Goal: Task Accomplishment & Management: Complete application form

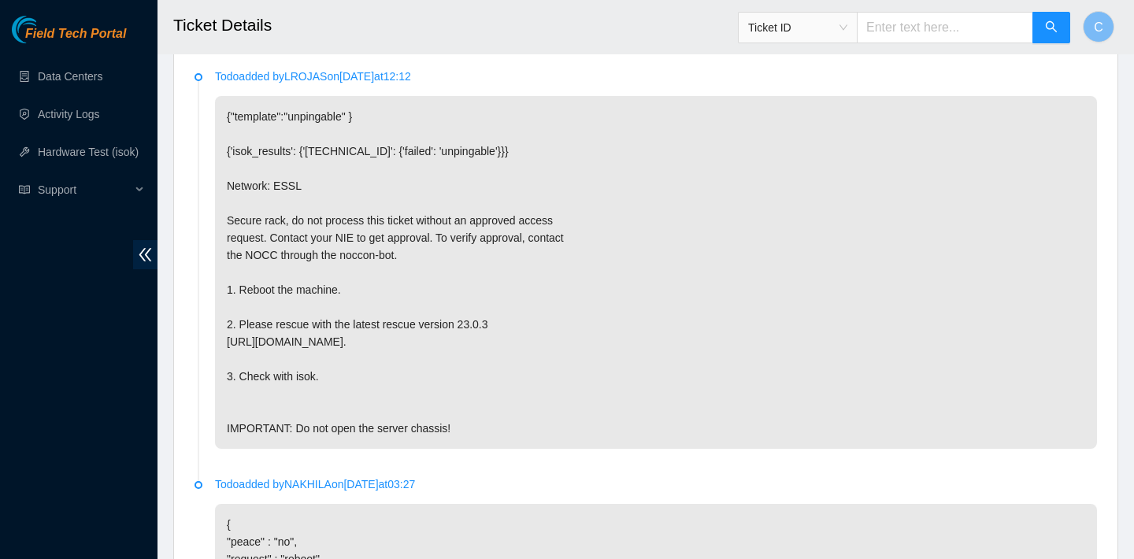
scroll to position [716, 0]
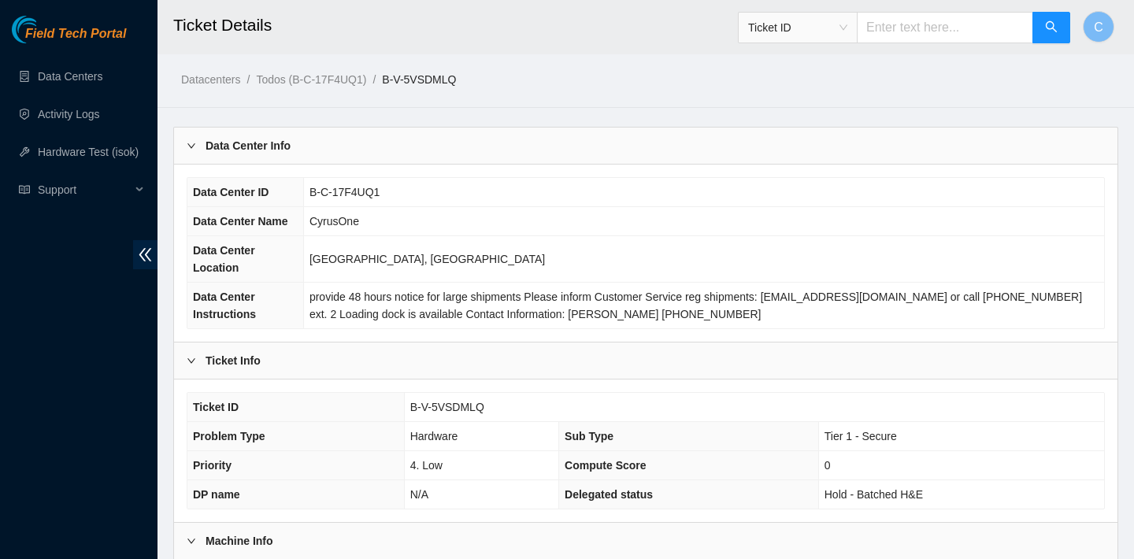
scroll to position [774, 0]
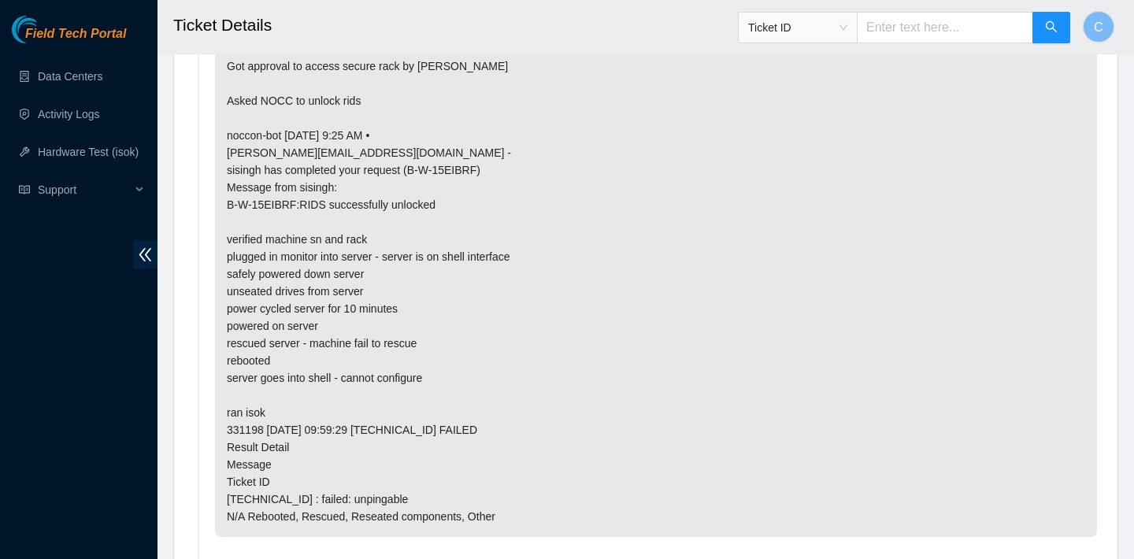
scroll to position [920, 0]
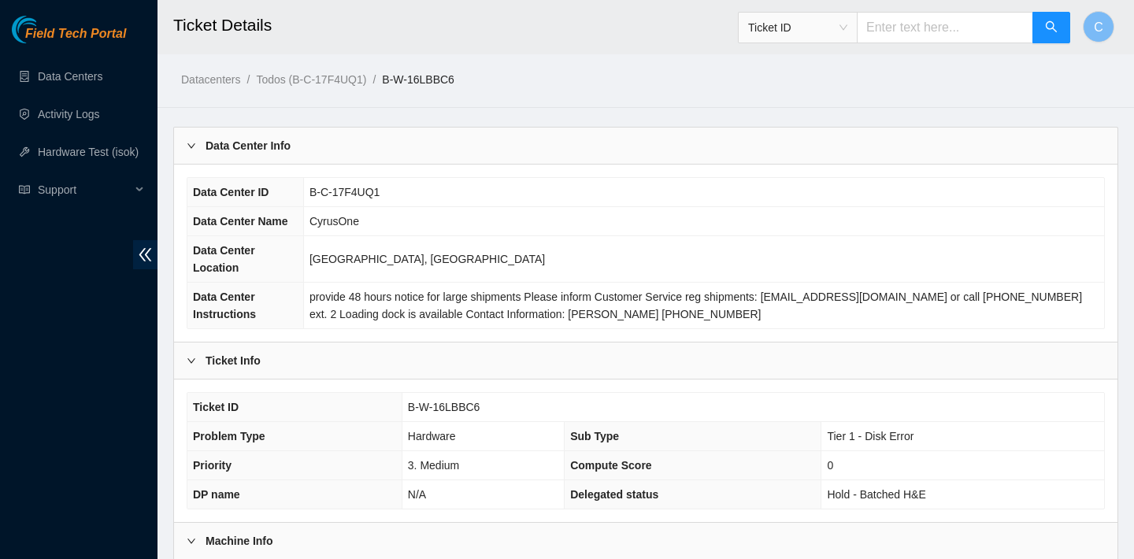
scroll to position [811, 0]
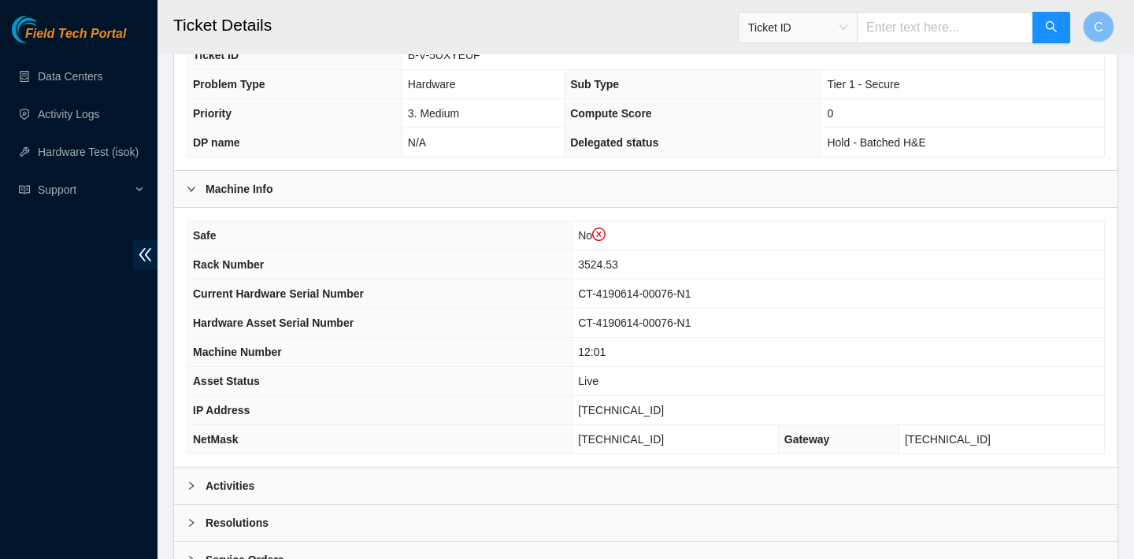
scroll to position [487, 0]
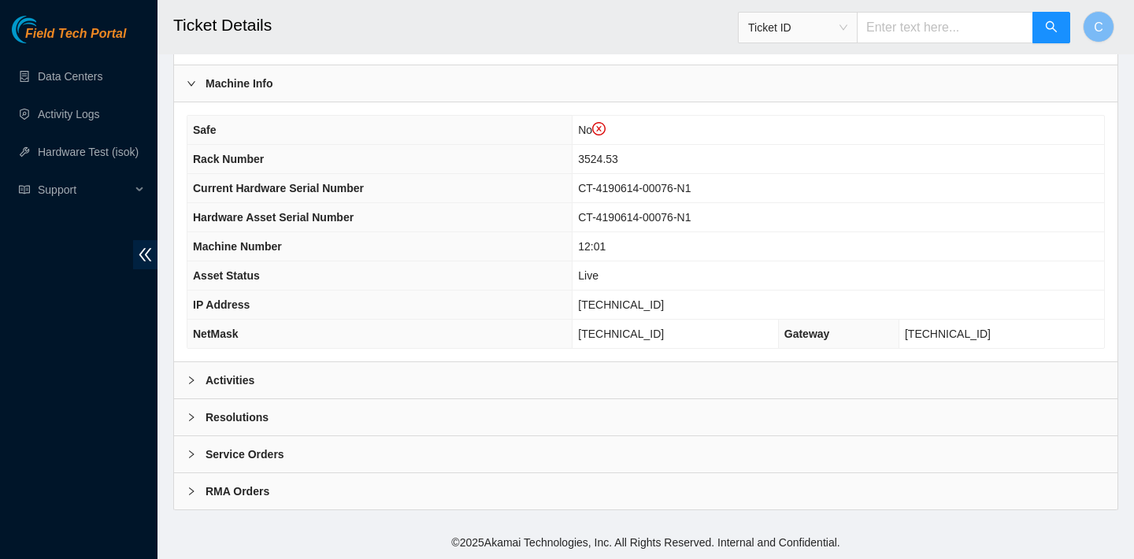
click at [400, 368] on div "Activities" at bounding box center [645, 380] width 943 height 36
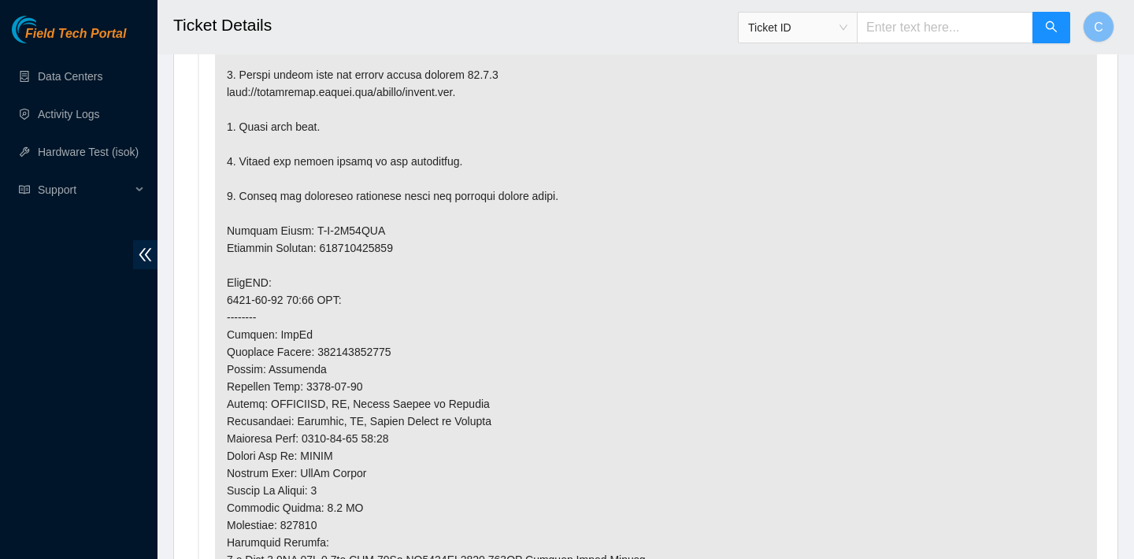
scroll to position [1098, 0]
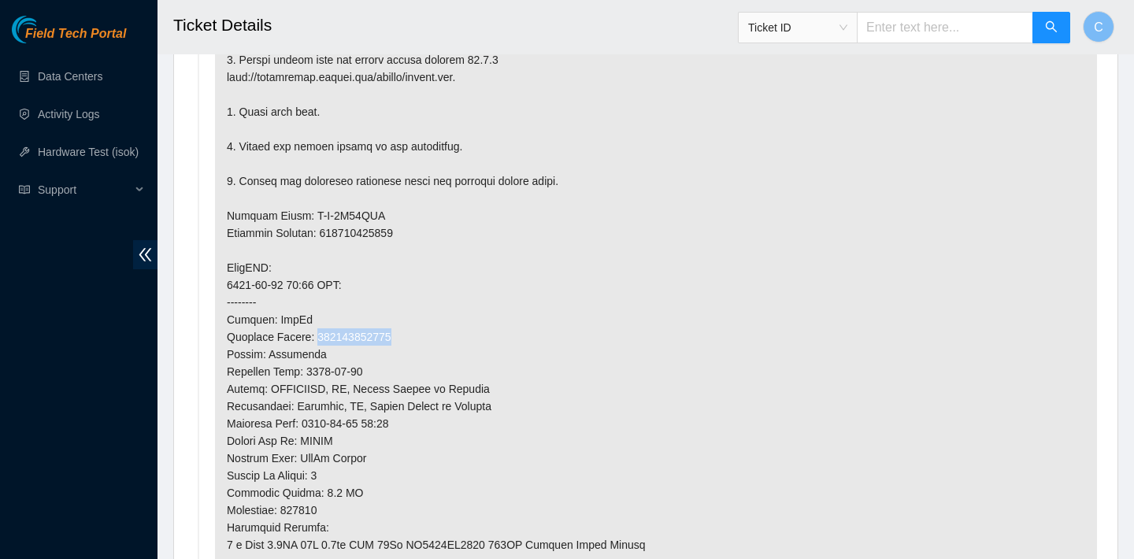
drag, startPoint x: 410, startPoint y: 331, endPoint x: 323, endPoint y: 331, distance: 87.4
click at [323, 331] on p at bounding box center [656, 268] width 882 height 872
copy p "473665215903"
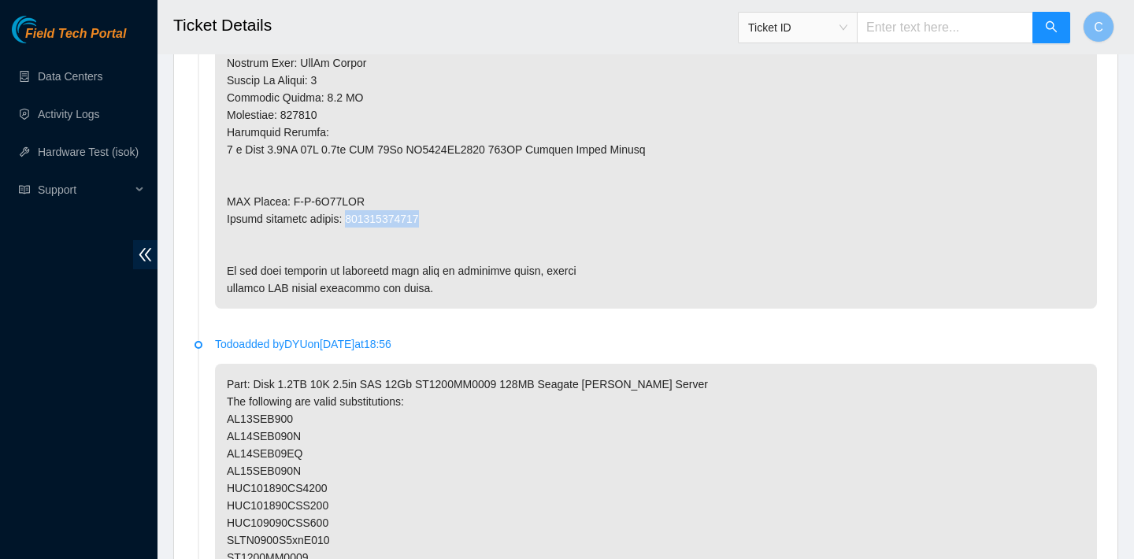
drag, startPoint x: 441, startPoint y: 214, endPoint x: 353, endPoint y: 215, distance: 88.2
copy p "473665215914"
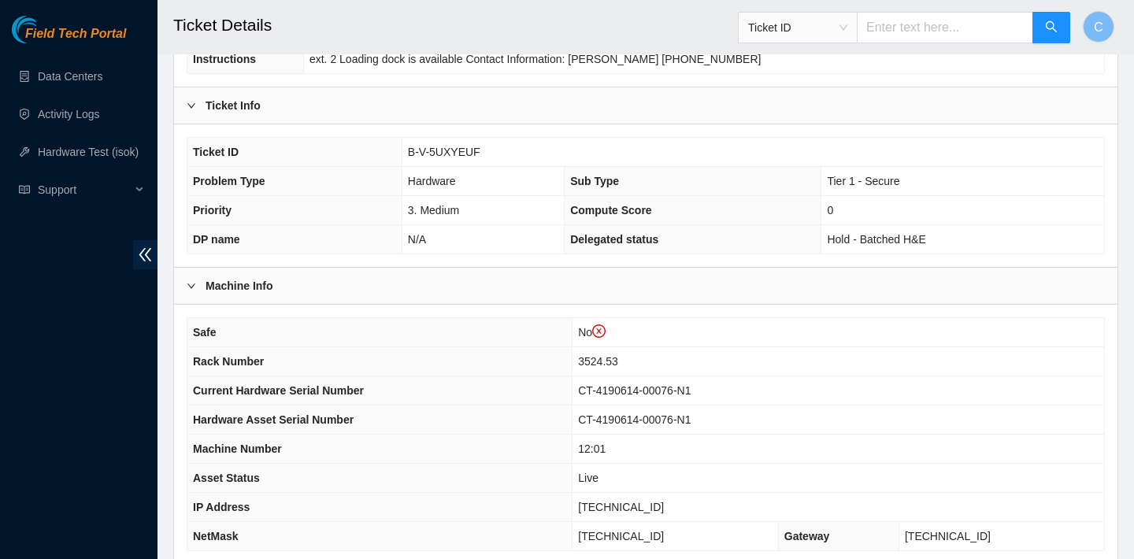
scroll to position [280, 0]
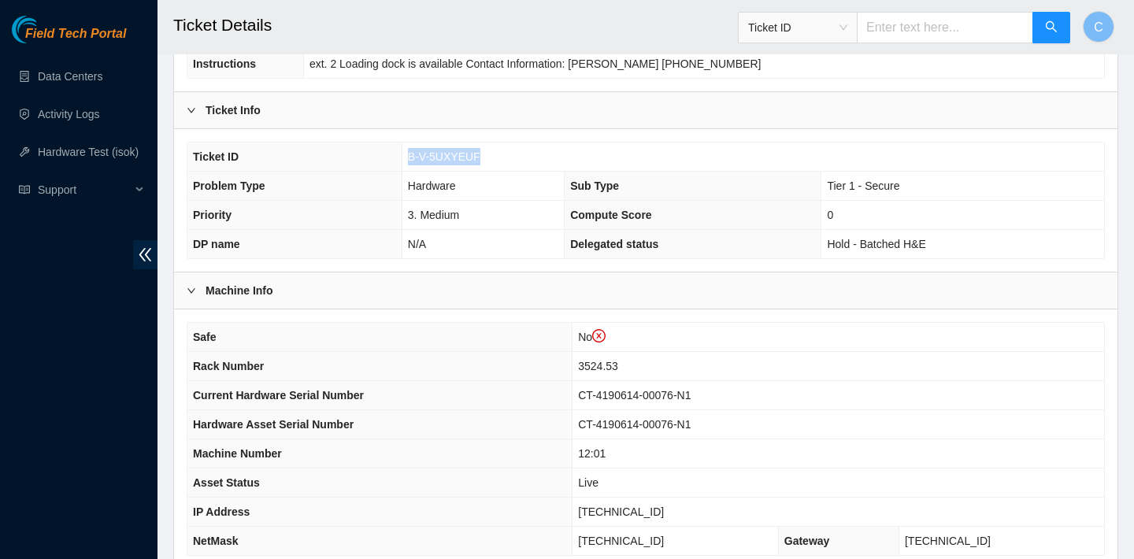
drag, startPoint x: 486, startPoint y: 156, endPoint x: 408, endPoint y: 155, distance: 77.9
click at [408, 155] on td "B-V-5UXYEUF" at bounding box center [753, 157] width 702 height 29
copy span "B-V-5UXYEUF"
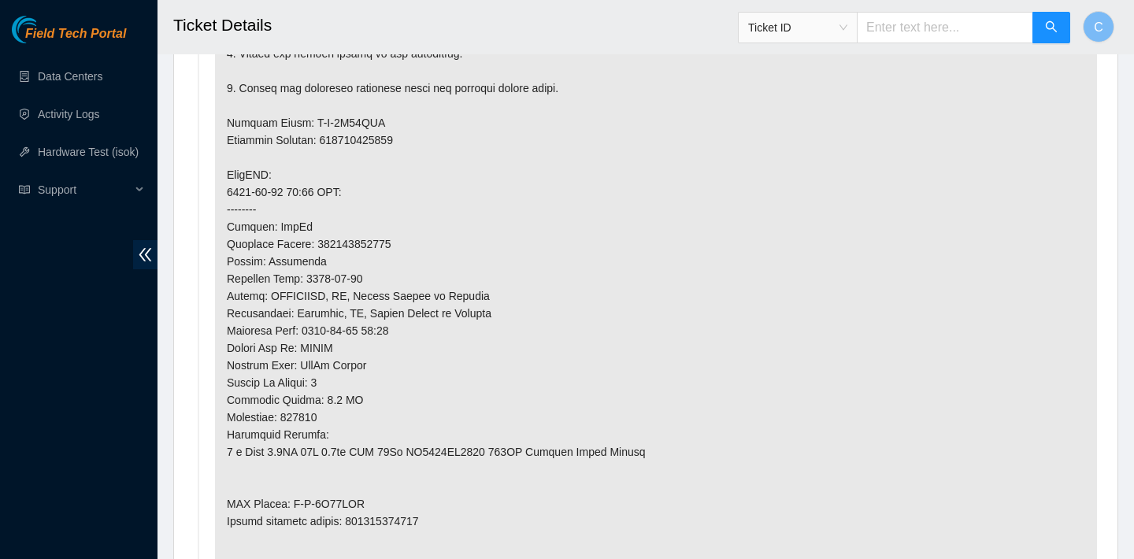
scroll to position [909, 0]
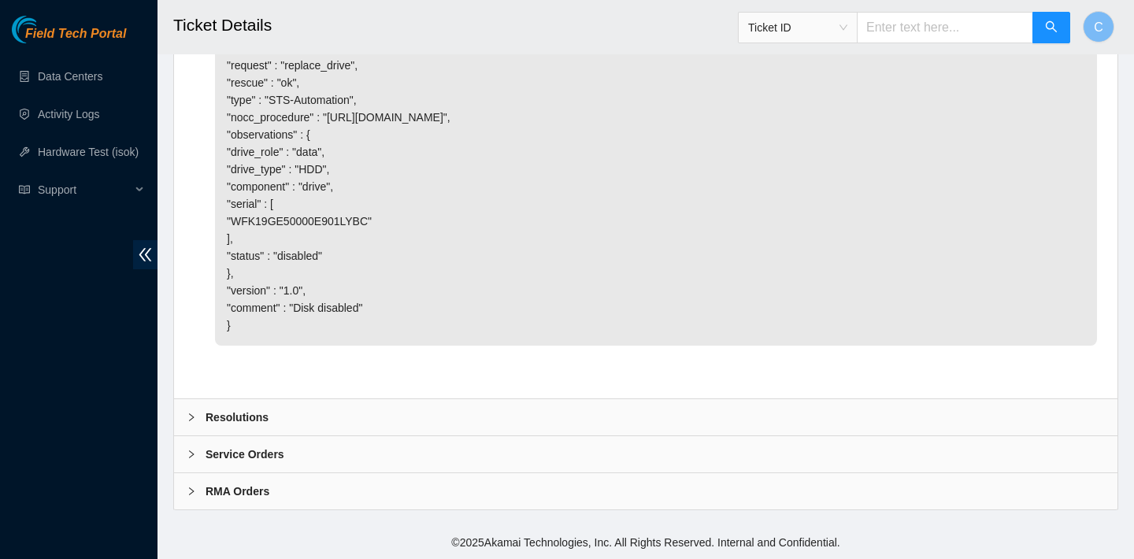
click at [425, 416] on div "Resolutions" at bounding box center [645, 417] width 943 height 36
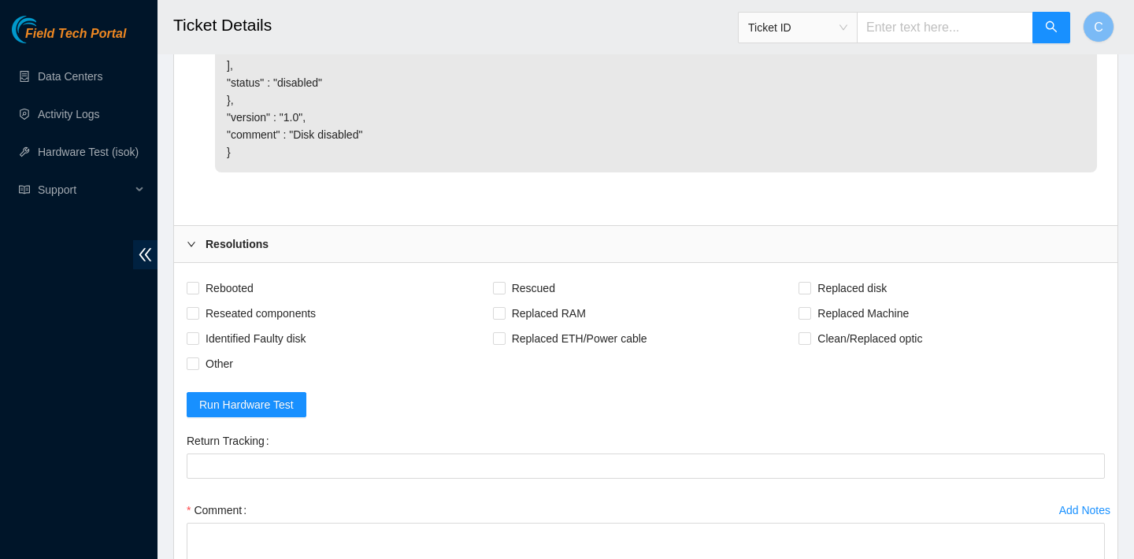
scroll to position [3229, 0]
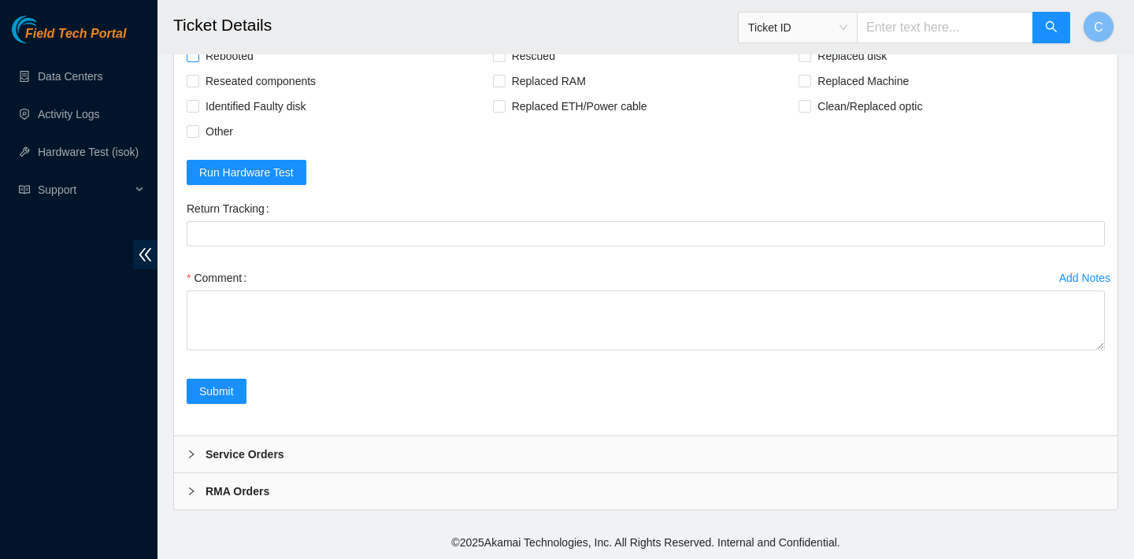
click at [244, 68] on span "Rebooted" at bounding box center [229, 55] width 61 height 25
click at [198, 61] on input "Rebooted" at bounding box center [192, 55] width 11 height 11
checkbox input "true"
click at [536, 68] on span "Rescued" at bounding box center [533, 55] width 56 height 25
click at [504, 61] on input "Rescued" at bounding box center [498, 55] width 11 height 11
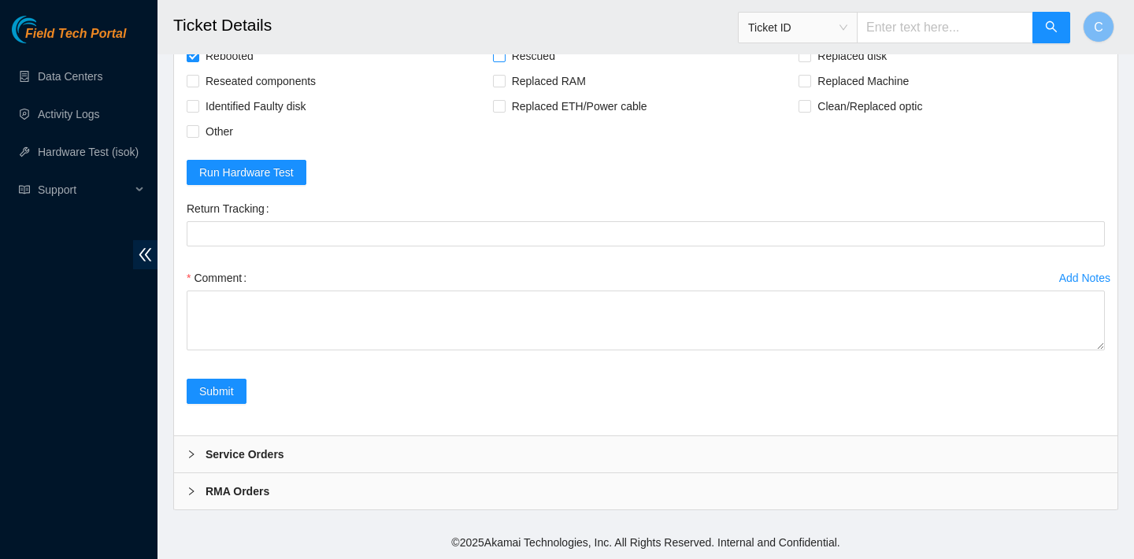
checkbox input "true"
click at [809, 62] on span at bounding box center [804, 56] width 13 height 13
click at [809, 61] on input "Replaced disk" at bounding box center [803, 55] width 11 height 11
checkbox input "true"
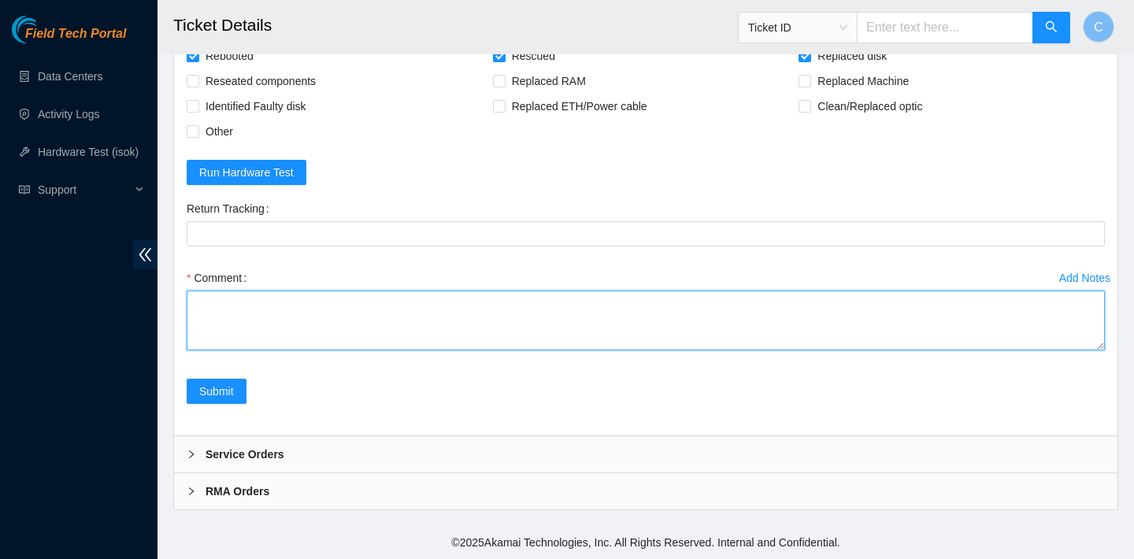
click at [479, 350] on textarea "Comment" at bounding box center [646, 321] width 918 height 60
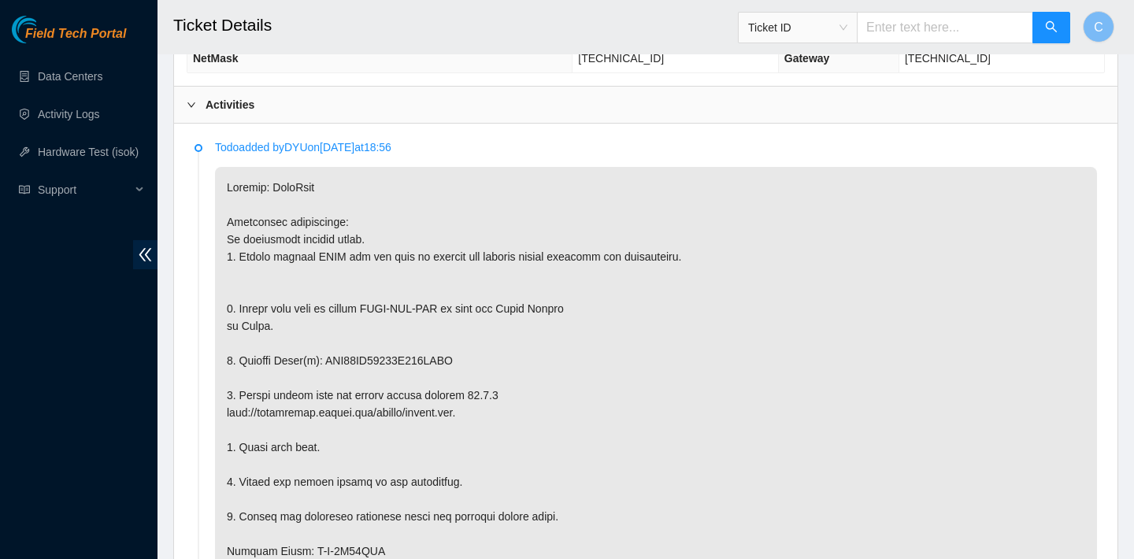
scroll to position [875, 0]
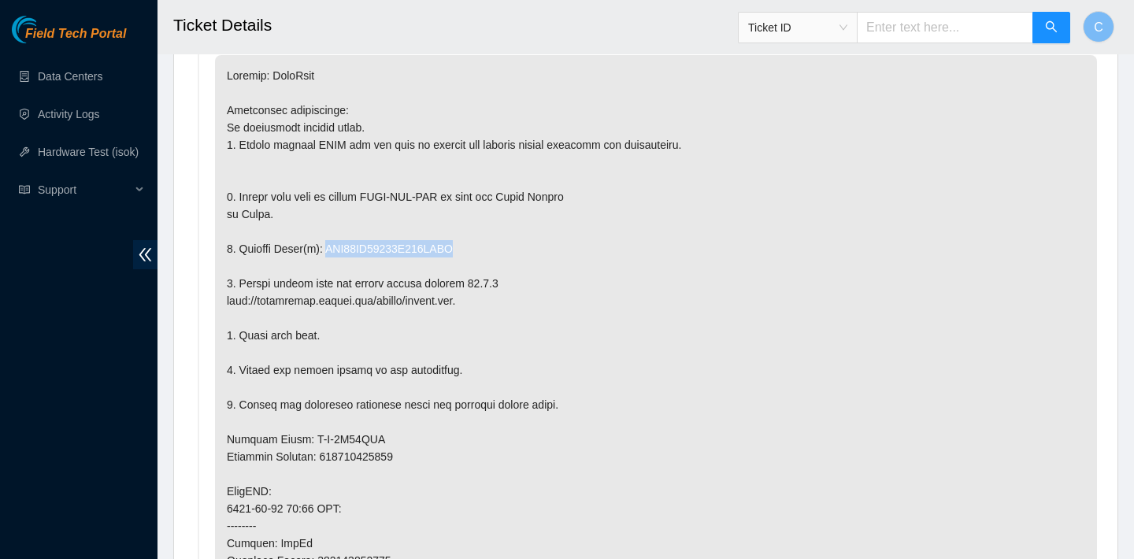
drag, startPoint x: 477, startPoint y: 250, endPoint x: 333, endPoint y: 246, distance: 144.1
click at [333, 246] on p at bounding box center [656, 491] width 882 height 872
copy p "WFK19GE50000E901LYBC"
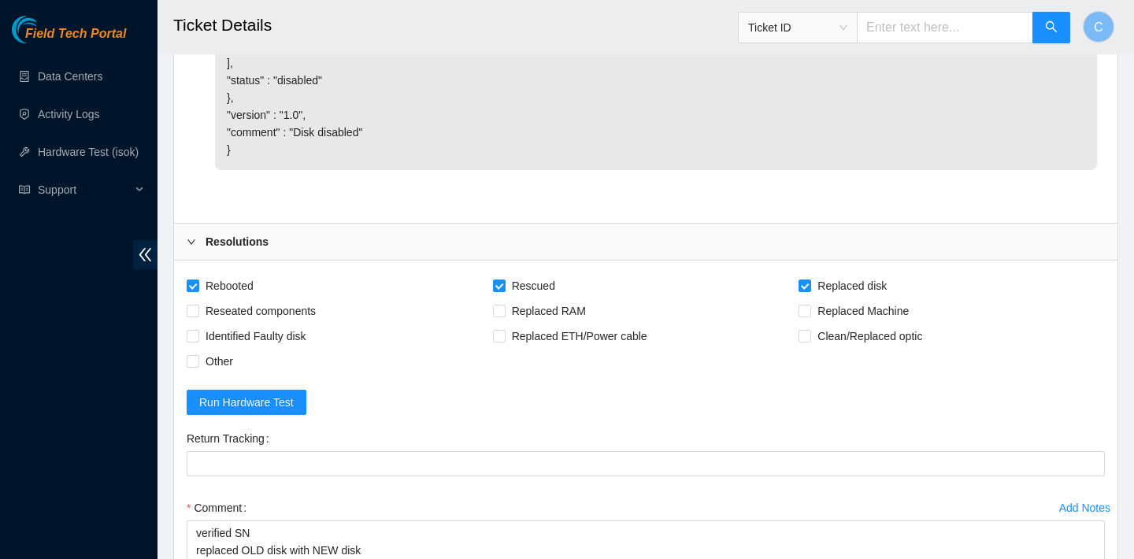
scroll to position [3311, 0]
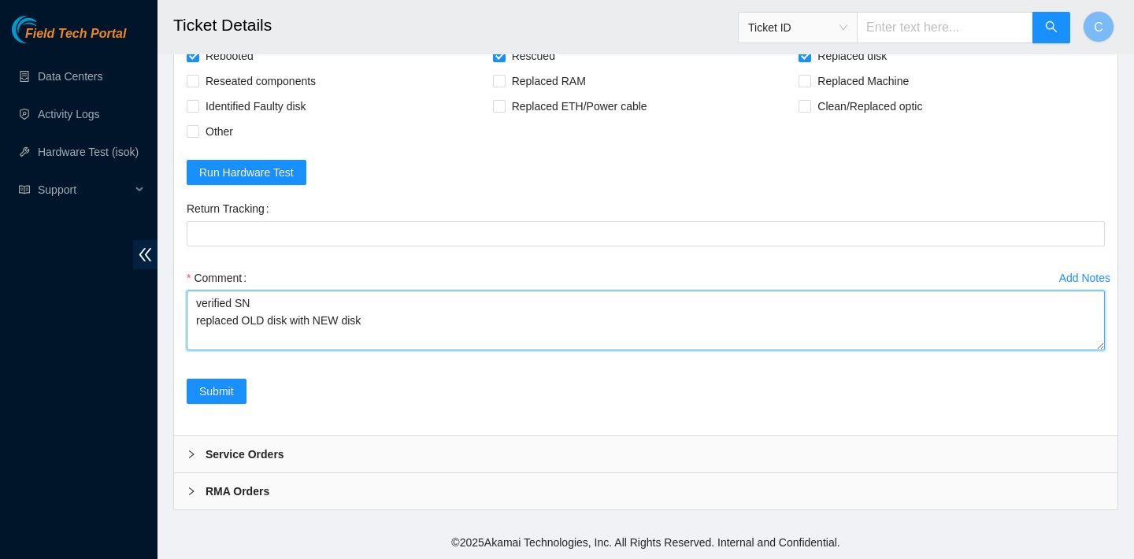
click at [411, 316] on textarea "verified SN replaced OLD disk with NEW disk" at bounding box center [646, 321] width 918 height 60
paste textarea "WFK19GE50000E901LYBC"
drag, startPoint x: 513, startPoint y: 318, endPoint x: 372, endPoint y: 318, distance: 140.9
click at [372, 318] on textarea "verified SN replaced OLD disk with NEW disk WFK19GE50000E901LYBC" at bounding box center [646, 321] width 918 height 60
click at [292, 317] on textarea "verified SN replaced OLD disk with NEW disk" at bounding box center [646, 321] width 918 height 60
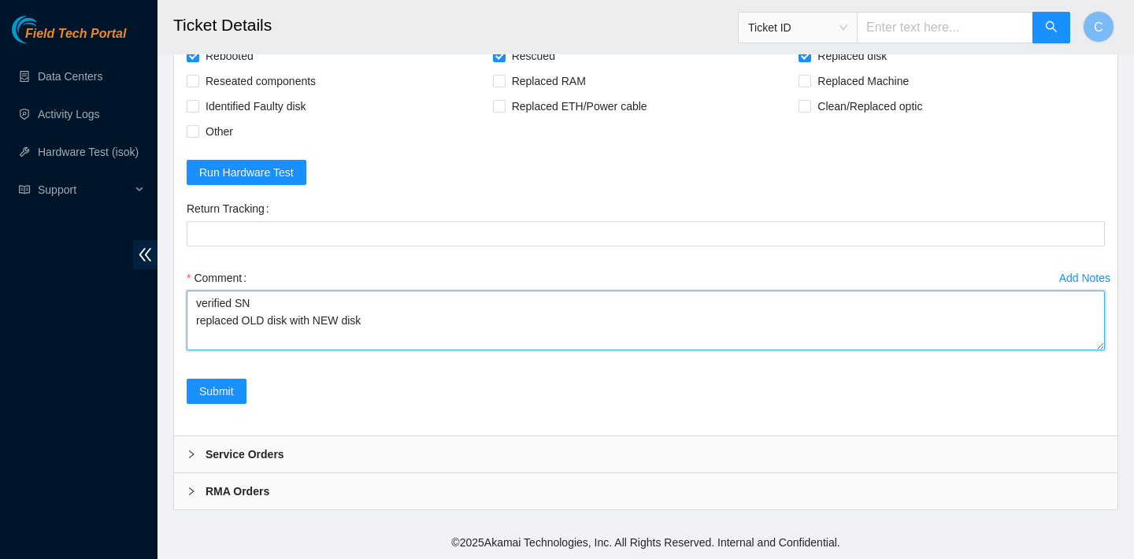
paste textarea "WFK19GE50000E901LYBC"
click at [531, 320] on textarea "verified SN replaced OLD disk WFK19GE50000E901LYBC with NEW disk" at bounding box center [646, 321] width 918 height 60
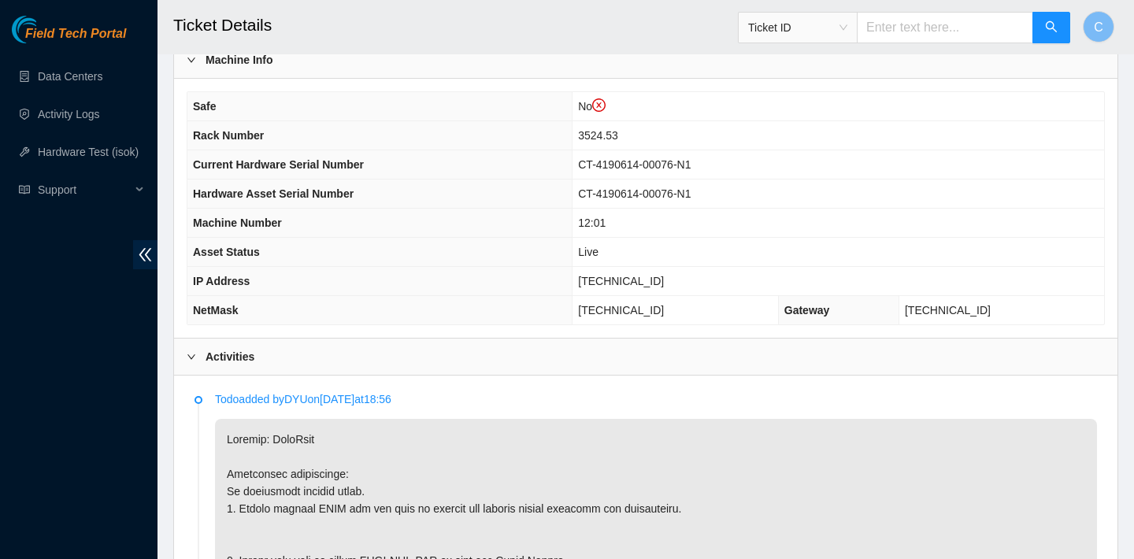
scroll to position [507, 0]
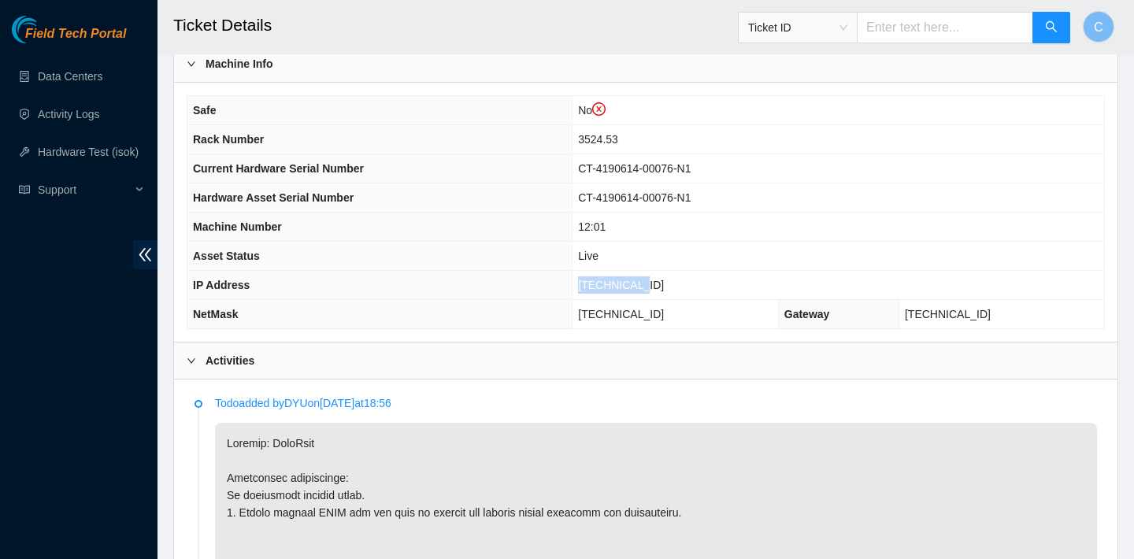
drag, startPoint x: 687, startPoint y: 282, endPoint x: 609, endPoint y: 281, distance: 78.7
click at [609, 281] on td "23.36.67.27" at bounding box center [837, 285] width 531 height 29
copy span "23.36.67.27"
drag, startPoint x: 705, startPoint y: 313, endPoint x: 605, endPoint y: 311, distance: 100.0
click at [605, 311] on td "255.255.255.192" at bounding box center [675, 314] width 206 height 29
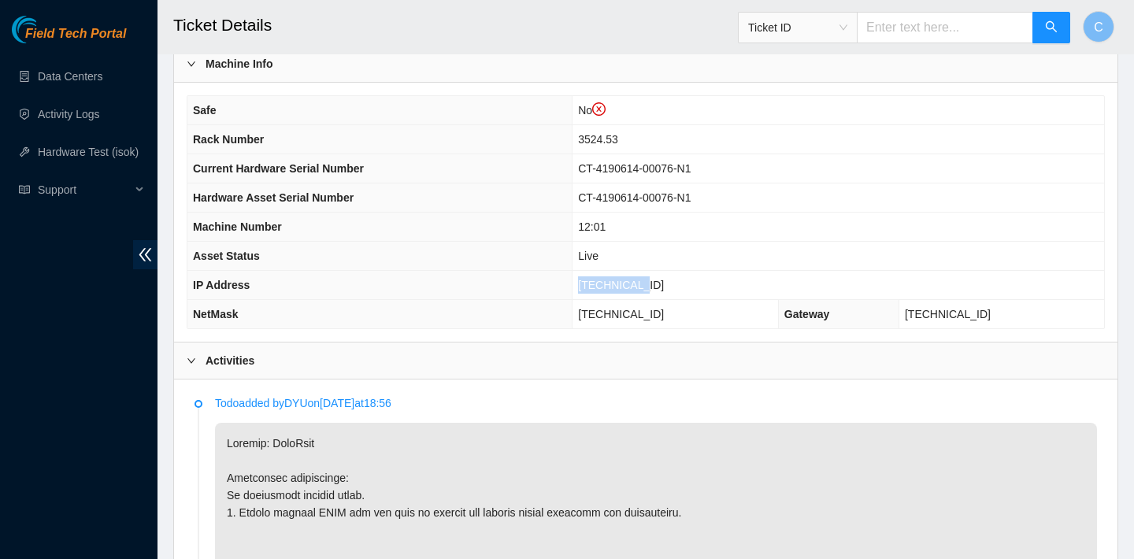
copy span "255.255.255.192"
drag, startPoint x: 654, startPoint y: 139, endPoint x: 606, endPoint y: 139, distance: 48.0
click at [606, 139] on td "3524.53" at bounding box center [837, 139] width 531 height 29
copy span "3524.53"
drag, startPoint x: 680, startPoint y: 282, endPoint x: 607, endPoint y: 283, distance: 73.2
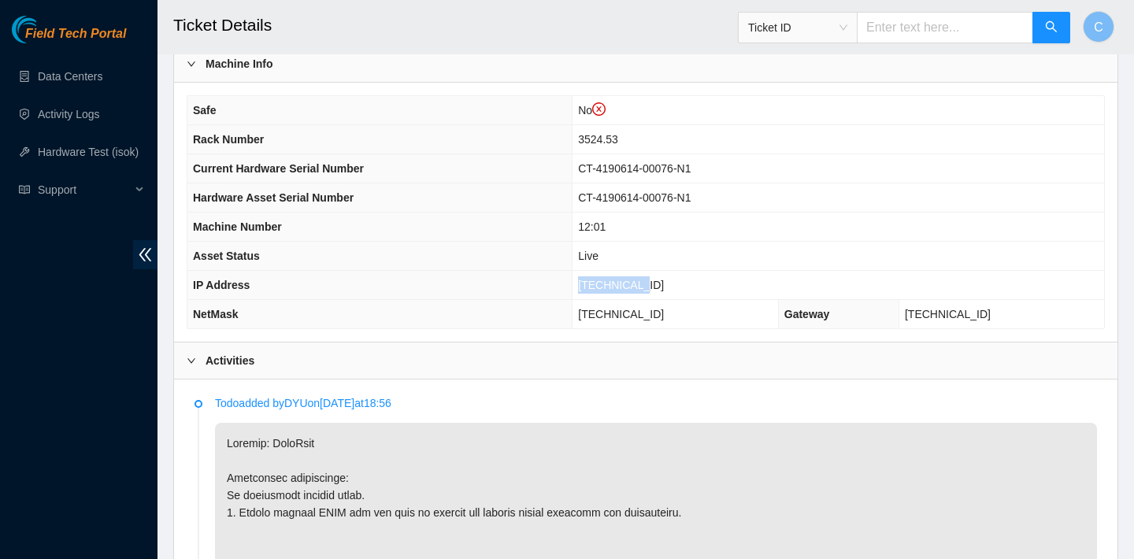
click at [607, 283] on td "23.36.67.27" at bounding box center [837, 285] width 531 height 29
copy span "23.36.67.27"
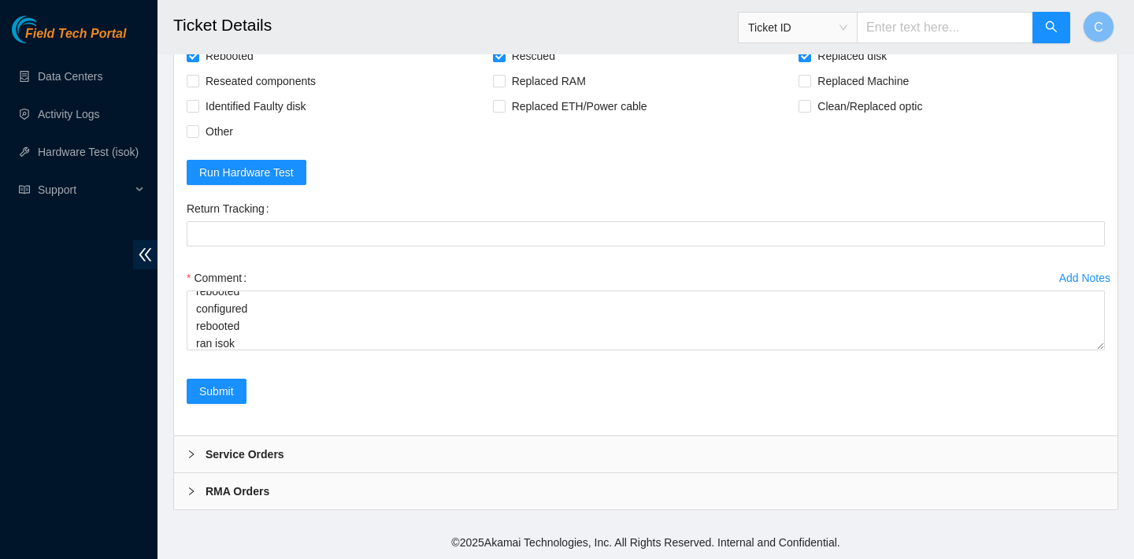
scroll to position [3311, 0]
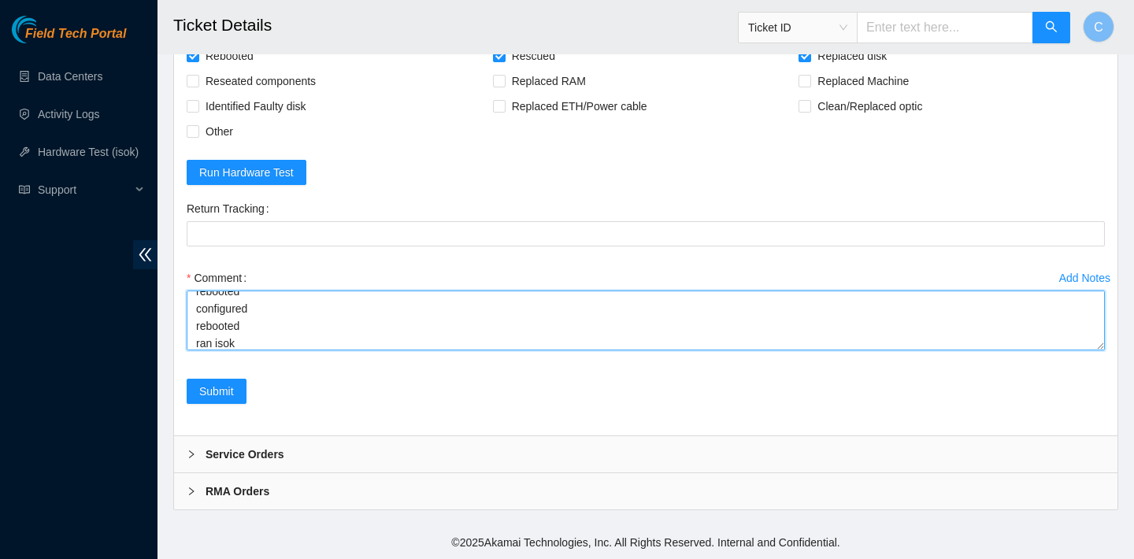
click at [367, 337] on textarea "verified SN replaced OLD disk WFK19GE50000E901LYBC with NEW disk WFK8YCWZ reboo…" at bounding box center [646, 321] width 918 height 60
paste textarea "23.36.67.27 : passed: ok N/A 23.36.67.26 : failed: dmesg: dmesg - Sep 30 15:22:…"
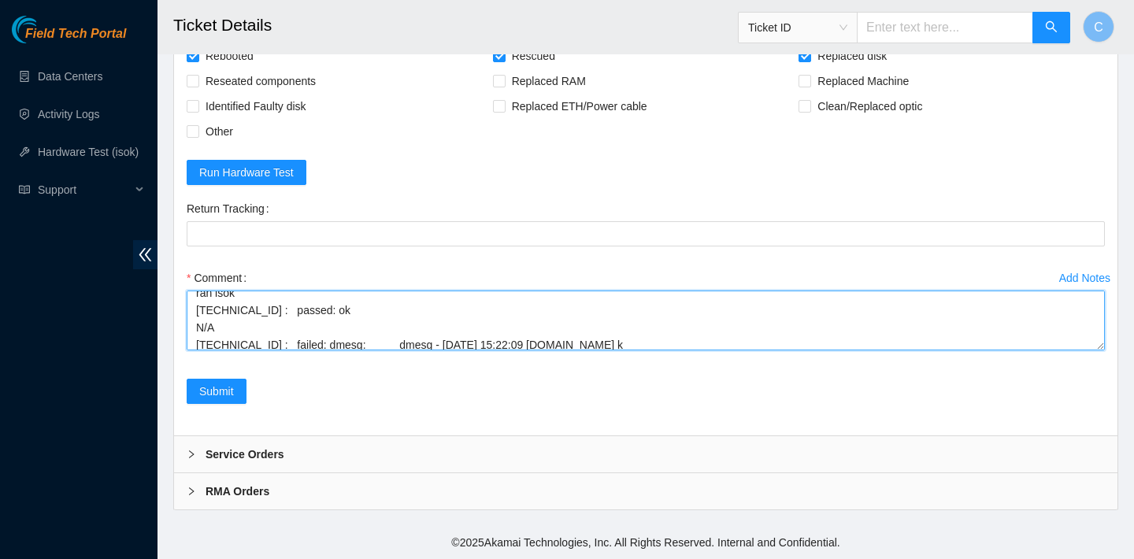
scroll to position [131, 0]
type textarea "verified SN replaced OLD disk WFK19GE50000E901LYBC with NEW disk WFK8YCWZ reboo…"
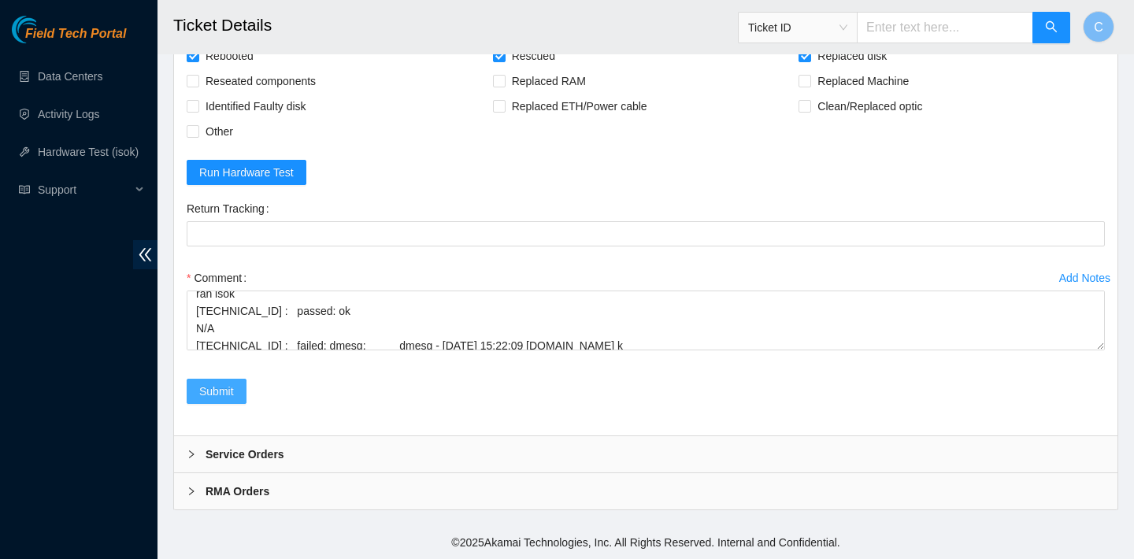
click at [235, 382] on button "Submit" at bounding box center [217, 391] width 60 height 25
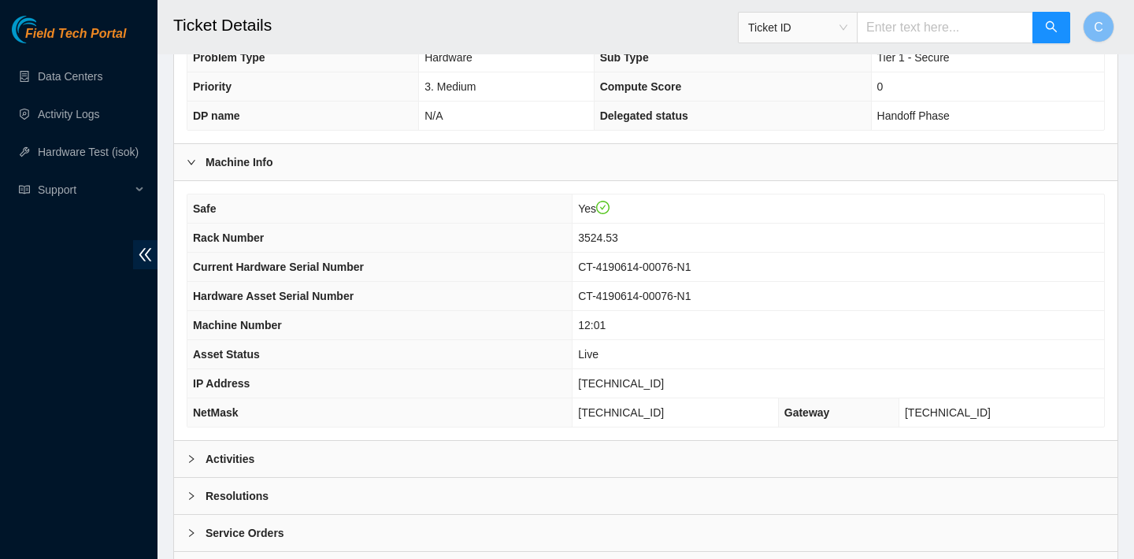
scroll to position [362, 0]
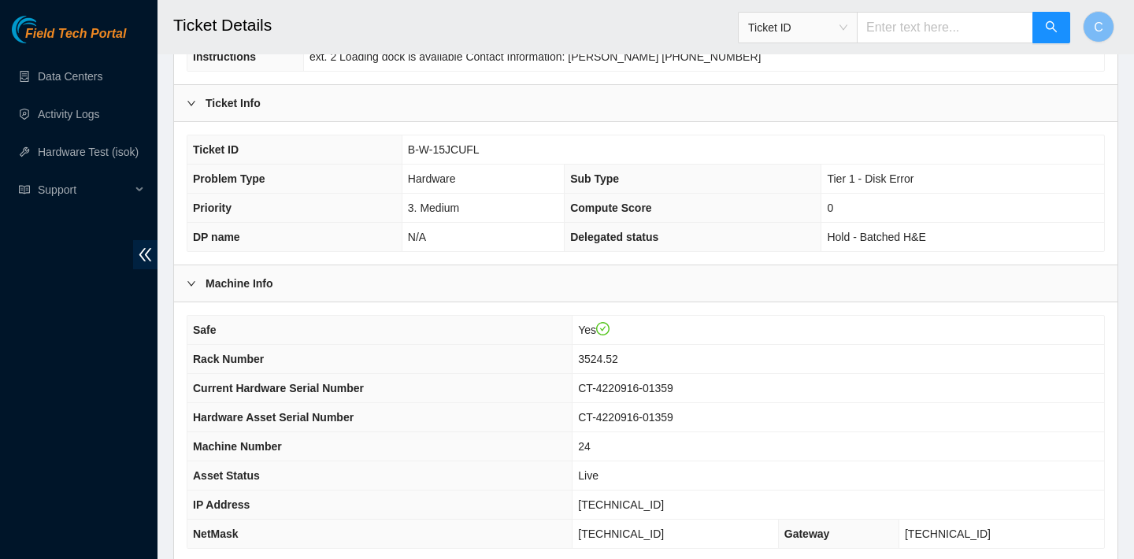
scroll to position [457, 0]
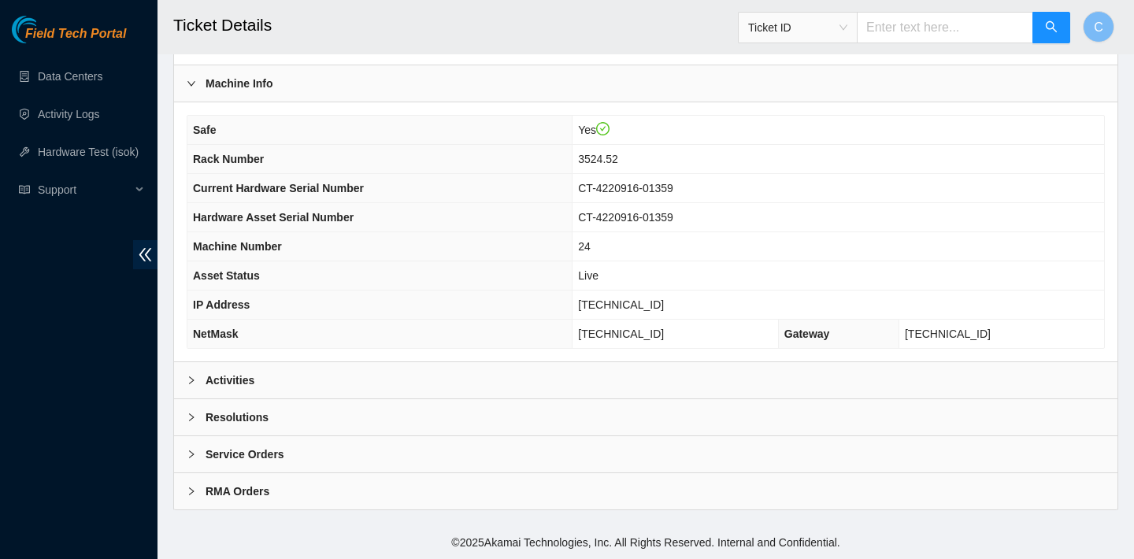
click at [480, 377] on div "Activities" at bounding box center [645, 380] width 943 height 36
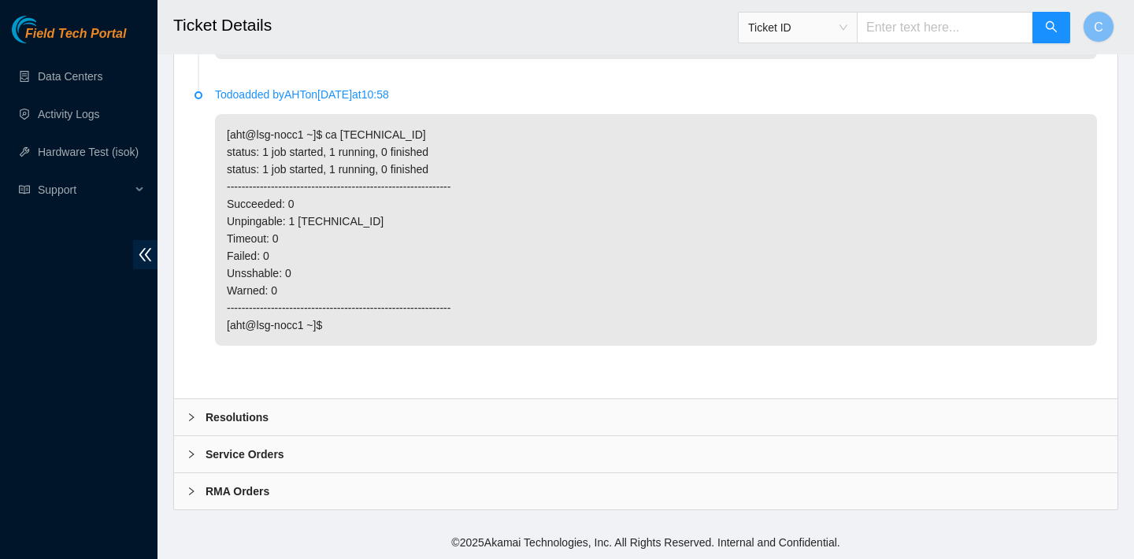
scroll to position [1298, 0]
click at [342, 426] on div "Resolutions" at bounding box center [645, 417] width 943 height 36
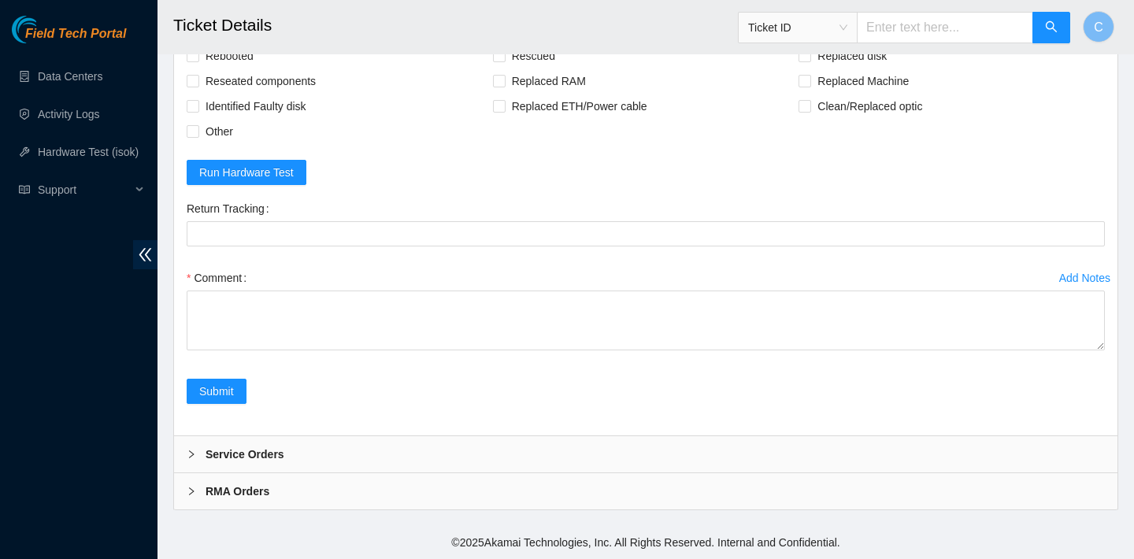
scroll to position [1639, 0]
click at [287, 94] on span "Reseated components" at bounding box center [260, 80] width 123 height 25
click at [198, 86] on input "Reseated components" at bounding box center [192, 80] width 11 height 11
checkbox input "true"
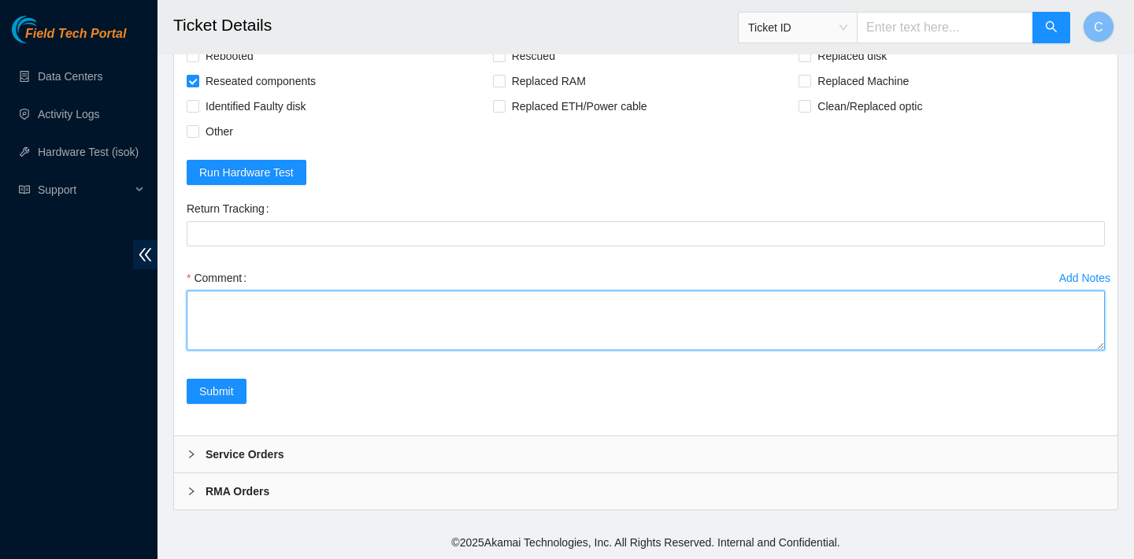
click at [378, 350] on textarea "Comment" at bounding box center [646, 321] width 918 height 60
click at [239, 350] on textarea "verified SN powered down attempt to reboot but no light plugged different outle…" at bounding box center [646, 321] width 918 height 60
click at [282, 350] on textarea "verified SN powered down attempt to reboot but no light reseated cable to diffe…" at bounding box center [646, 321] width 918 height 60
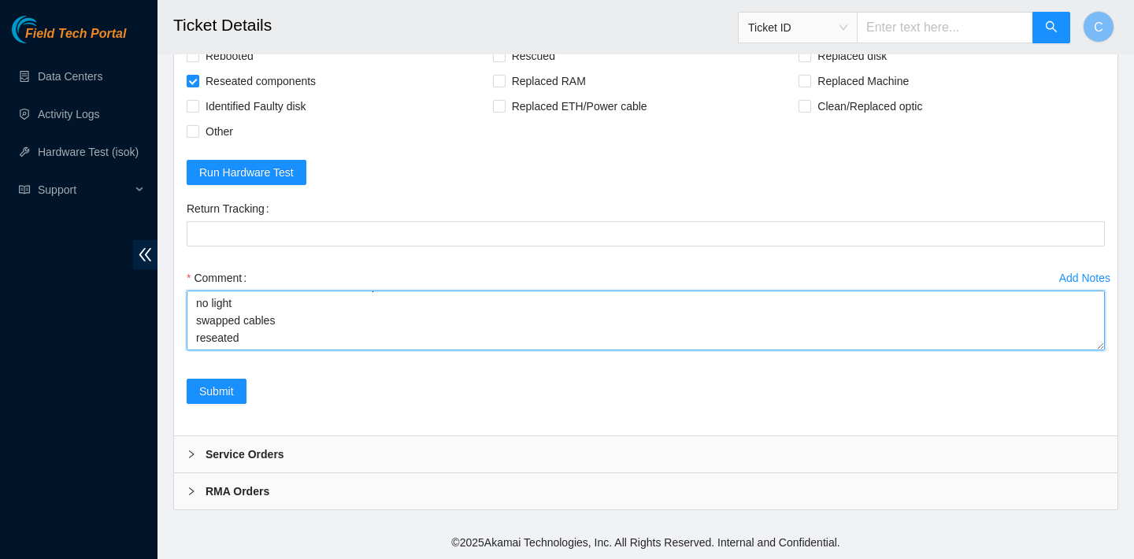
click at [246, 350] on textarea "verified SN powered down attempt to reboot but no light reseated cable to diffe…" at bounding box center [646, 321] width 918 height 60
click at [242, 319] on textarea "verified SN powered down attempt to reboot but no light reseated cable to diffe…" at bounding box center [646, 321] width 918 height 60
type textarea "verified SN powered down attempt to reboot but no light reseated cable to diffe…"
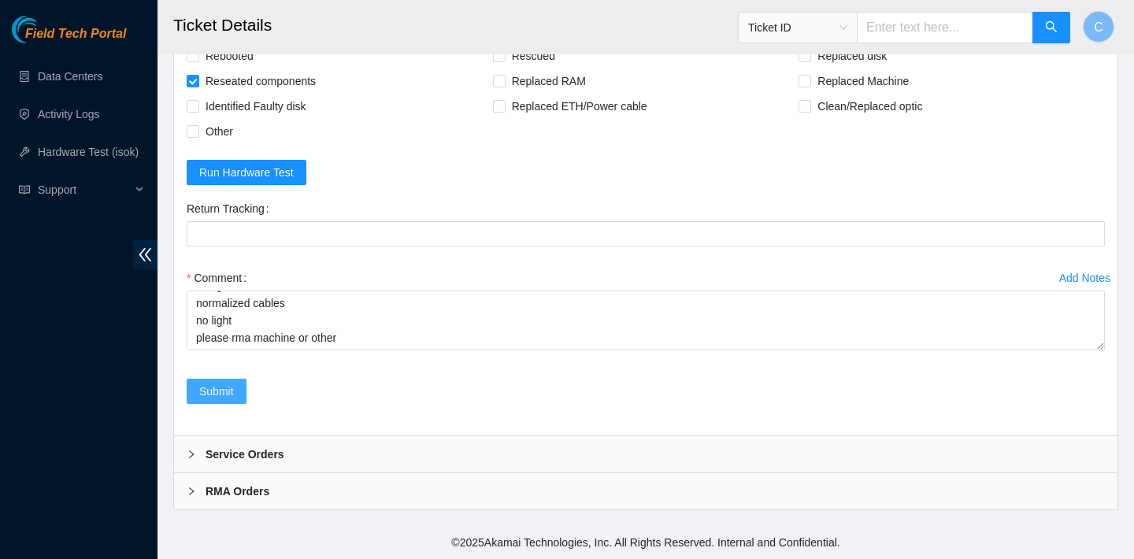
click at [228, 383] on span "Submit" at bounding box center [216, 391] width 35 height 17
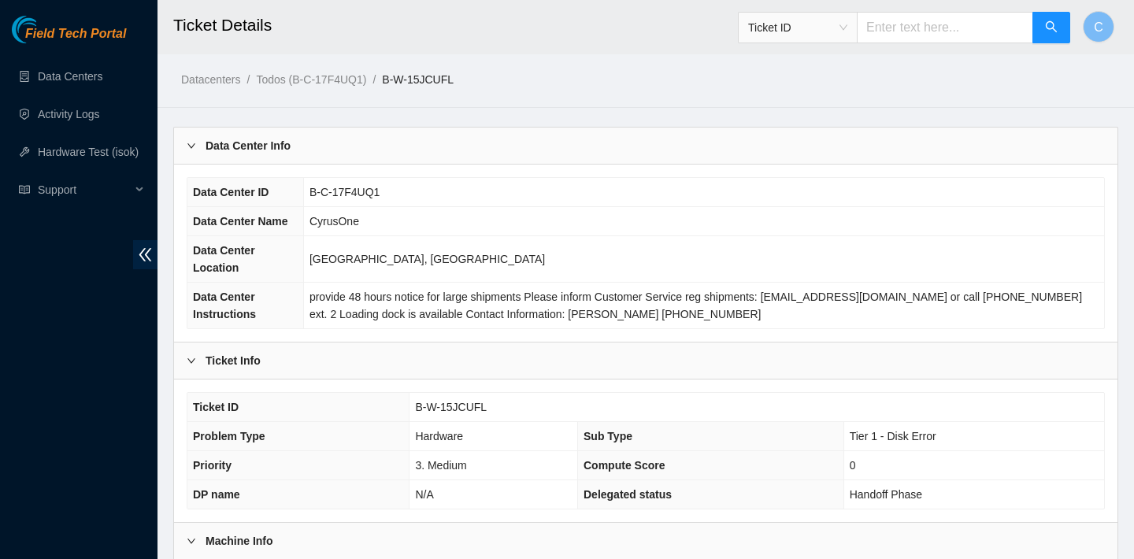
scroll to position [112, 0]
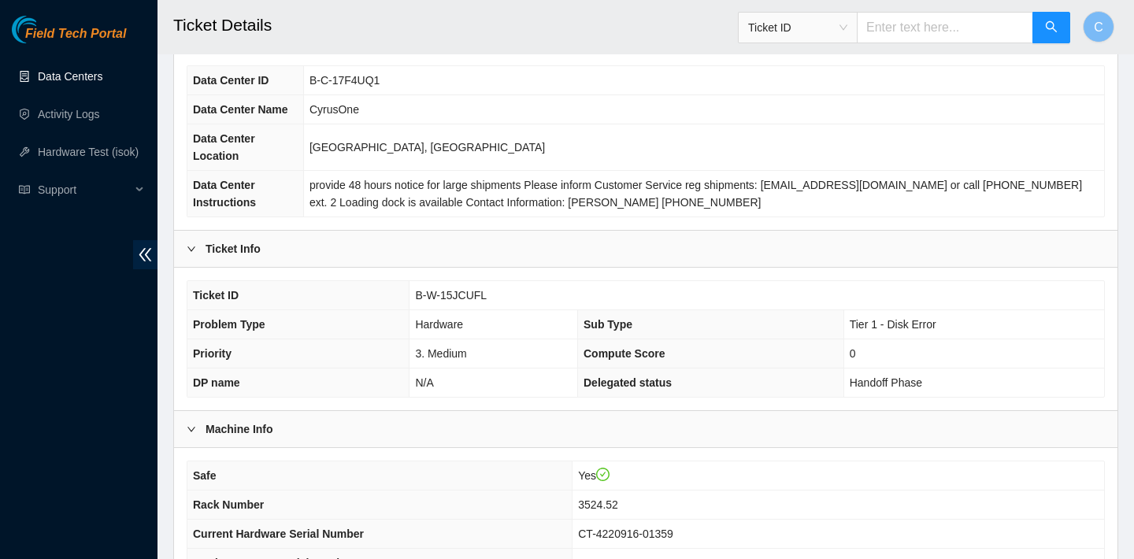
click at [89, 82] on link "Data Centers" at bounding box center [70, 76] width 65 height 13
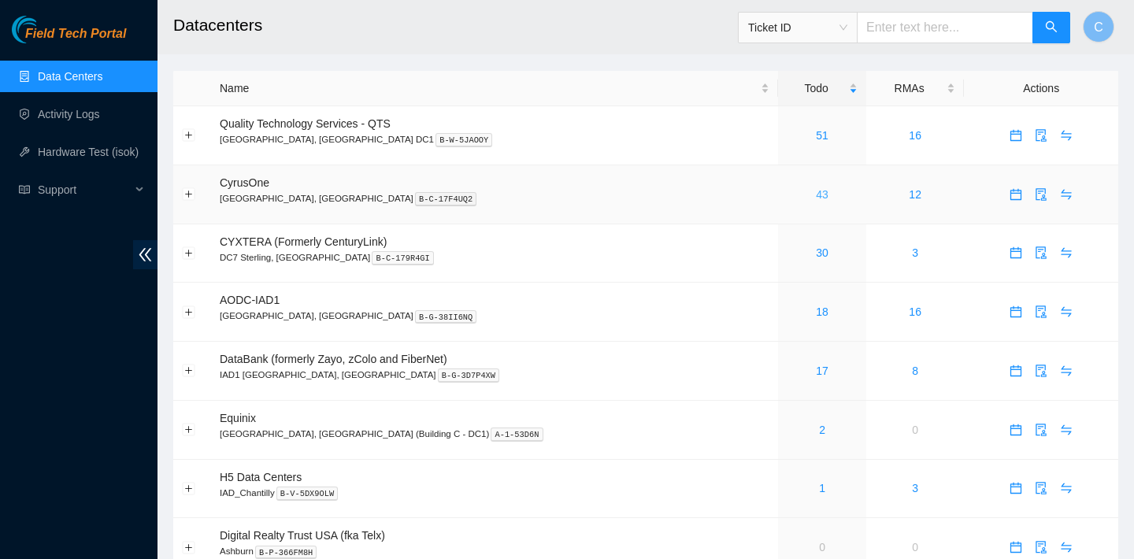
click at [816, 190] on link "43" at bounding box center [822, 194] width 13 height 13
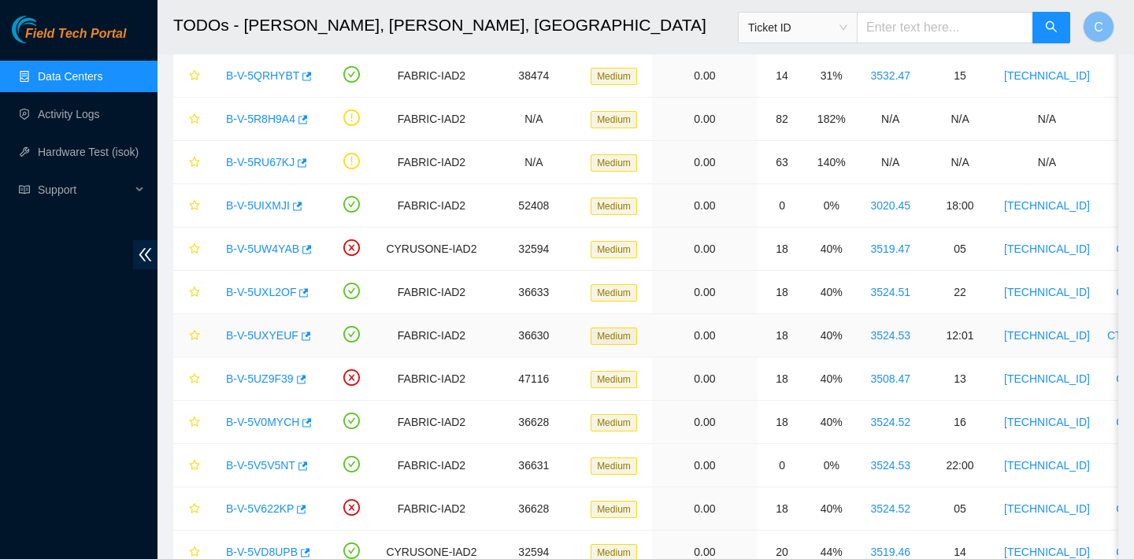
scroll to position [164, 0]
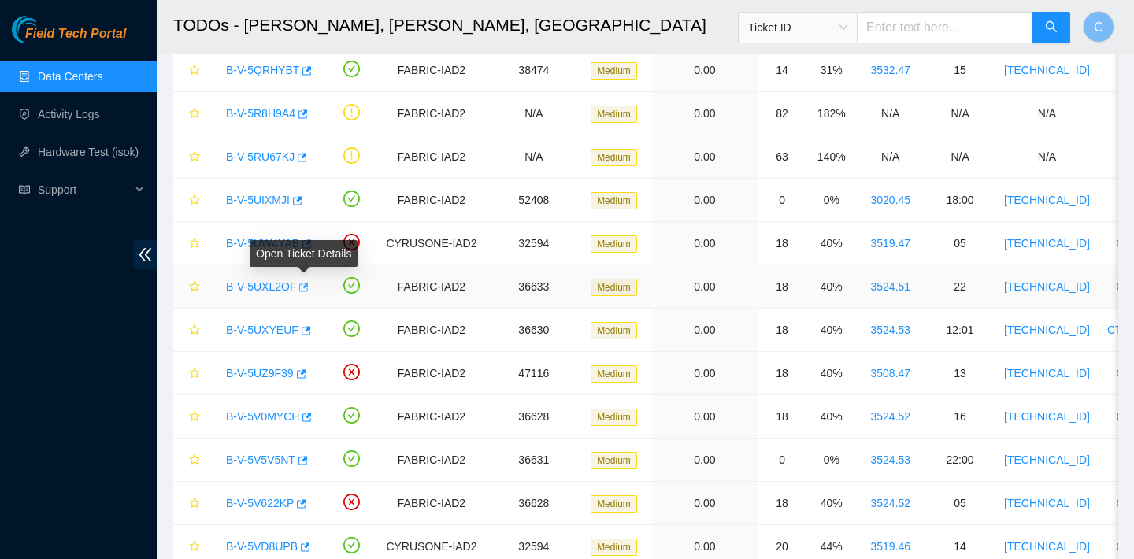
click at [308, 288] on icon "button" at bounding box center [302, 287] width 11 height 11
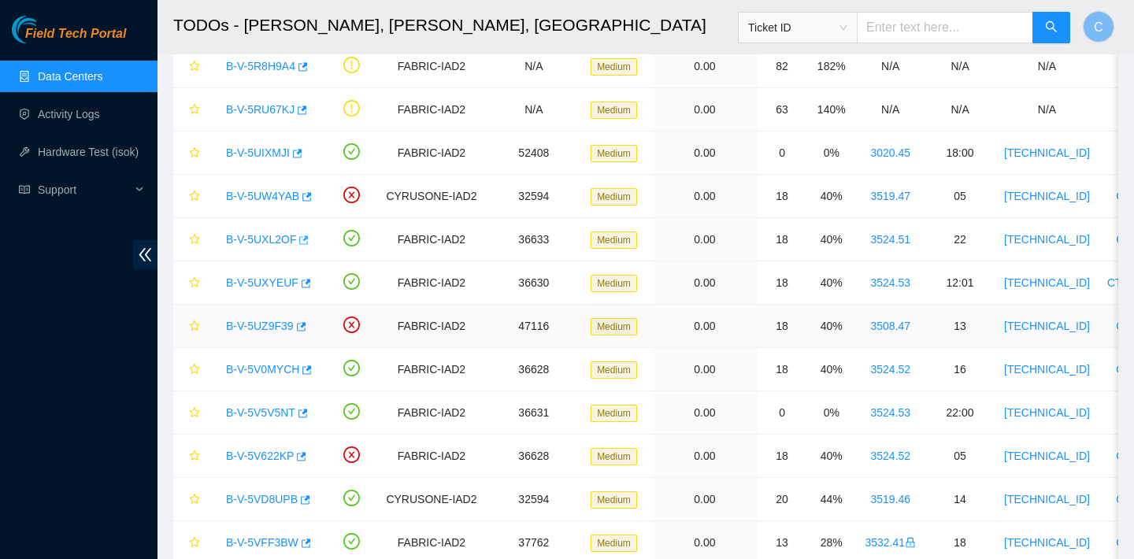
scroll to position [220, 0]
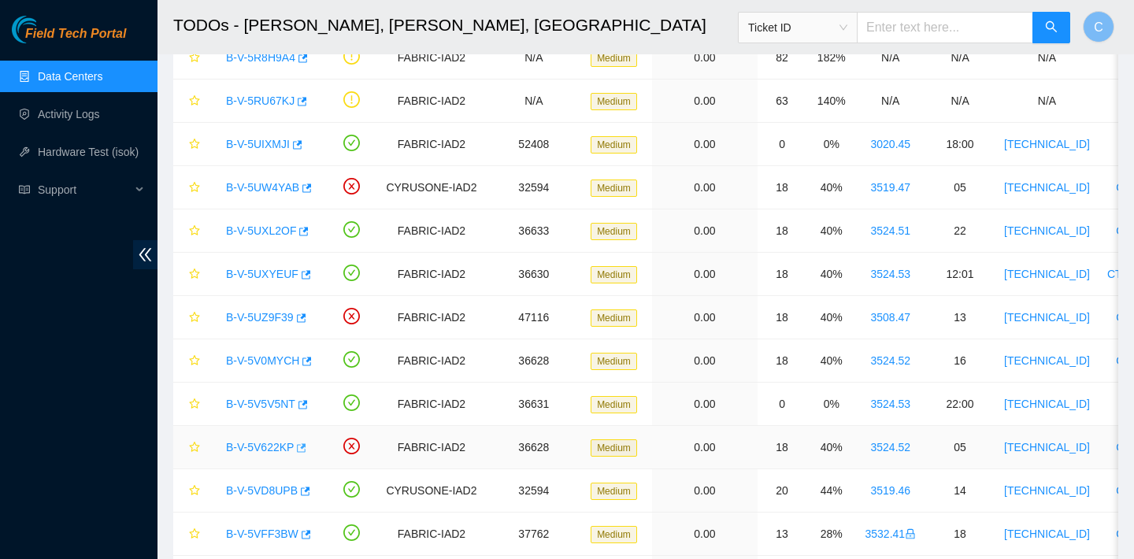
click at [307, 449] on icon "button" at bounding box center [302, 447] width 9 height 9
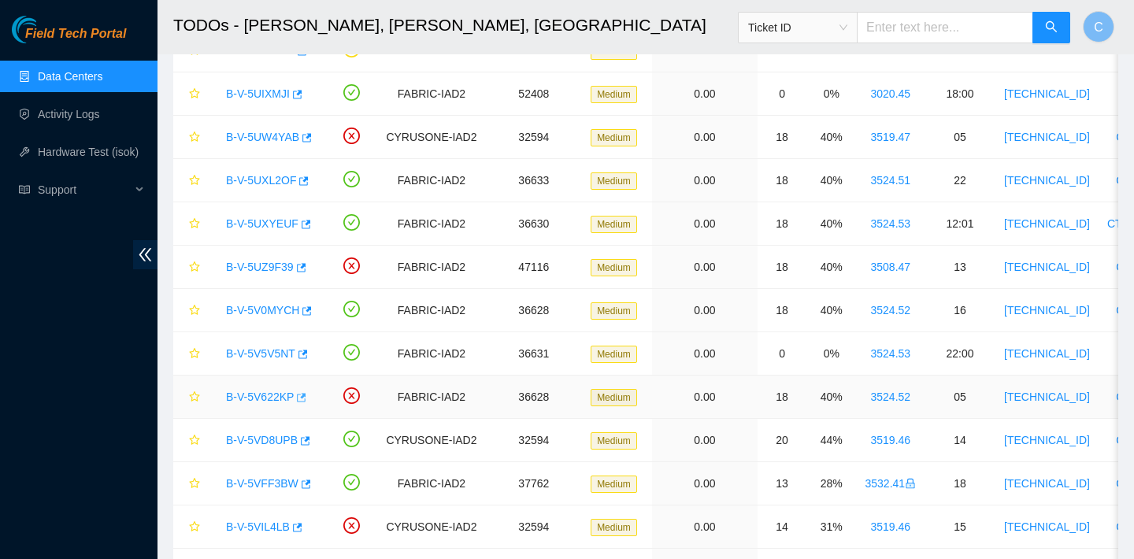
scroll to position [268, 0]
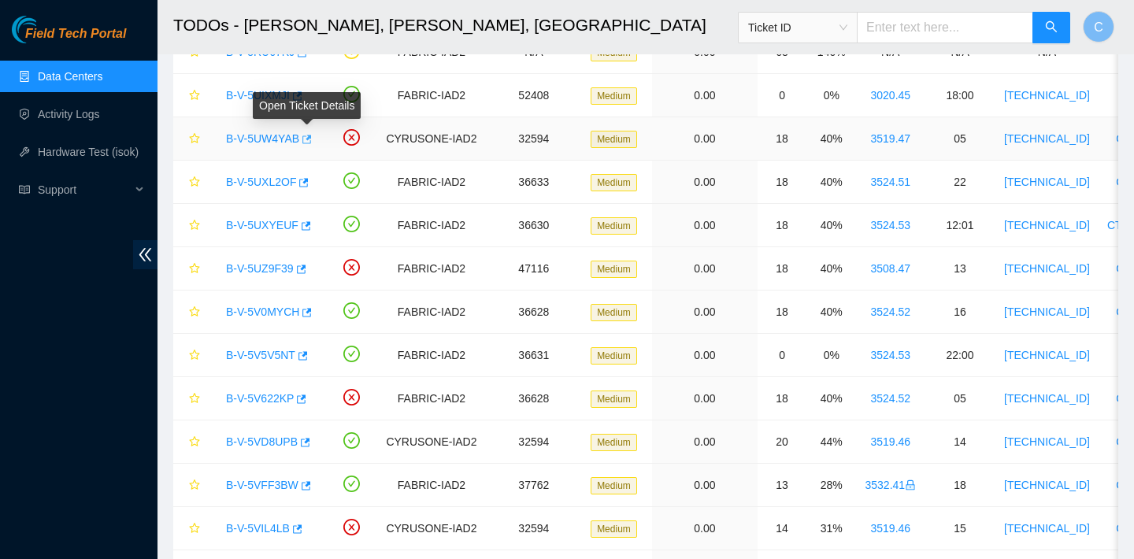
click at [311, 138] on icon "button" at bounding box center [306, 139] width 9 height 9
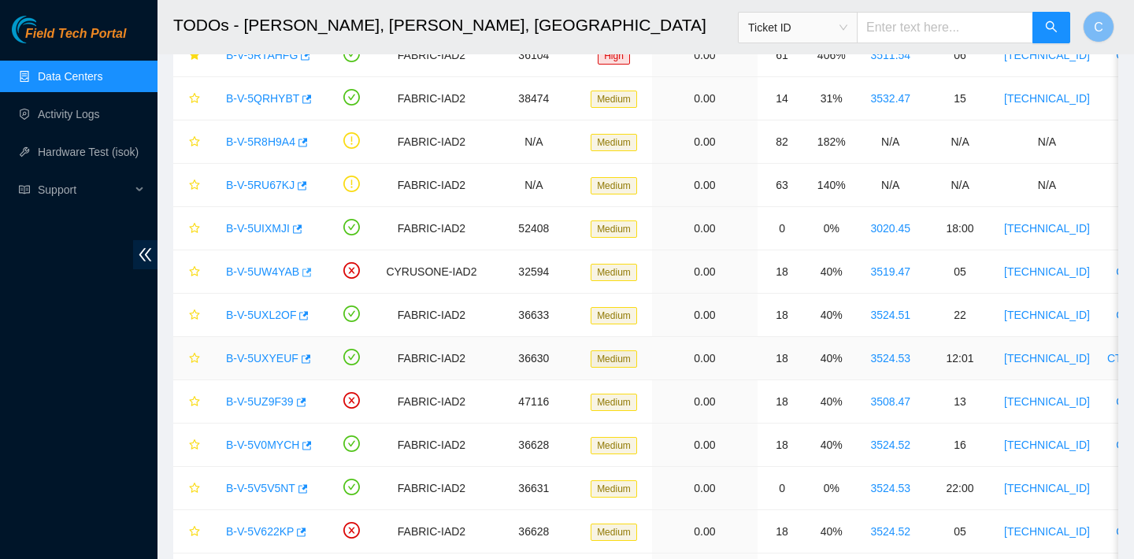
scroll to position [0, 0]
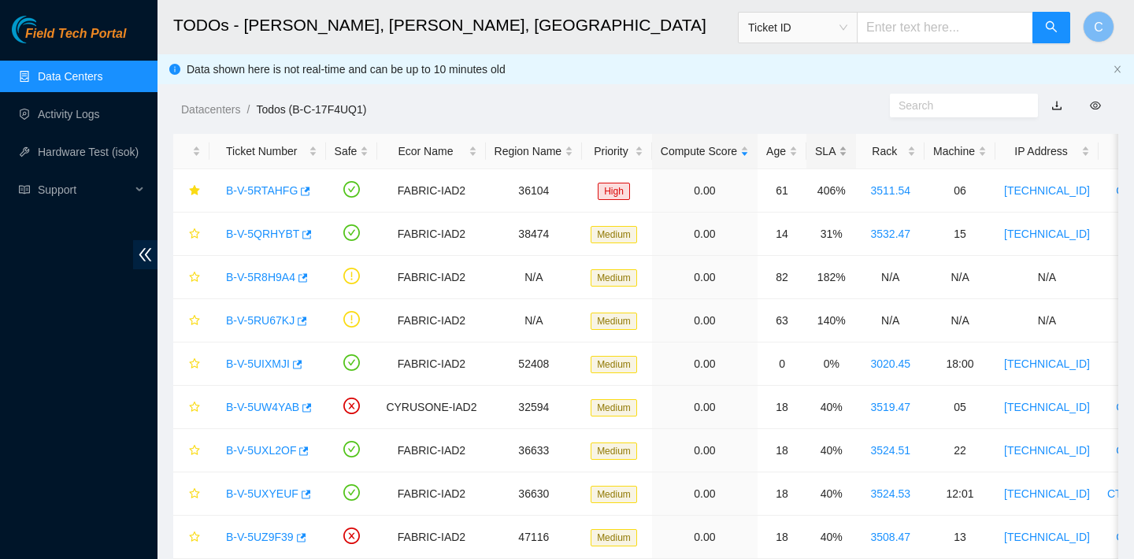
click at [838, 149] on div "SLA" at bounding box center [831, 151] width 32 height 17
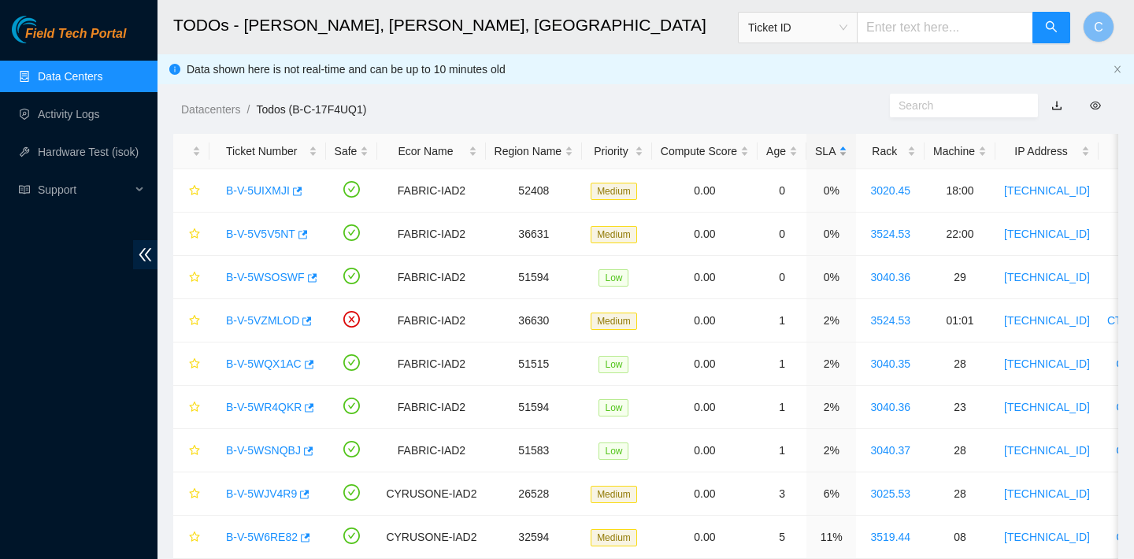
click at [838, 149] on div "SLA" at bounding box center [831, 151] width 32 height 17
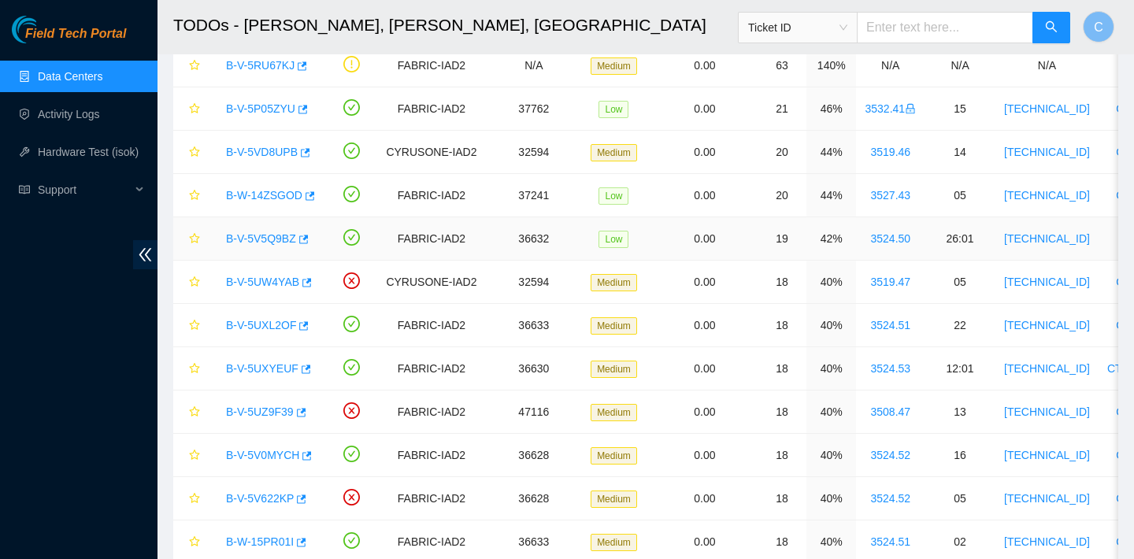
scroll to position [254, 0]
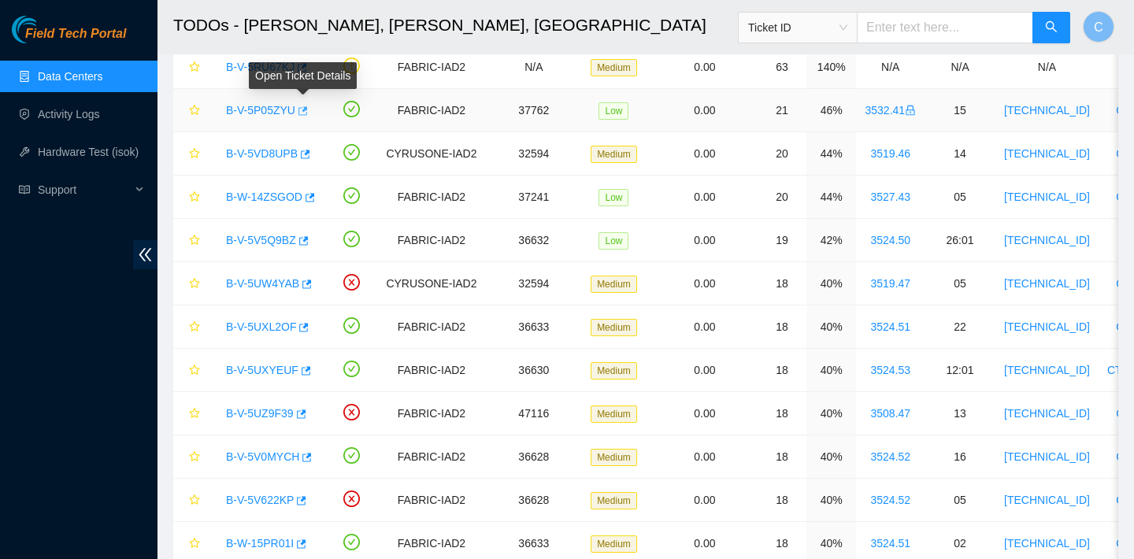
click at [302, 111] on icon "button" at bounding box center [302, 110] width 9 height 9
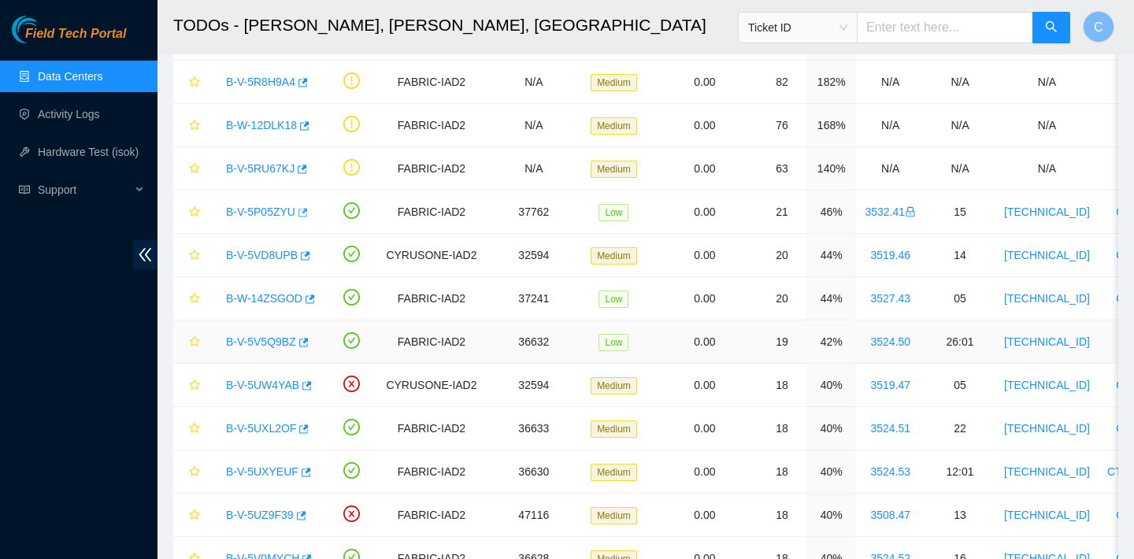
scroll to position [126, 0]
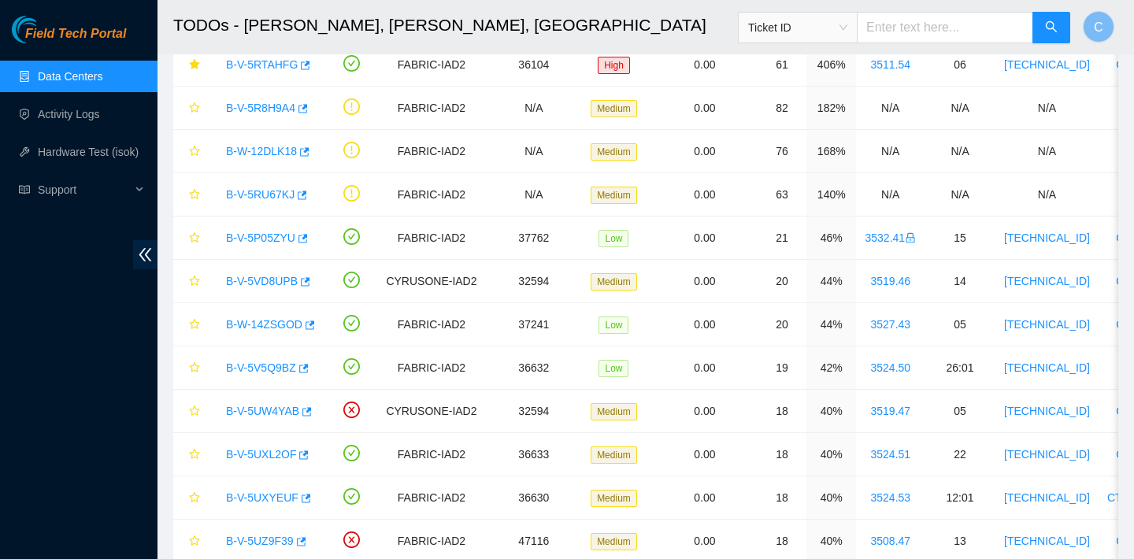
click at [87, 80] on link "Data Centers" at bounding box center [70, 76] width 65 height 13
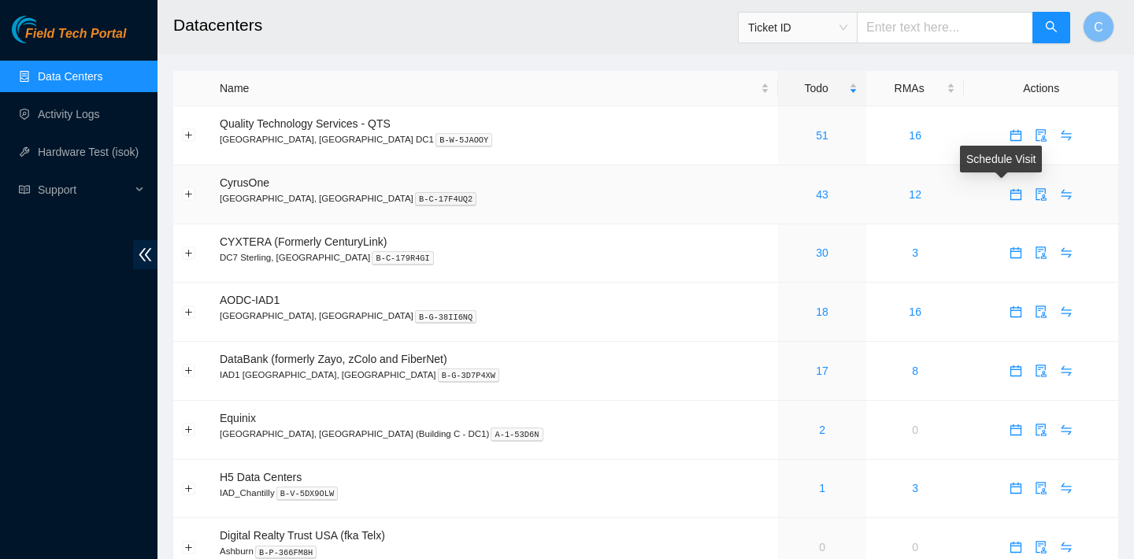
click at [1009, 194] on icon "calendar" at bounding box center [1015, 194] width 13 height 13
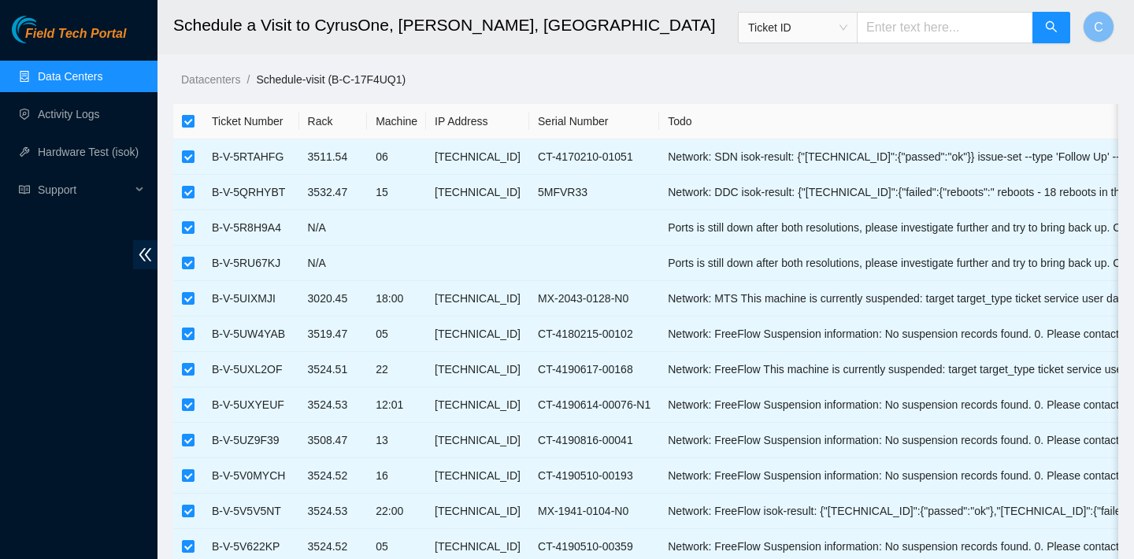
click at [189, 120] on input "checkbox" at bounding box center [188, 121] width 13 height 13
checkbox input "false"
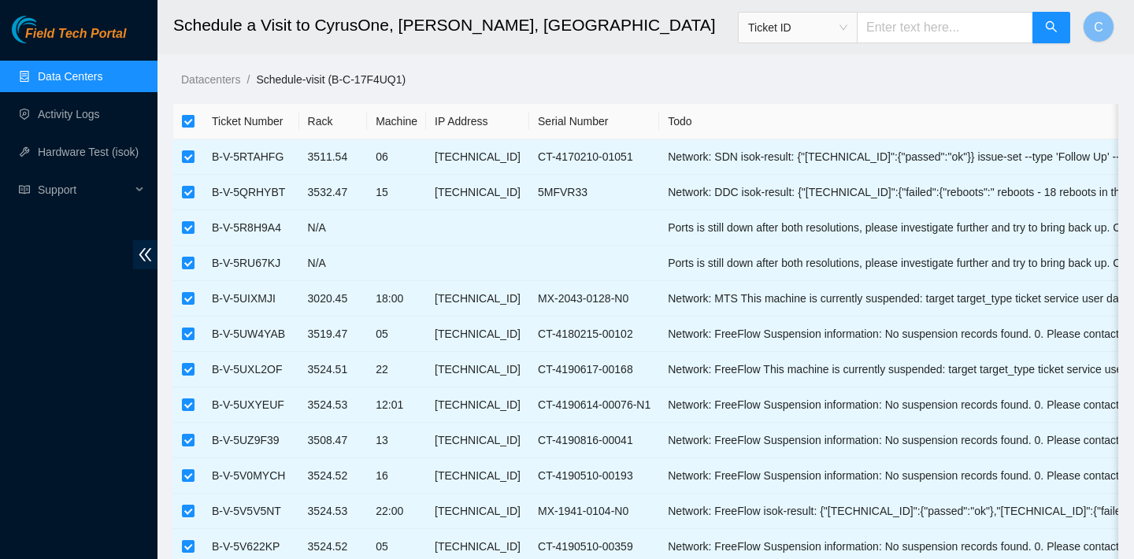
checkbox input "false"
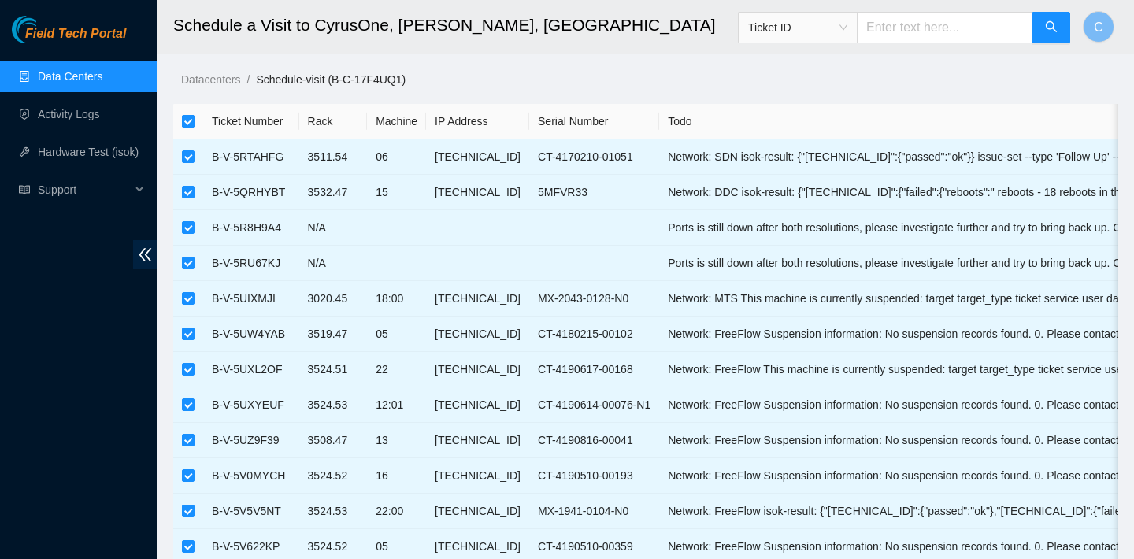
checkbox input "false"
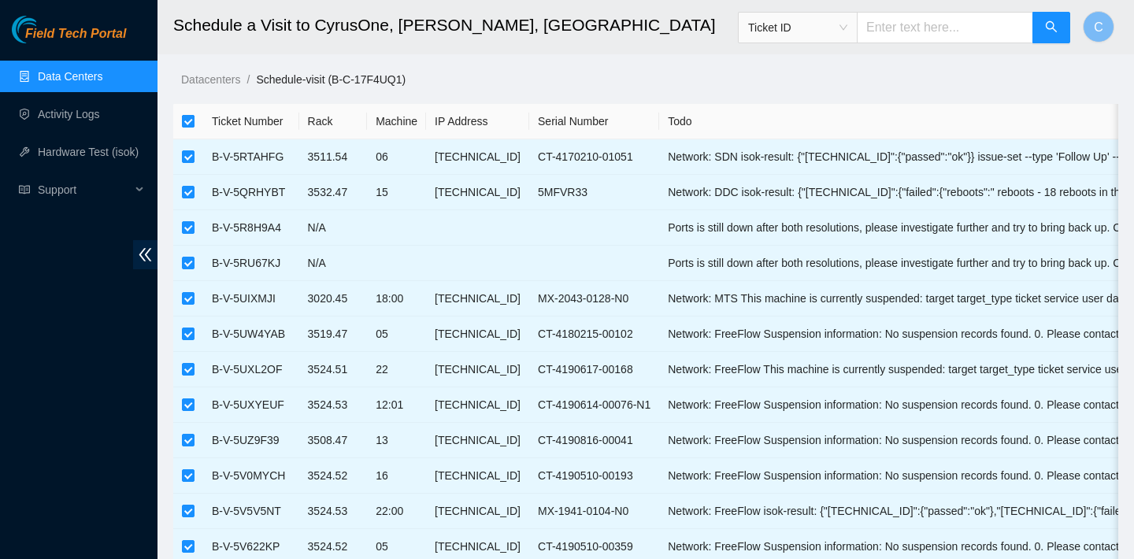
checkbox input "false"
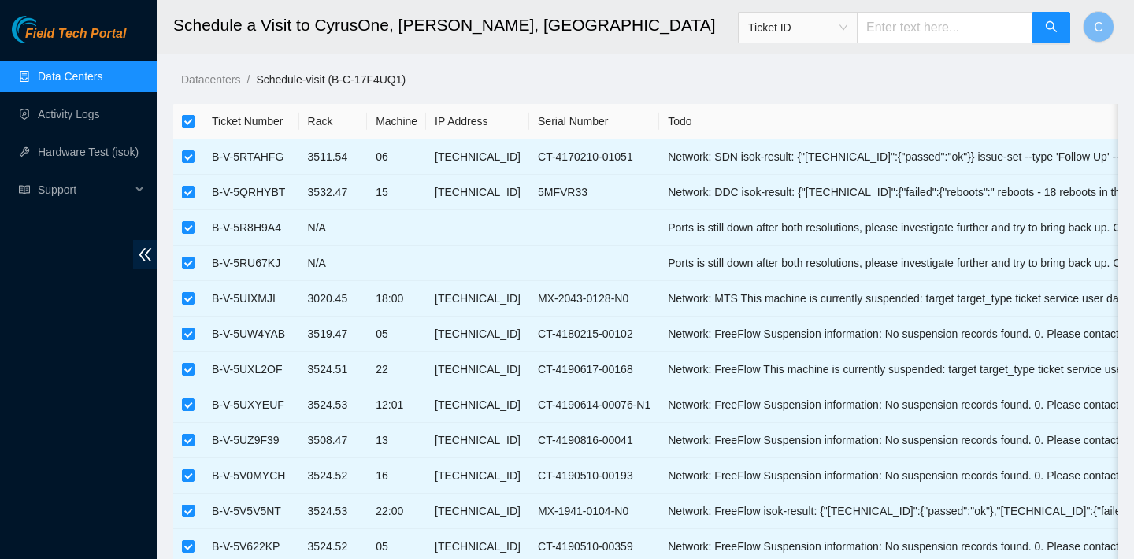
checkbox input "false"
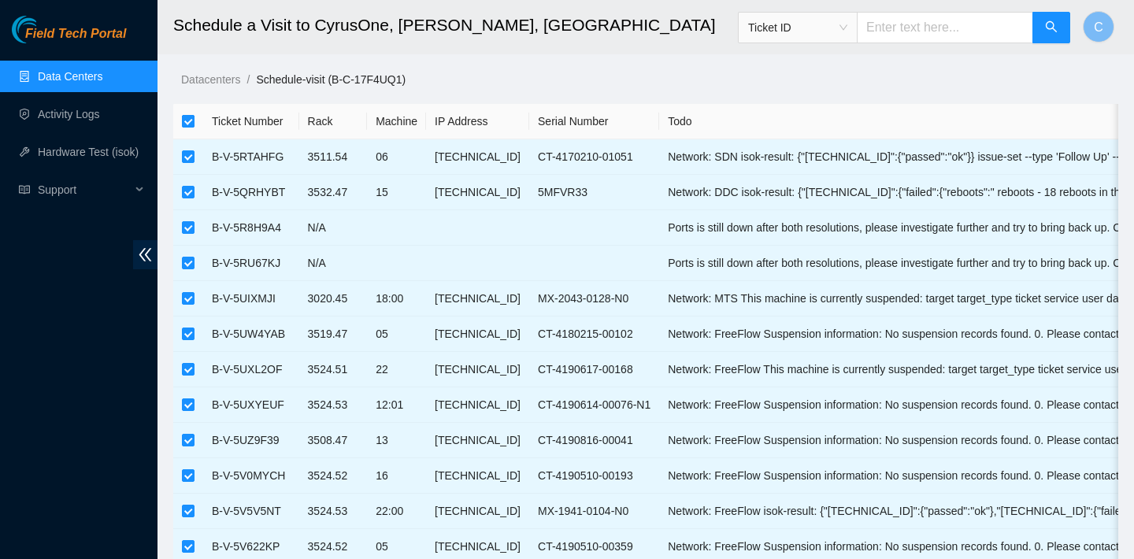
checkbox input "false"
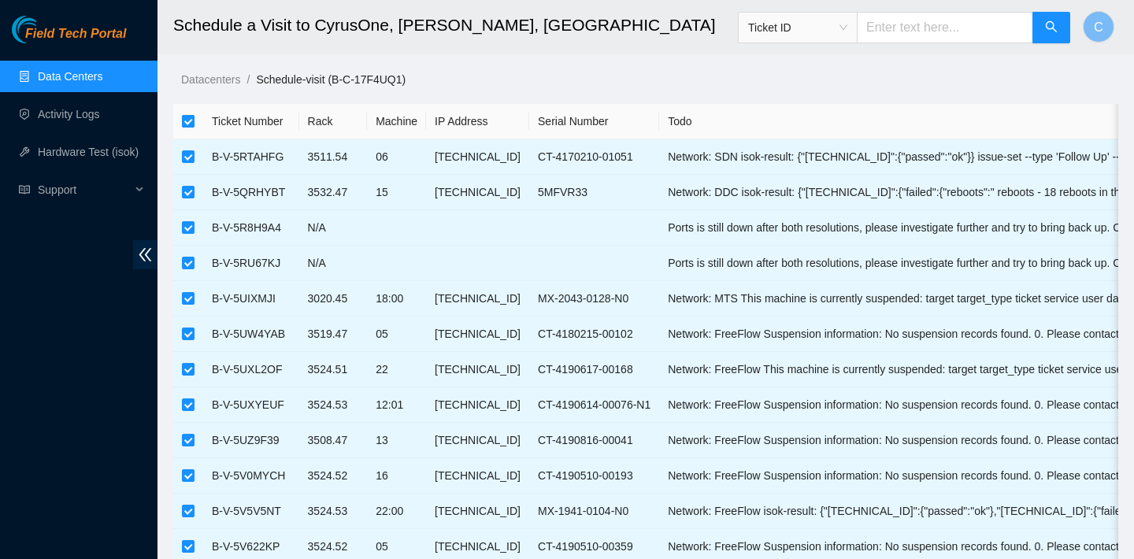
checkbox input "false"
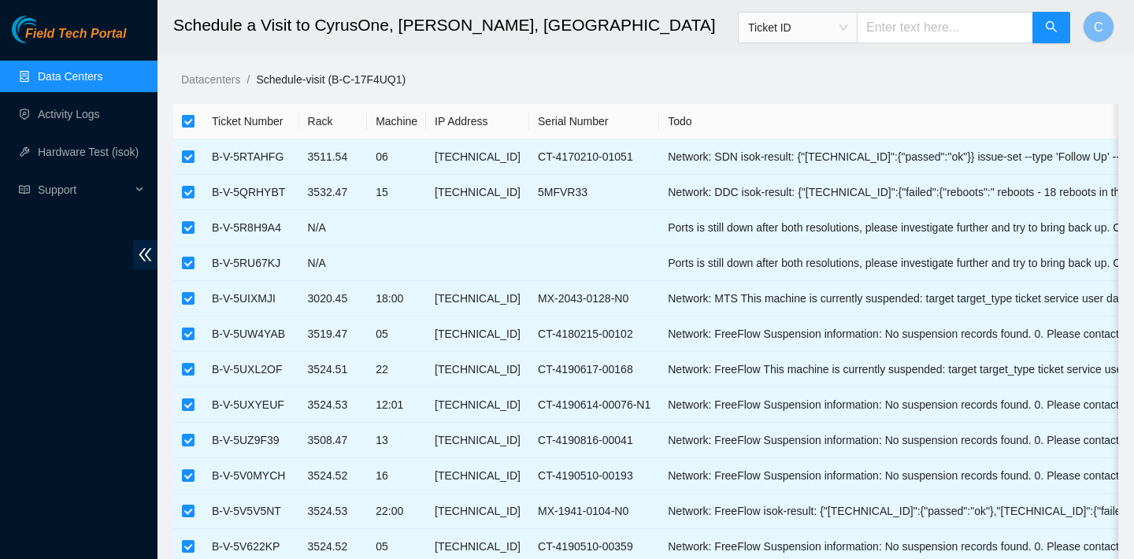
checkbox input "false"
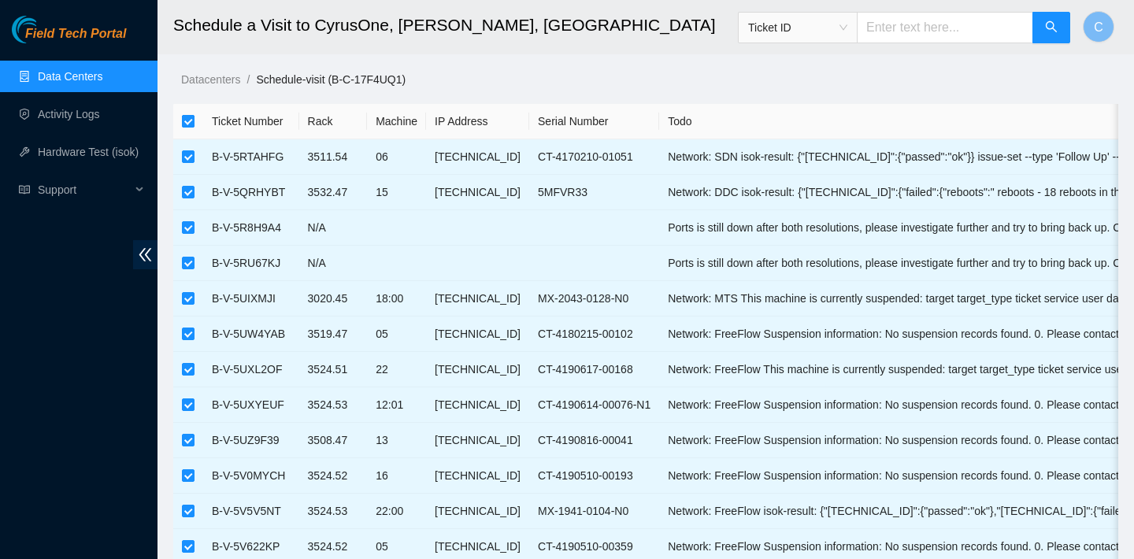
checkbox input "false"
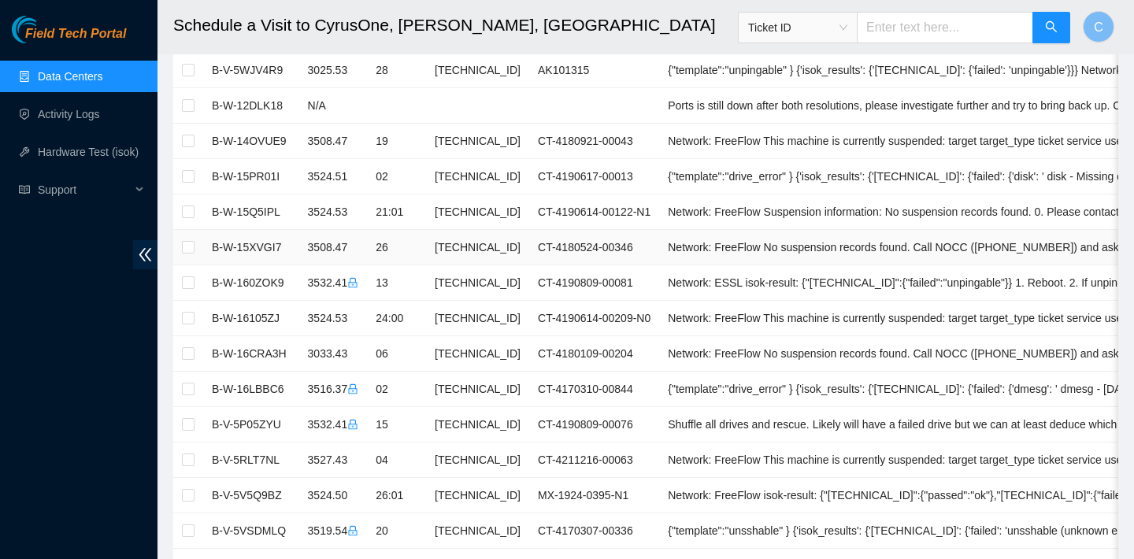
scroll to position [698, 0]
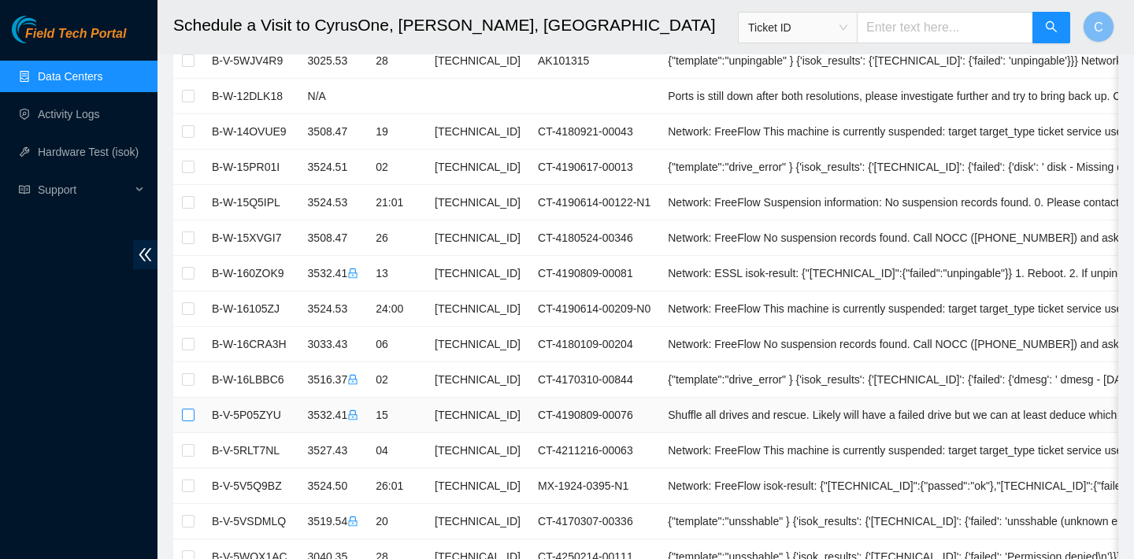
click at [186, 415] on input "checkbox" at bounding box center [188, 415] width 13 height 13
checkbox input "true"
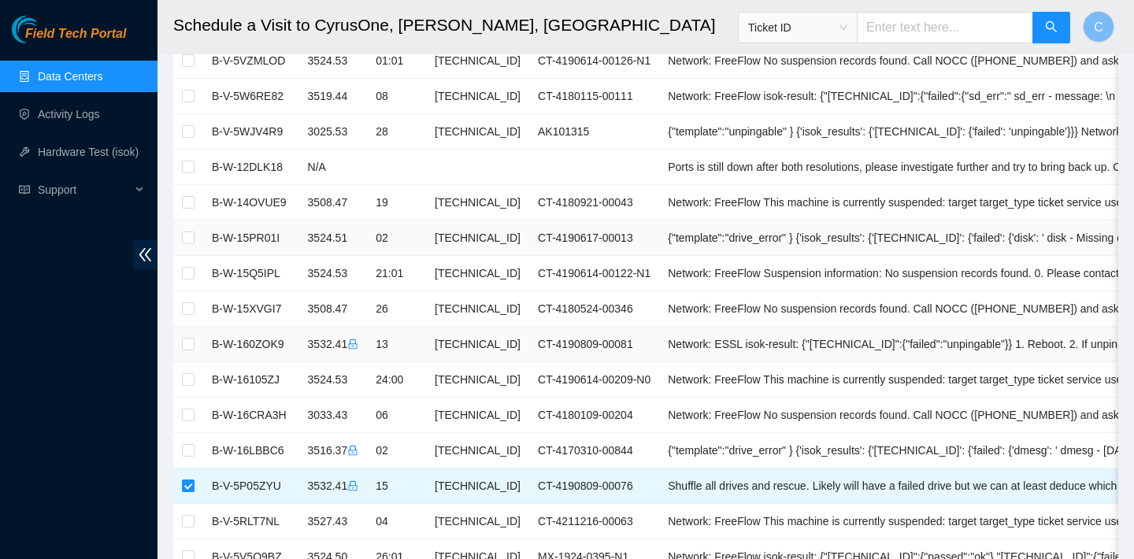
scroll to position [635, 0]
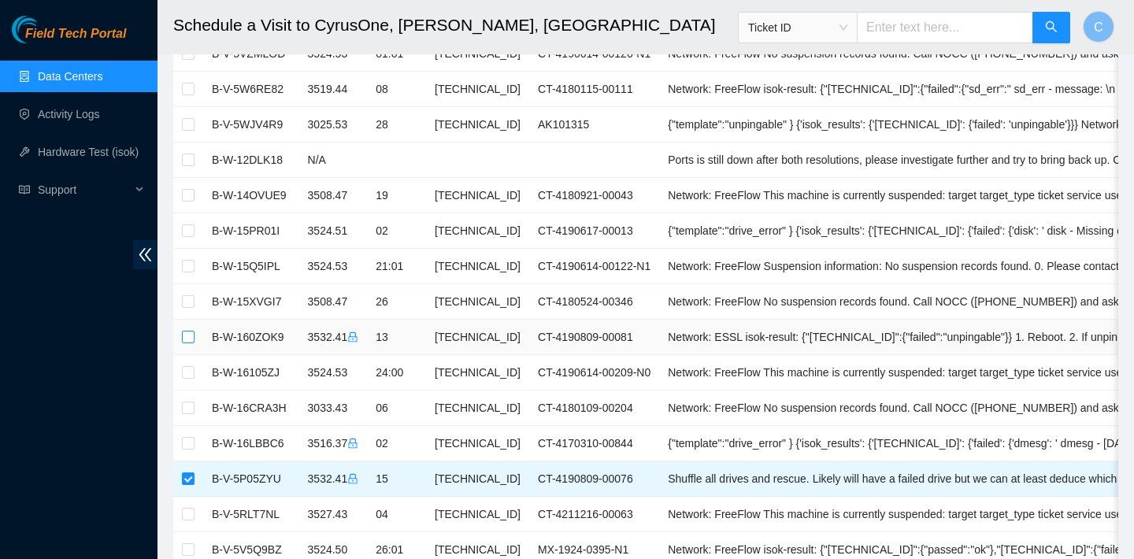
click at [188, 339] on input "checkbox" at bounding box center [188, 337] width 13 height 13
checkbox input "true"
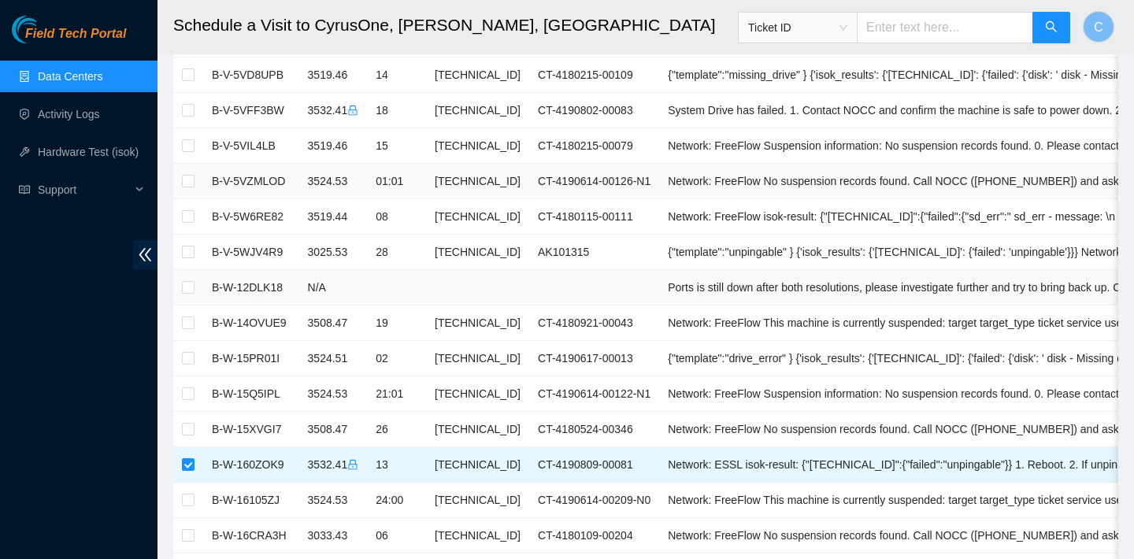
scroll to position [497, 0]
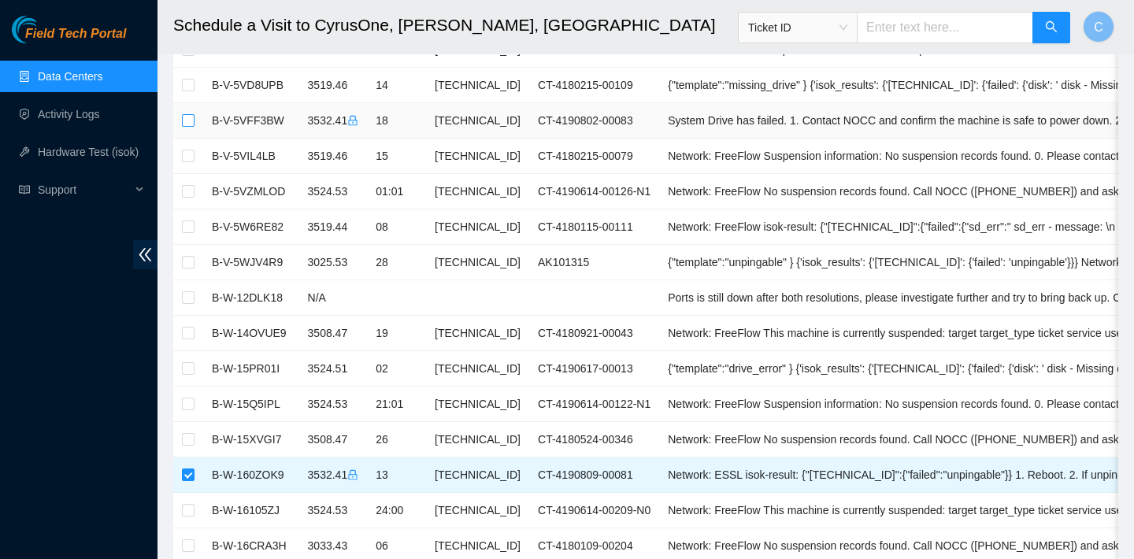
click at [187, 117] on input "checkbox" at bounding box center [188, 120] width 13 height 13
checkbox input "true"
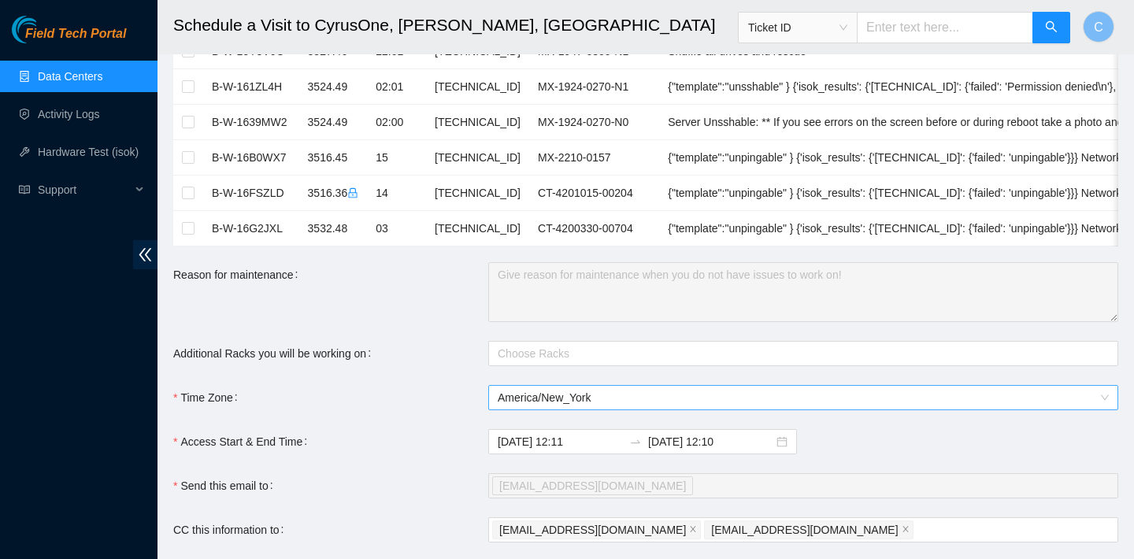
scroll to position [1478, 0]
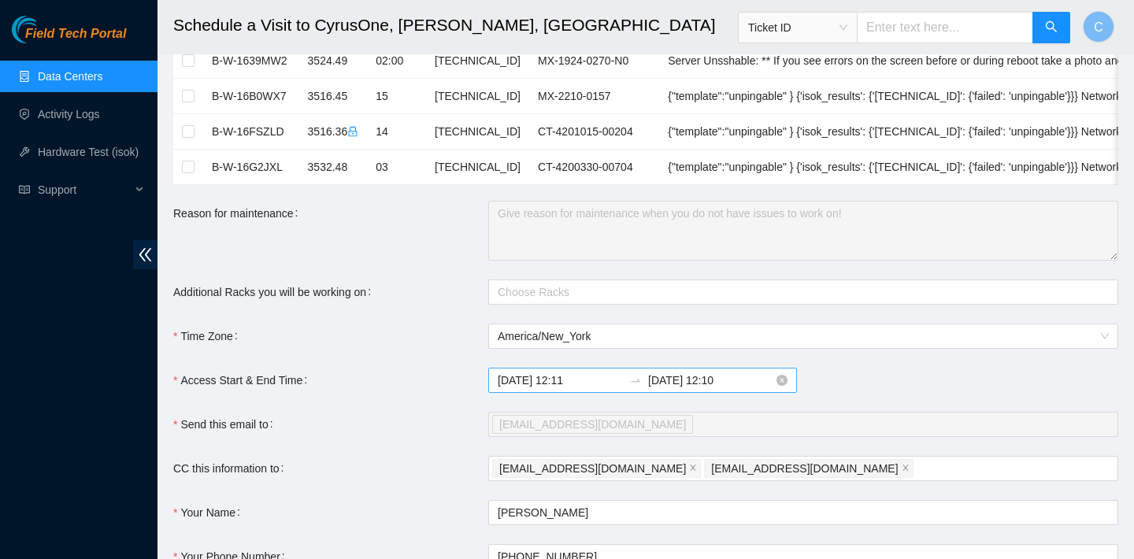
click at [702, 380] on input "2025-10-01 12:10" at bounding box center [710, 380] width 125 height 17
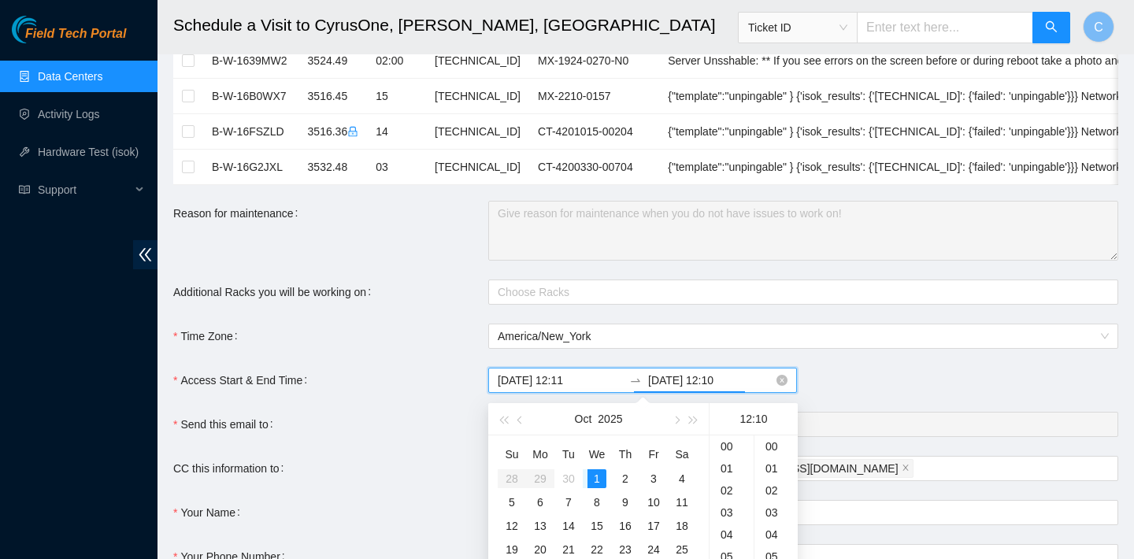
scroll to position [220, 0]
click at [565, 478] on div "30" at bounding box center [568, 477] width 19 height 19
click at [728, 445] on div "23" at bounding box center [731, 447] width 44 height 22
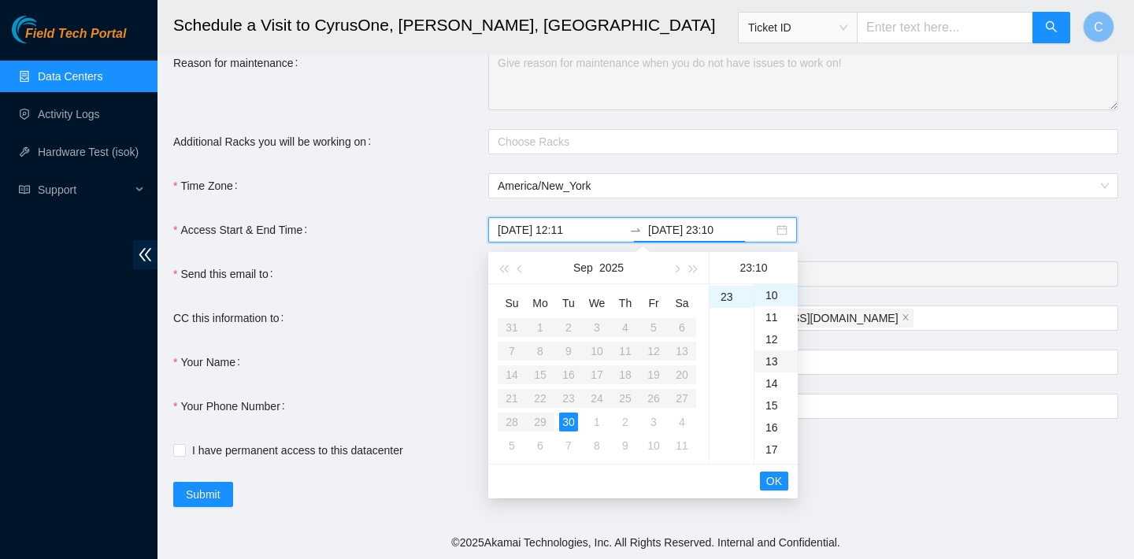
scroll to position [1299, 0]
click at [776, 298] on div "59" at bounding box center [775, 297] width 43 height 22
type input "2025-09-30 23:59"
click at [780, 476] on span "OK" at bounding box center [774, 480] width 16 height 17
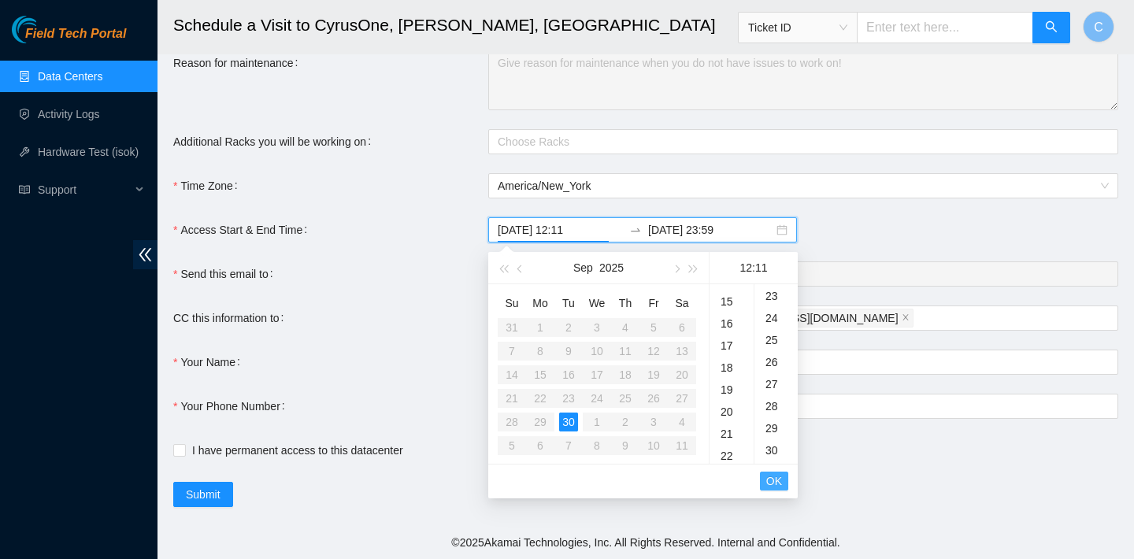
scroll to position [242, 0]
click at [780, 479] on span "OK" at bounding box center [774, 480] width 16 height 17
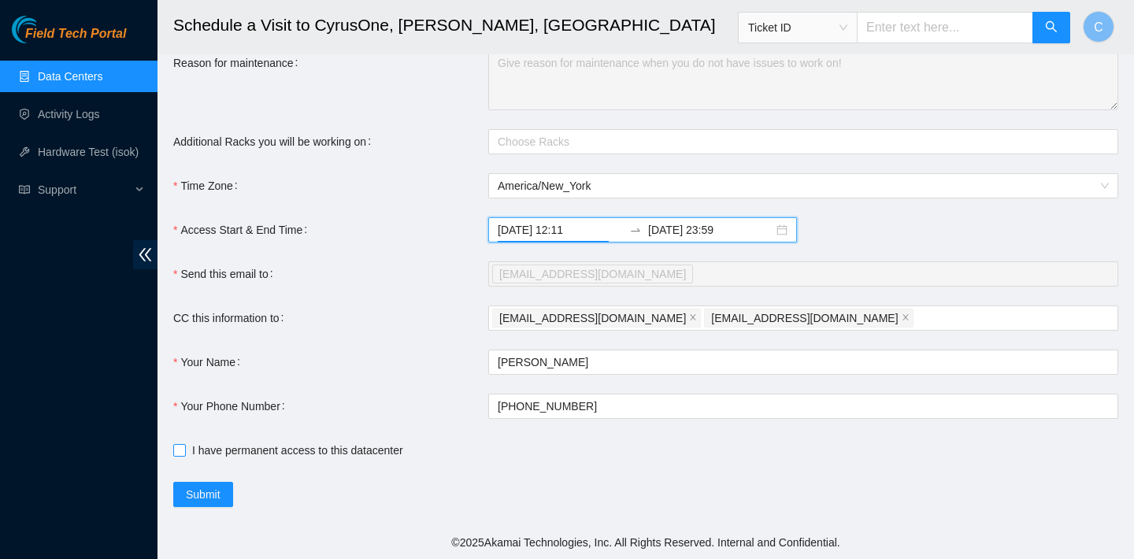
click at [180, 446] on input "I have permanent access to this datacenter" at bounding box center [178, 449] width 11 height 11
checkbox input "true"
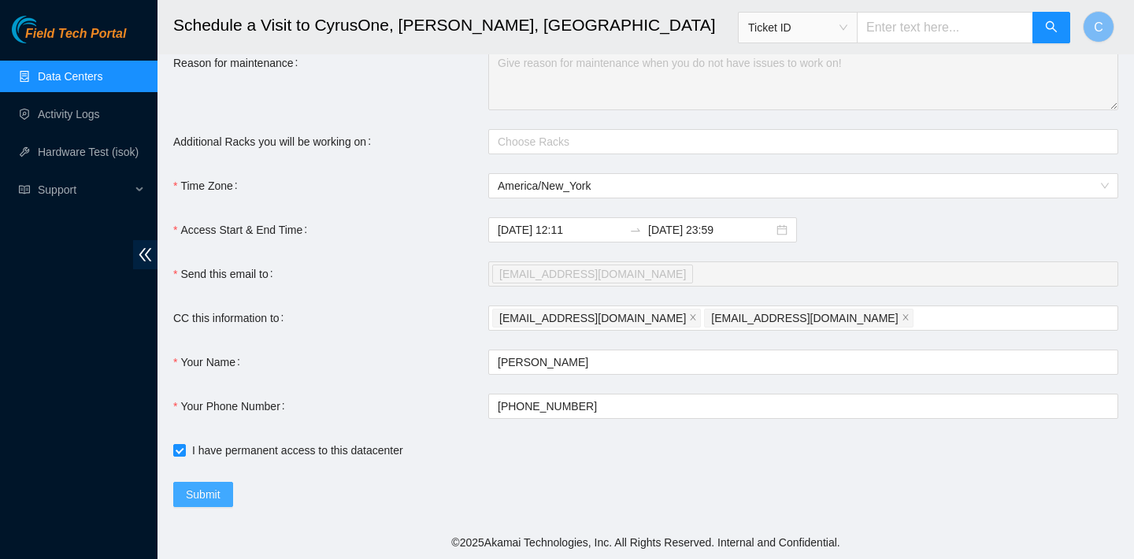
click at [210, 487] on span "Submit" at bounding box center [203, 494] width 35 height 17
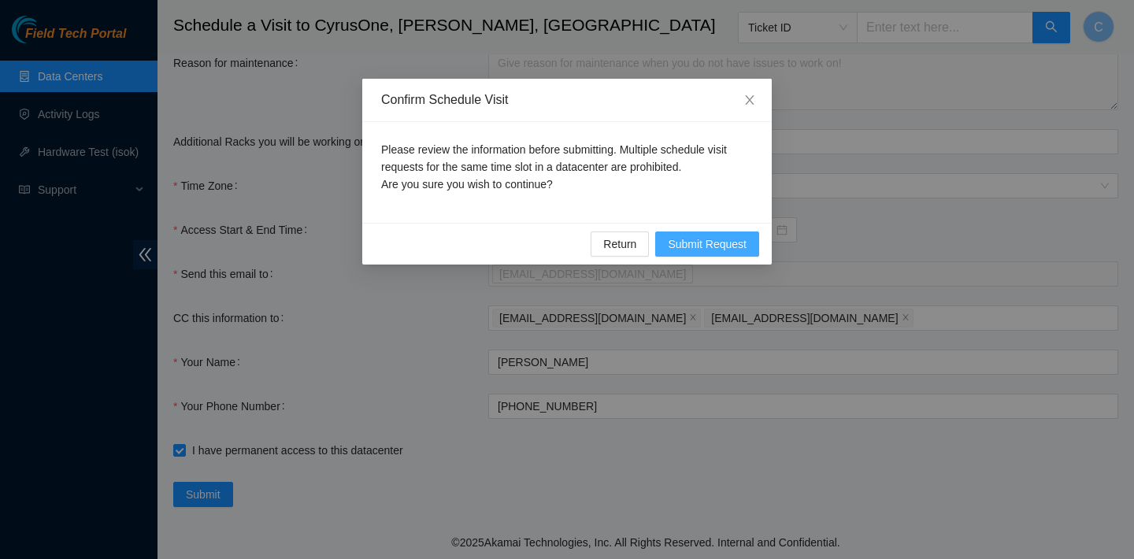
click at [727, 243] on span "Submit Request" at bounding box center [707, 243] width 79 height 17
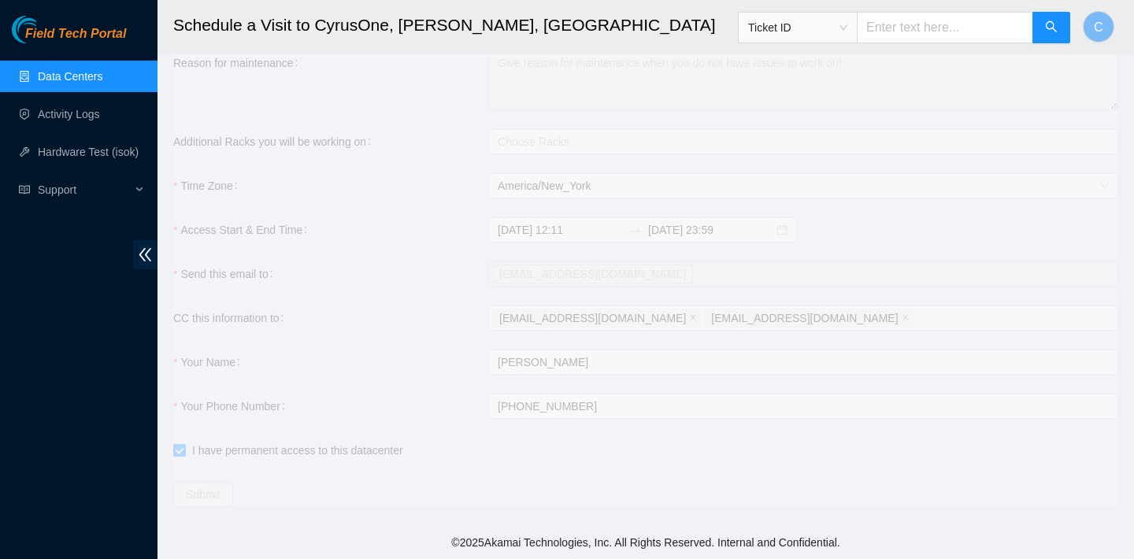
type input "2025-09-30 12:12"
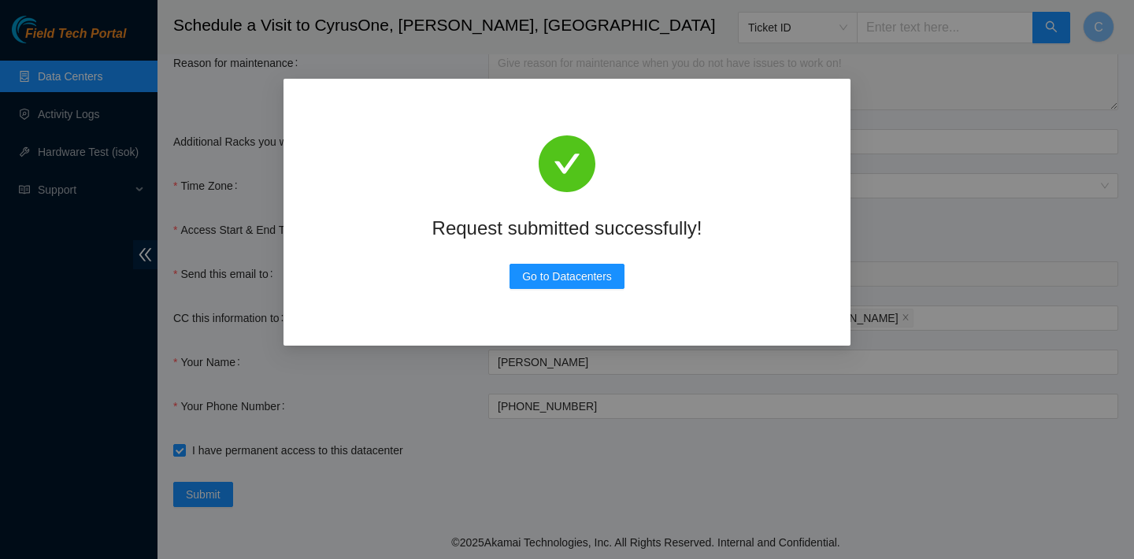
click at [642, 35] on div "Request submitted successfully! Go to Datacenters" at bounding box center [567, 279] width 1134 height 559
click at [550, 274] on span "Go to Datacenters" at bounding box center [567, 276] width 90 height 17
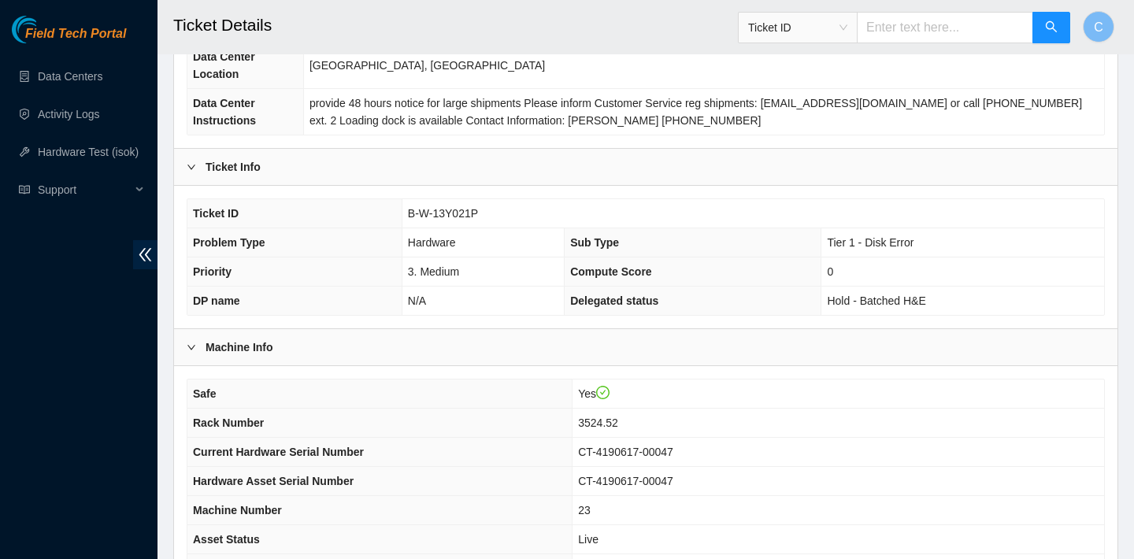
scroll to position [457, 0]
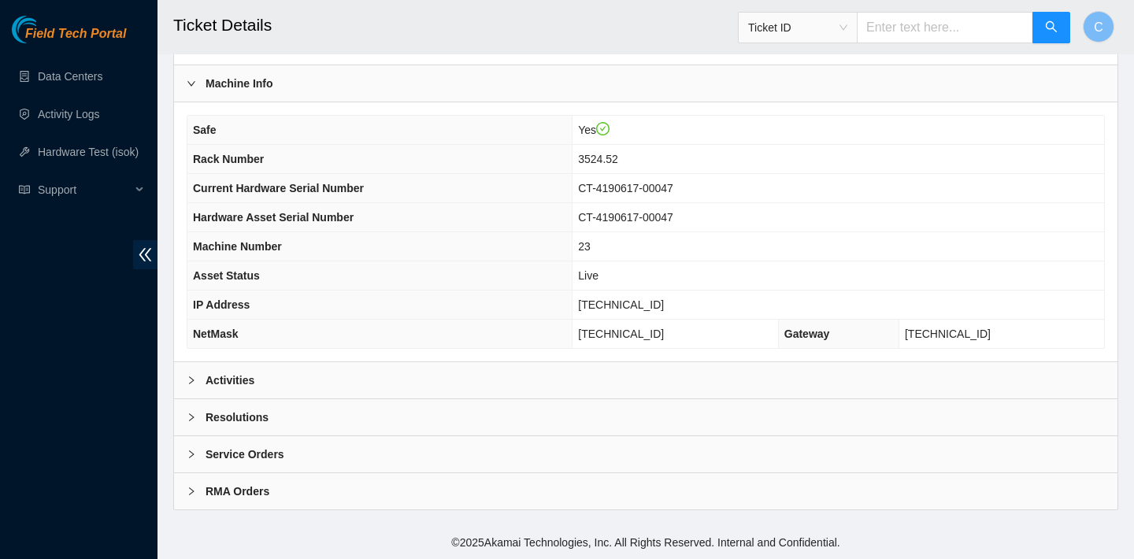
click at [430, 375] on div "Activities" at bounding box center [645, 380] width 943 height 36
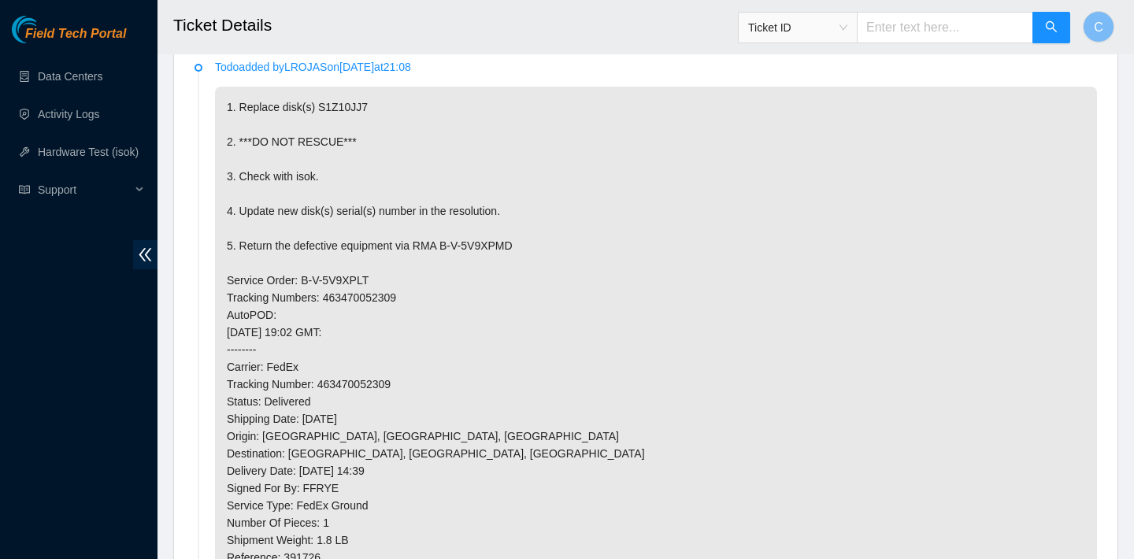
scroll to position [849, 0]
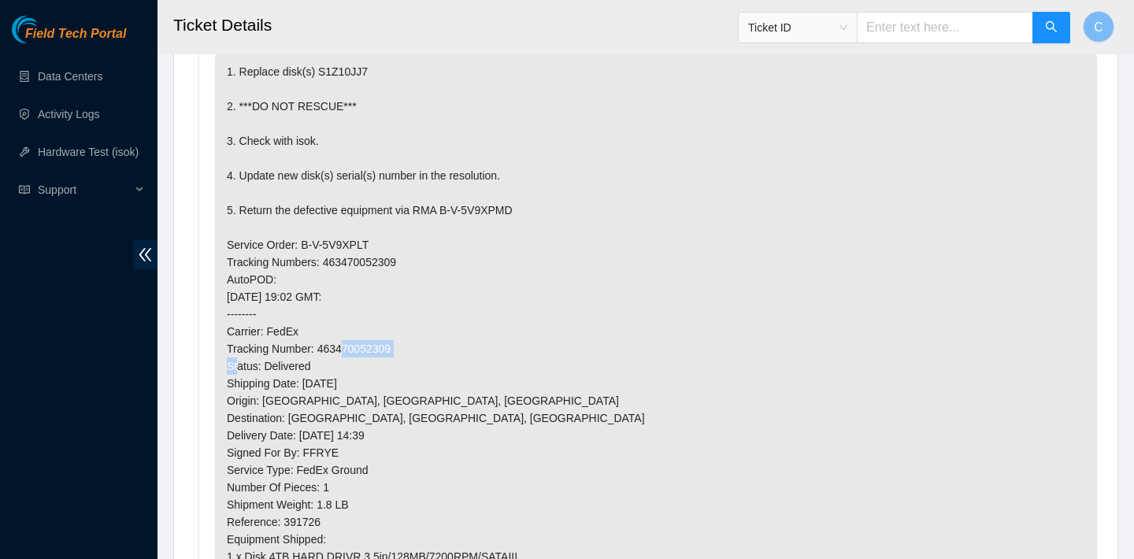
drag, startPoint x: 404, startPoint y: 350, endPoint x: 322, endPoint y: 348, distance: 81.9
click at [322, 348] on p "1. Replace disk(s) S1Z10JJ7 2. ***DO NOT RESCUE*** 3. Check with isok. 4. Updat…" at bounding box center [656, 374] width 882 height 647
copy p "463470052309"
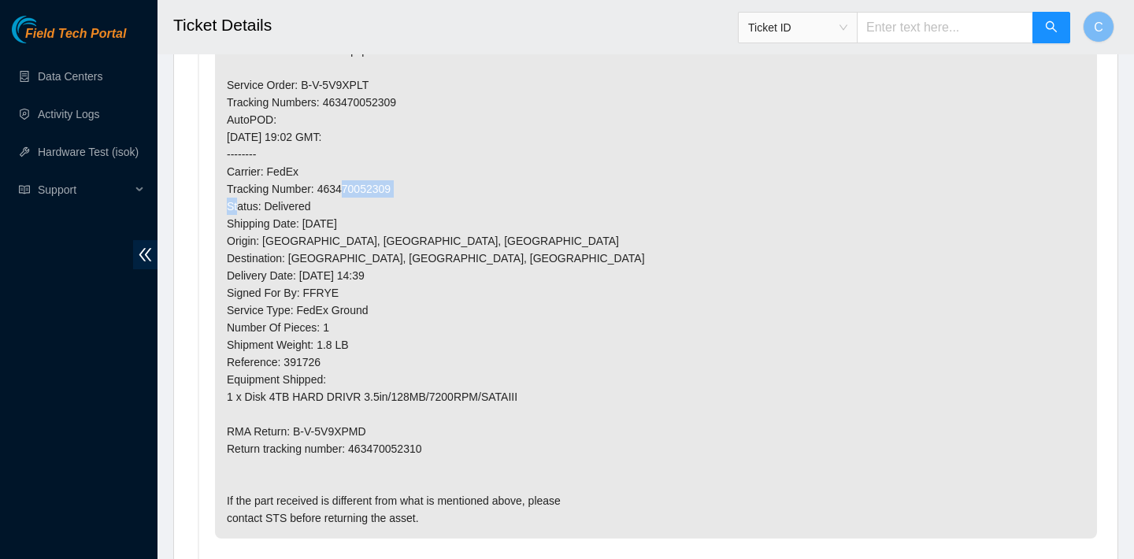
scroll to position [1087, 0]
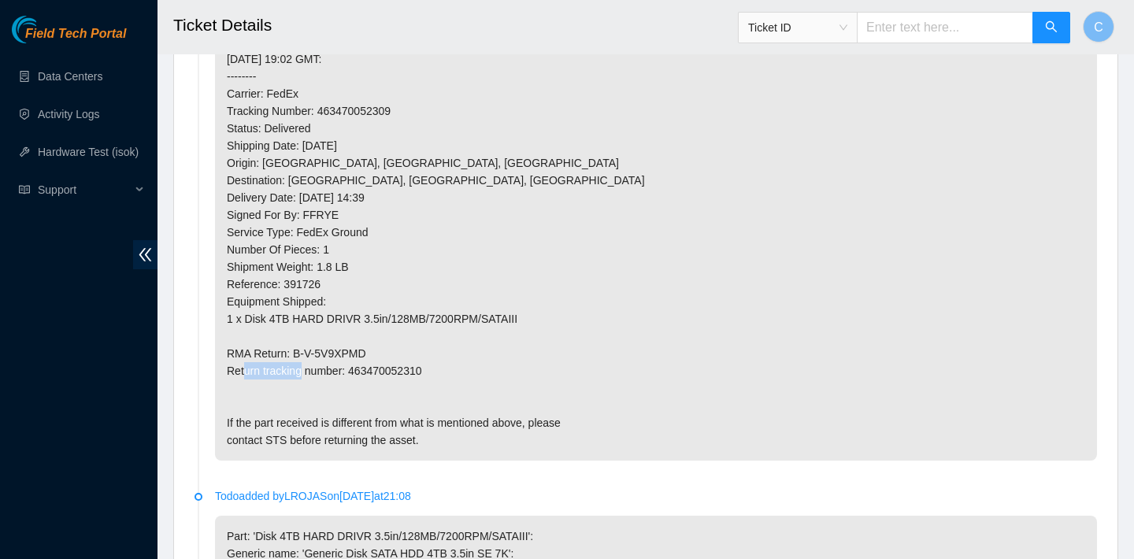
drag, startPoint x: 438, startPoint y: 368, endPoint x: 354, endPoint y: 365, distance: 83.5
click at [354, 365] on p "1. Replace disk(s) S1Z10JJ7 2. ***DO NOT RESCUE*** 3. Check with isok. 4. Updat…" at bounding box center [656, 136] width 882 height 647
copy p "463470052310"
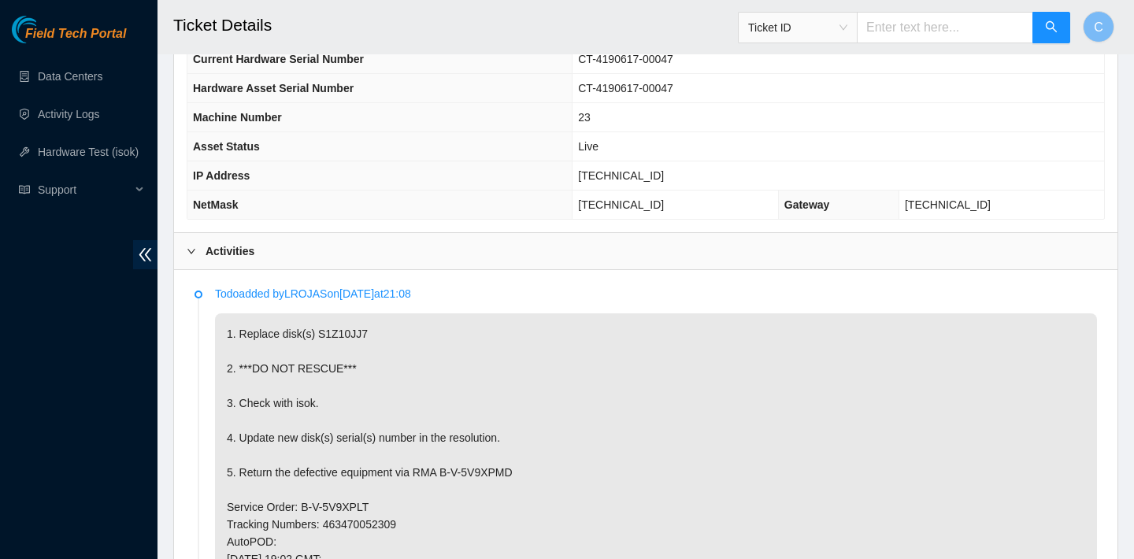
scroll to position [416, 0]
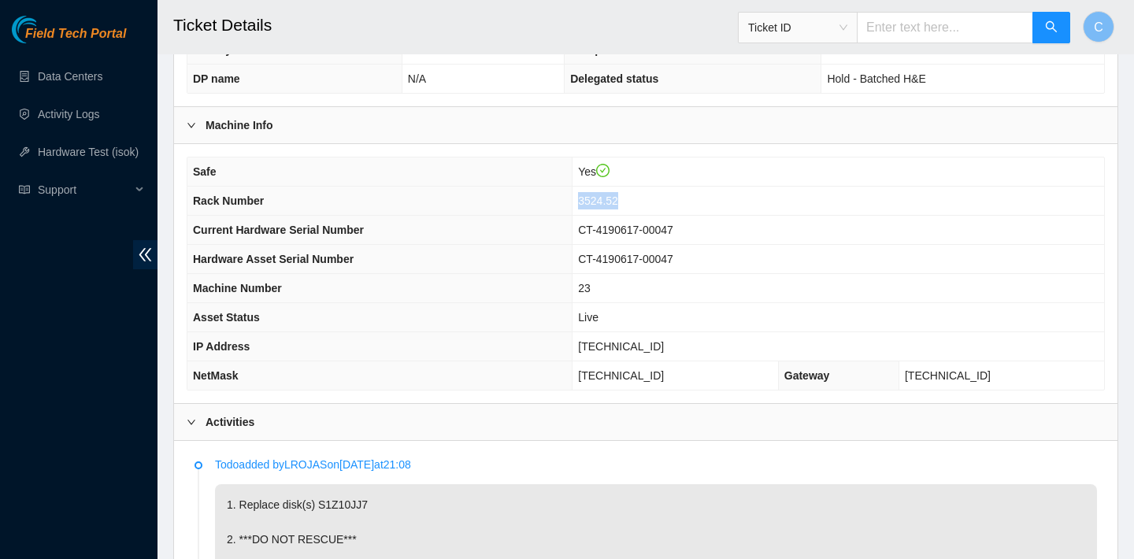
drag, startPoint x: 641, startPoint y: 193, endPoint x: 598, endPoint y: 191, distance: 43.3
click at [598, 191] on td "3524.52" at bounding box center [837, 201] width 531 height 29
copy span "3524.52"
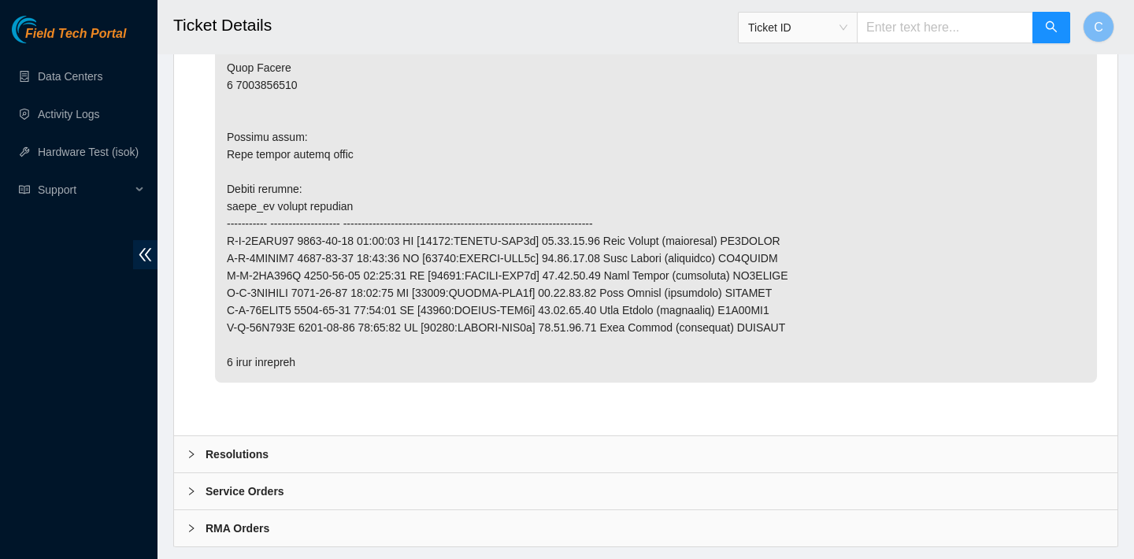
scroll to position [4861, 0]
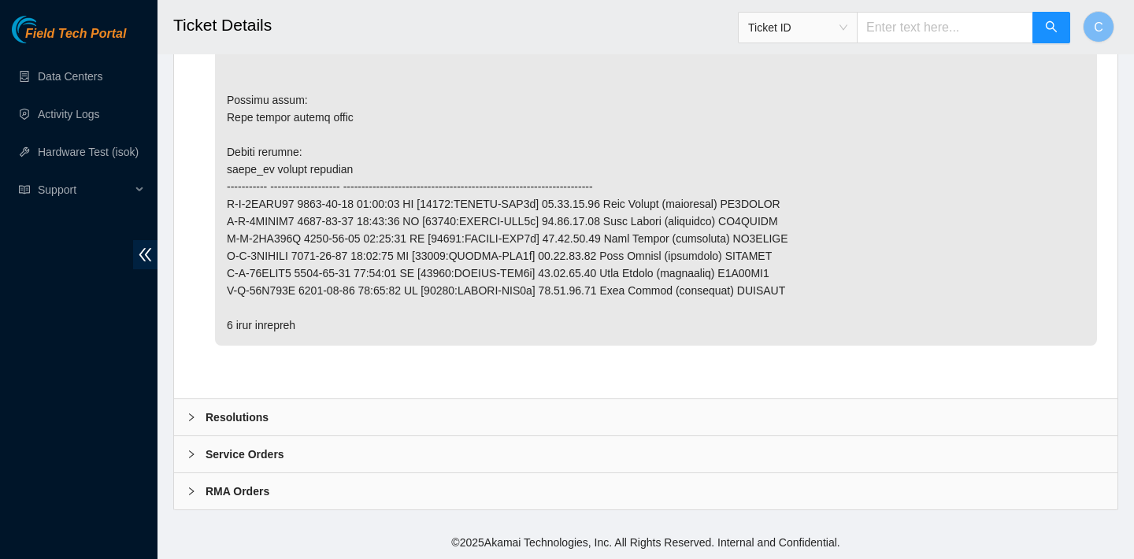
click at [627, 407] on div "Resolutions" at bounding box center [645, 417] width 943 height 36
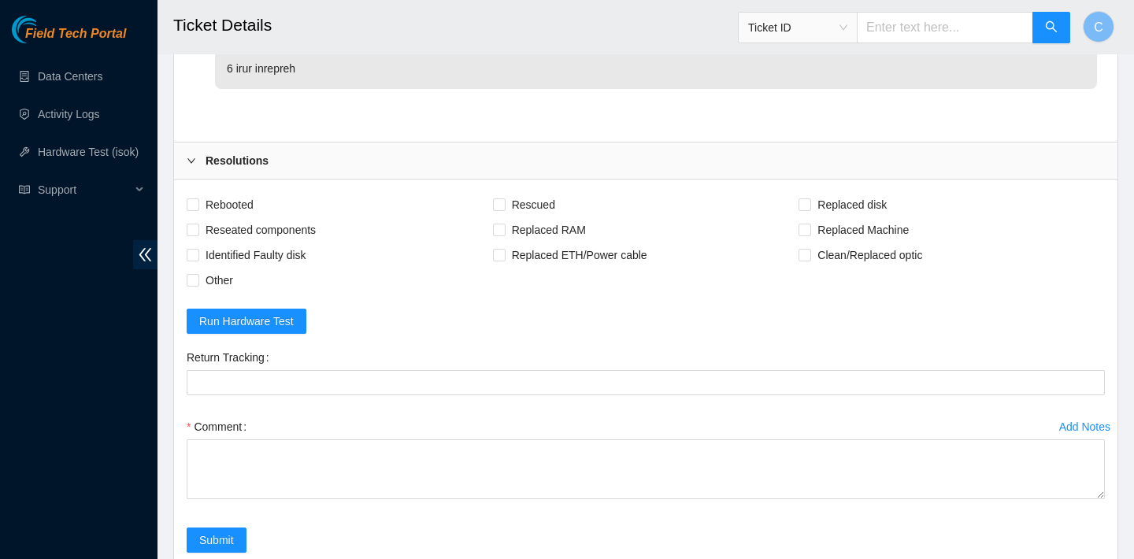
scroll to position [5233, 0]
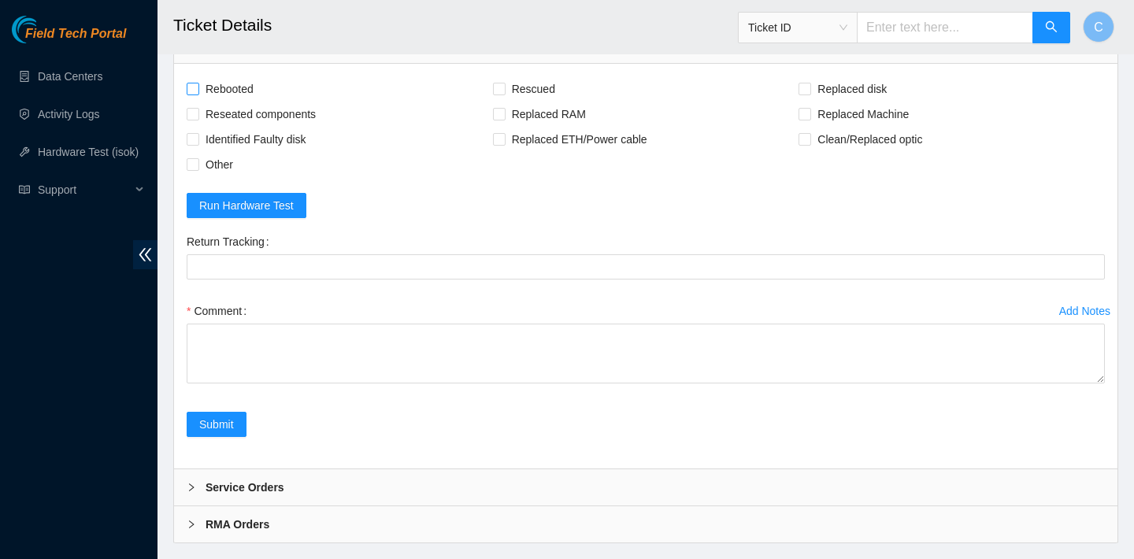
click at [233, 77] on span "Rebooted" at bounding box center [229, 88] width 61 height 25
click at [198, 83] on input "Rebooted" at bounding box center [192, 88] width 11 height 11
checkbox input "true"
click at [832, 90] on span "Replaced disk" at bounding box center [852, 88] width 82 height 25
click at [809, 90] on input "Replaced disk" at bounding box center [803, 88] width 11 height 11
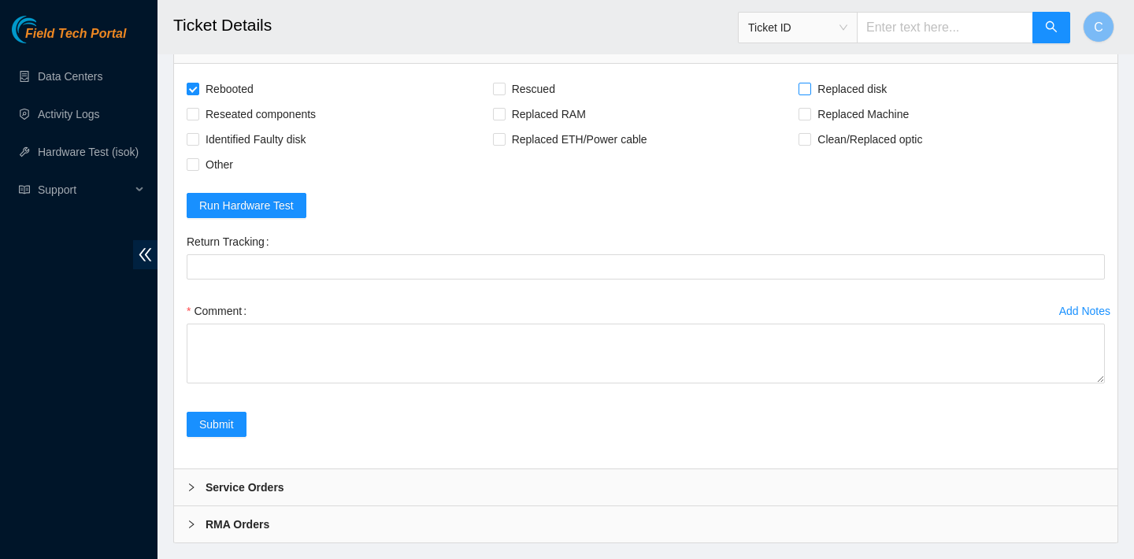
checkbox input "true"
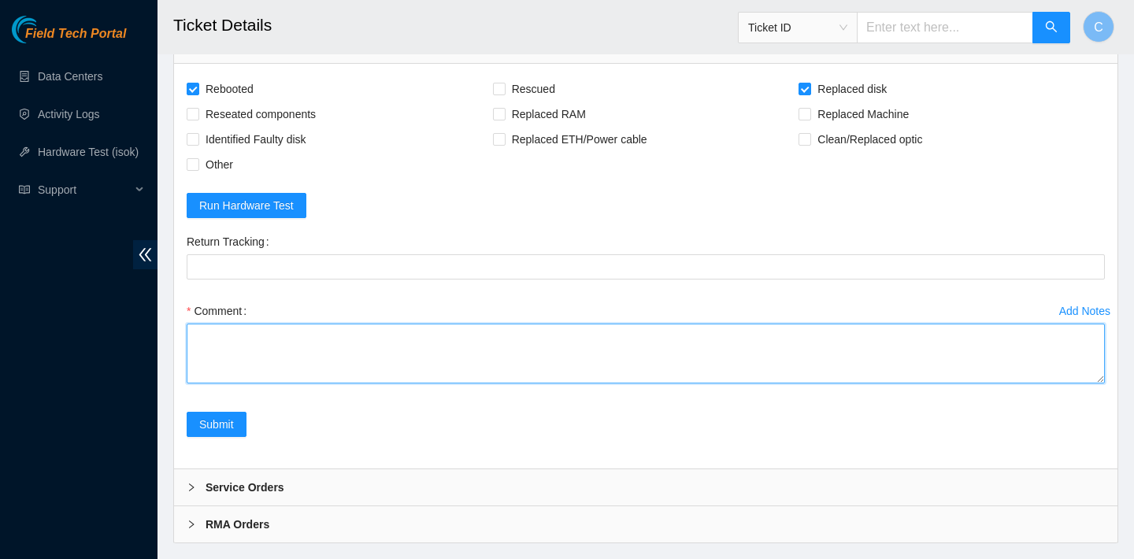
click at [450, 359] on textarea "Comment" at bounding box center [646, 354] width 918 height 60
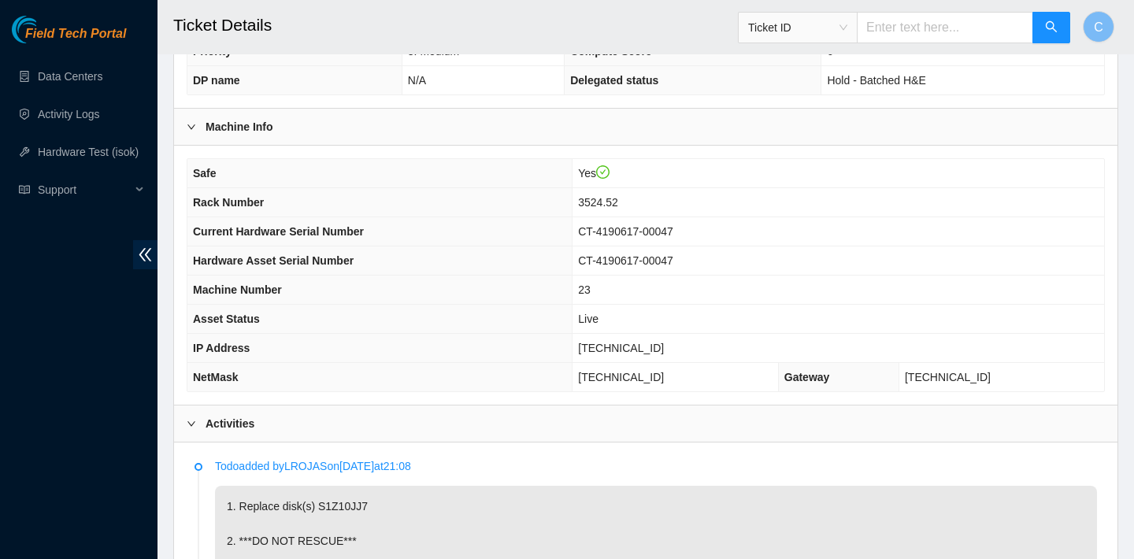
scroll to position [816, 0]
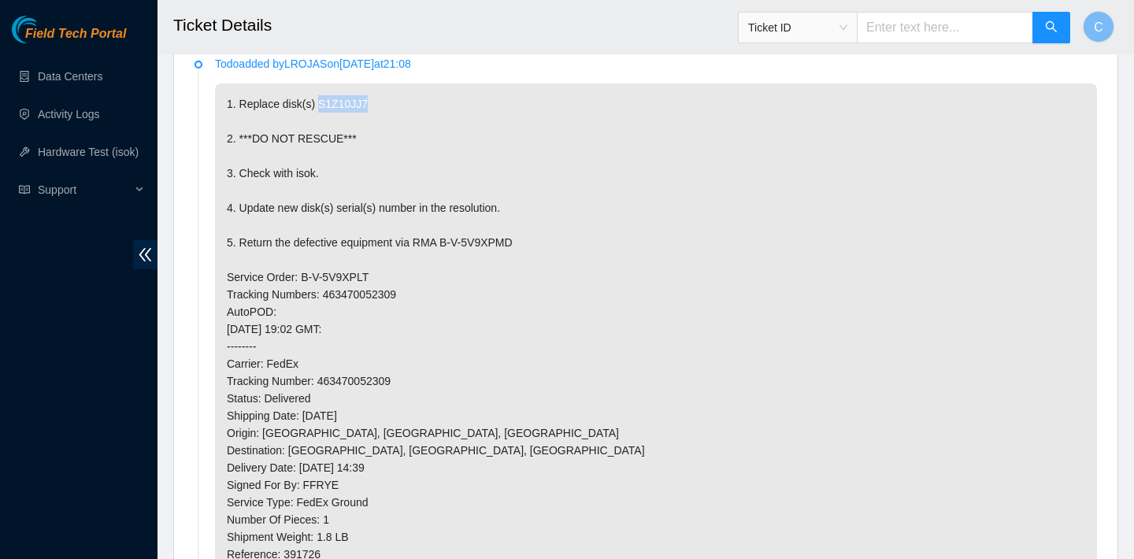
drag, startPoint x: 381, startPoint y: 105, endPoint x: 321, endPoint y: 104, distance: 59.8
click at [321, 104] on p "1. Replace disk(s) S1Z10JJ7 2. ***DO NOT RESCUE*** 3. Check with isok. 4. Updat…" at bounding box center [656, 406] width 882 height 647
copy p "S1Z10JJ7"
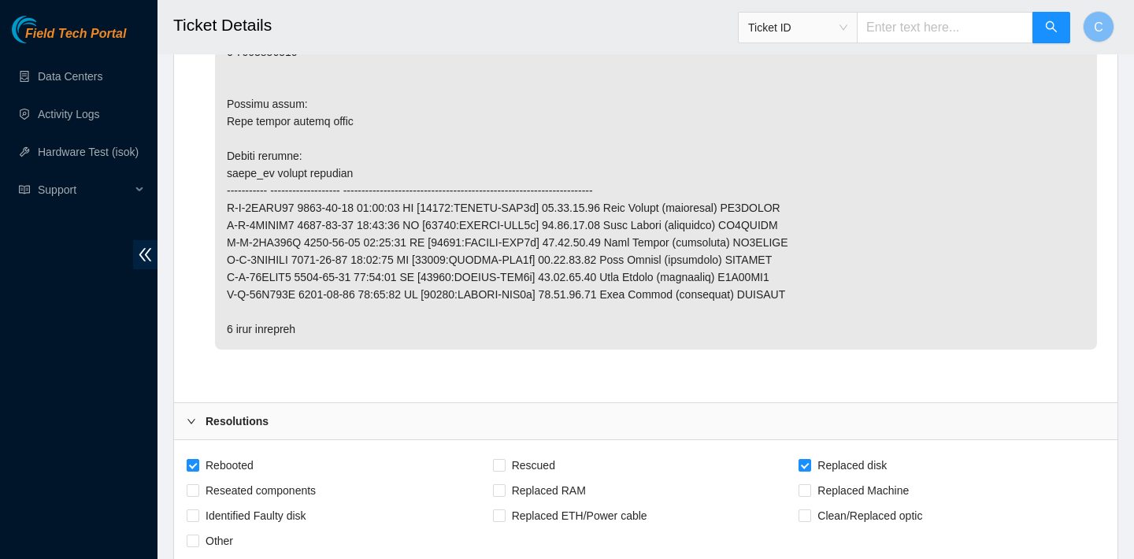
scroll to position [5266, 0]
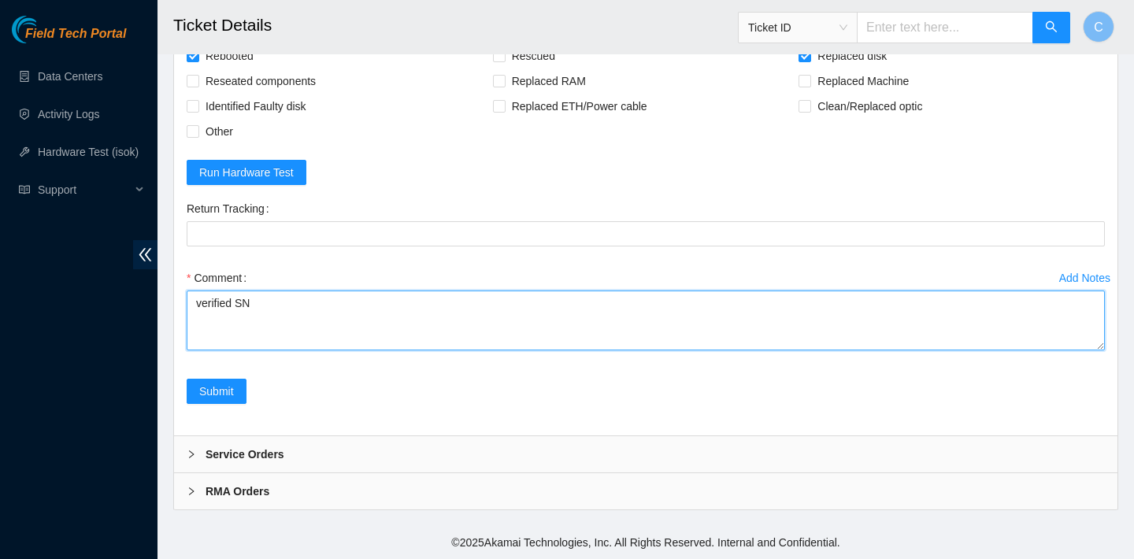
click at [296, 334] on textarea "verified SN" at bounding box center [646, 321] width 918 height 60
paste textarea "S1Z10JJ7"
click at [422, 306] on textarea "verified SN replaced OLD disk S1Z10JJ7 with NEW diskZ1Z448MP rebooted ran isok" at bounding box center [646, 321] width 918 height 60
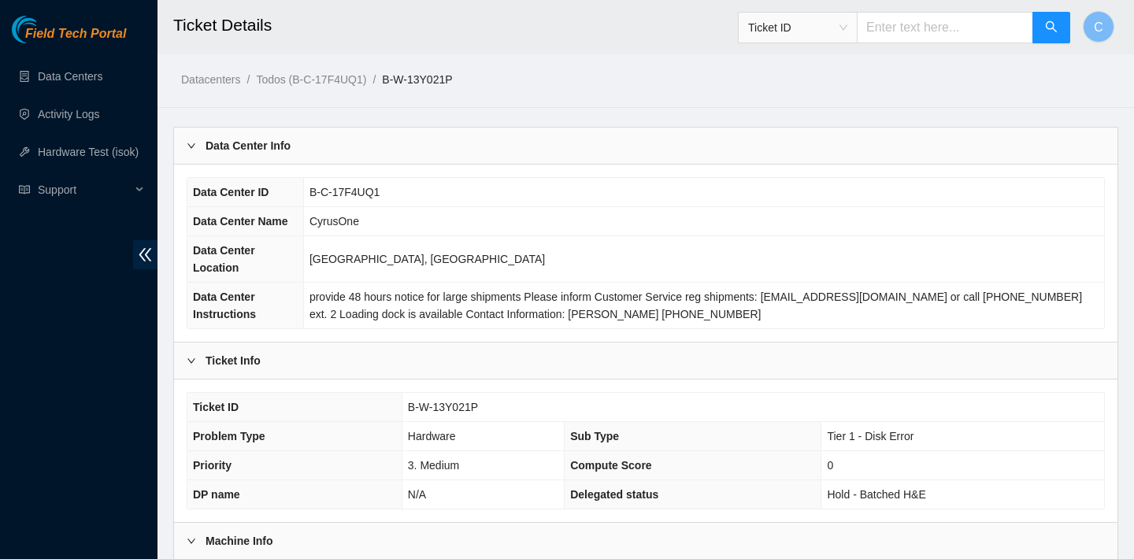
scroll to position [385, 0]
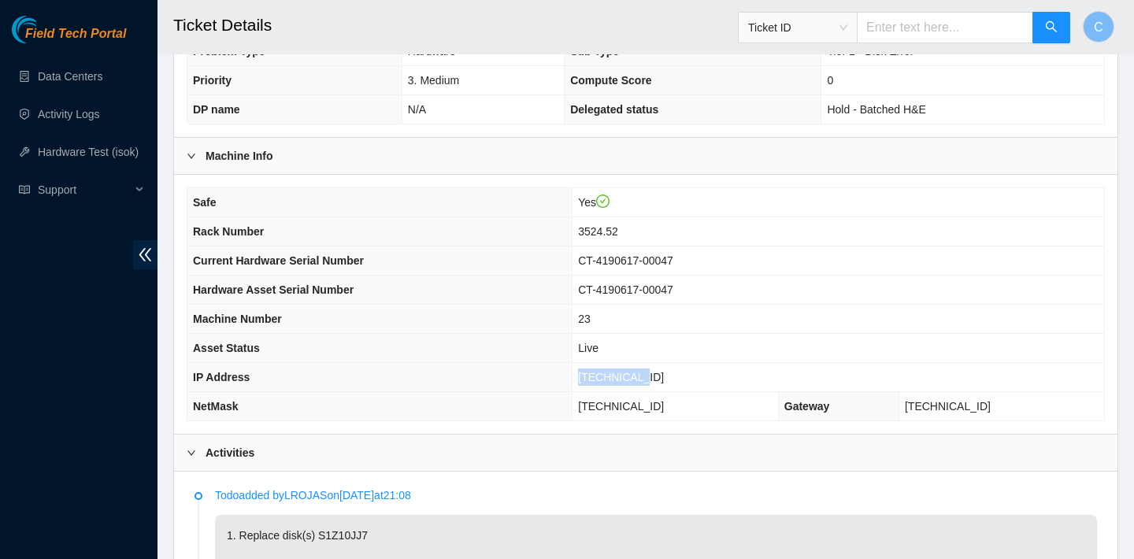
drag, startPoint x: 668, startPoint y: 369, endPoint x: 600, endPoint y: 368, distance: 68.5
click at [600, 368] on td "23.36.67.71" at bounding box center [837, 377] width 531 height 29
copy span "23.36.67.71"
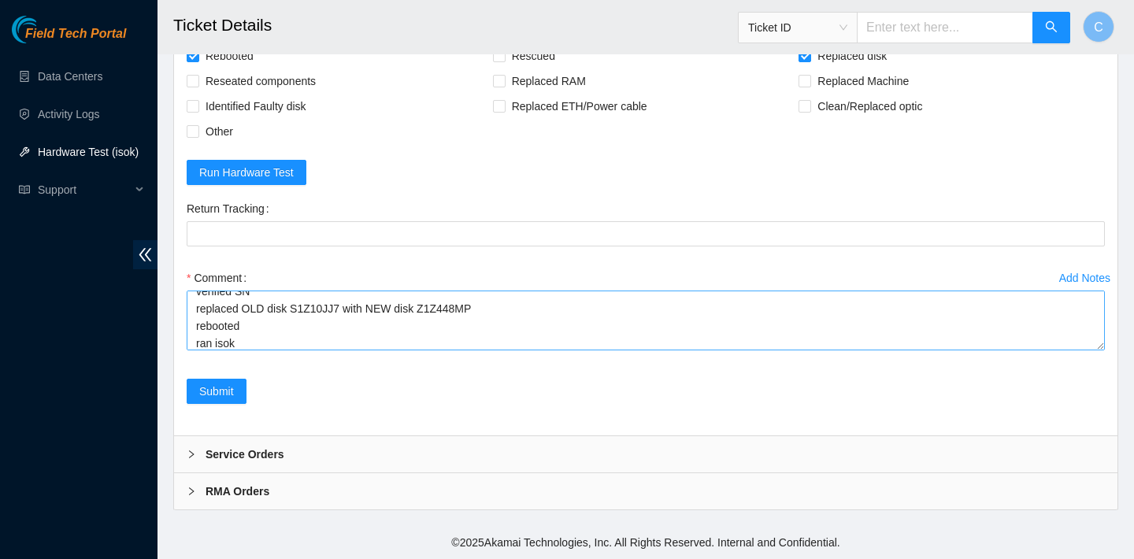
scroll to position [17, 0]
click at [289, 342] on textarea "verified SN replaced OLD disk S1Z10JJ7 with NEW disk Z1Z448MP rebooted ran isok" at bounding box center [646, 321] width 918 height 60
paste textarea "23.36.67.71 : passed: ok"
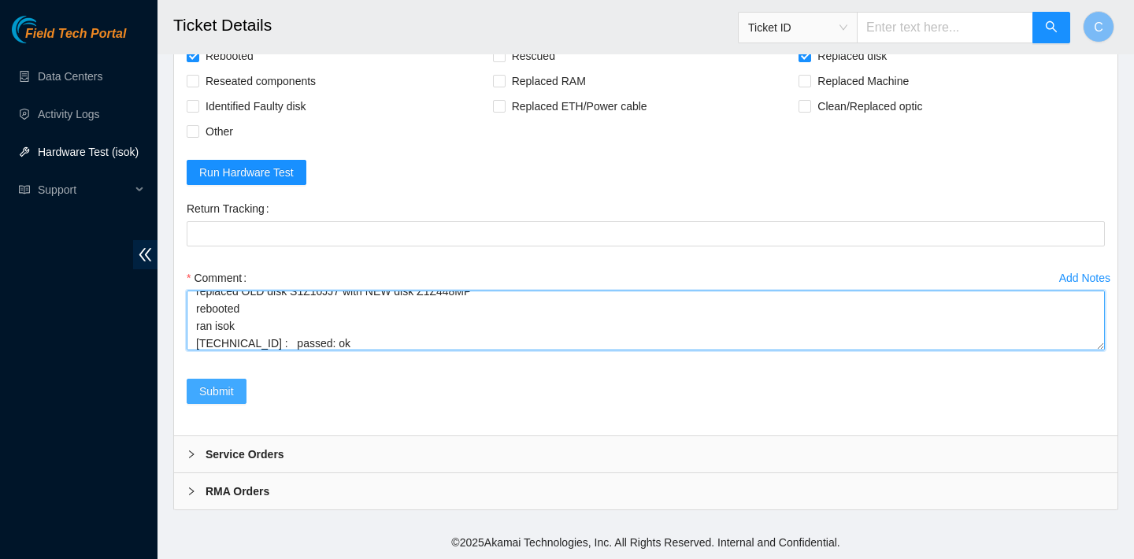
type textarea "verified SN replaced OLD disk S1Z10JJ7 with NEW disk Z1Z448MP rebooted ran isok…"
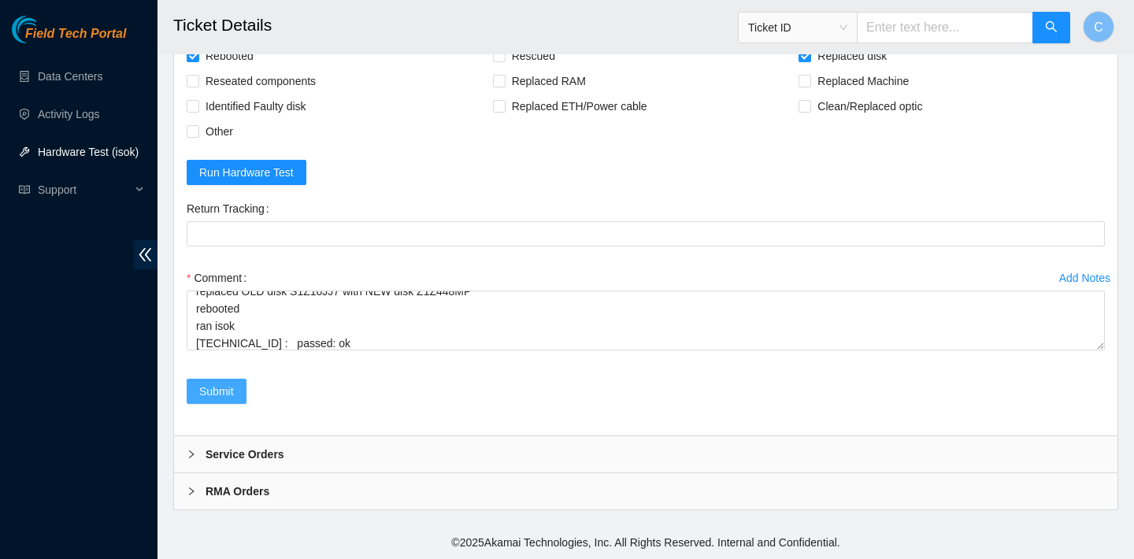
click at [232, 387] on span "Submit" at bounding box center [216, 391] width 35 height 17
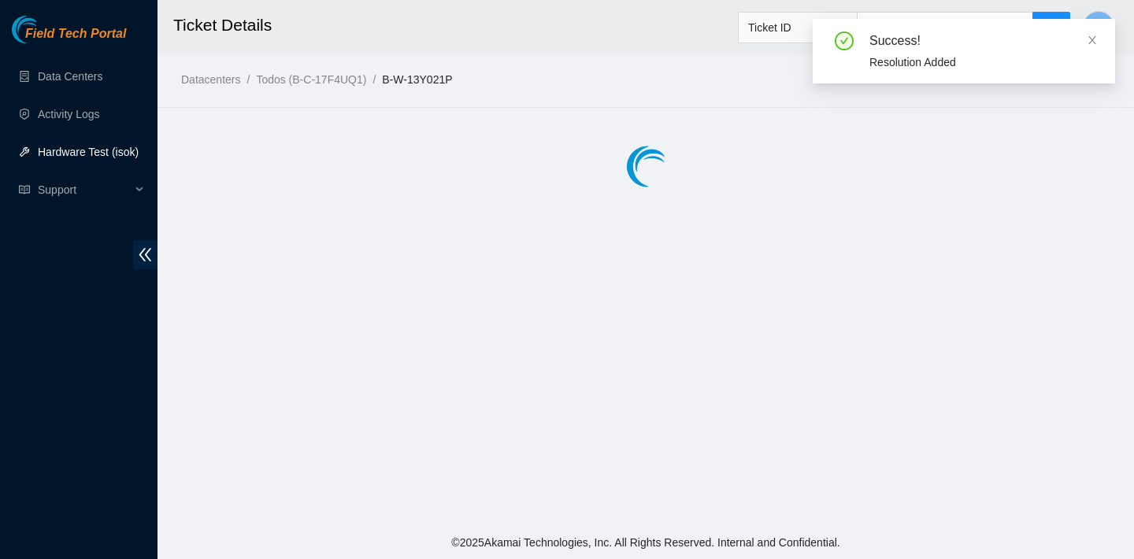
scroll to position [0, 0]
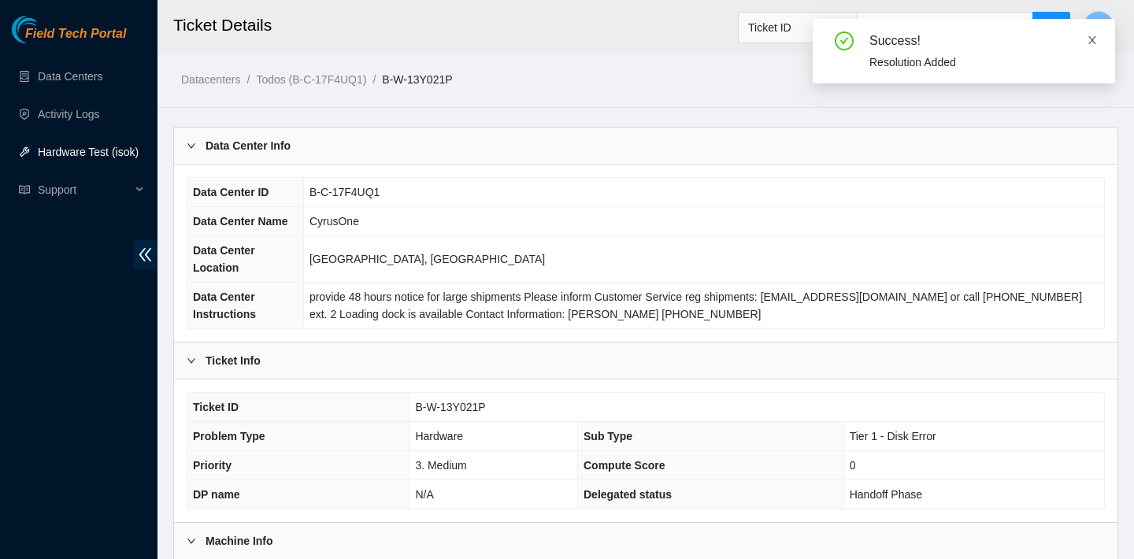
click at [1090, 37] on icon "close" at bounding box center [1092, 40] width 11 height 11
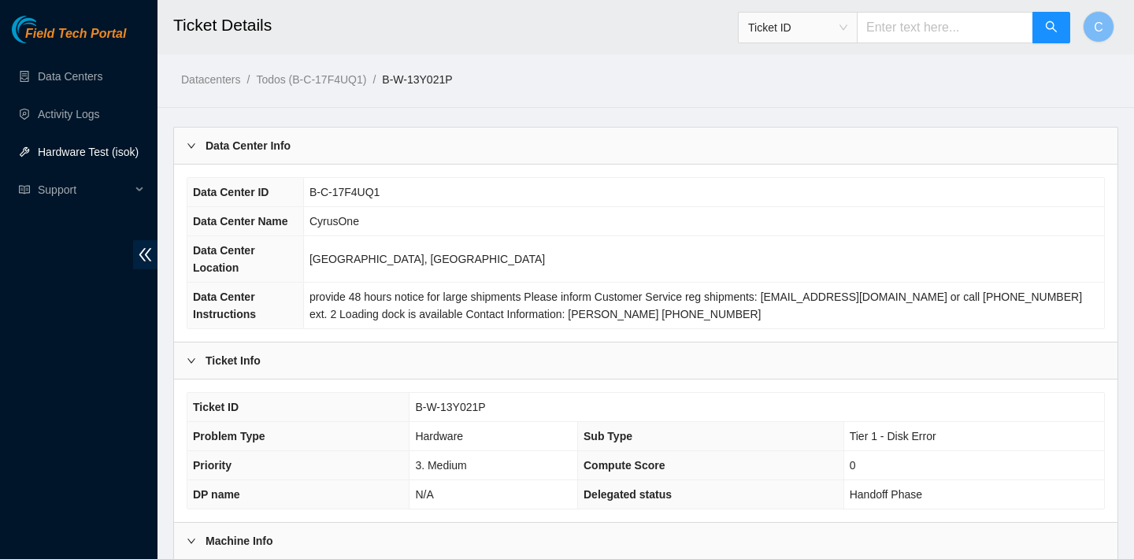
scroll to position [457, 0]
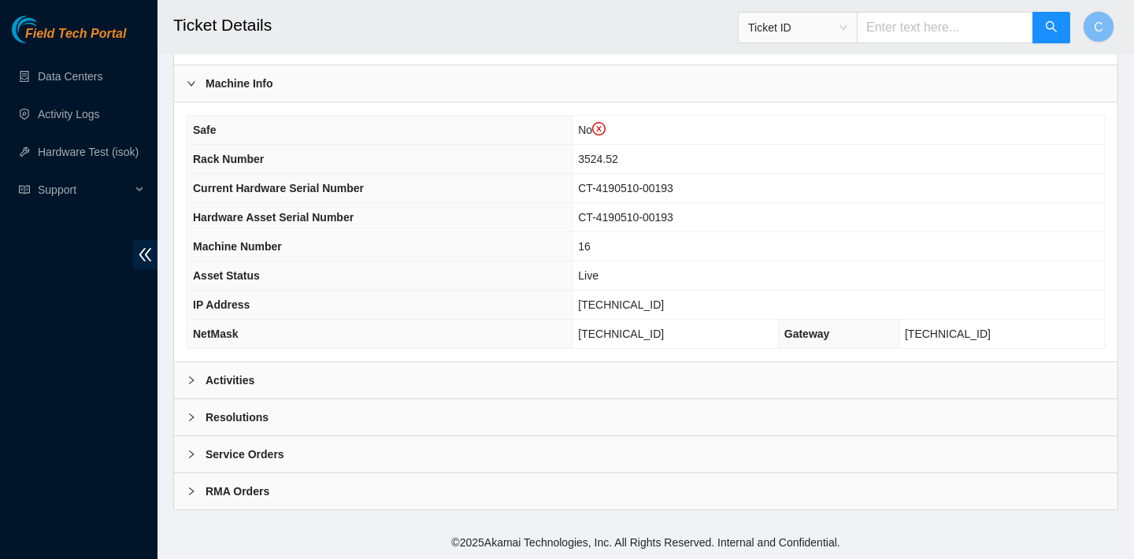
click at [389, 379] on div "Activities" at bounding box center [645, 380] width 943 height 36
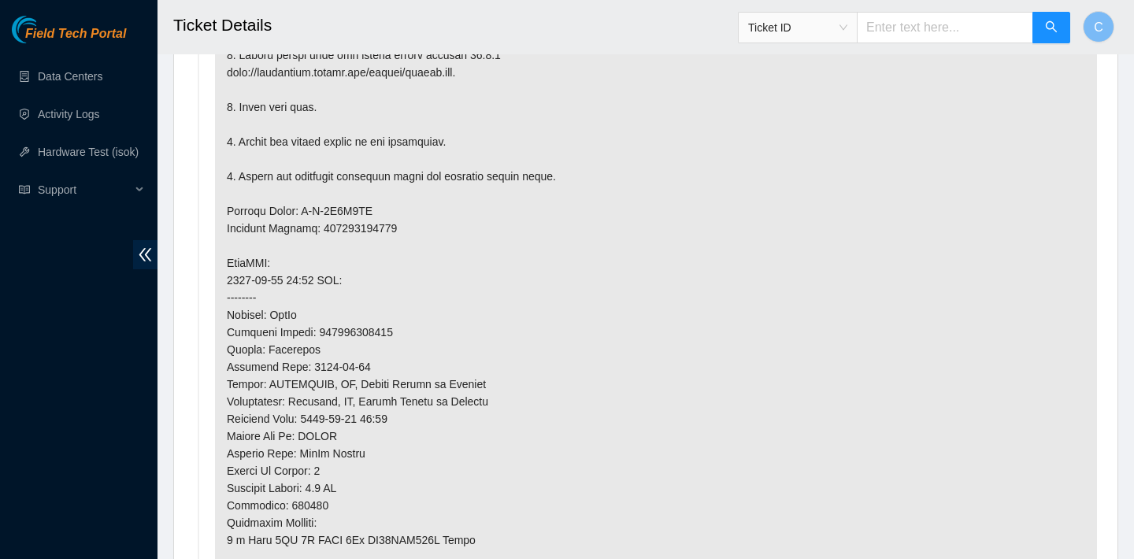
scroll to position [1171, 0]
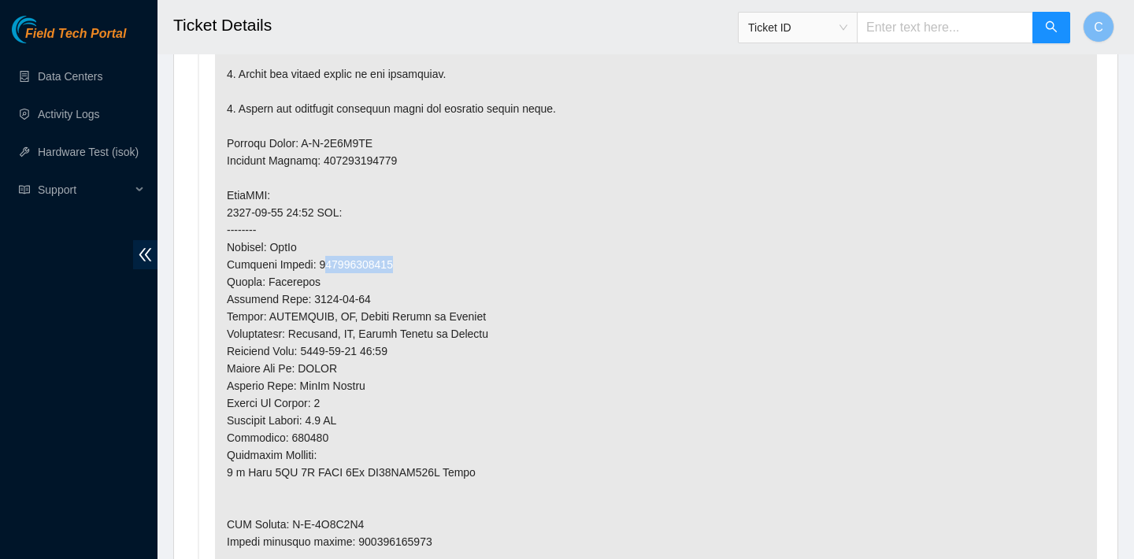
drag, startPoint x: 407, startPoint y: 261, endPoint x: 324, endPoint y: 260, distance: 83.5
click at [324, 260] on p at bounding box center [656, 195] width 882 height 872
drag, startPoint x: 319, startPoint y: 260, endPoint x: 402, endPoint y: 260, distance: 82.7
click at [402, 260] on p at bounding box center [656, 195] width 882 height 872
copy p "450826216517"
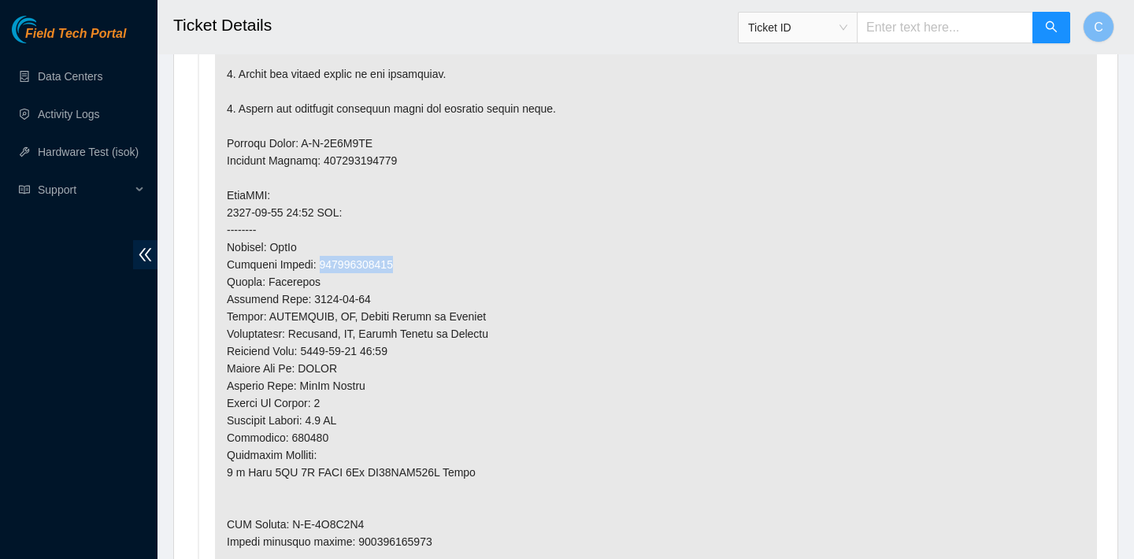
scroll to position [1258, 0]
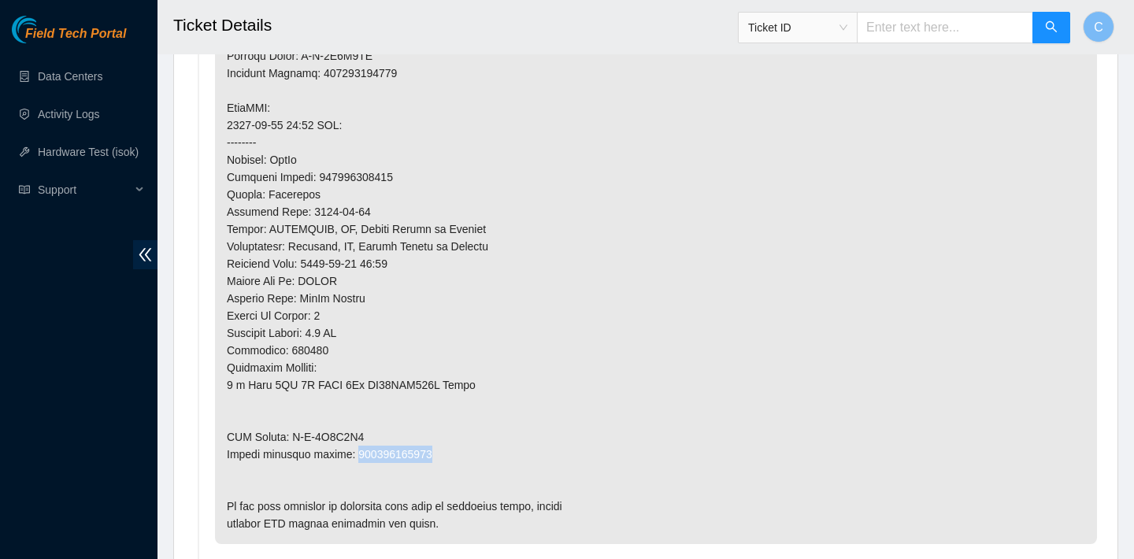
drag, startPoint x: 438, startPoint y: 450, endPoint x: 355, endPoint y: 450, distance: 82.7
click at [355, 450] on p at bounding box center [656, 108] width 882 height 872
copy p "450826216528"
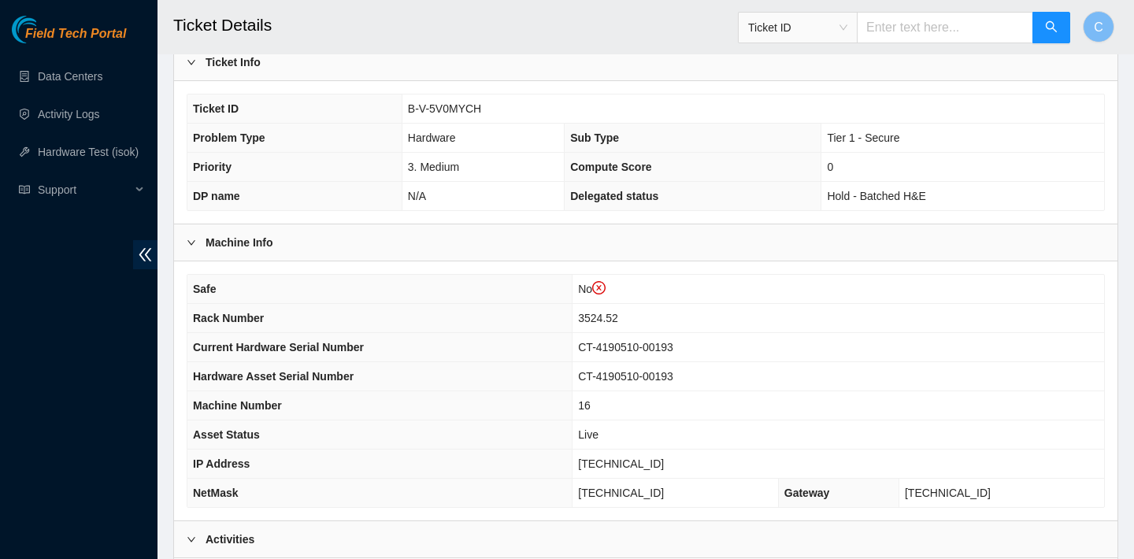
scroll to position [265, 0]
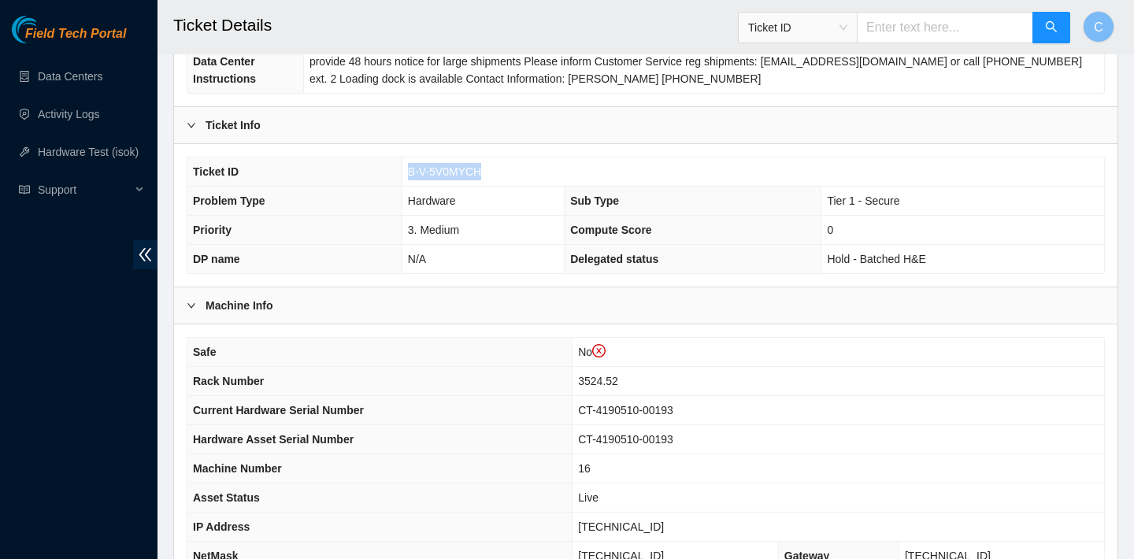
drag, startPoint x: 490, startPoint y: 174, endPoint x: 407, endPoint y: 171, distance: 82.7
click at [407, 171] on td "B-V-5V0MYCH" at bounding box center [753, 171] width 702 height 29
copy span "B-V-5V0MYCH"
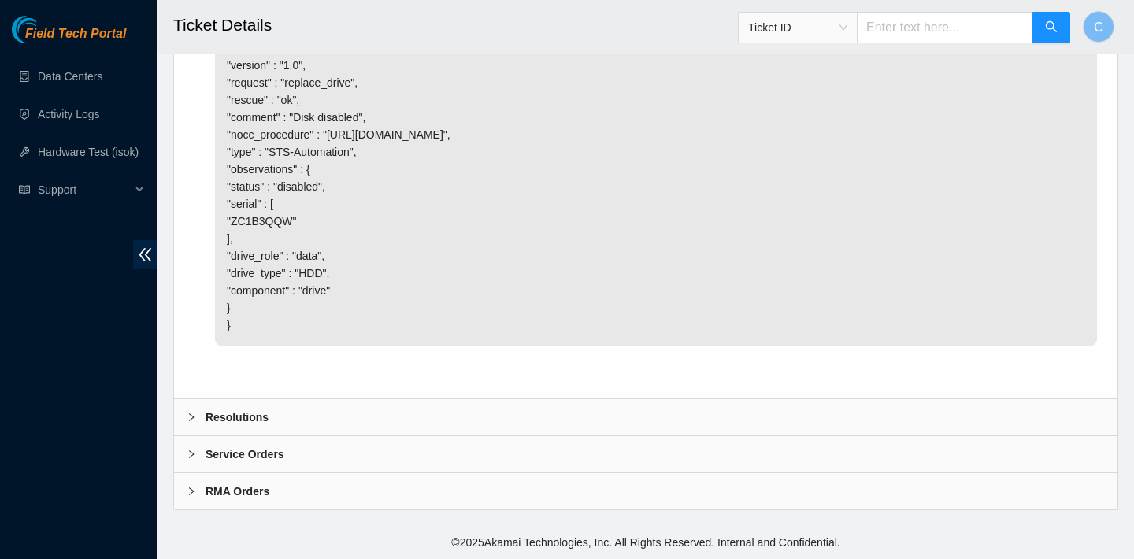
scroll to position [3044, 0]
click at [449, 416] on div "Resolutions" at bounding box center [645, 417] width 943 height 36
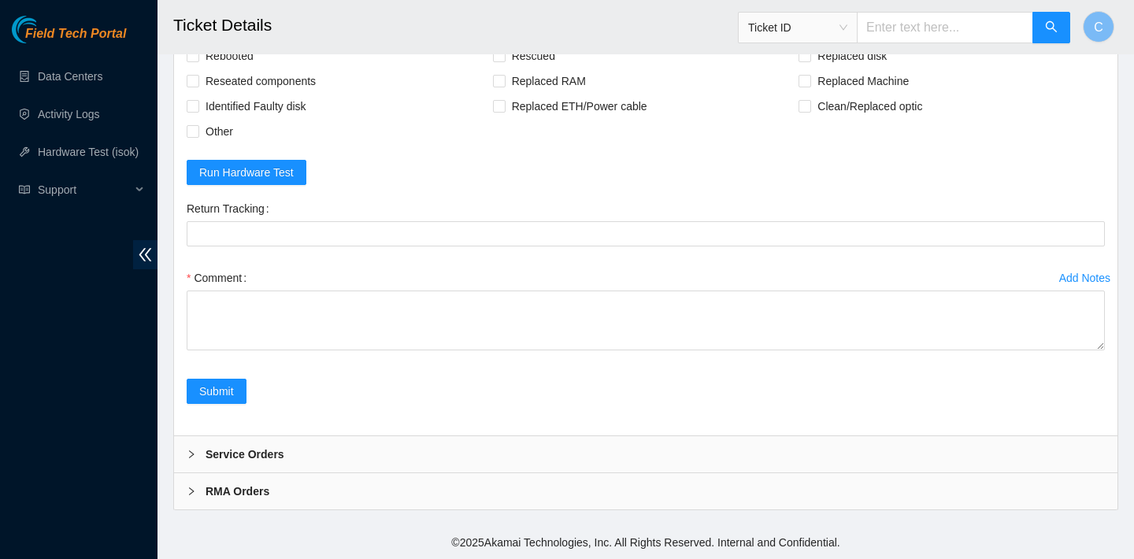
scroll to position [3395, 0]
click at [234, 68] on span "Rebooted" at bounding box center [229, 55] width 61 height 25
click at [198, 61] on input "Rebooted" at bounding box center [192, 55] width 11 height 11
checkbox input "true"
click at [525, 68] on span "Rescued" at bounding box center [533, 55] width 56 height 25
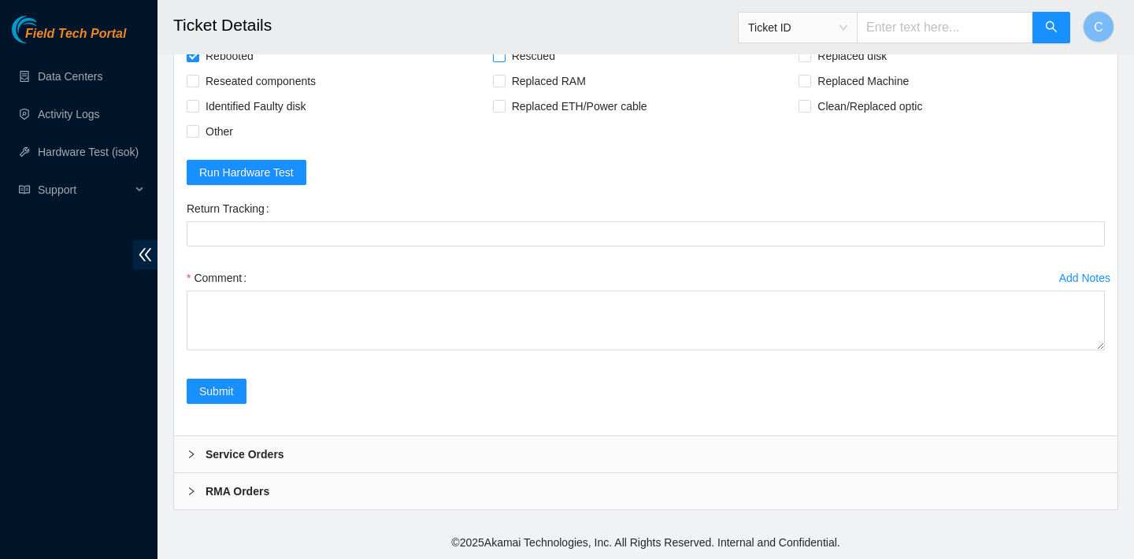
click at [504, 61] on input "Rescued" at bounding box center [498, 55] width 11 height 11
checkbox input "true"
click at [832, 68] on span "Replaced disk" at bounding box center [852, 55] width 82 height 25
click at [809, 61] on input "Replaced disk" at bounding box center [803, 55] width 11 height 11
checkbox input "true"
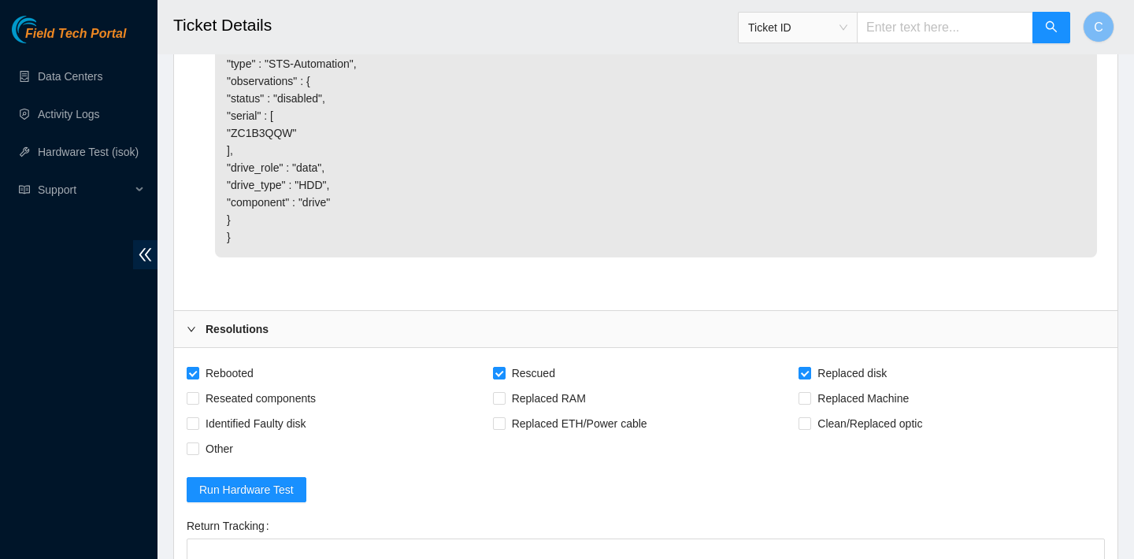
scroll to position [3449, 0]
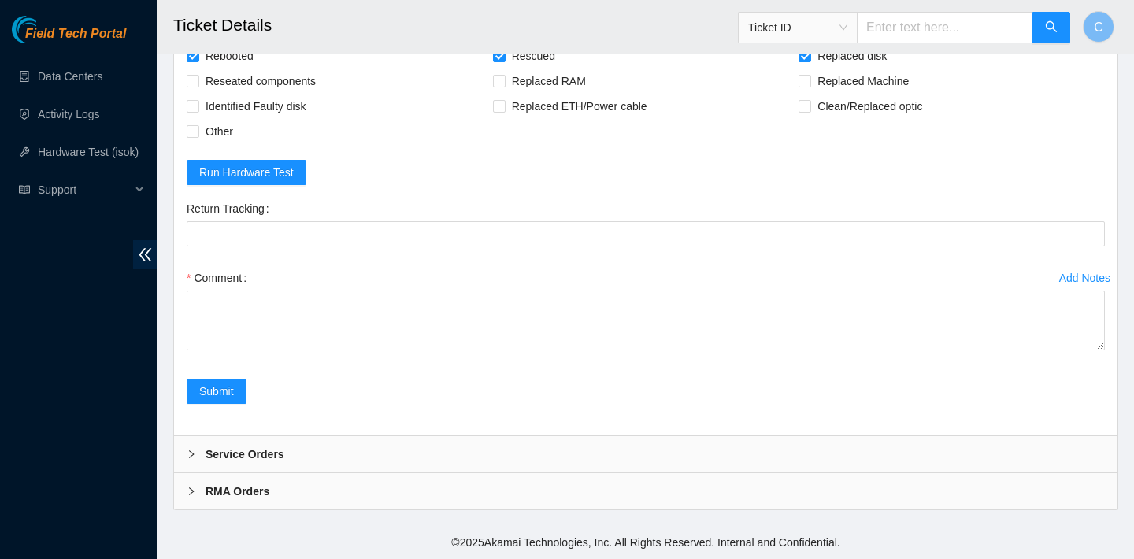
click at [450, 354] on div "Comment" at bounding box center [646, 312] width 918 height 94
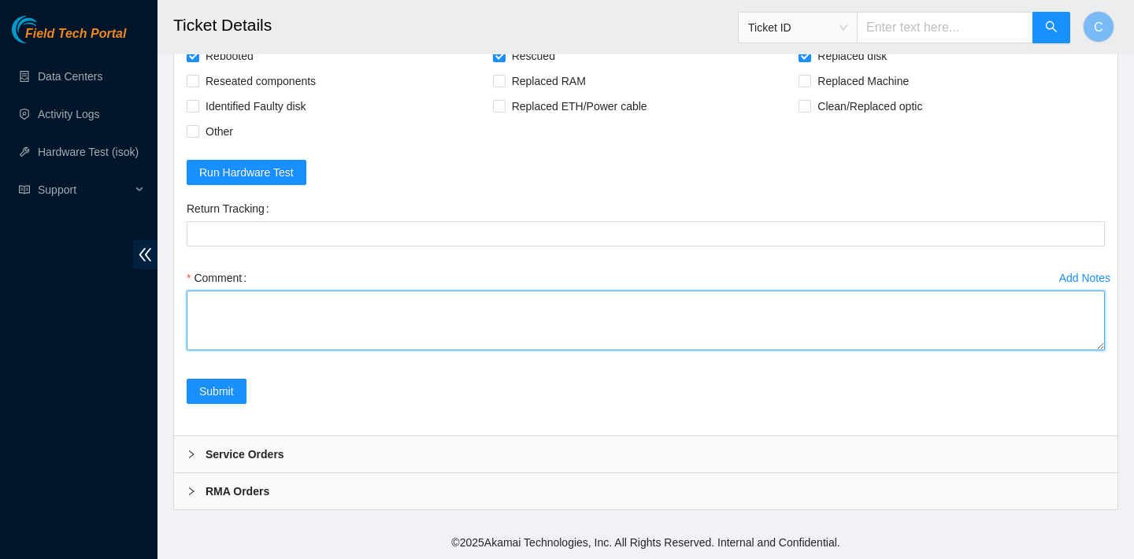
click at [420, 317] on textarea "Comment" at bounding box center [646, 321] width 918 height 60
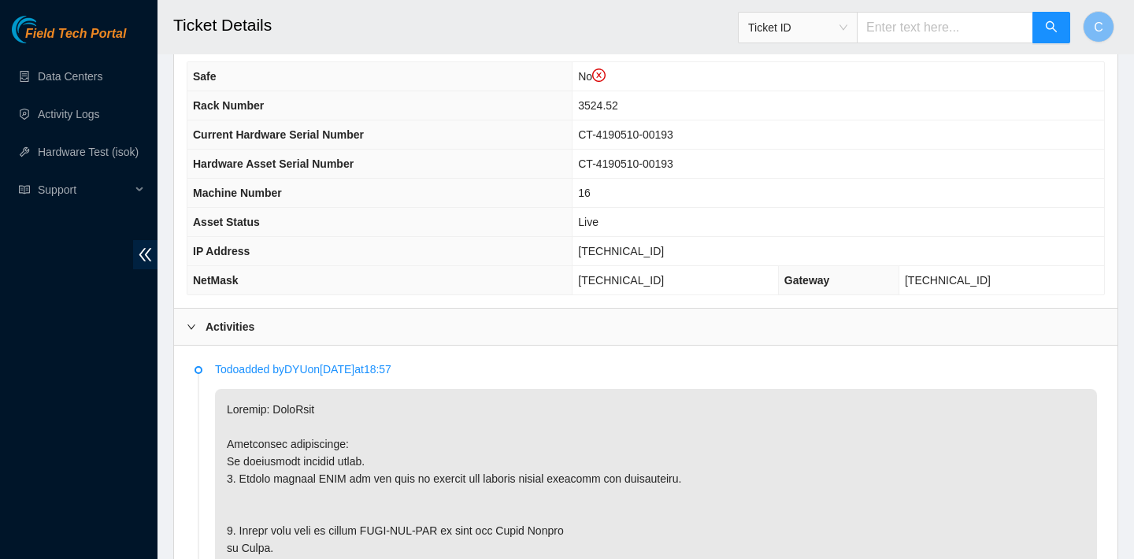
scroll to position [795, 0]
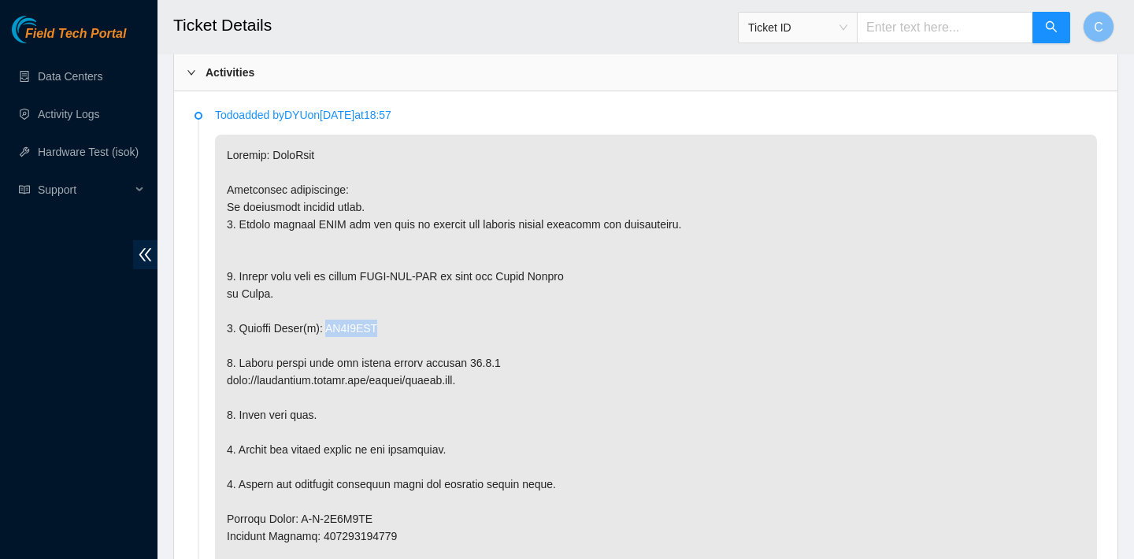
drag, startPoint x: 415, startPoint y: 320, endPoint x: 332, endPoint y: 322, distance: 82.7
copy p "ZC1B3QQW"
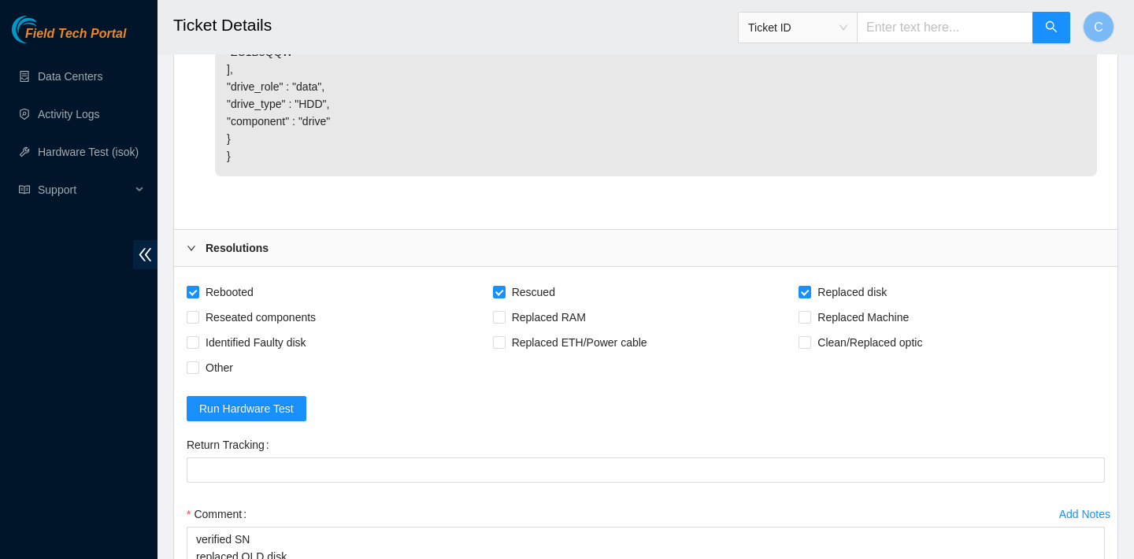
scroll to position [3449, 0]
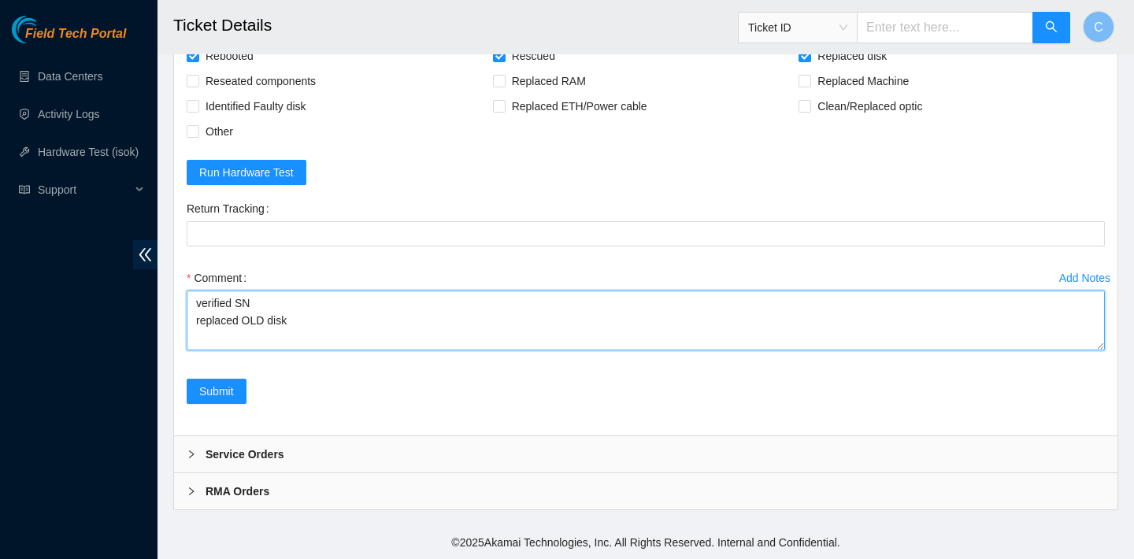
click at [321, 310] on textarea "verified SN replaced OLD disk" at bounding box center [646, 321] width 918 height 60
click at [316, 325] on textarea "verified SN replaced OLD disk" at bounding box center [646, 321] width 918 height 60
paste textarea "ZC1B3QQW"
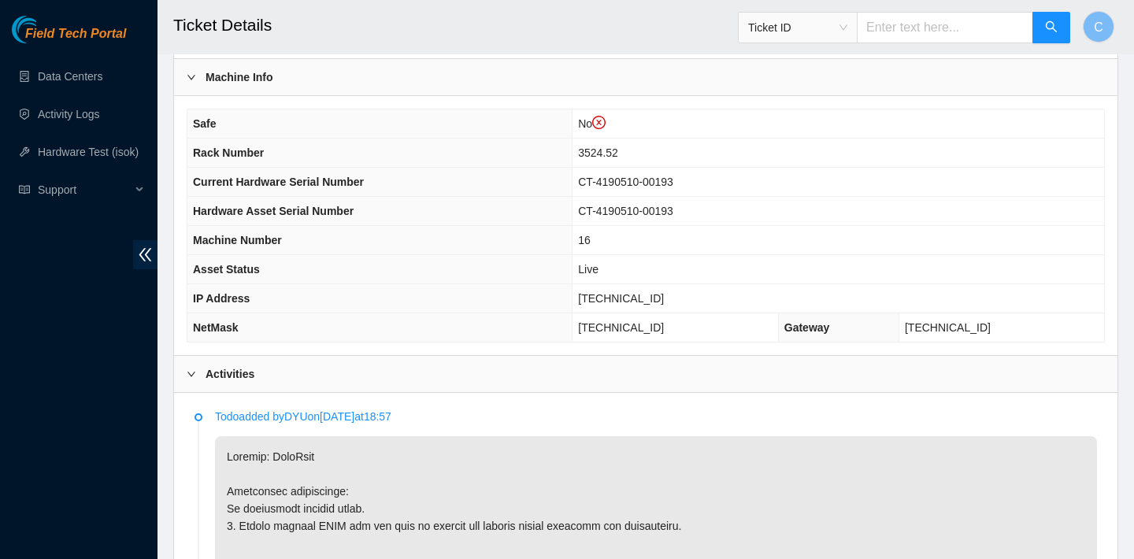
scroll to position [496, 0]
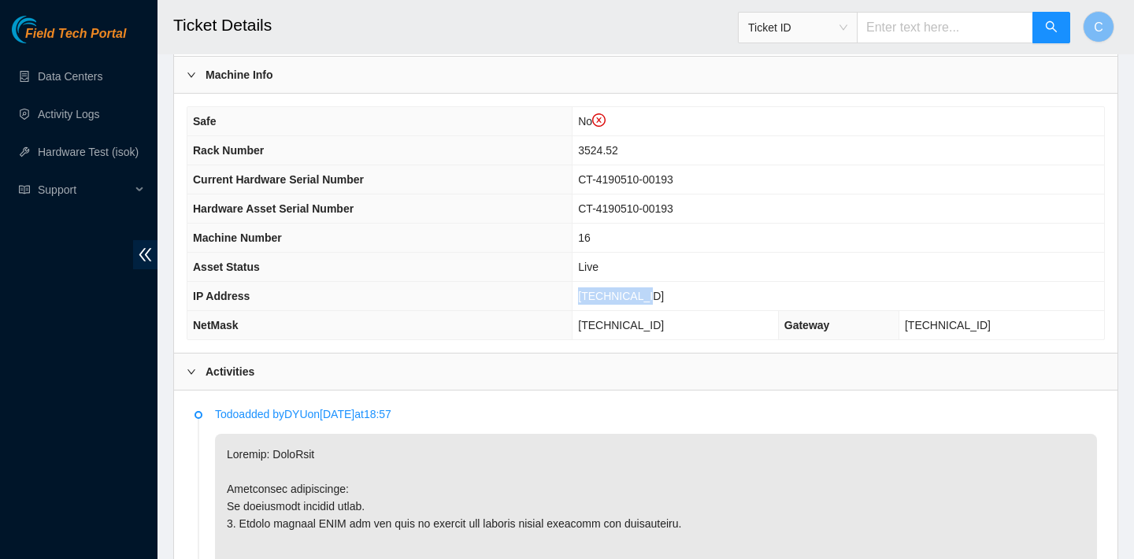
drag, startPoint x: 672, startPoint y: 291, endPoint x: 594, endPoint y: 289, distance: 77.2
click at [594, 289] on td "23.36.67.186" at bounding box center [837, 296] width 531 height 29
copy span "23.36.67.186"
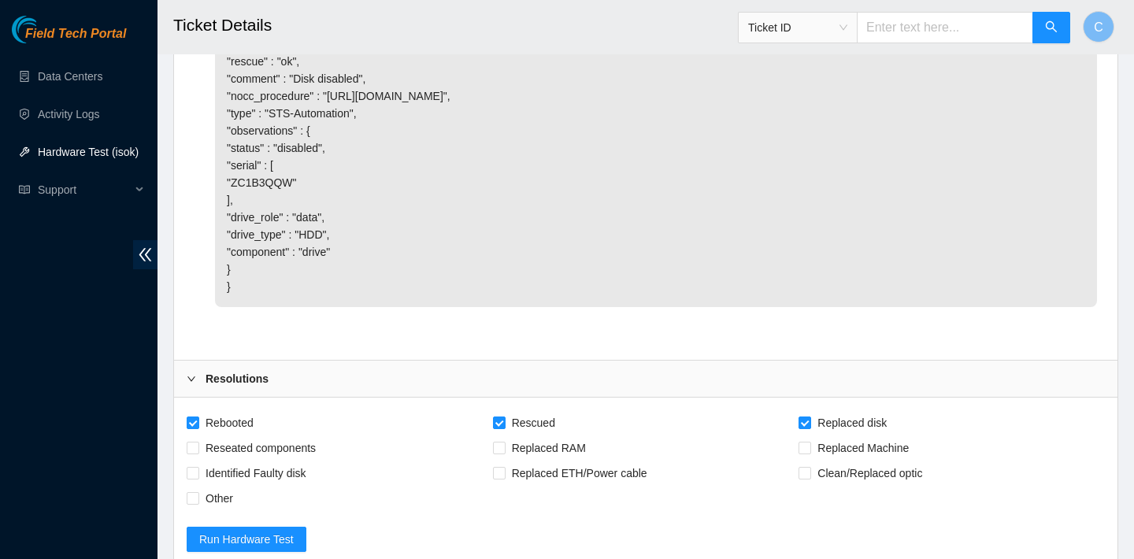
scroll to position [3449, 0]
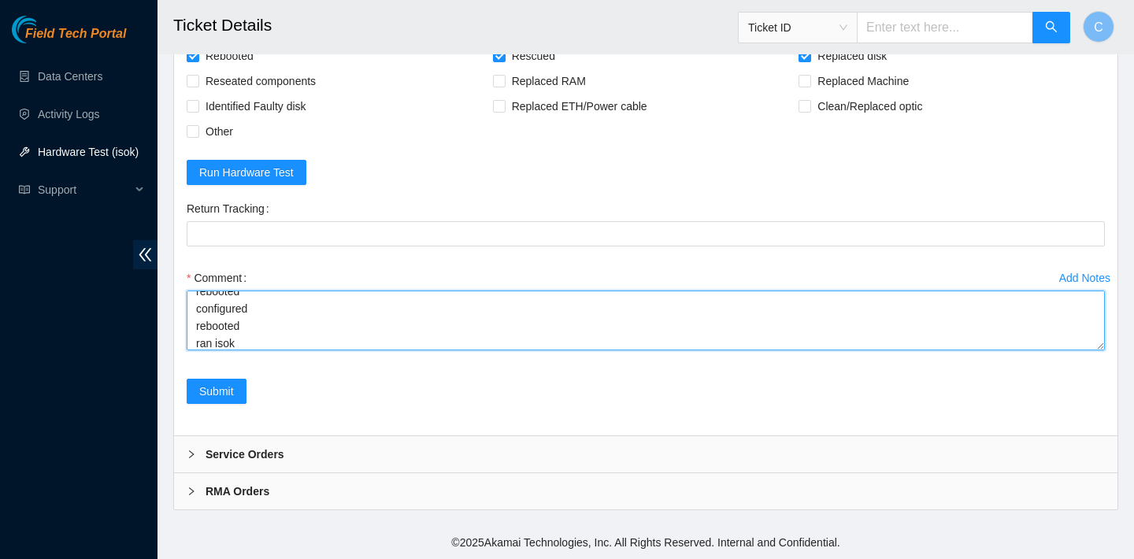
click at [331, 341] on textarea "verified SN replaced OLD disk ZC1B3QQW with NEW disk 20JDKBBMFJKA rebooted resc…" at bounding box center [646, 321] width 918 height 60
paste textarea "23.36.67.186 : passed: ok"
type textarea "verified SN replaced OLD disk ZC1B3QQW with NEW disk 20JDKBBMFJKA rebooted resc…"
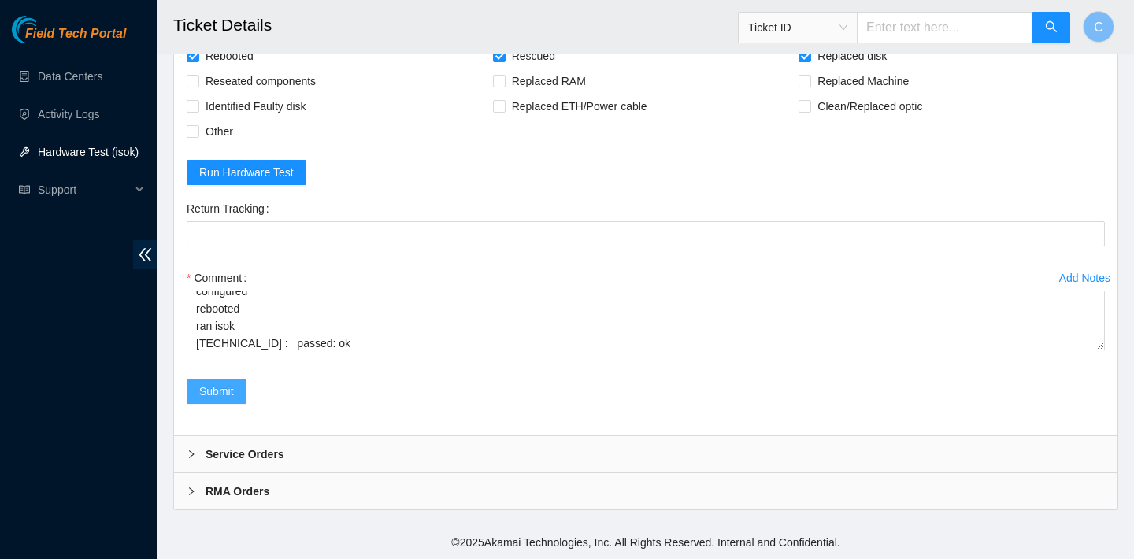
click at [220, 384] on span "Submit" at bounding box center [216, 391] width 35 height 17
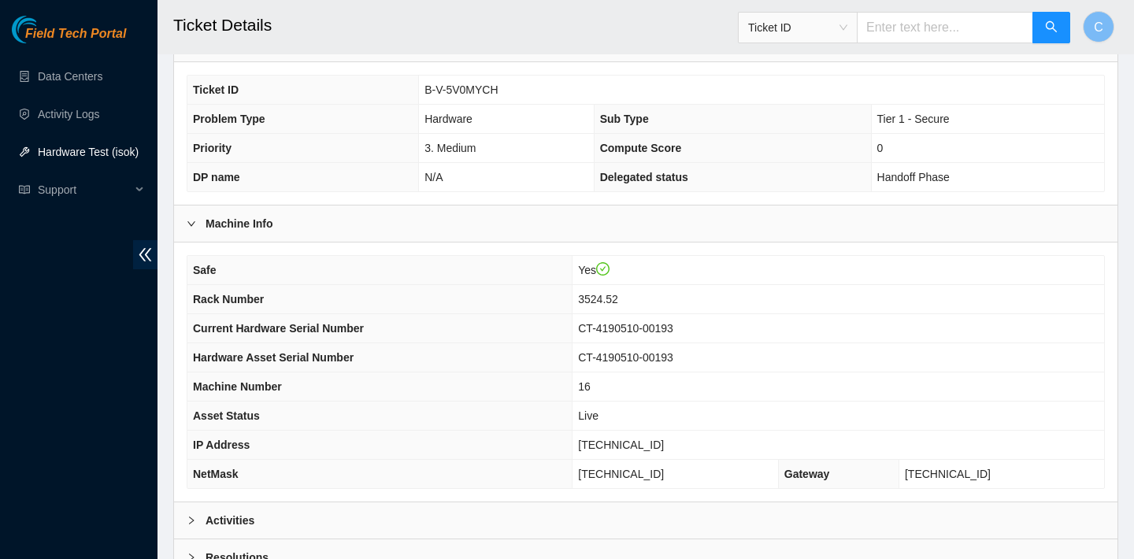
scroll to position [147, 0]
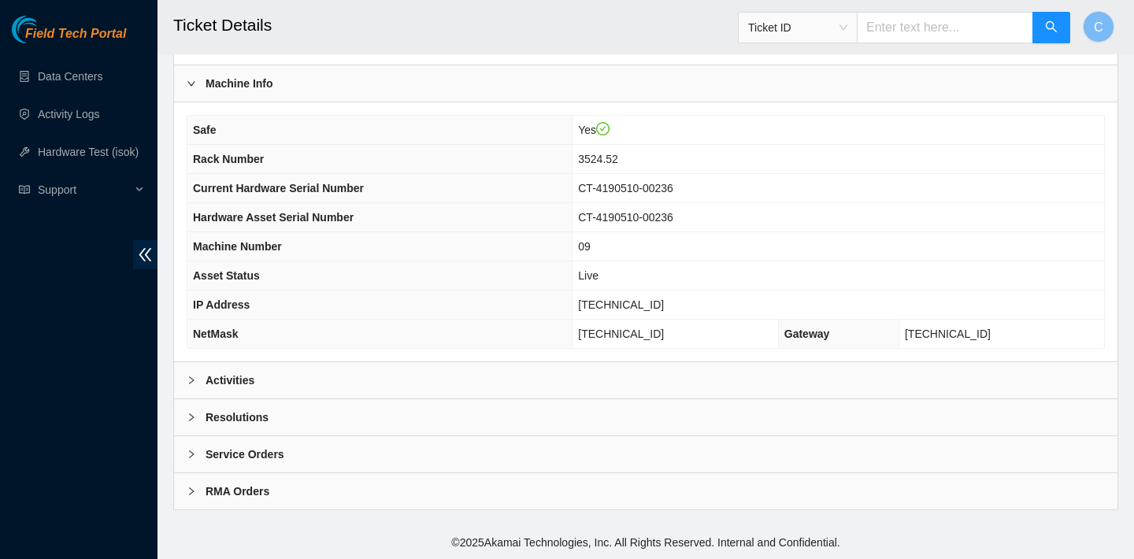
click at [402, 383] on div "Activities" at bounding box center [645, 380] width 943 height 36
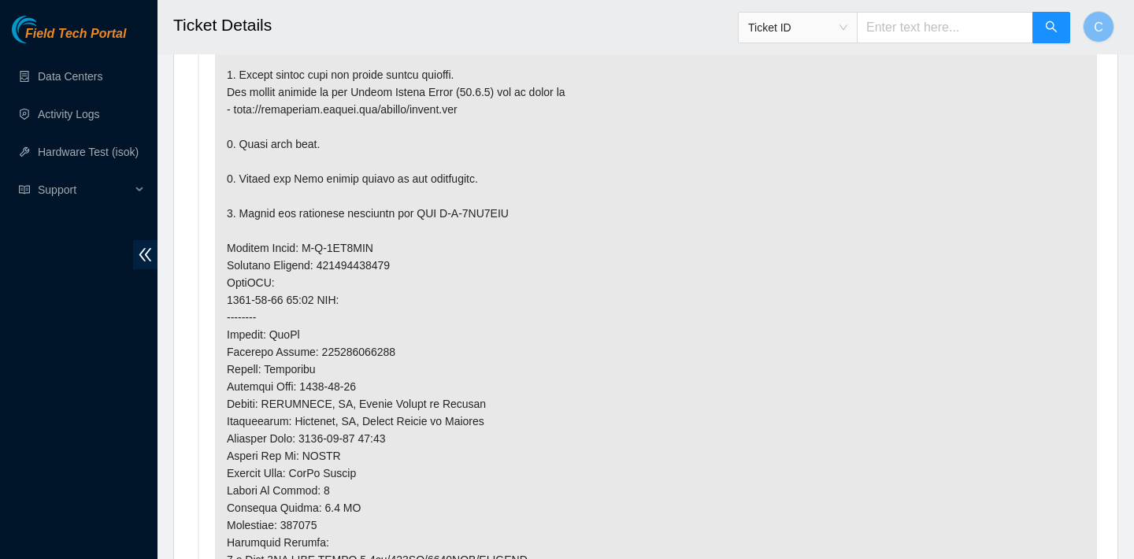
scroll to position [1135, 0]
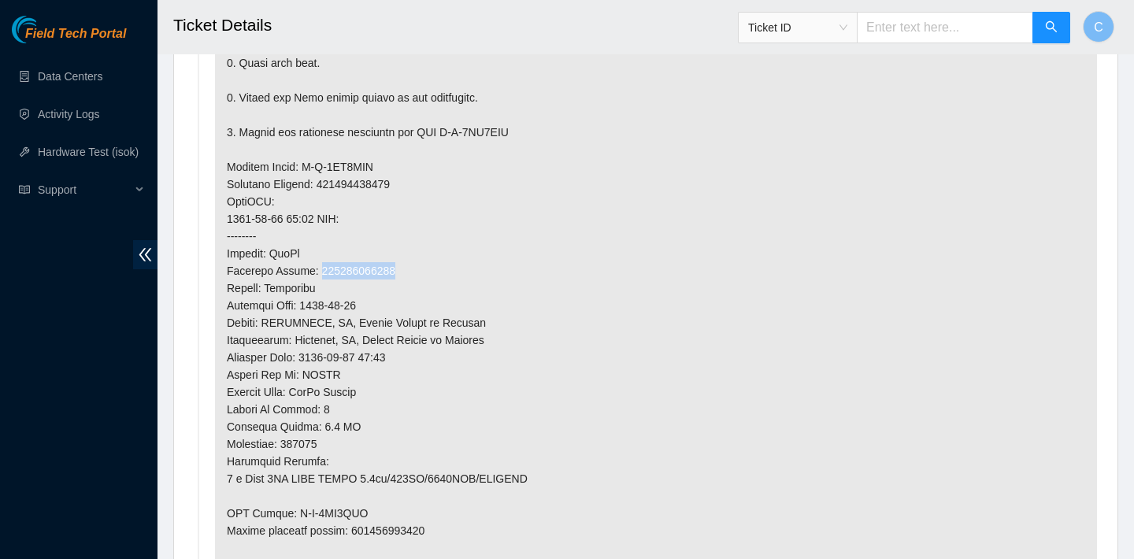
drag, startPoint x: 418, startPoint y: 269, endPoint x: 320, endPoint y: 268, distance: 97.6
click at [320, 268] on p at bounding box center [656, 184] width 882 height 838
copy p "450826216355"
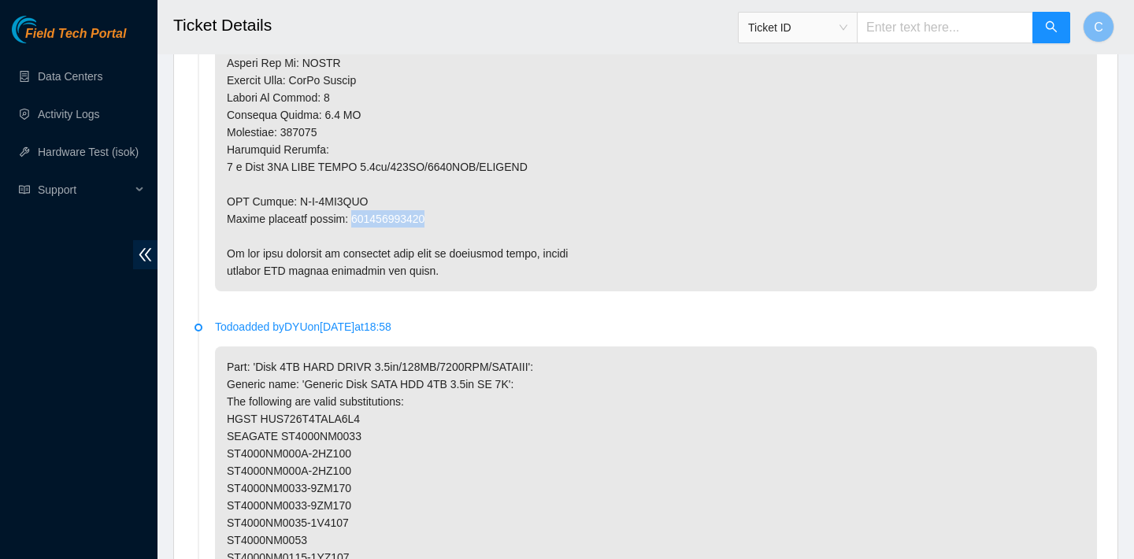
drag, startPoint x: 440, startPoint y: 216, endPoint x: 355, endPoint y: 217, distance: 85.0
copy p "450826216366"
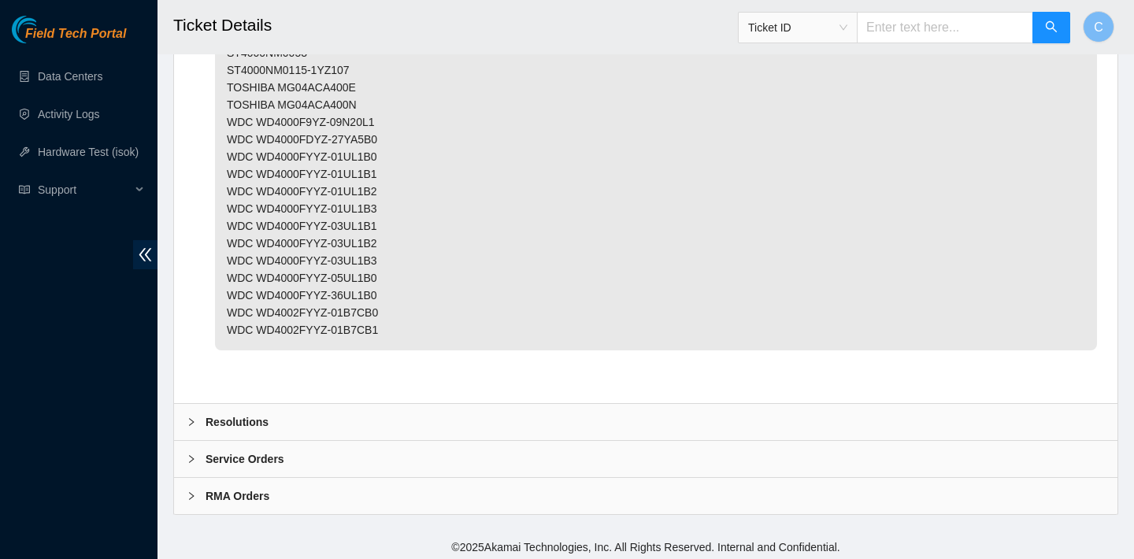
scroll to position [5980, 0]
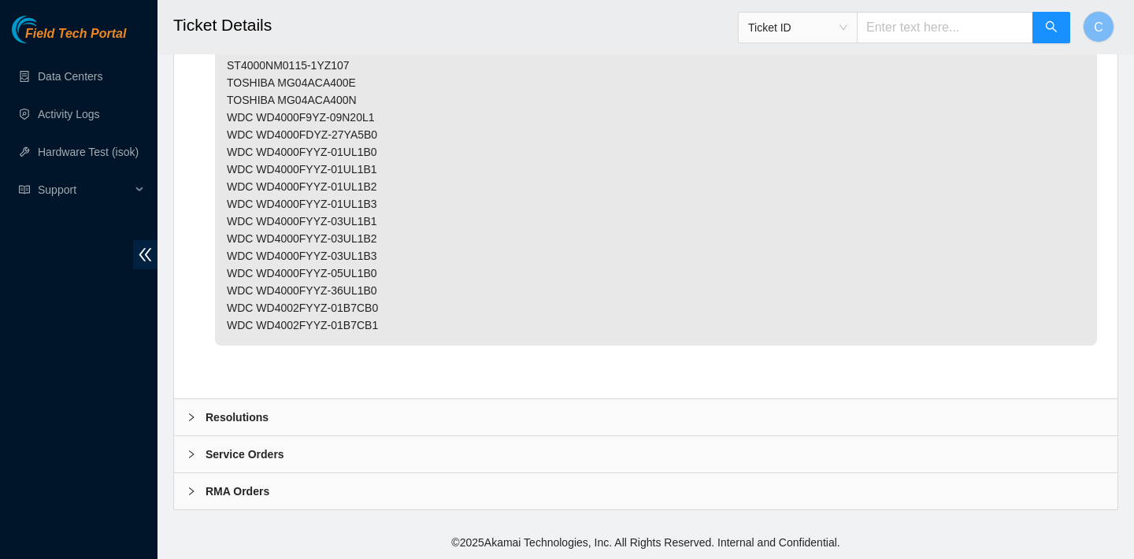
click at [349, 402] on div "Resolutions" at bounding box center [645, 417] width 943 height 36
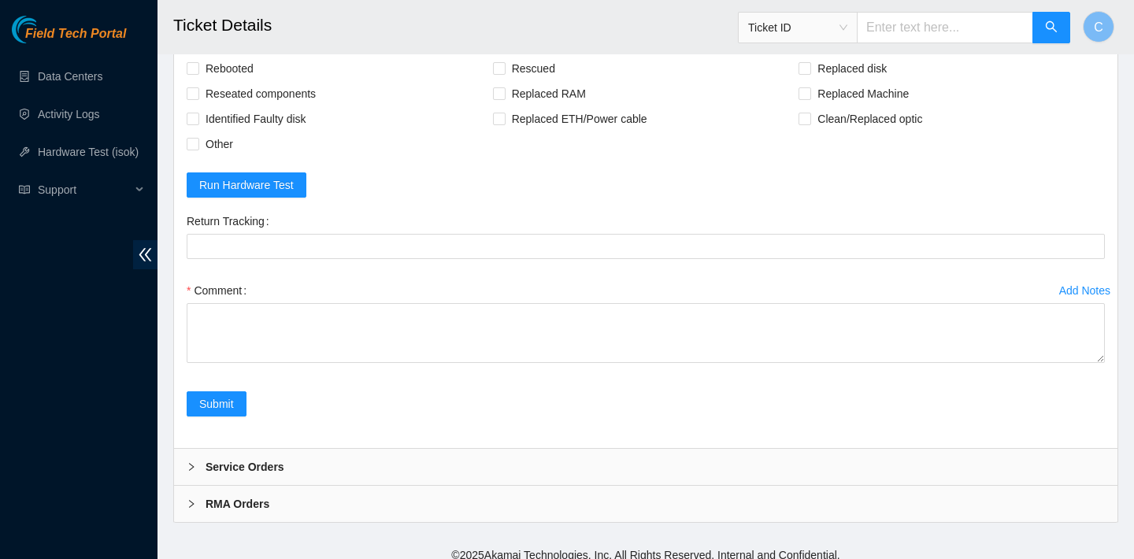
scroll to position [6258, 0]
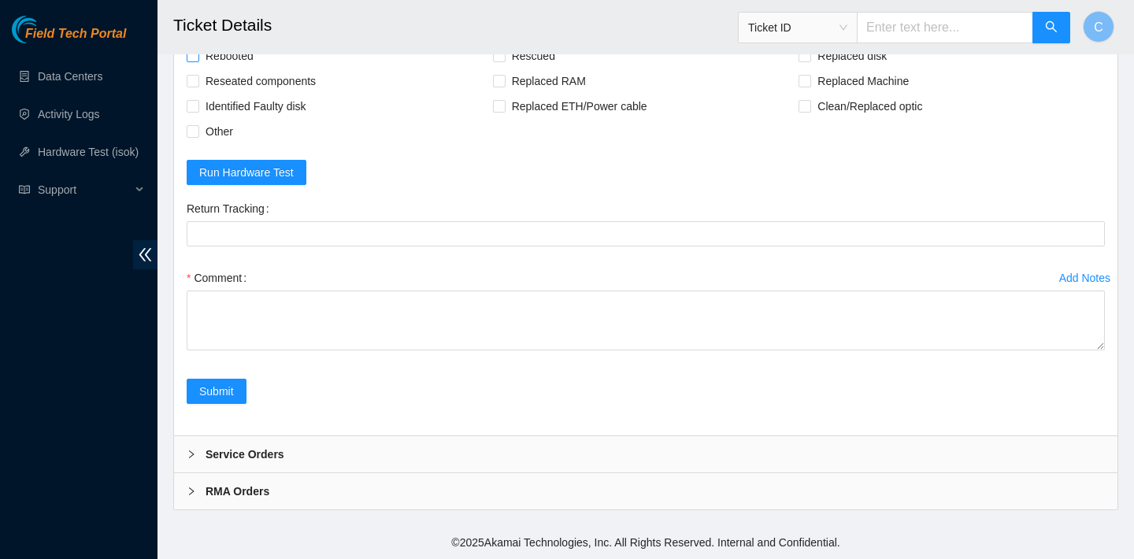
click at [227, 68] on span "Rebooted" at bounding box center [229, 55] width 61 height 25
click at [198, 61] on input "Rebooted" at bounding box center [192, 55] width 11 height 11
checkbox input "true"
click at [513, 68] on span "Rescued" at bounding box center [533, 55] width 56 height 25
click at [504, 61] on input "Rescued" at bounding box center [498, 55] width 11 height 11
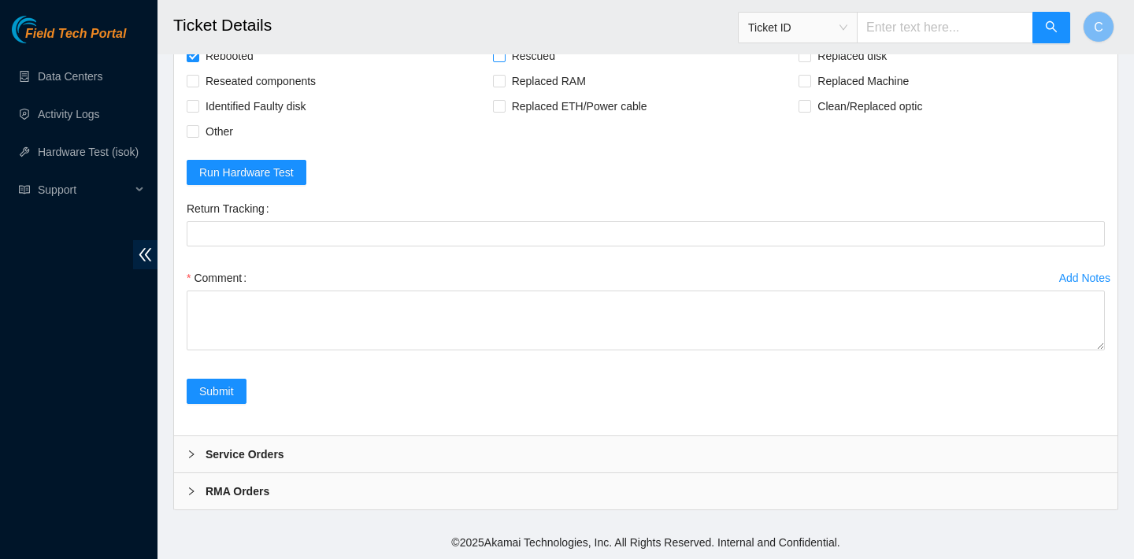
checkbox input "true"
click at [824, 68] on span "Replaced disk" at bounding box center [852, 55] width 82 height 25
click at [809, 61] on input "Replaced disk" at bounding box center [803, 55] width 11 height 11
checkbox input "true"
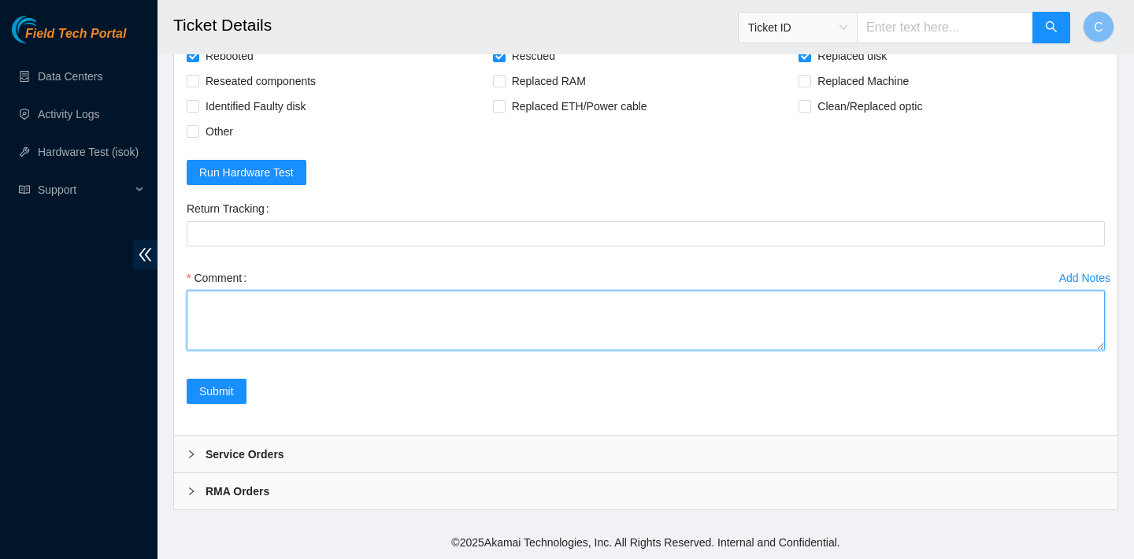
click at [388, 350] on textarea "Comment" at bounding box center [646, 321] width 918 height 60
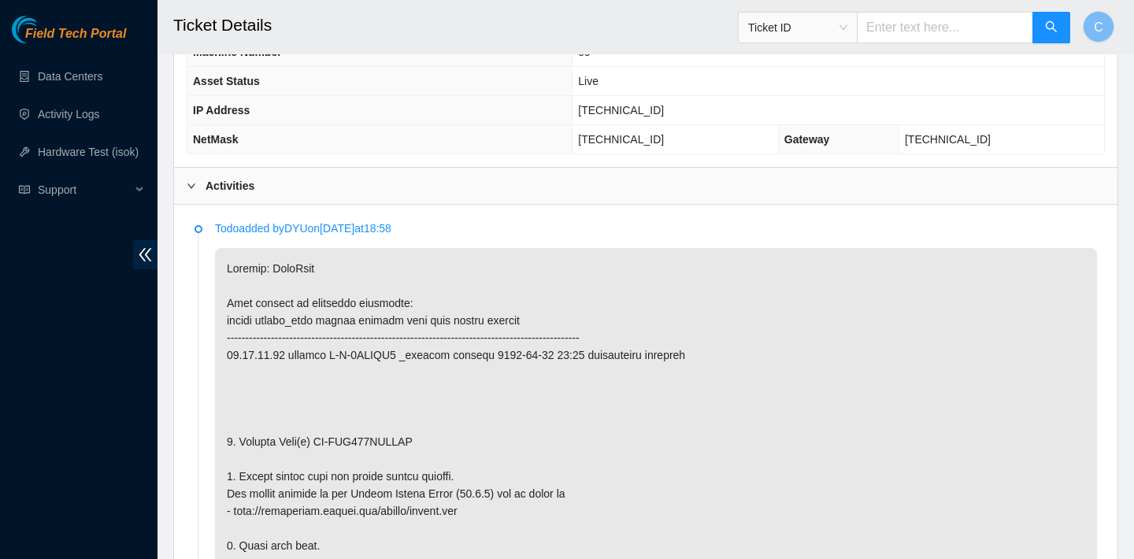
scroll to position [764, 0]
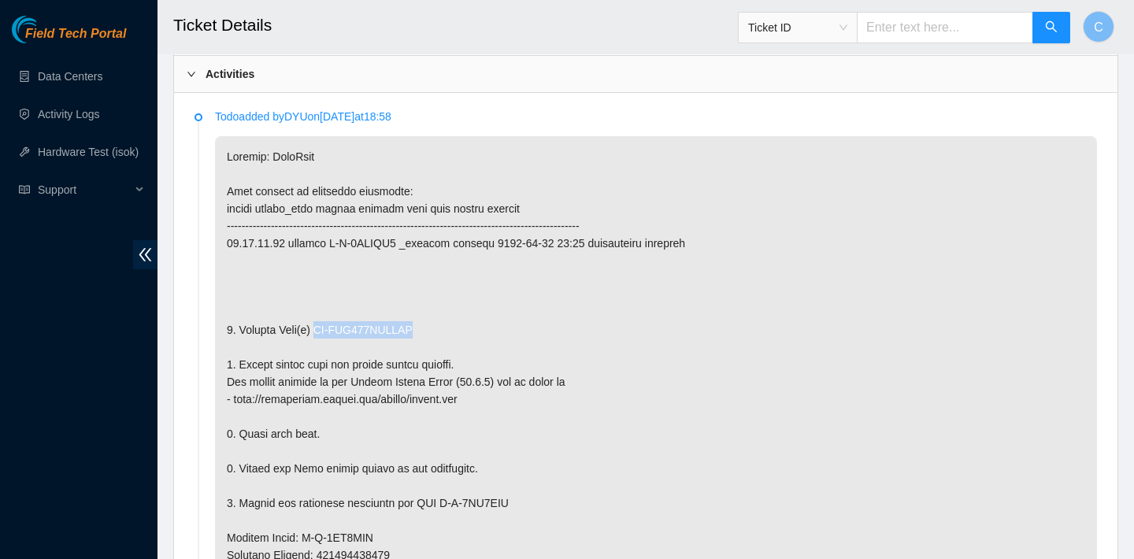
drag, startPoint x: 439, startPoint y: 334, endPoint x: 321, endPoint y: 331, distance: 117.3
click at [321, 331] on p at bounding box center [656, 555] width 882 height 838
copy p "WD-WCC136ECKPAH"
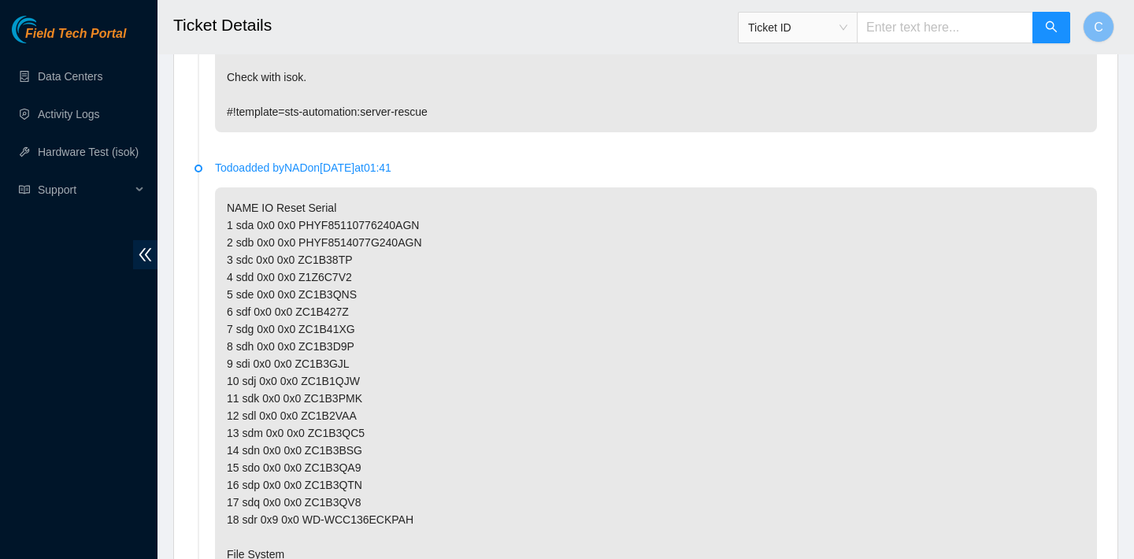
scroll to position [6386, 0]
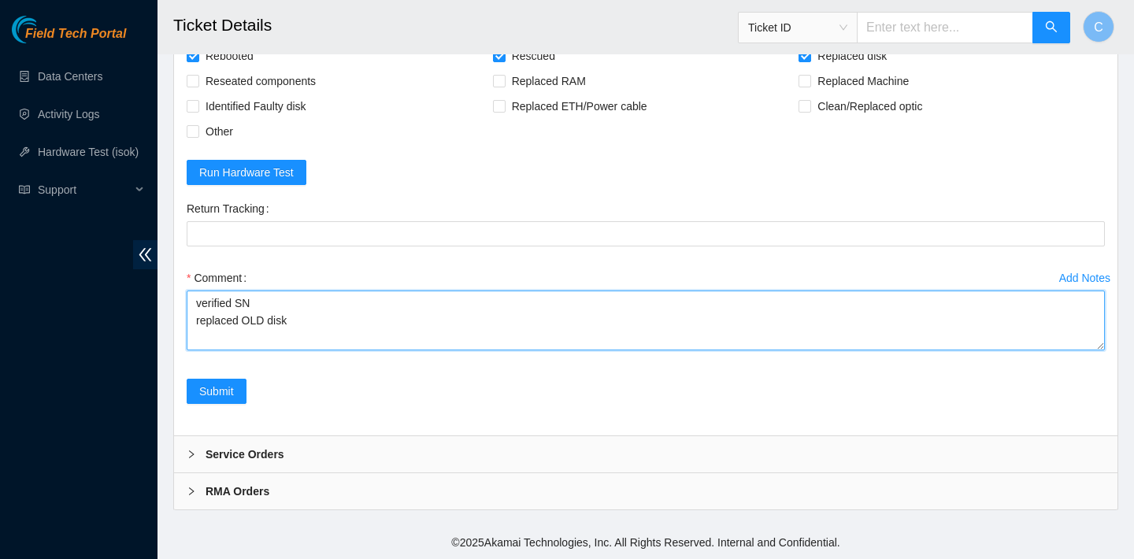
click at [317, 328] on textarea "verified SN replaced OLD disk" at bounding box center [646, 321] width 918 height 60
paste textarea "WD-WCC136ECKPAH"
click at [505, 320] on textarea "verified SN replaced OLD disk WD-WCC136ECKPAH with NEW disk Z1z8PT2F" at bounding box center [646, 321] width 918 height 60
click at [565, 318] on textarea "verified SN replaced OLD disk WD-WCC136ECKPAH with NEW disk Z1Z8PT2F" at bounding box center [646, 321] width 918 height 60
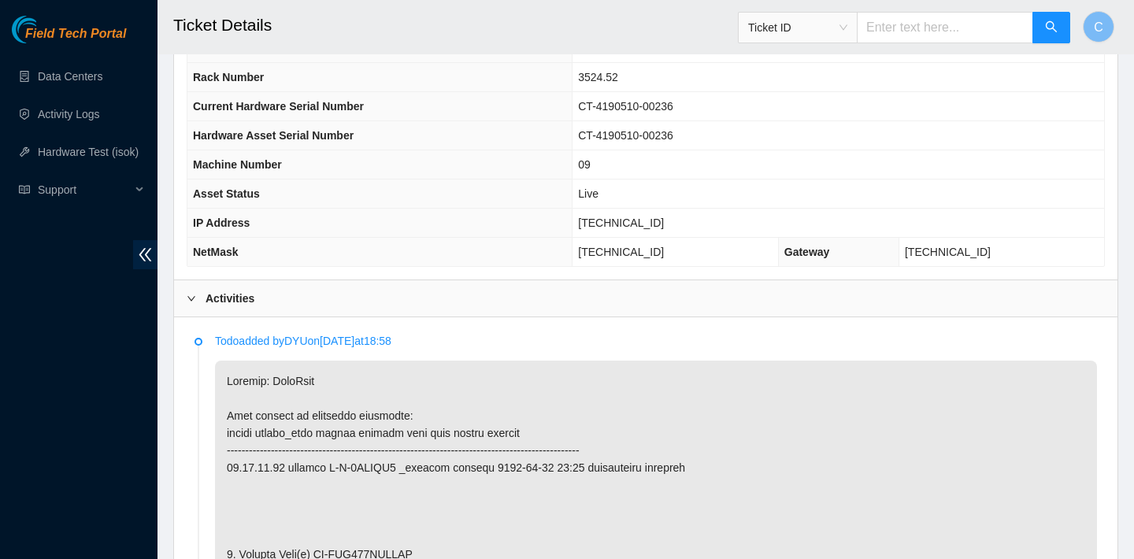
scroll to position [559, 0]
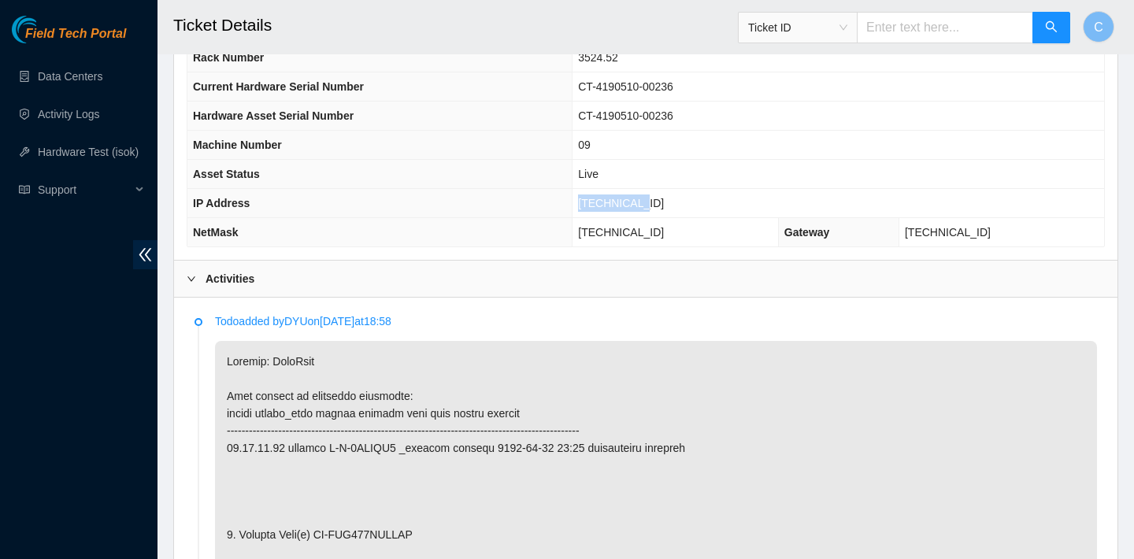
drag, startPoint x: 688, startPoint y: 201, endPoint x: 596, endPoint y: 201, distance: 92.1
click at [596, 201] on td "23.36.67.88" at bounding box center [837, 203] width 531 height 29
copy span "23.36.67.88"
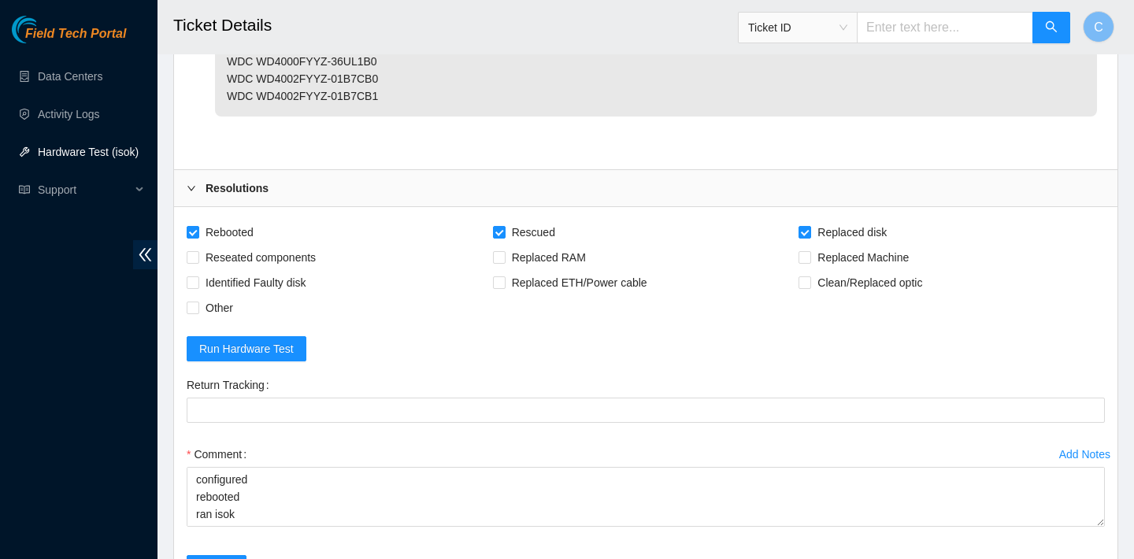
scroll to position [6386, 0]
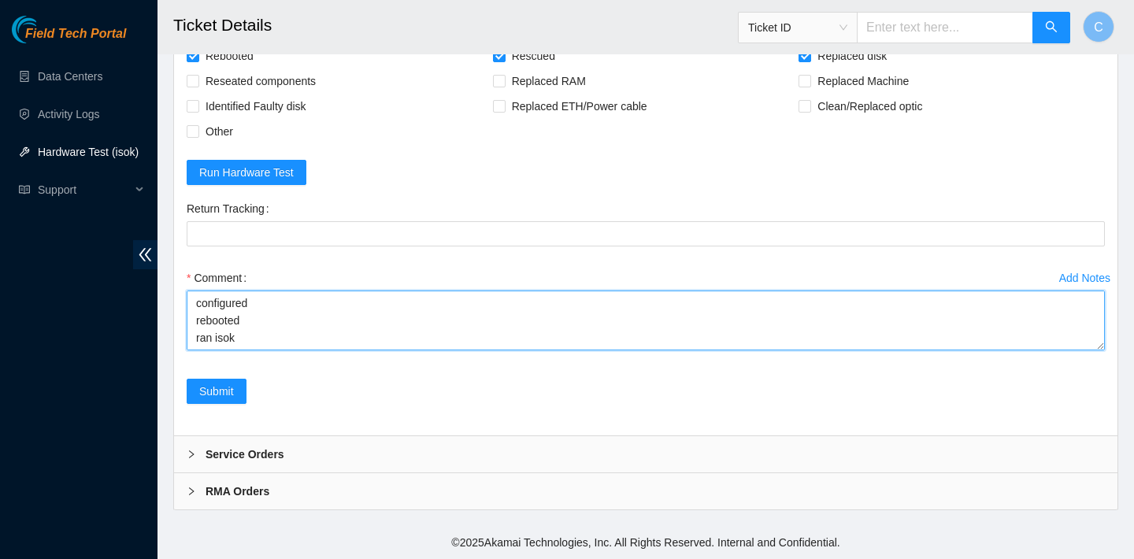
click at [340, 331] on textarea "verified SN replaced OLD disk WD-WCC136ECKPAH with NEW disk Z1Z8PT2F rebooted r…" at bounding box center [646, 321] width 918 height 60
paste textarea "23.36.67.88 : passed: ok"
type textarea "verified SN replaced OLD disk WD-WCC136ECKPAH with NEW disk Z1Z8PT2F rebooted r…"
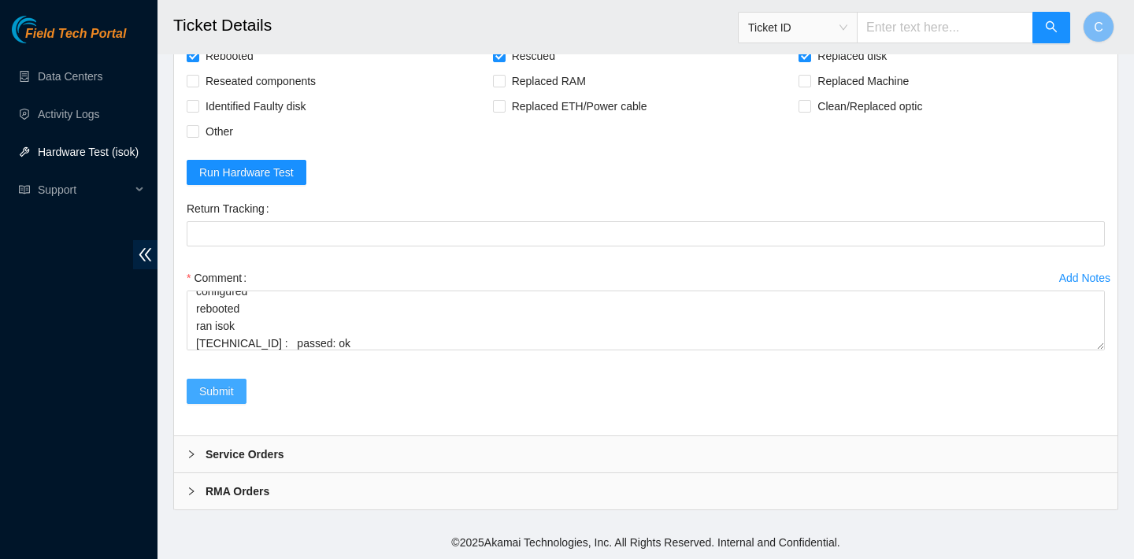
click at [236, 385] on button "Submit" at bounding box center [217, 391] width 60 height 25
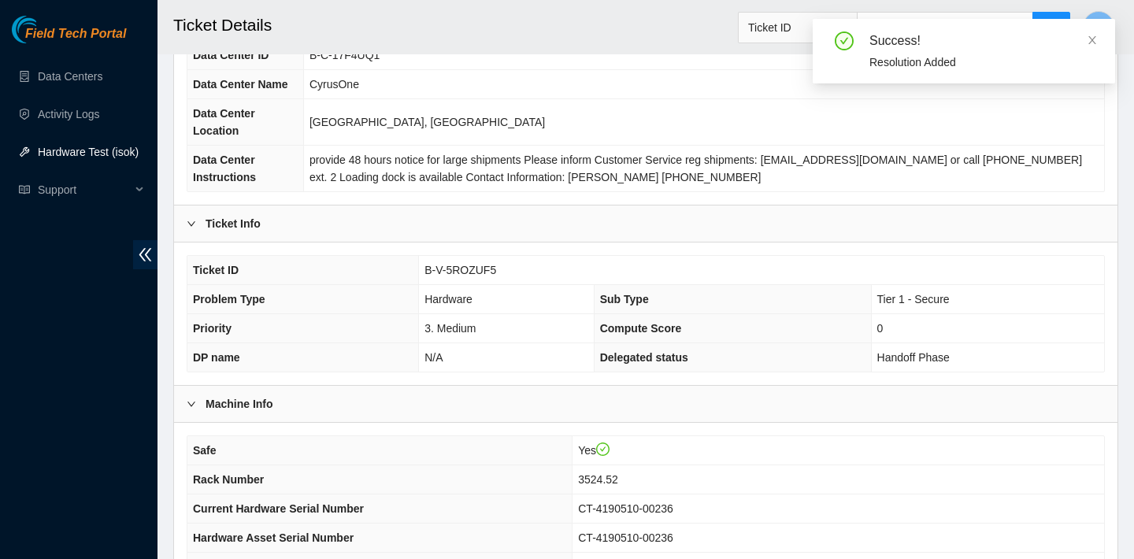
scroll to position [214, 0]
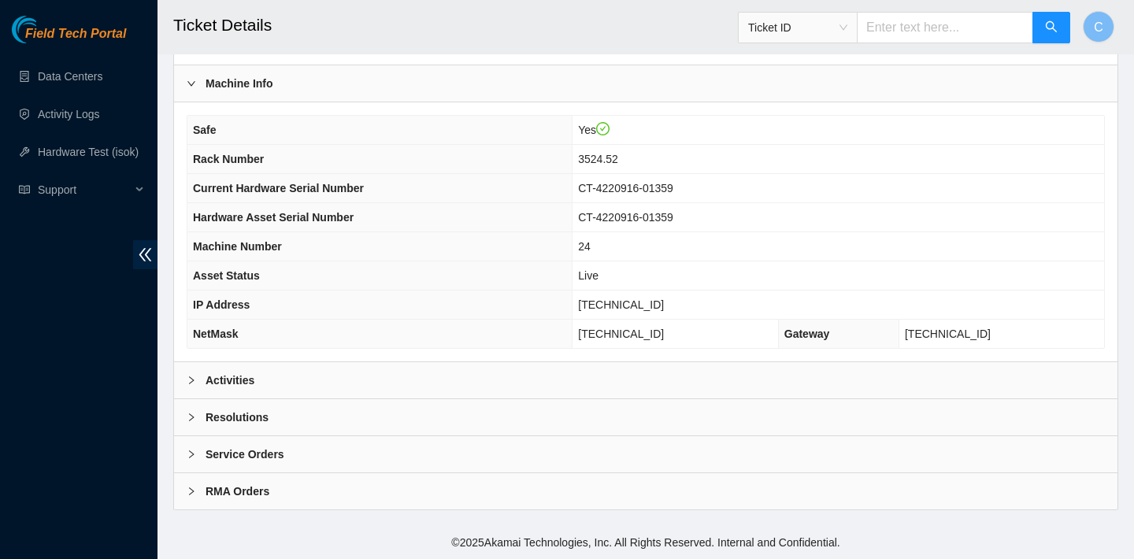
click at [366, 368] on div "Activities" at bounding box center [645, 380] width 943 height 36
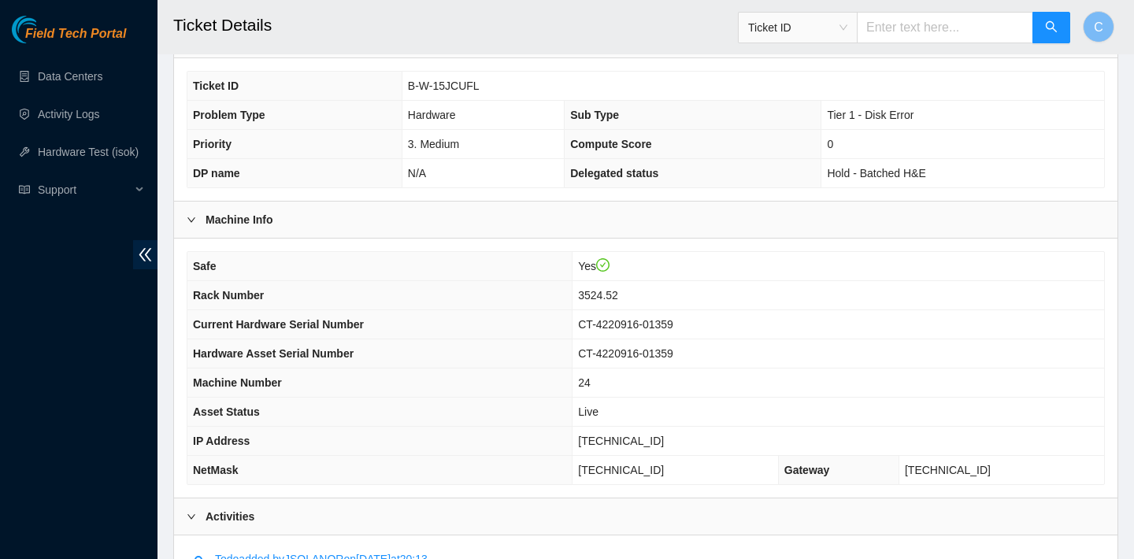
scroll to position [282, 0]
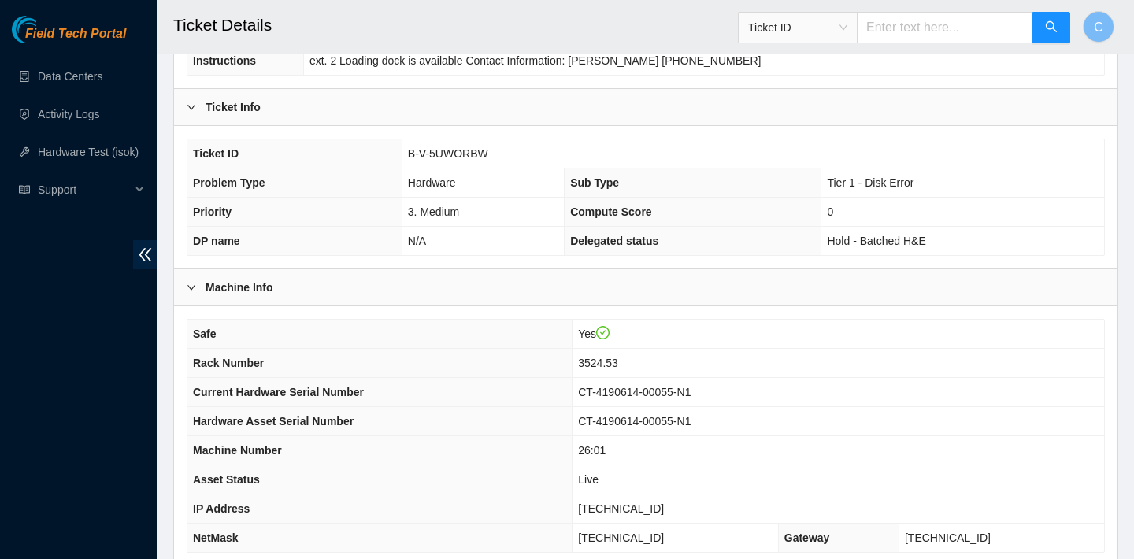
scroll to position [457, 0]
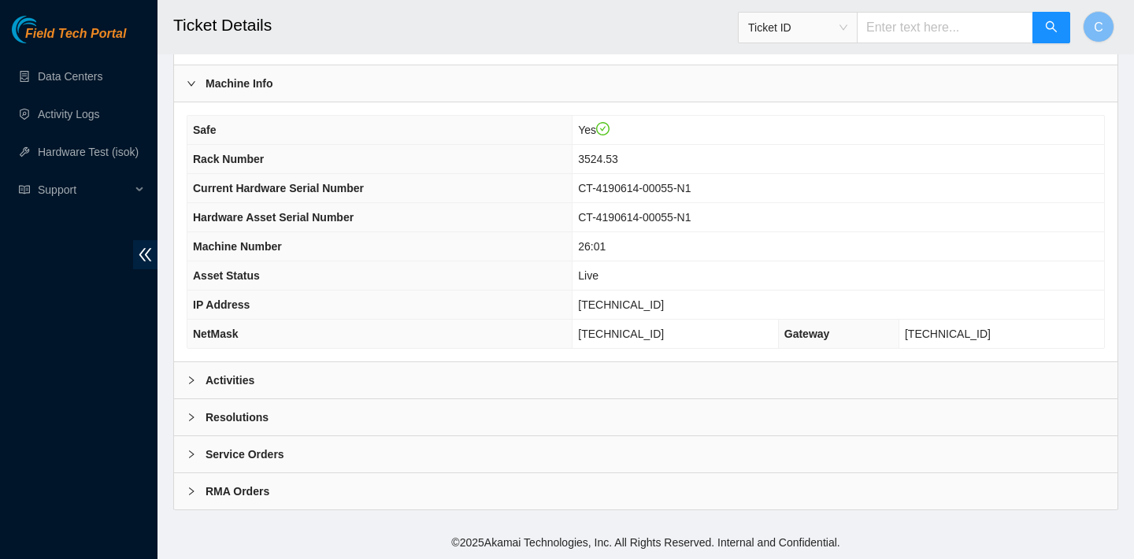
click at [387, 383] on div "Activities" at bounding box center [645, 380] width 943 height 36
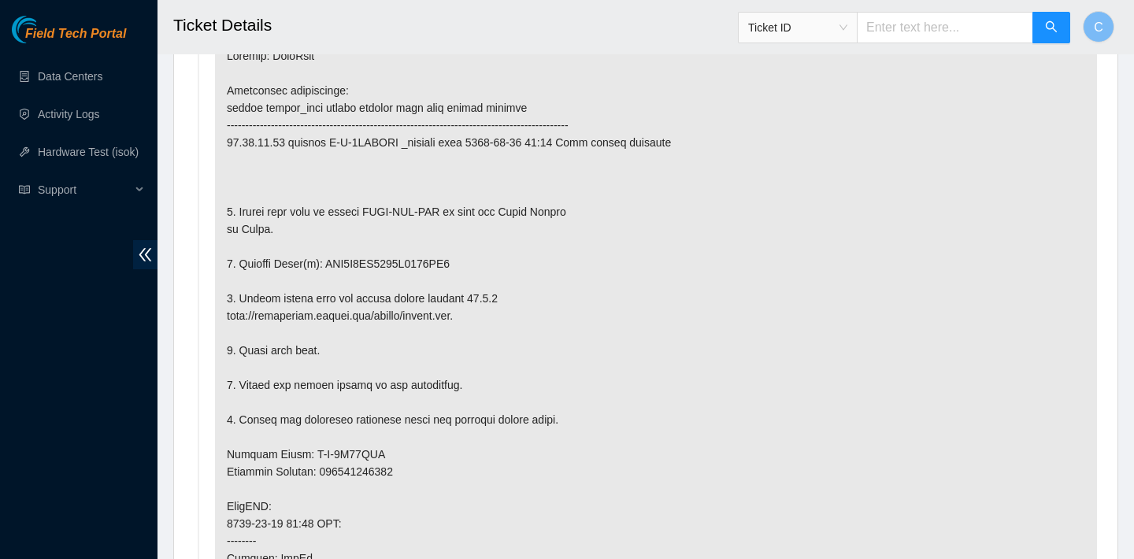
scroll to position [901, 0]
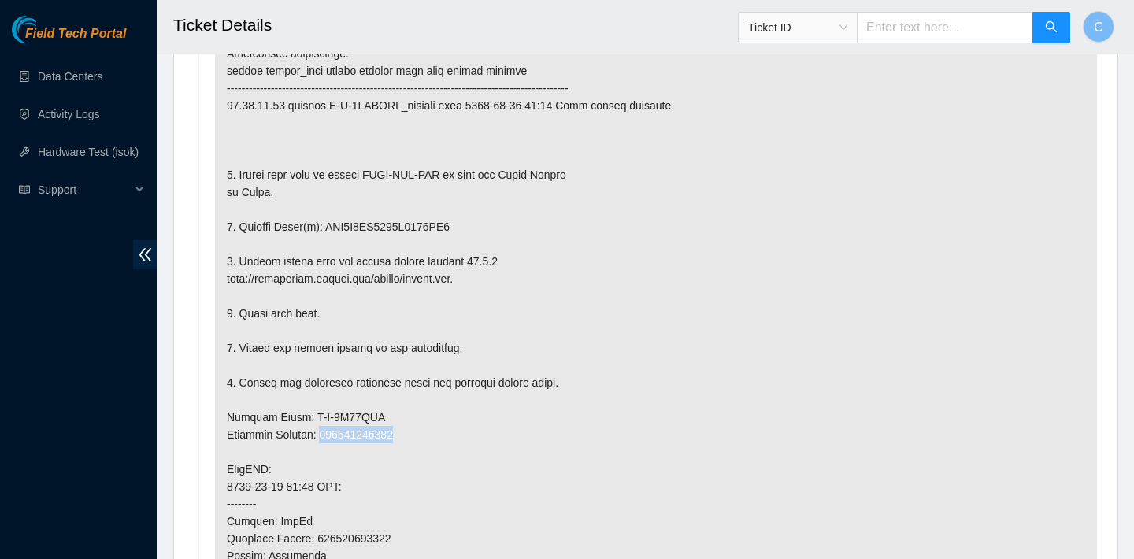
drag, startPoint x: 411, startPoint y: 433, endPoint x: 328, endPoint y: 431, distance: 83.5
click at [328, 431] on p at bounding box center [656, 451] width 882 height 907
copy p "473665216211"
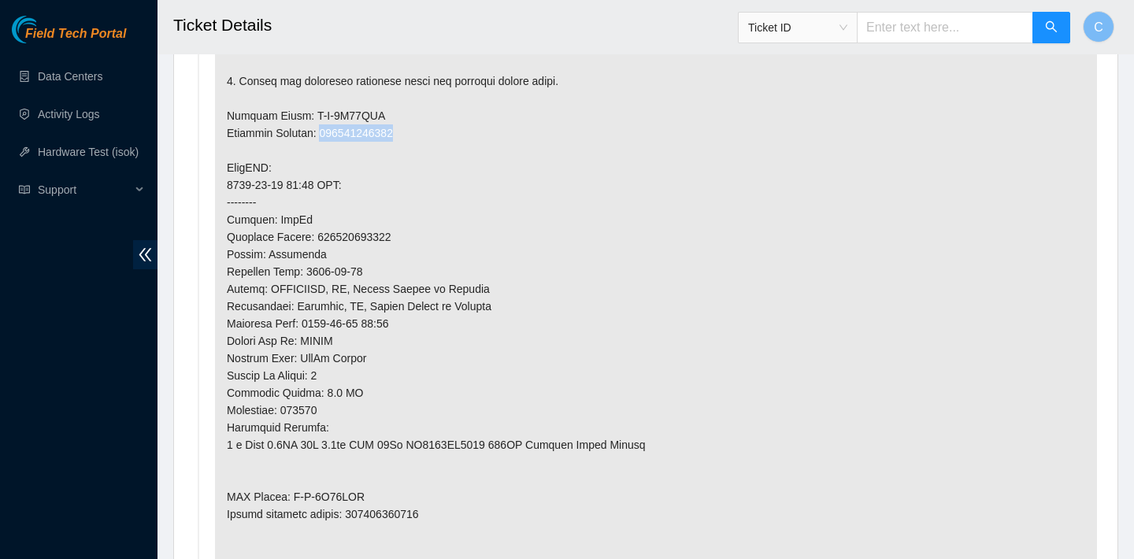
scroll to position [1268, 0]
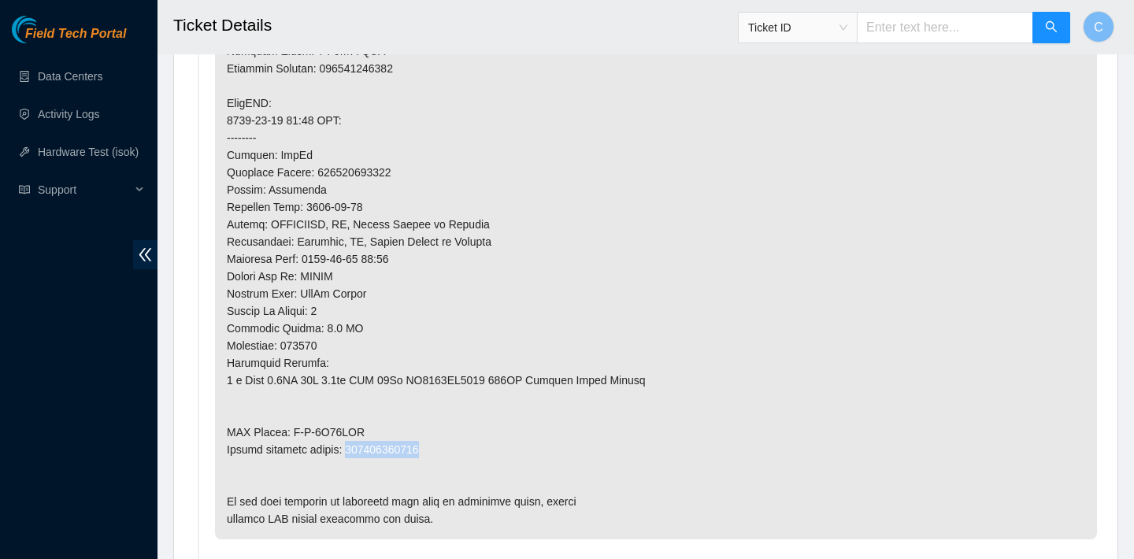
drag, startPoint x: 442, startPoint y: 446, endPoint x: 352, endPoint y: 442, distance: 89.8
click at [352, 442] on p at bounding box center [656, 85] width 882 height 907
copy p "473665216222"
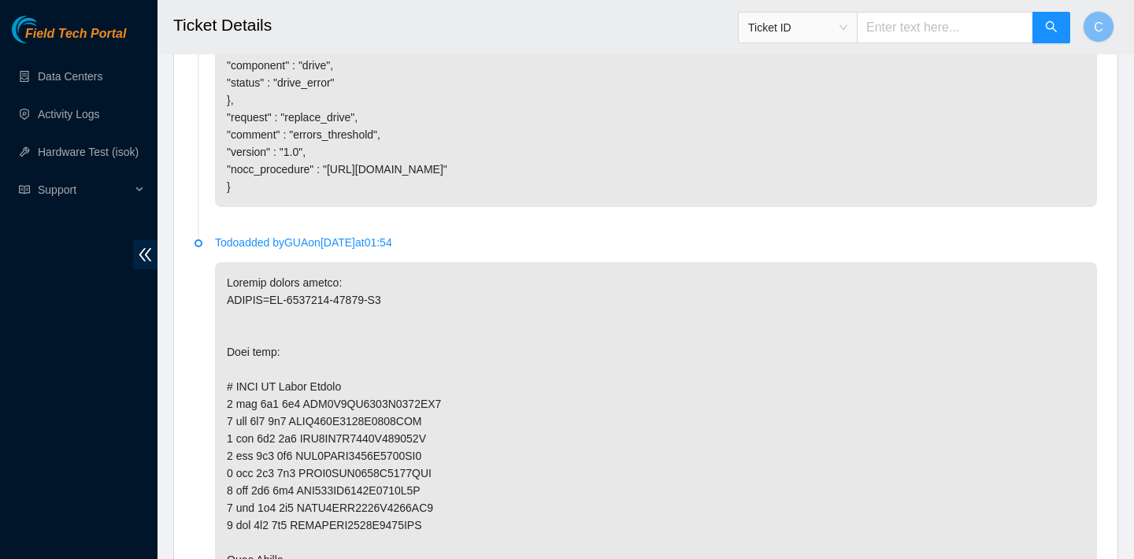
scroll to position [3716, 0]
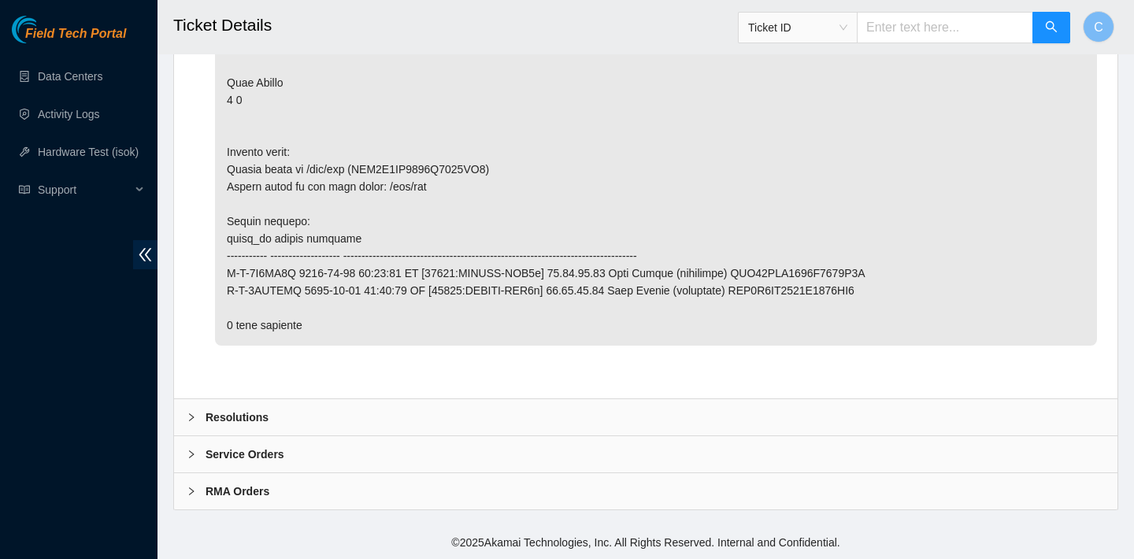
click at [383, 402] on div "Resolutions" at bounding box center [645, 417] width 943 height 36
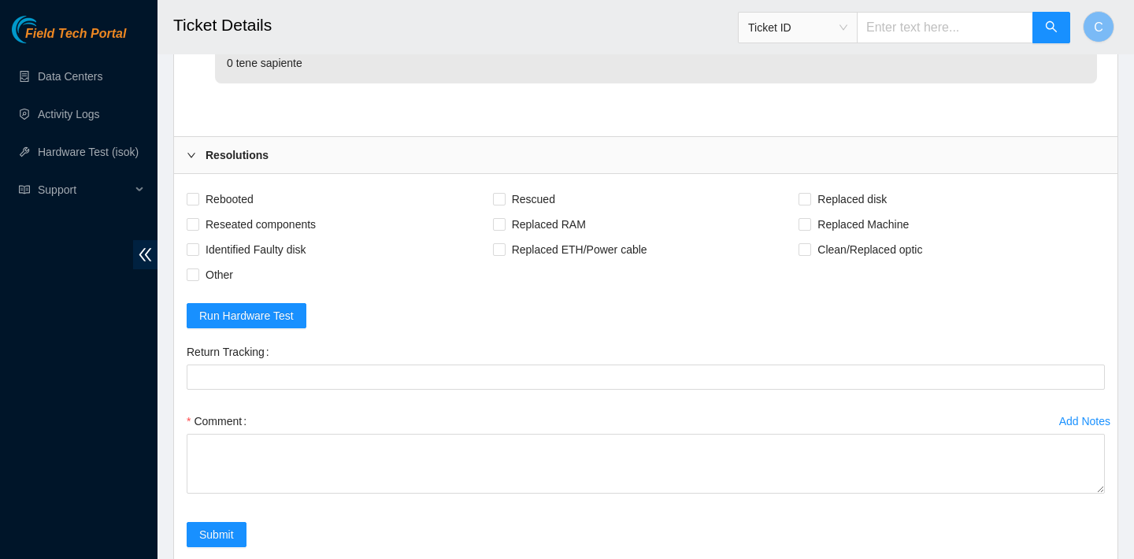
scroll to position [3873, 0]
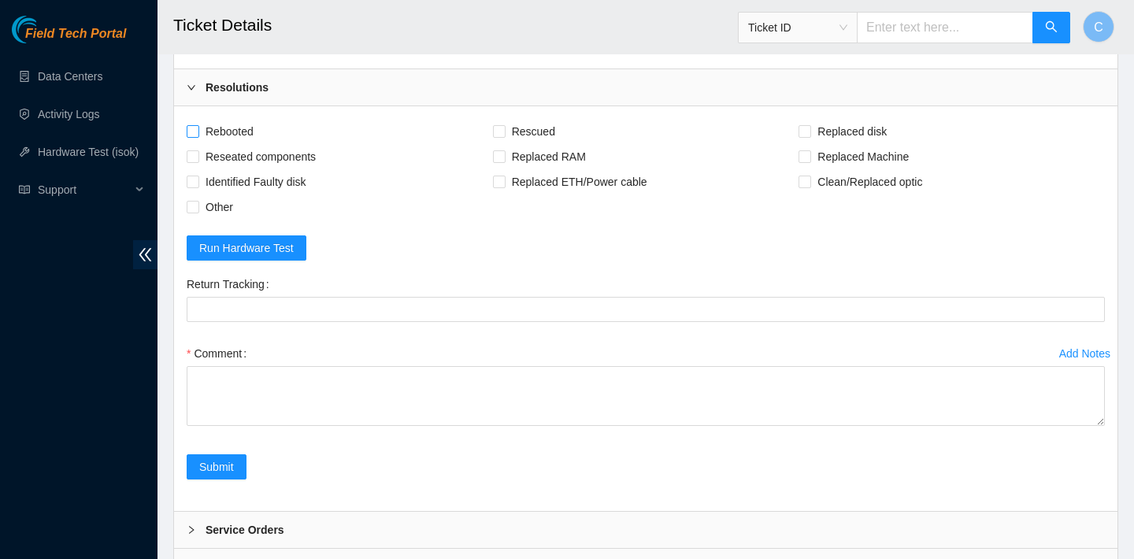
click at [240, 144] on span "Rebooted" at bounding box center [229, 131] width 61 height 25
click at [198, 136] on input "Rebooted" at bounding box center [192, 130] width 11 height 11
checkbox input "true"
click at [528, 144] on span "Rescued" at bounding box center [533, 131] width 56 height 25
click at [504, 136] on input "Rescued" at bounding box center [498, 130] width 11 height 11
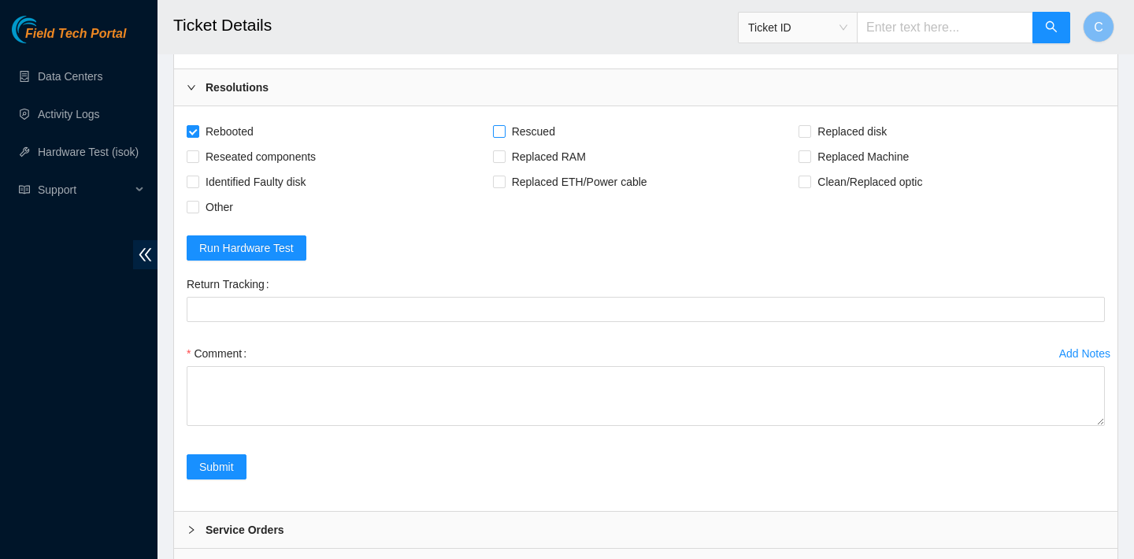
checkbox input "true"
click at [826, 144] on span "Replaced disk" at bounding box center [852, 131] width 82 height 25
click at [809, 136] on input "Replaced disk" at bounding box center [803, 130] width 11 height 11
checkbox input "true"
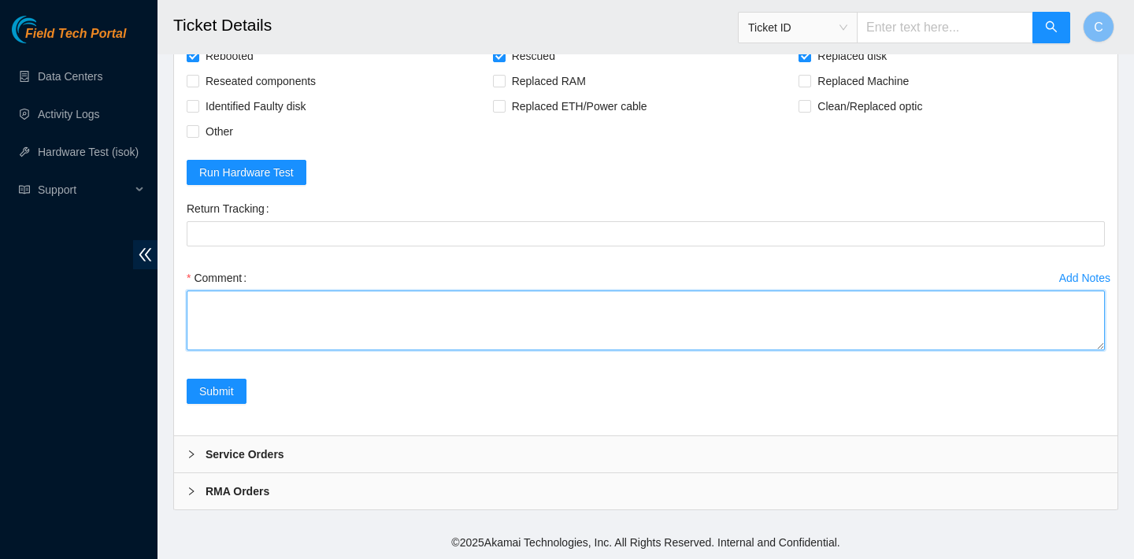
click at [561, 315] on textarea "Comment" at bounding box center [646, 321] width 918 height 60
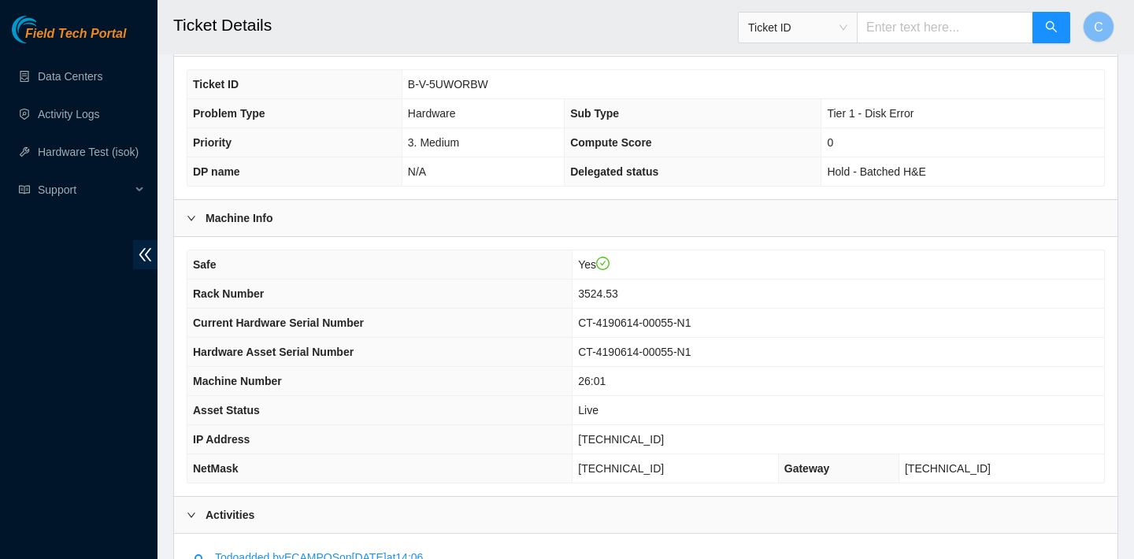
scroll to position [663, 0]
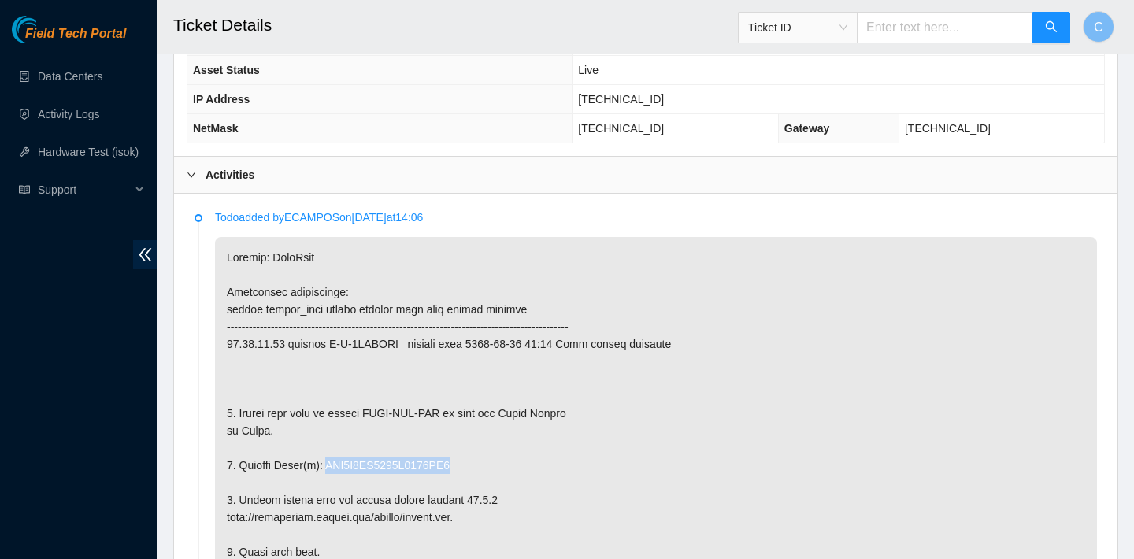
drag, startPoint x: 477, startPoint y: 461, endPoint x: 333, endPoint y: 458, distance: 144.1
copy p "WFK4F2HE0000C9490XP6"
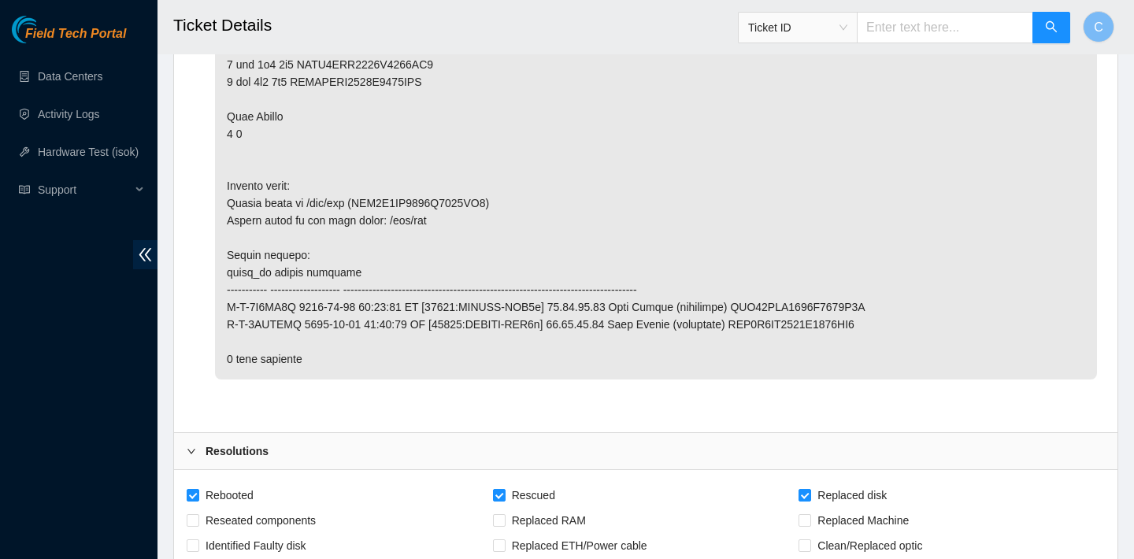
scroll to position [4122, 0]
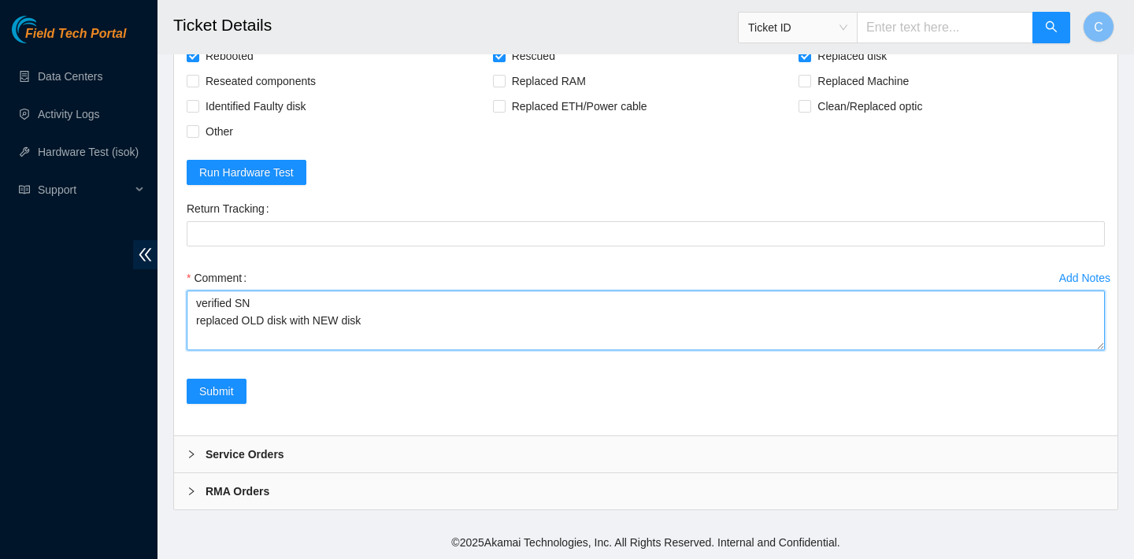
click at [291, 321] on textarea "verified SN replaced OLD disk with NEW disk" at bounding box center [646, 321] width 918 height 60
paste textarea "WFK4F2HE0000C9490XP6"
click at [529, 318] on textarea "verified SN replaced OLD disk WFK4F2HE0000C9490XP6 with NEW disk" at bounding box center [646, 321] width 918 height 60
type textarea "verified SN replaced OLD disk WFK4F2HE0000C9490XP6 with NEW disk"
click at [570, 317] on textarea "verified SN replaced OLD disk WFK4F2HE0000C9490XP6 with NEW disk" at bounding box center [646, 321] width 918 height 60
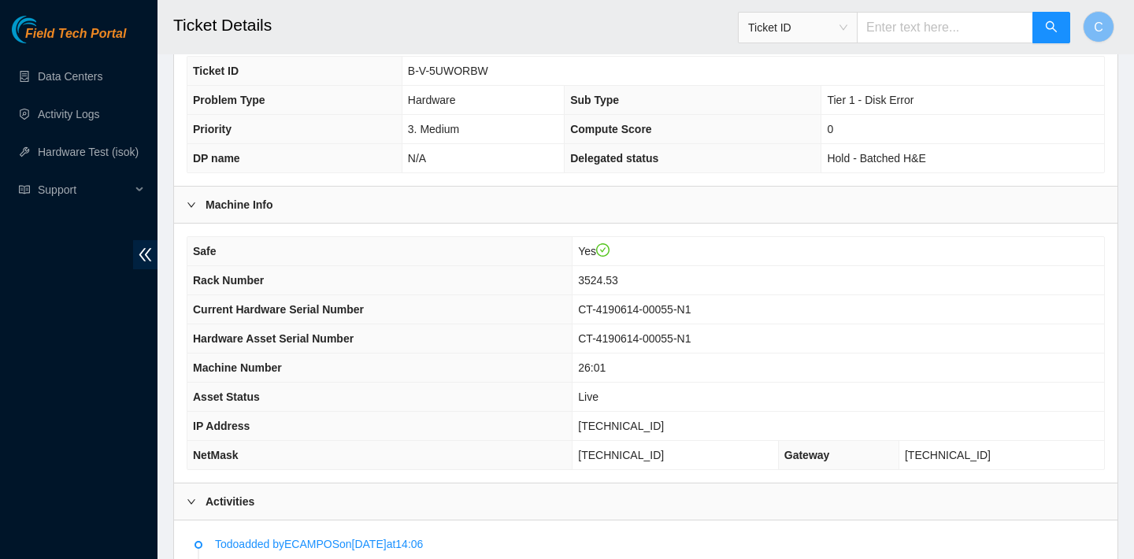
scroll to position [349, 0]
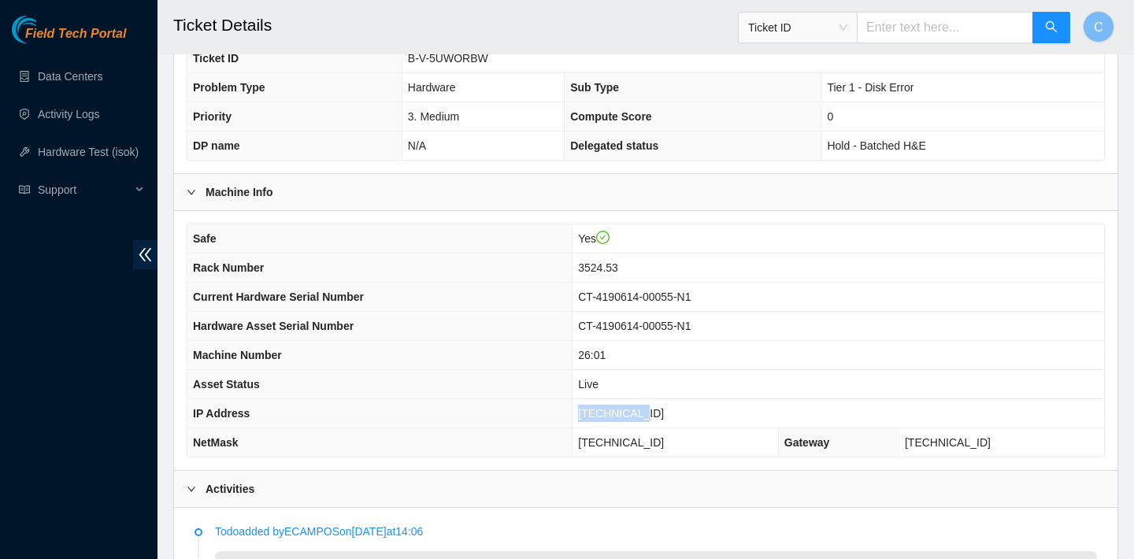
drag, startPoint x: 679, startPoint y: 410, endPoint x: 608, endPoint y: 406, distance: 71.8
click at [608, 406] on td "23.36.67.55" at bounding box center [837, 413] width 531 height 29
copy span "23.36.67.55"
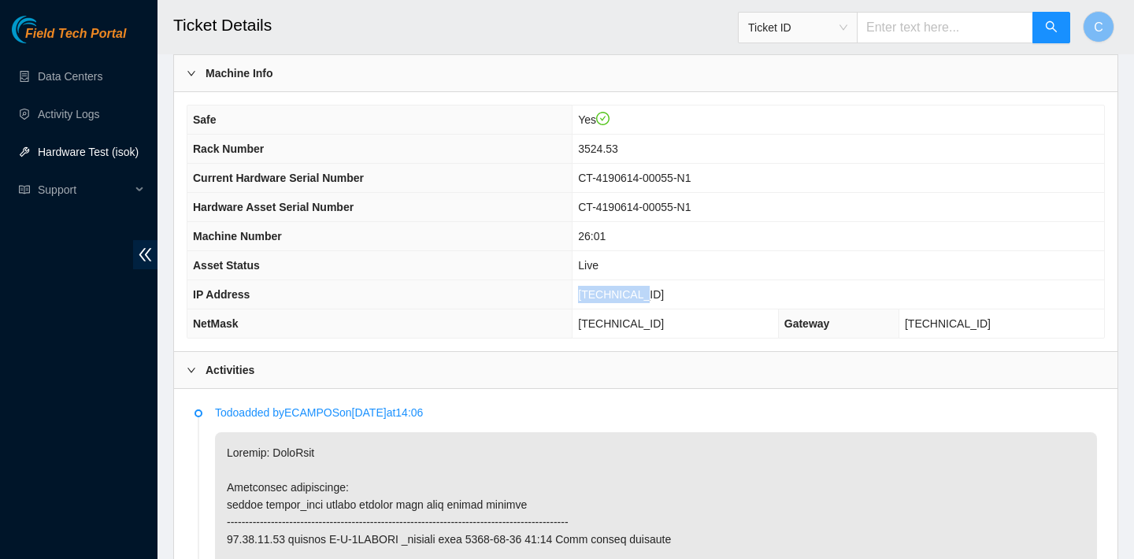
scroll to position [449, 0]
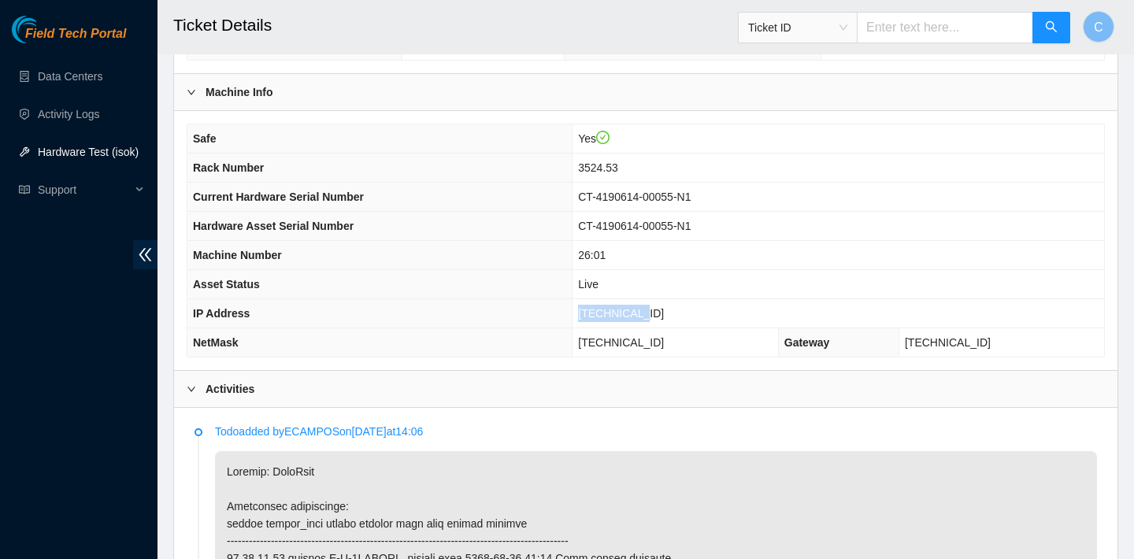
drag, startPoint x: 710, startPoint y: 343, endPoint x: 609, endPoint y: 344, distance: 100.8
click at [609, 344] on td "255.255.255.192" at bounding box center [675, 342] width 206 height 29
copy span "255.255.255.192"
drag, startPoint x: 668, startPoint y: 169, endPoint x: 603, endPoint y: 169, distance: 64.6
click at [603, 169] on td "3524.53" at bounding box center [837, 168] width 531 height 29
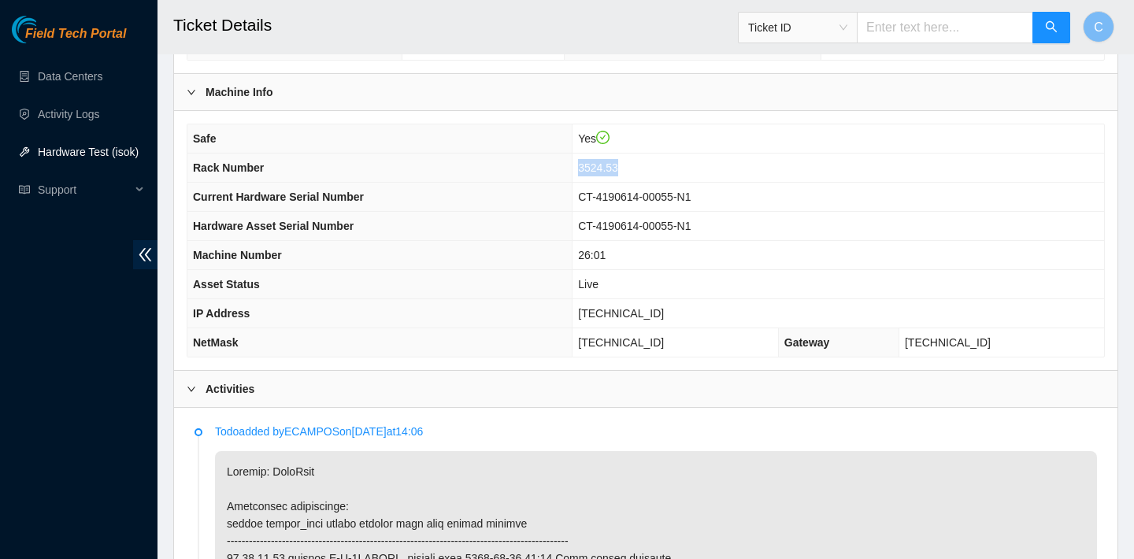
copy span "3524.53"
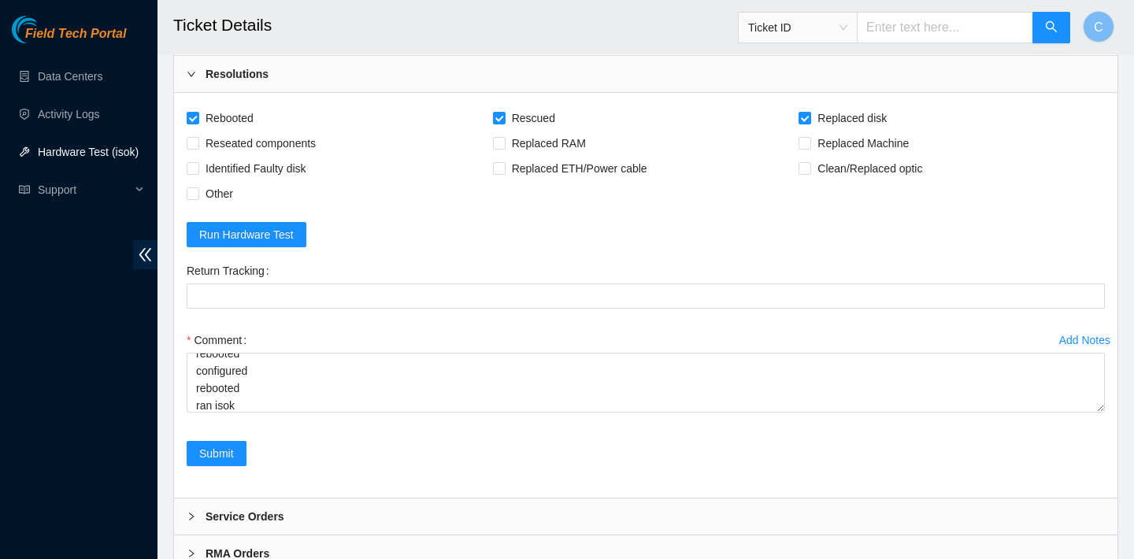
scroll to position [3956, 0]
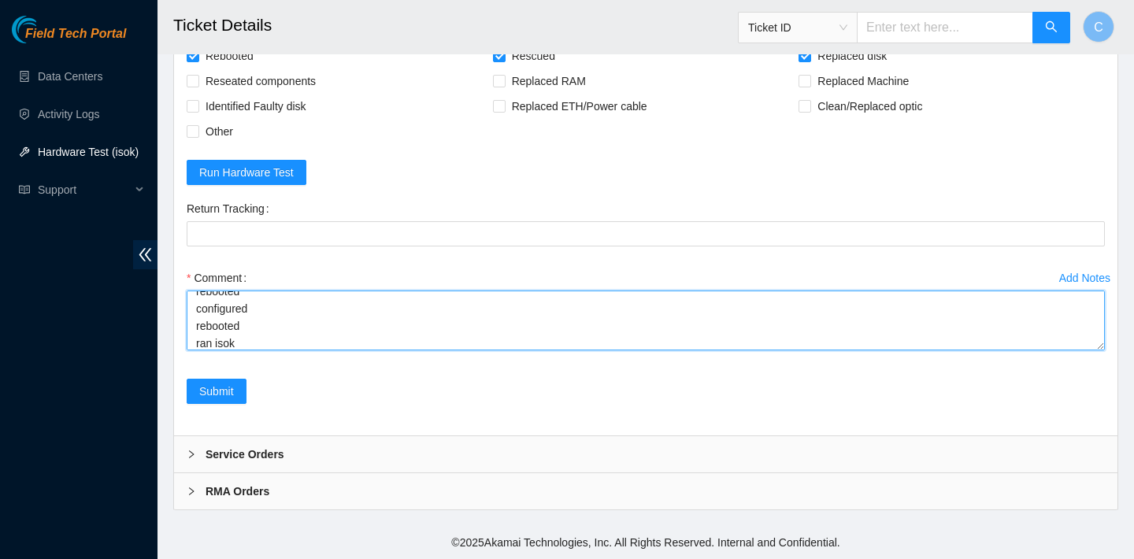
click at [366, 350] on textarea "verified SN replaced OLD disk WFK4F2HE0000C9490XP6 with NEW disk WFK8YCWP reboo…" at bounding box center [646, 321] width 918 height 60
paste textarea "23.36.67.55 : passed: ok N/A 23.36.67.54 : passed: ok"
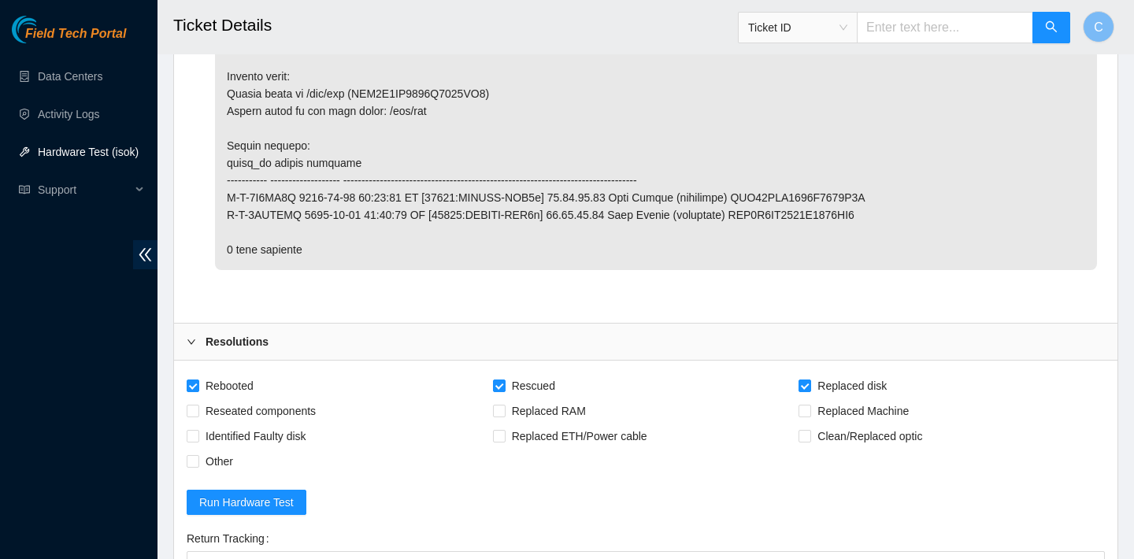
scroll to position [3985, 0]
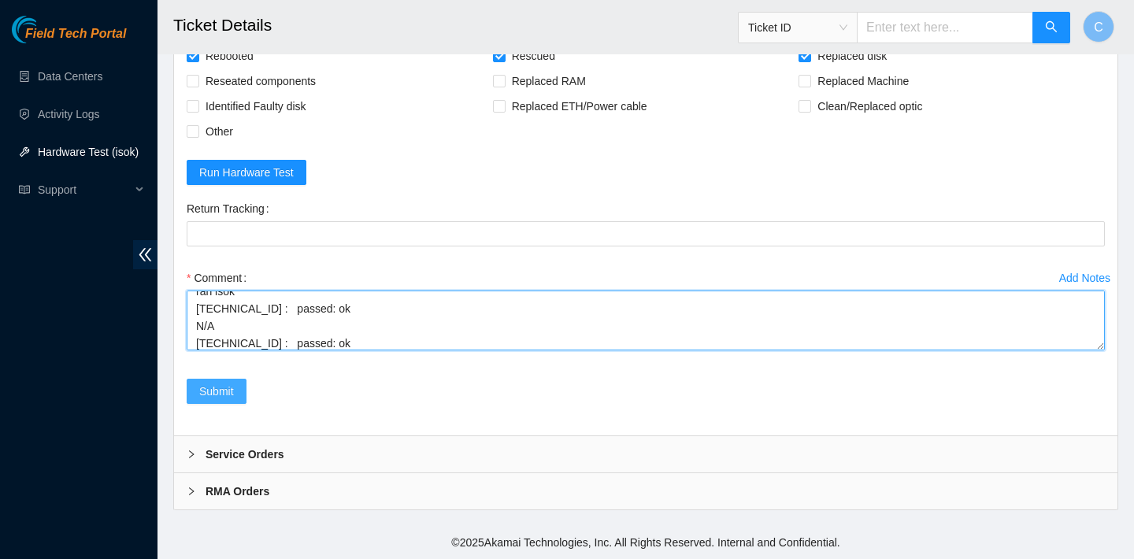
type textarea "verified SN replaced OLD disk WFK4F2HE0000C9490XP6 with NEW disk WFK8YCWP reboo…"
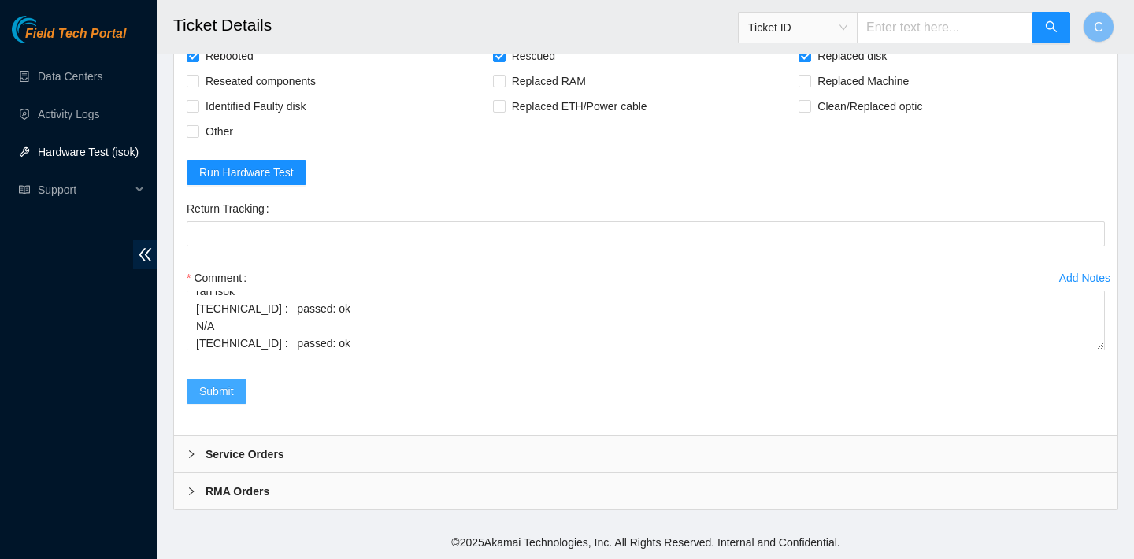
click at [224, 400] on span "Submit" at bounding box center [216, 391] width 35 height 17
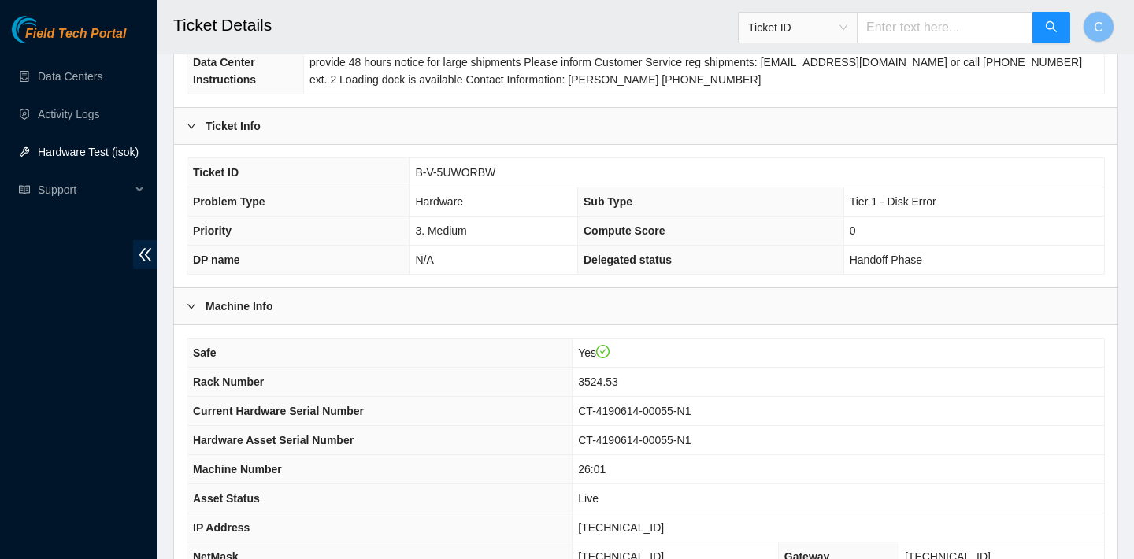
scroll to position [0, 0]
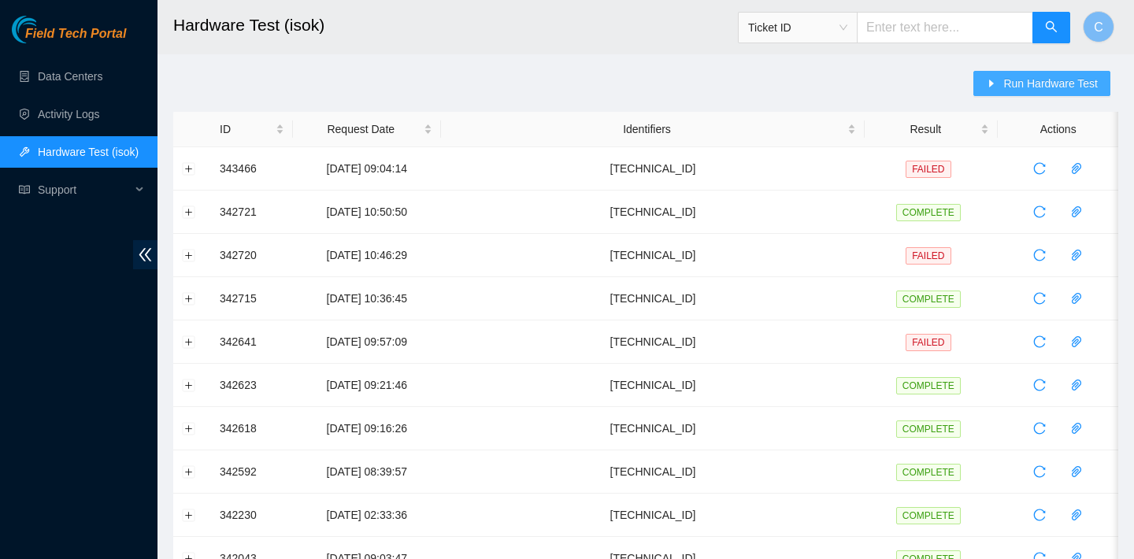
click at [1017, 78] on span "Run Hardware Test" at bounding box center [1050, 83] width 94 height 17
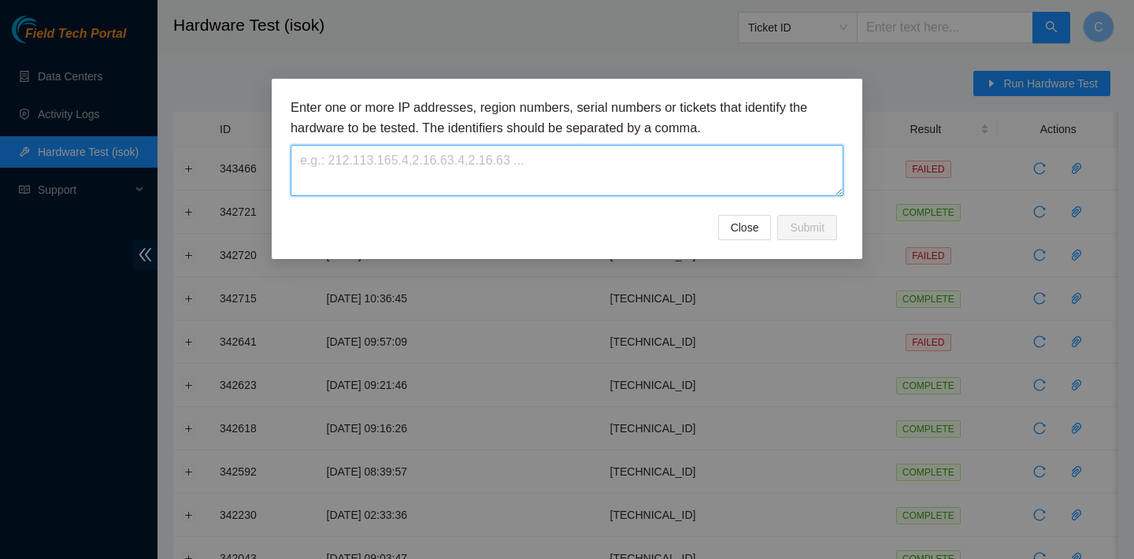
click at [634, 157] on textarea at bounding box center [567, 170] width 553 height 51
paste textarea "[TECHNICAL_ID]"
type textarea "[TECHNICAL_ID]"
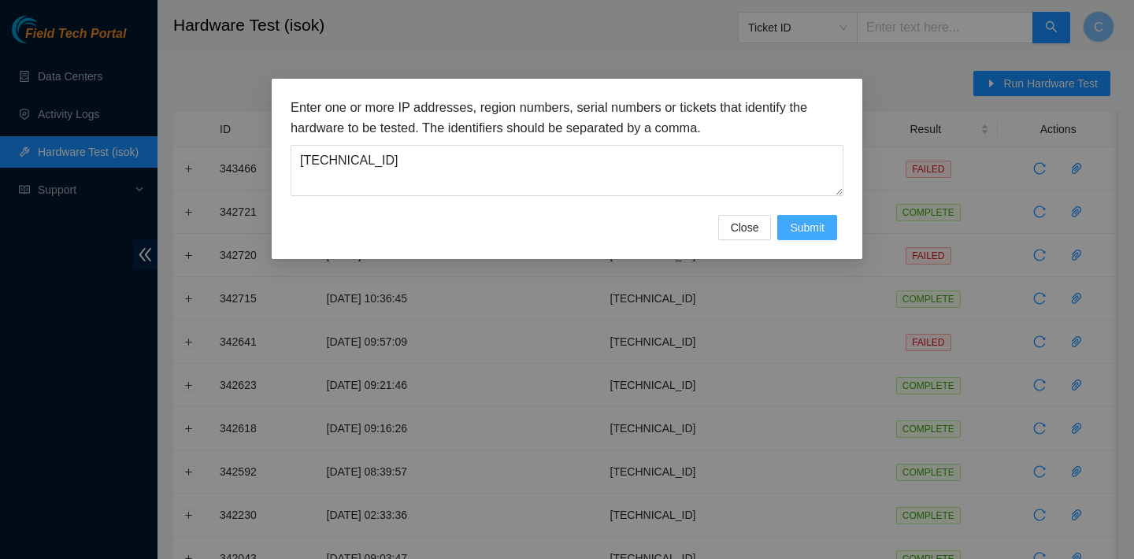
click at [826, 227] on button "Submit" at bounding box center [807, 227] width 60 height 25
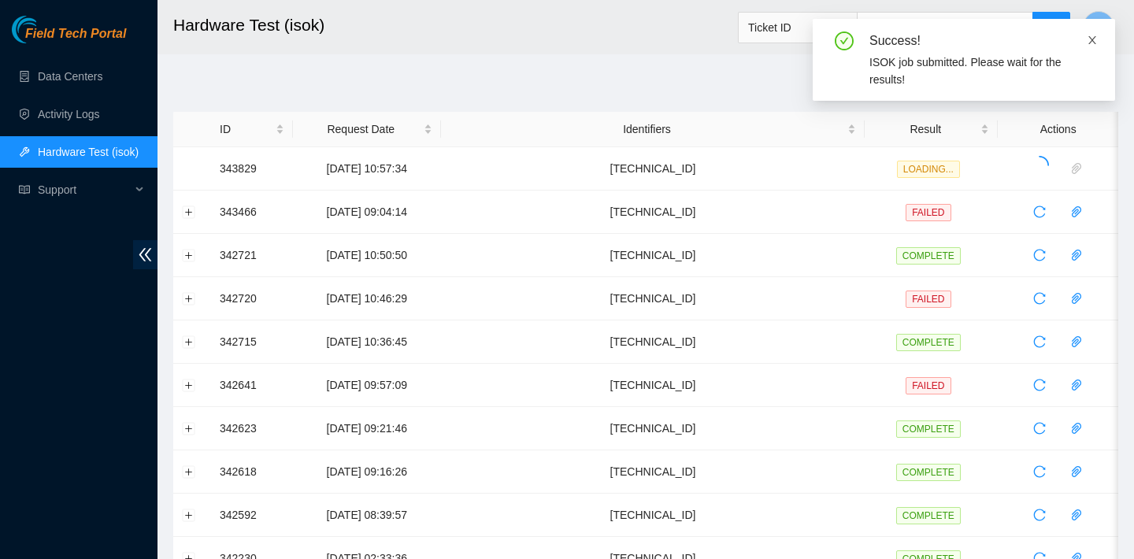
click at [1089, 39] on icon "close" at bounding box center [1092, 40] width 11 height 11
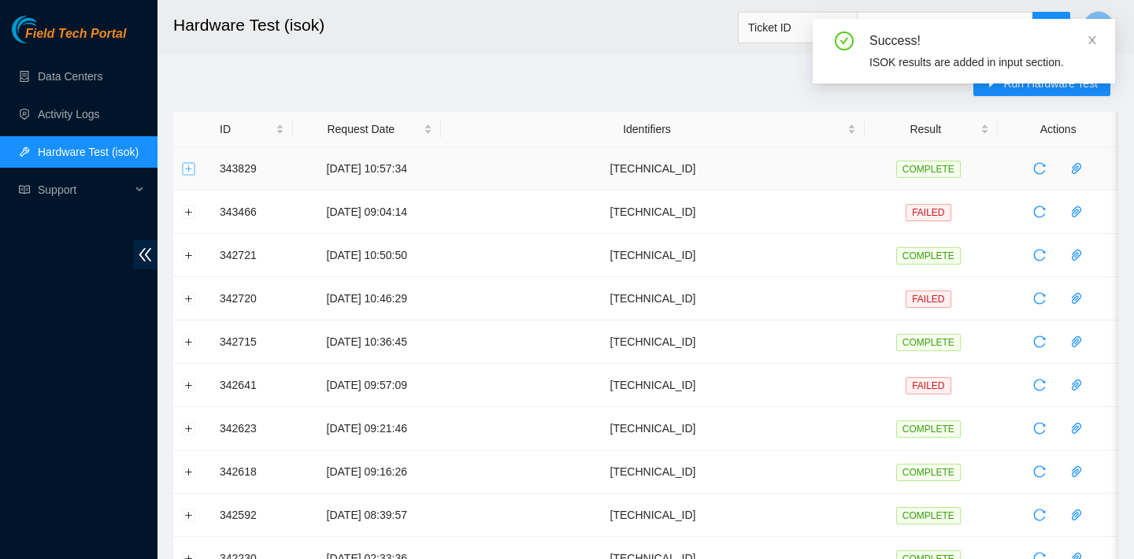
click at [189, 165] on button "Expand row" at bounding box center [189, 168] width 13 height 13
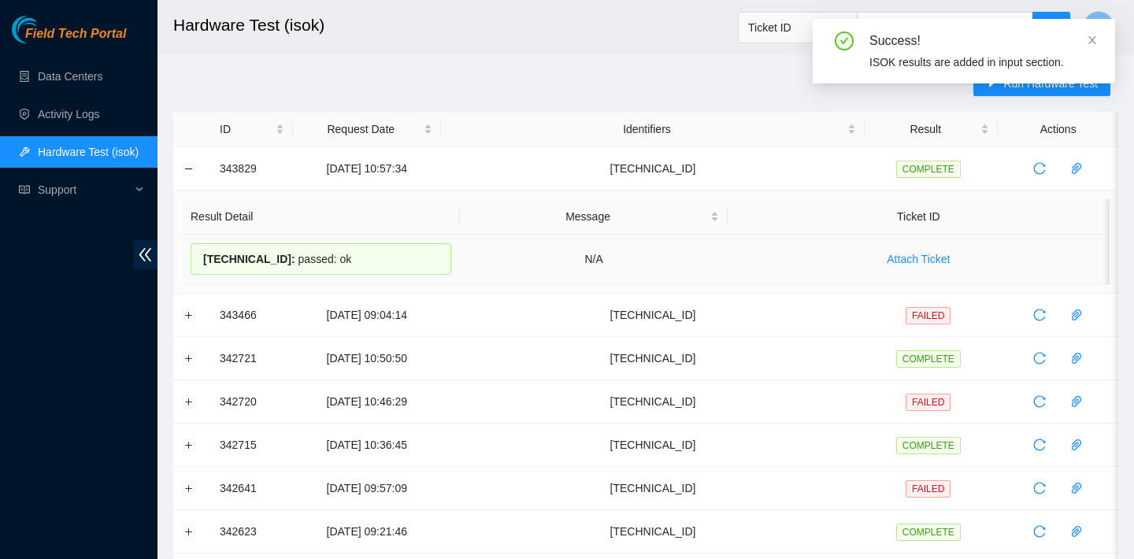
drag, startPoint x: 357, startPoint y: 262, endPoint x: 203, endPoint y: 254, distance: 153.8
click at [203, 254] on div "[TECHNICAL_ID] : passed: ok" at bounding box center [321, 258] width 261 height 31
copy div "[TECHNICAL_ID] : passed: ok"
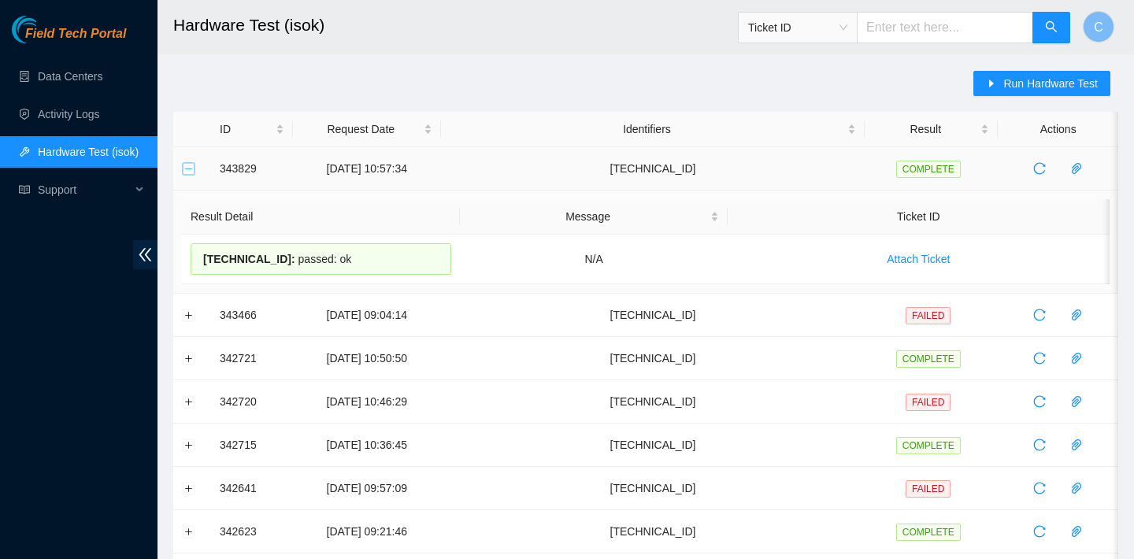
click at [190, 165] on button "Collapse row" at bounding box center [189, 168] width 13 height 13
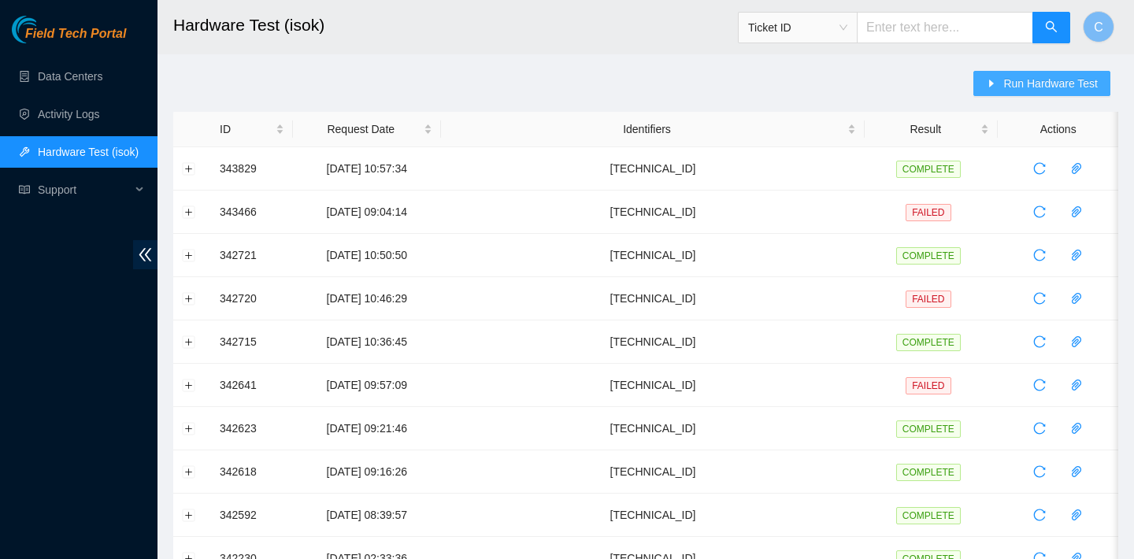
click at [1023, 76] on span "Run Hardware Test" at bounding box center [1050, 83] width 94 height 17
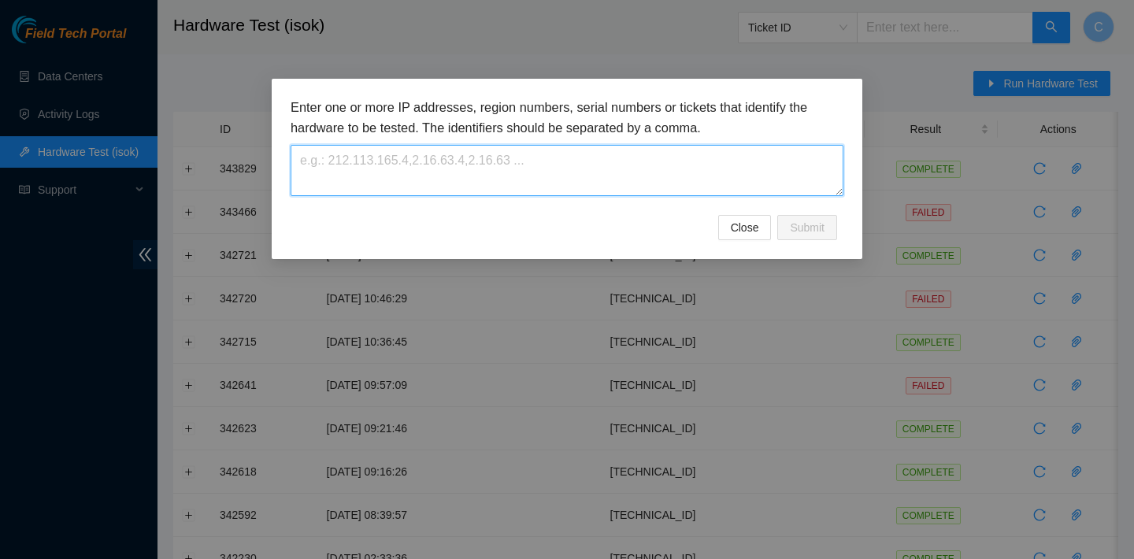
click at [594, 174] on textarea at bounding box center [567, 170] width 553 height 51
paste textarea "[TECHNICAL_ID]"
type textarea "[TECHNICAL_ID]"
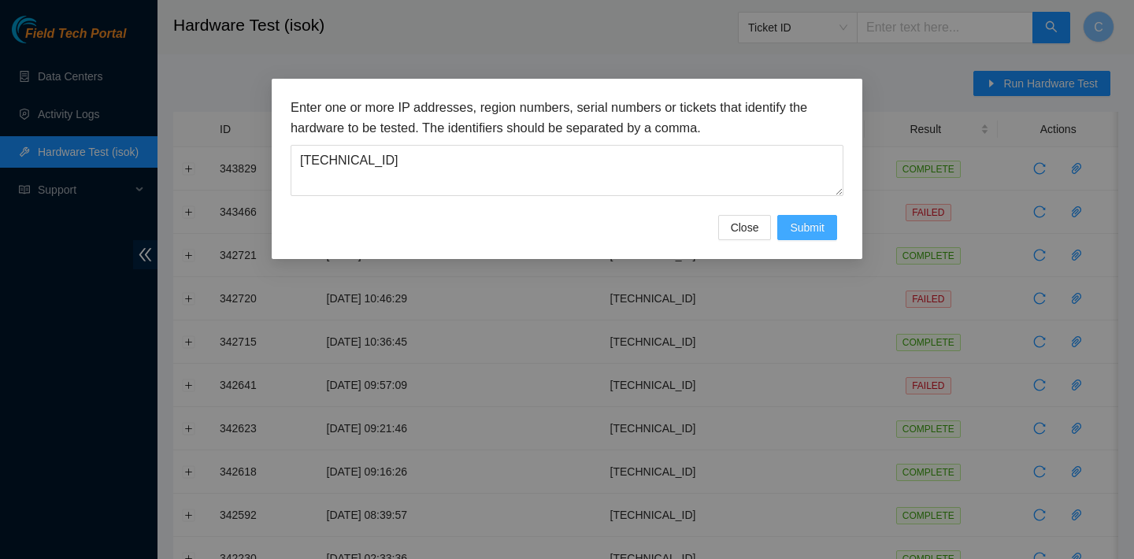
click at [808, 228] on span "Submit" at bounding box center [807, 227] width 35 height 17
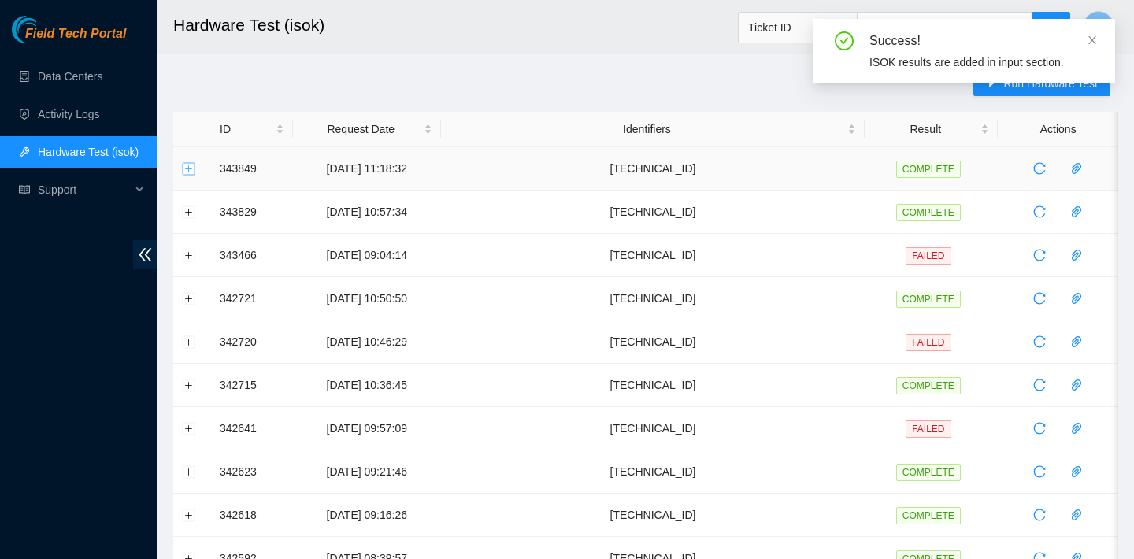
click at [187, 168] on button "Expand row" at bounding box center [189, 168] width 13 height 13
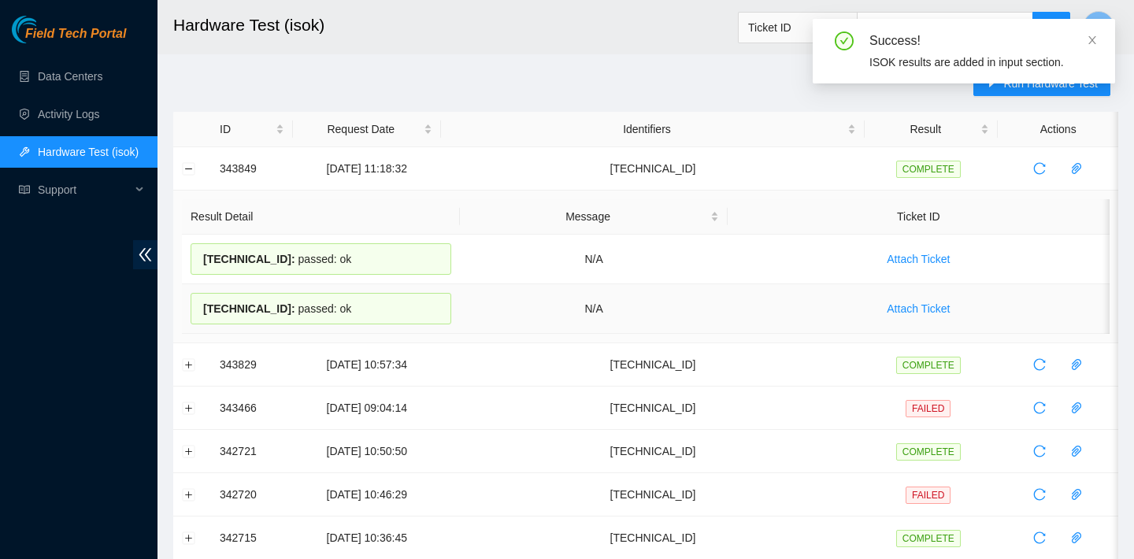
drag, startPoint x: 202, startPoint y: 256, endPoint x: 354, endPoint y: 305, distance: 159.8
click at [354, 305] on tbody "23.36.67.55 : passed: ok N/A Attach Ticket 23.36.67.54 : passed: ok N/A Attach …" at bounding box center [645, 284] width 927 height 99
copy tbody "23.36.67.55 : passed: ok N/A Attach Ticket 23.36.67.54 : passed: ok"
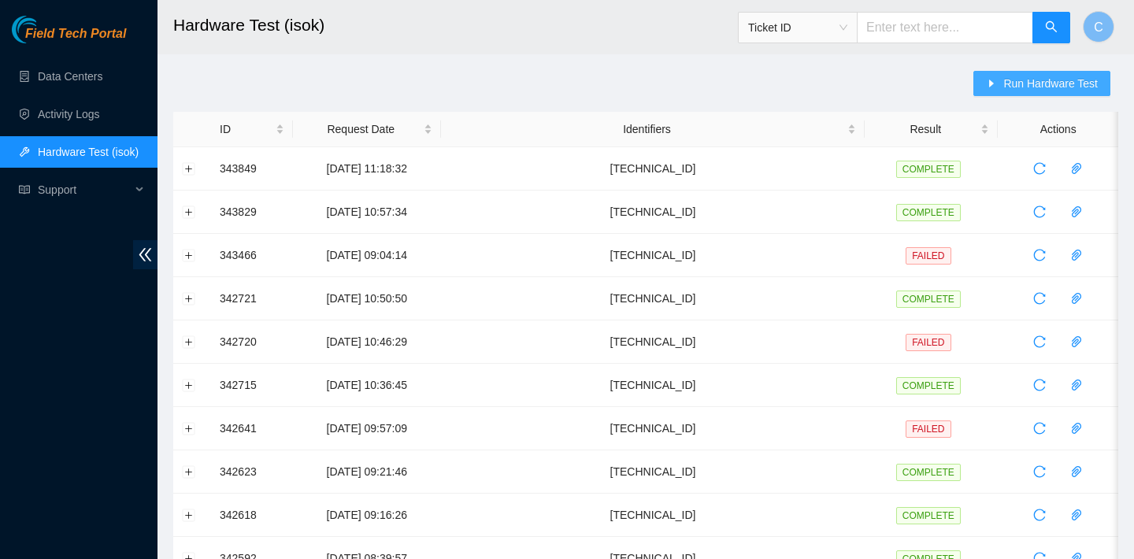
click at [1061, 86] on span "Run Hardware Test" at bounding box center [1050, 83] width 94 height 17
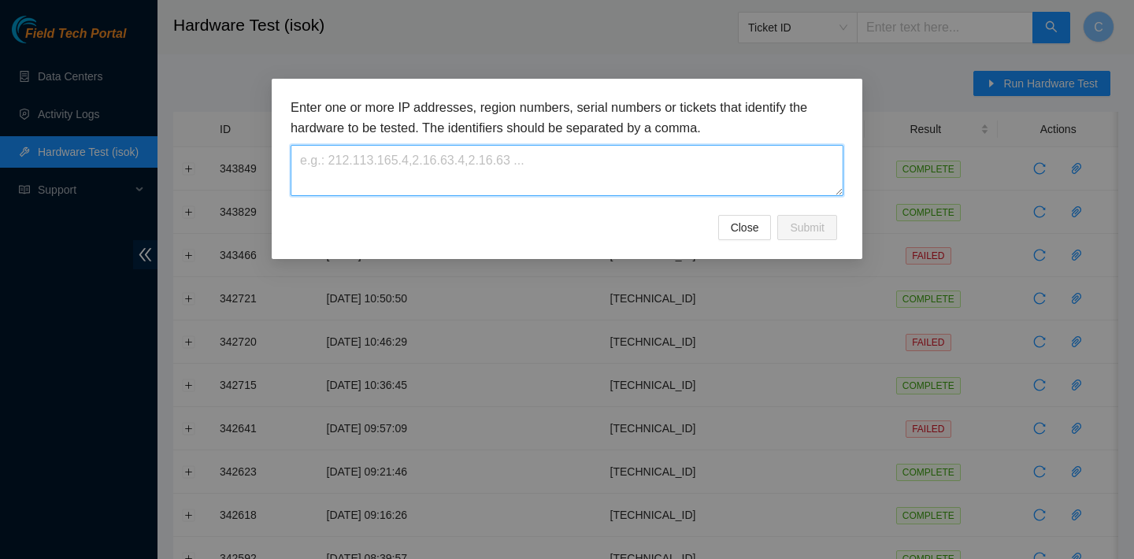
click at [696, 184] on textarea at bounding box center [567, 170] width 553 height 51
paste textarea "23.36.67.88"
type textarea "23.36.67.88"
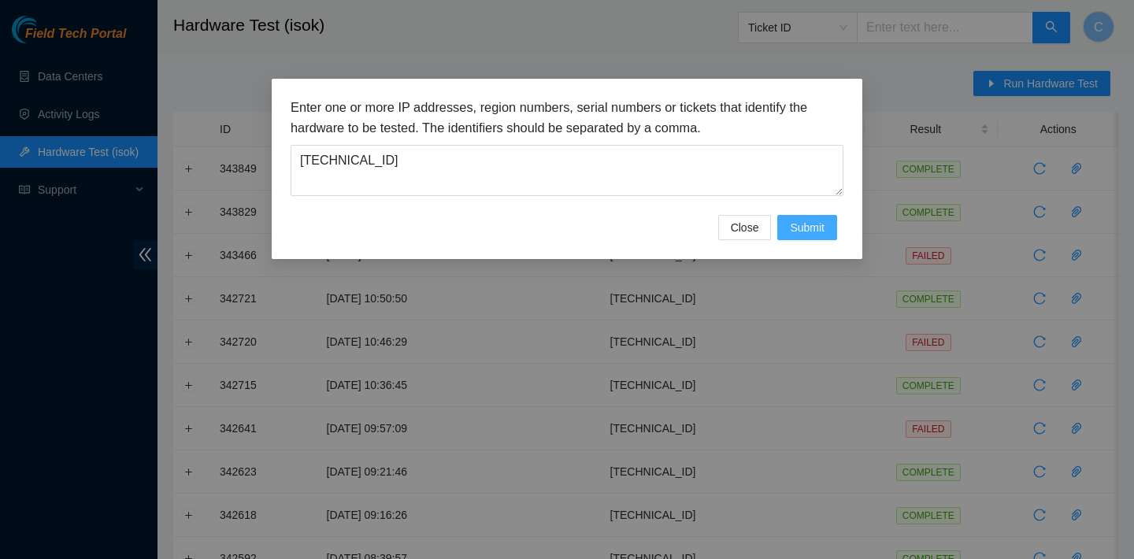
click at [809, 224] on span "Submit" at bounding box center [807, 227] width 35 height 17
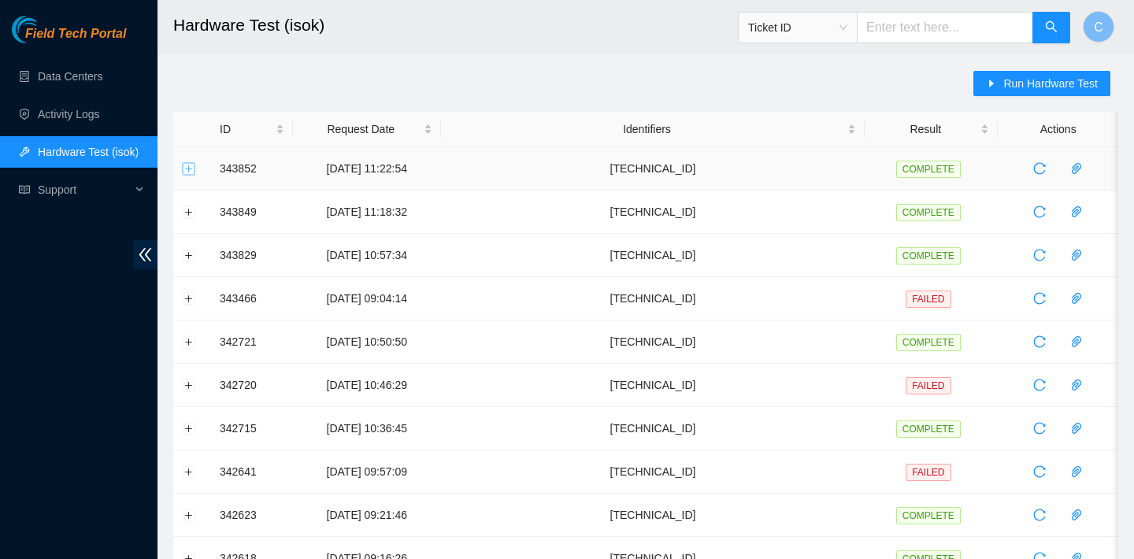
click at [191, 170] on button "Expand row" at bounding box center [189, 168] width 13 height 13
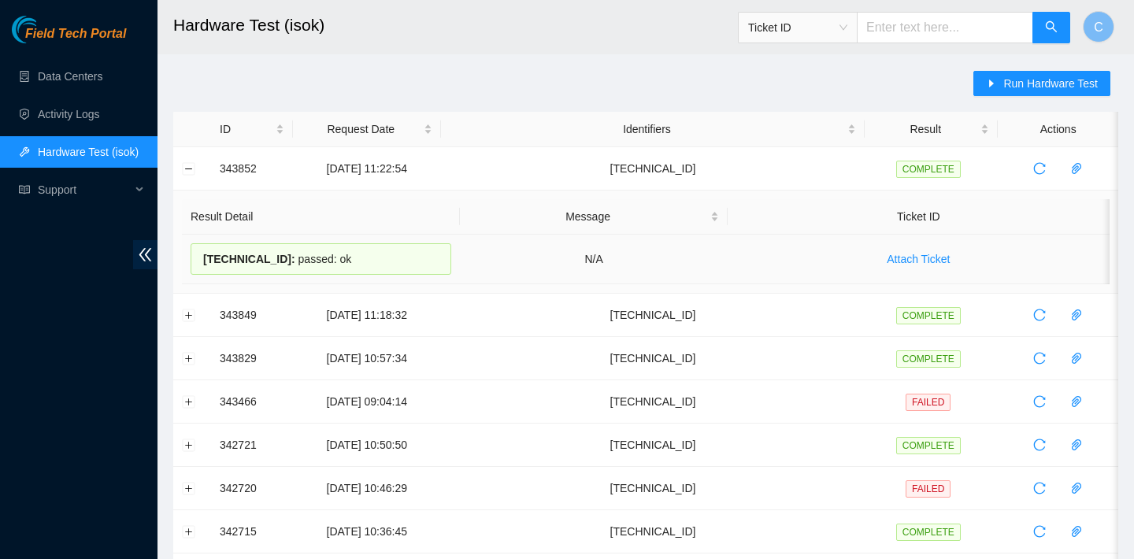
drag, startPoint x: 367, startPoint y: 262, endPoint x: 195, endPoint y: 261, distance: 171.6
click at [195, 261] on div "23.36.67.88 : passed: ok" at bounding box center [321, 258] width 261 height 31
copy div "23.36.67.88 : passed: ok"
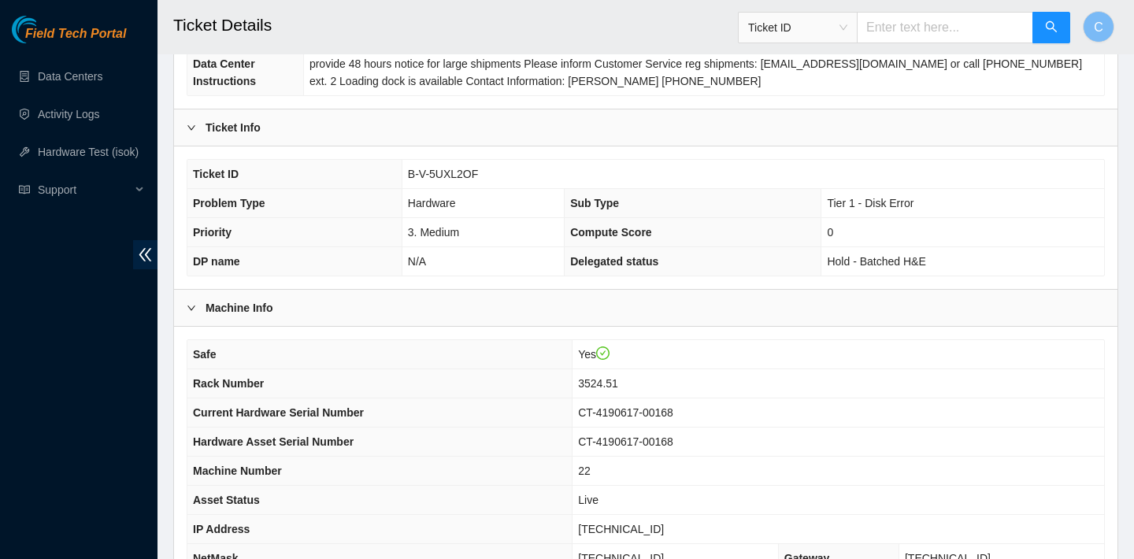
scroll to position [457, 0]
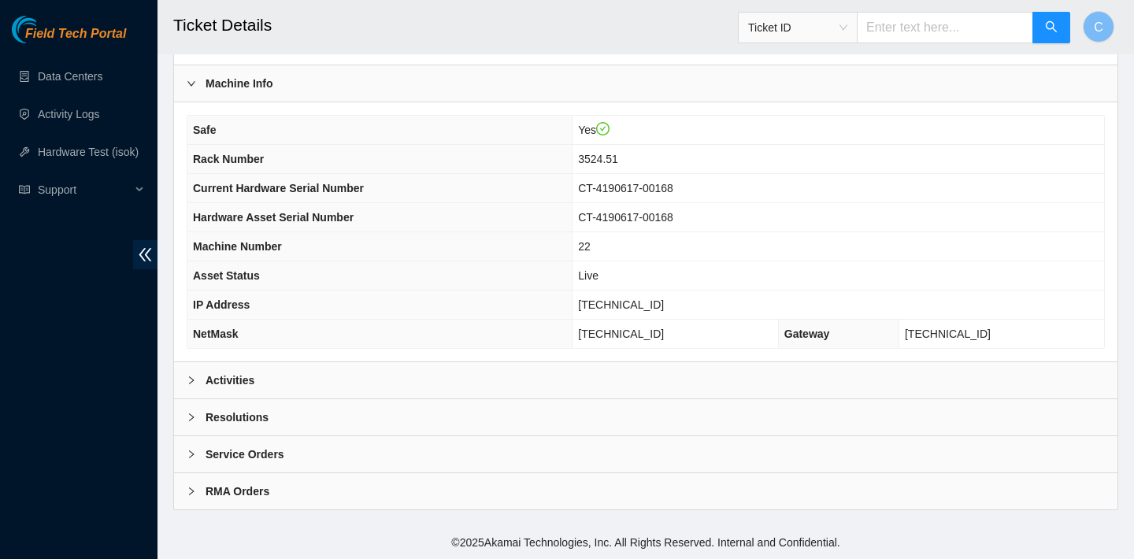
click at [425, 368] on div "Activities" at bounding box center [645, 380] width 943 height 36
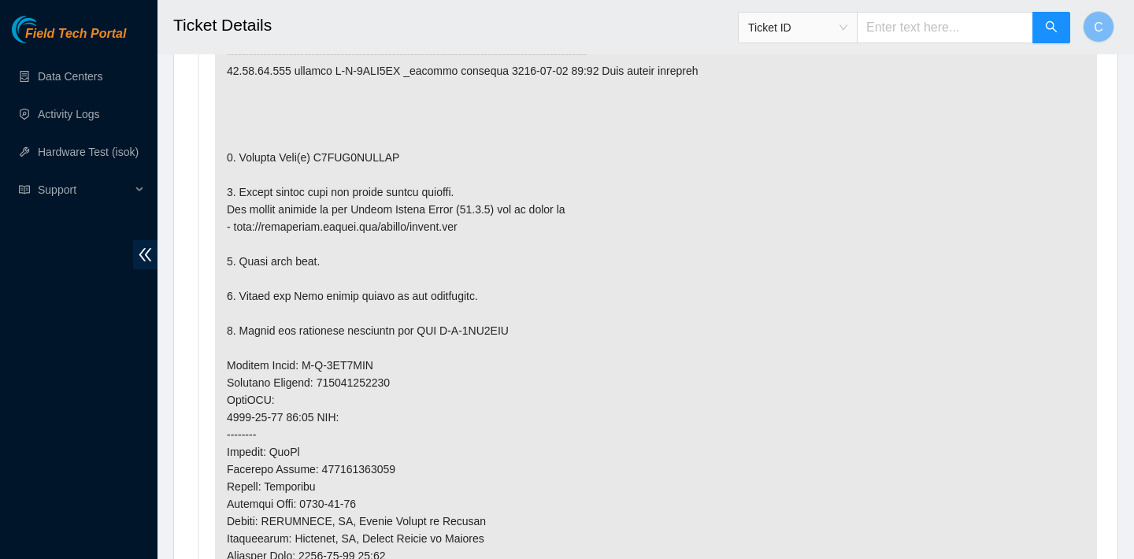
scroll to position [987, 0]
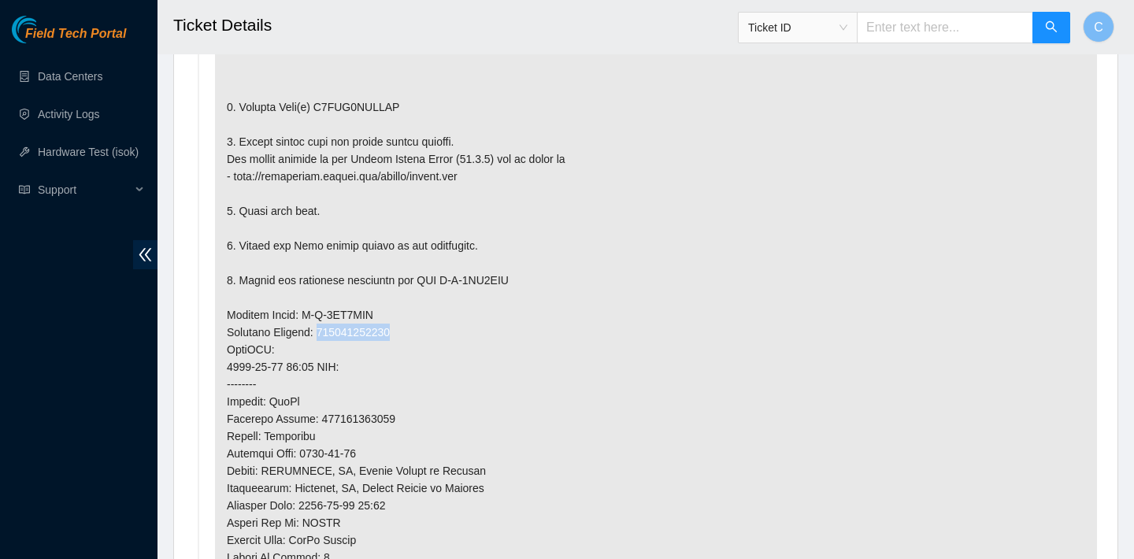
drag, startPoint x: 409, startPoint y: 331, endPoint x: 328, endPoint y: 331, distance: 81.1
click at [328, 331] on p at bounding box center [656, 332] width 882 height 838
copy p "463470051964"
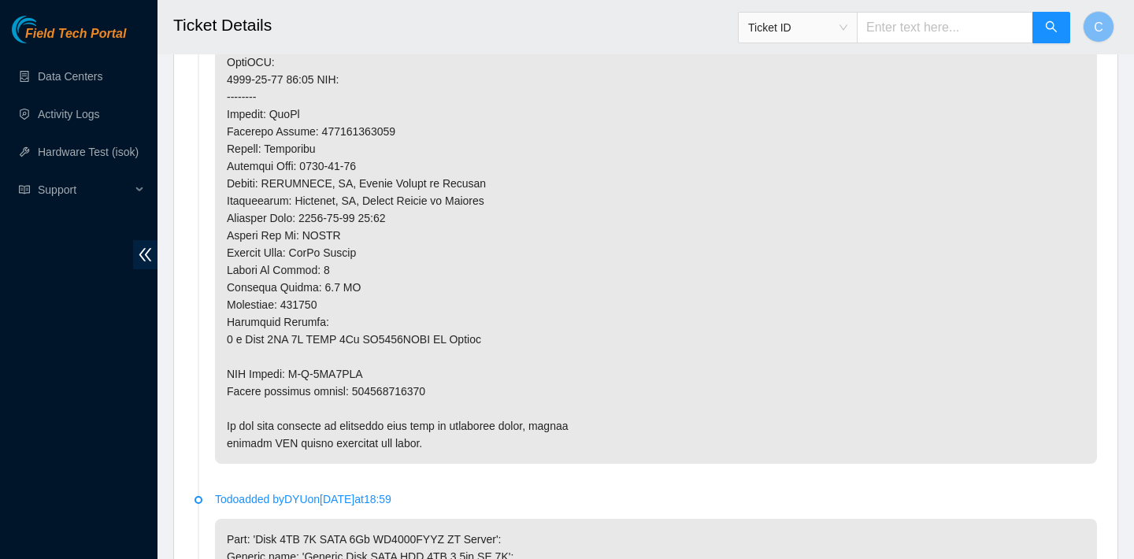
scroll to position [1378, 0]
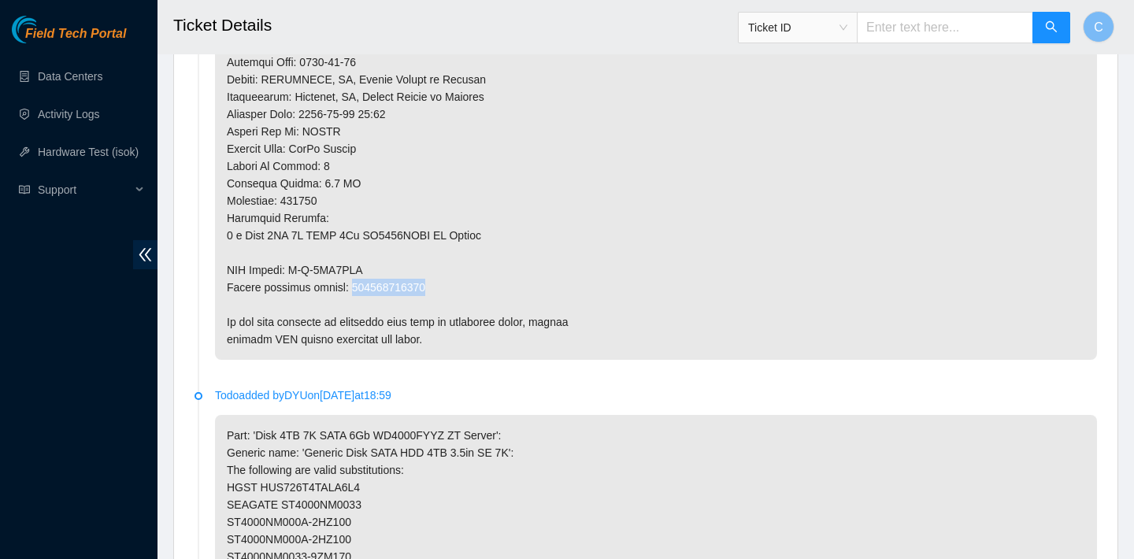
drag, startPoint x: 445, startPoint y: 283, endPoint x: 354, endPoint y: 283, distance: 90.5
copy p "463470051975"
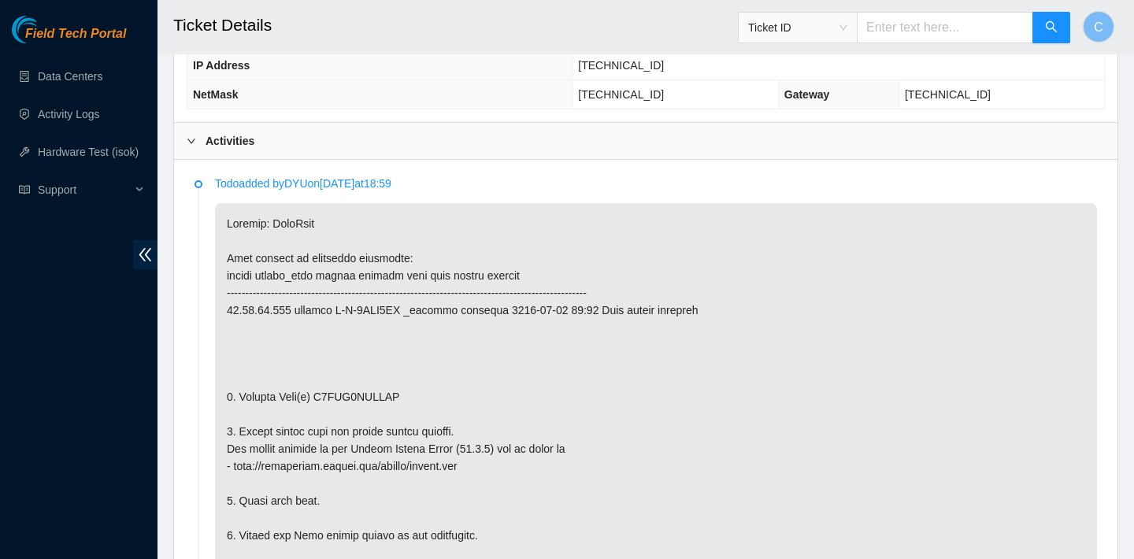
scroll to position [698, 0]
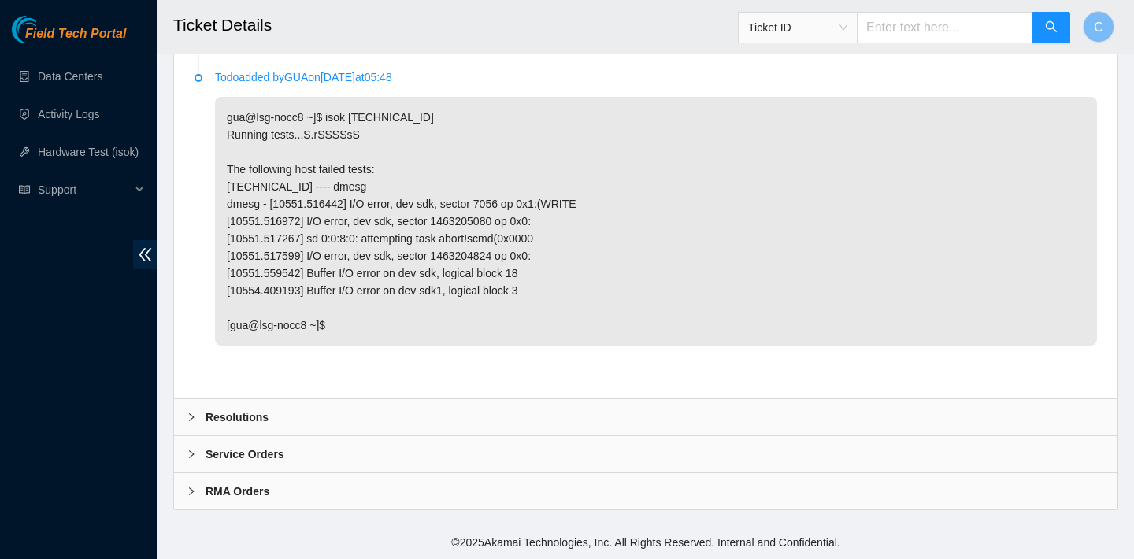
click at [417, 413] on div "Resolutions" at bounding box center [645, 417] width 943 height 36
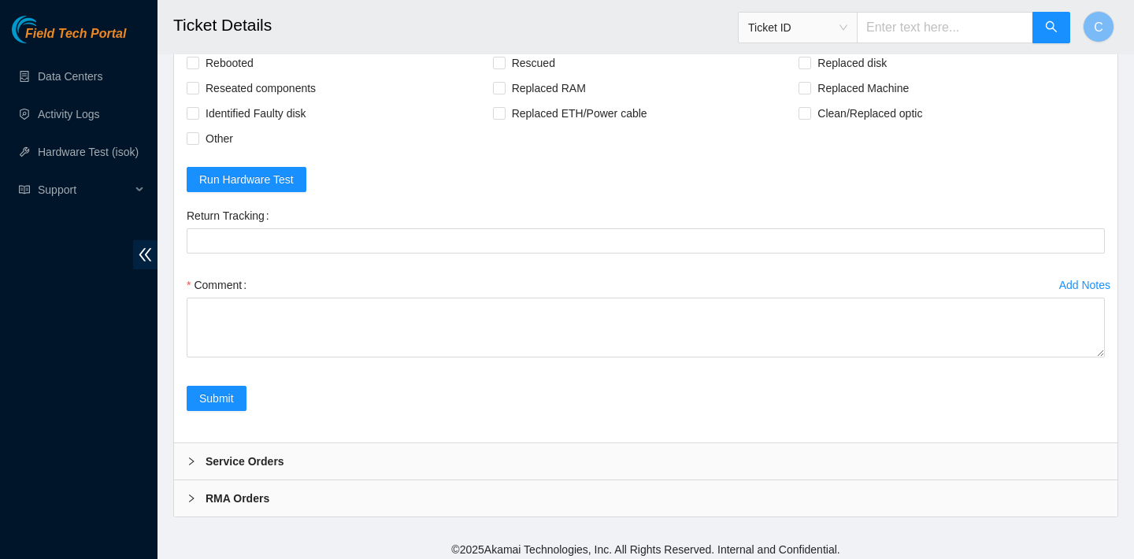
scroll to position [3177, 0]
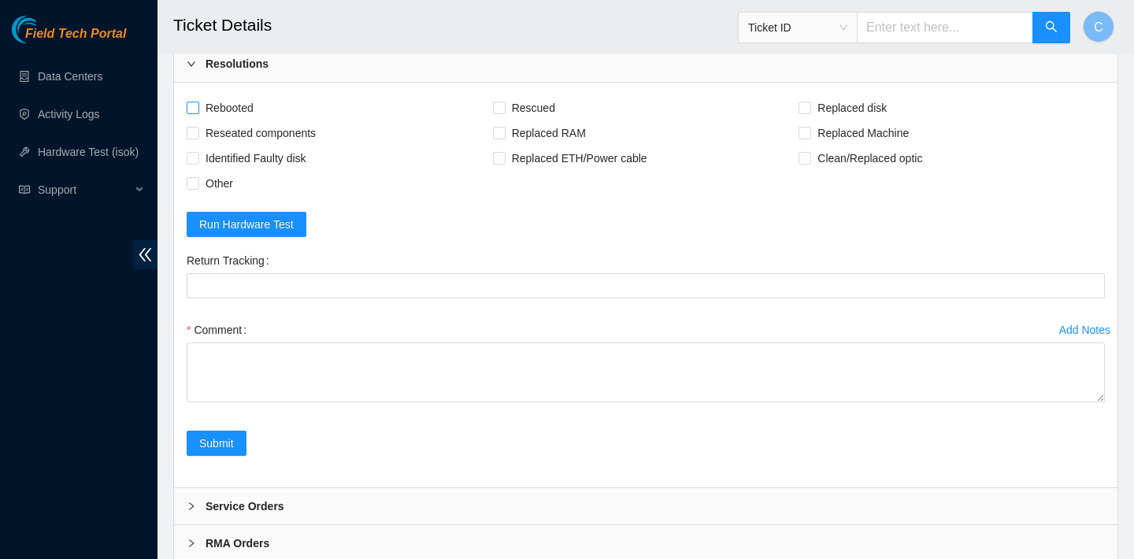
click at [235, 97] on span "Rebooted" at bounding box center [229, 107] width 61 height 25
click at [198, 102] on input "Rebooted" at bounding box center [192, 107] width 11 height 11
checkbox input "true"
click at [535, 105] on span "Rescued" at bounding box center [533, 107] width 56 height 25
click at [504, 105] on input "Rescued" at bounding box center [498, 107] width 11 height 11
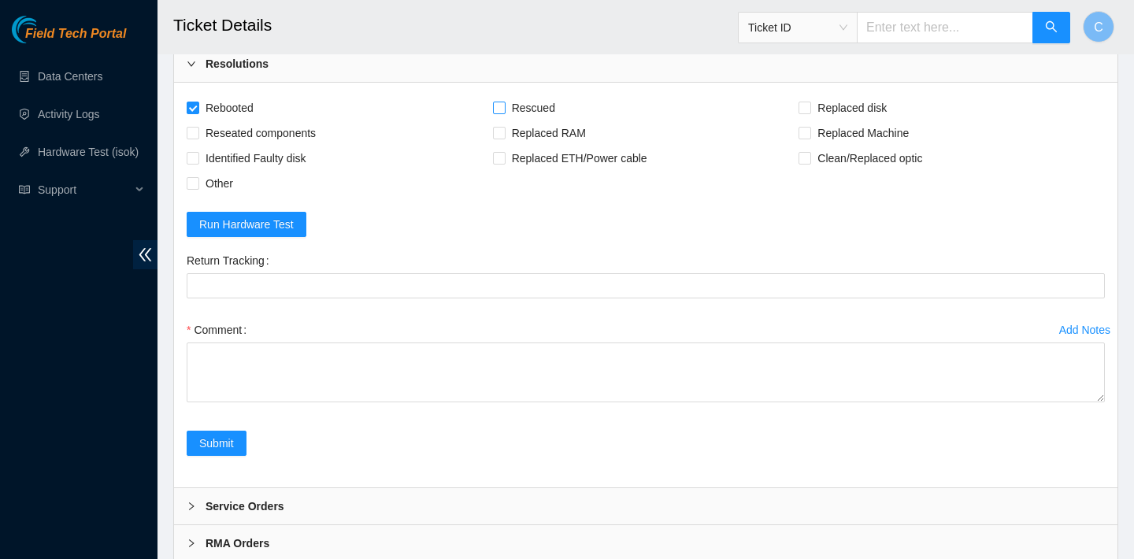
checkbox input "true"
click at [820, 106] on span "Replaced disk" at bounding box center [852, 107] width 82 height 25
click at [809, 106] on input "Replaced disk" at bounding box center [803, 107] width 11 height 11
checkbox input "true"
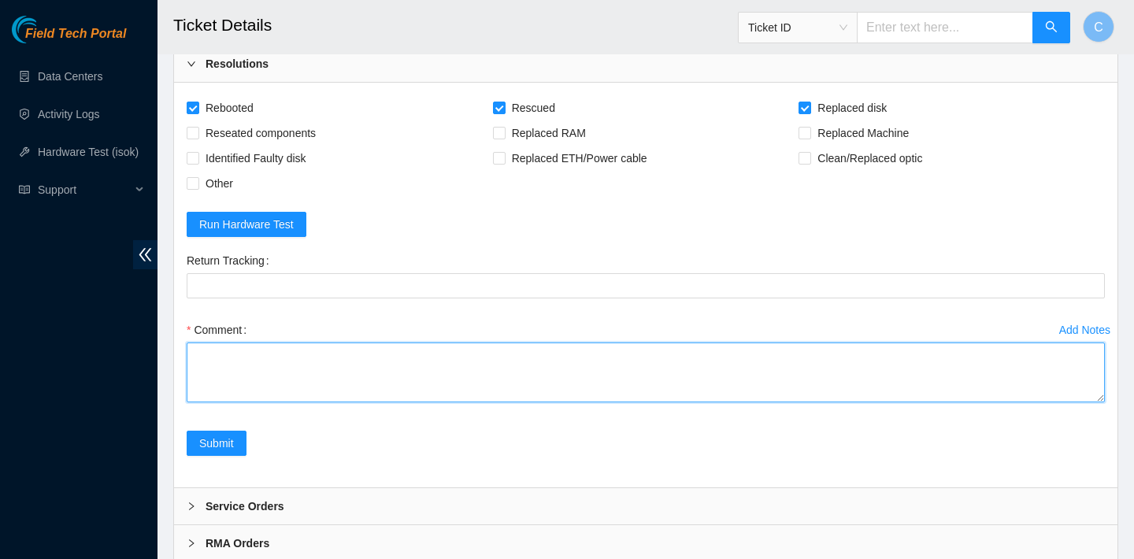
click at [505, 375] on textarea "Comment" at bounding box center [646, 372] width 918 height 60
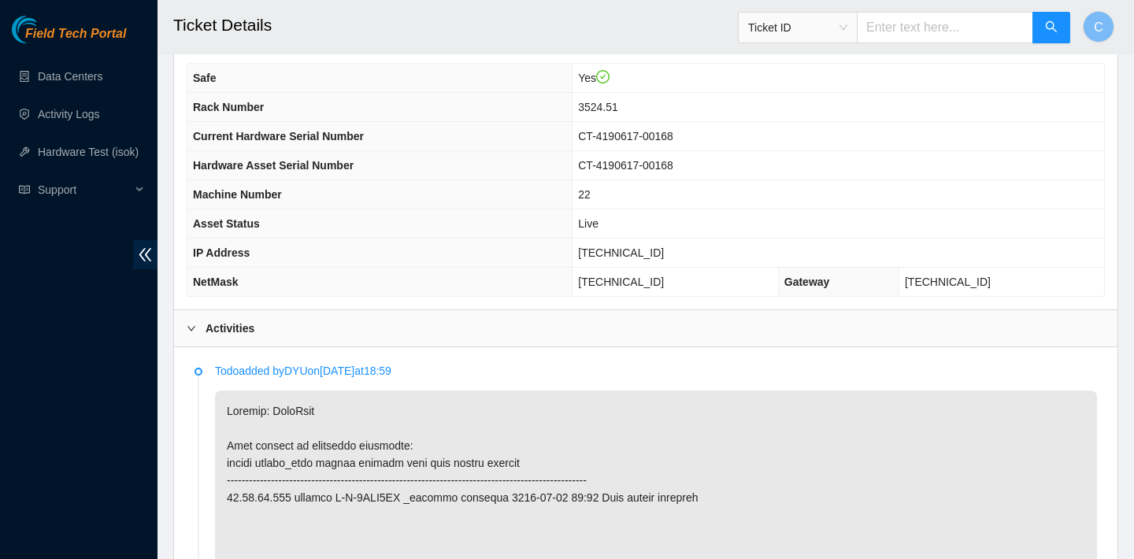
scroll to position [724, 0]
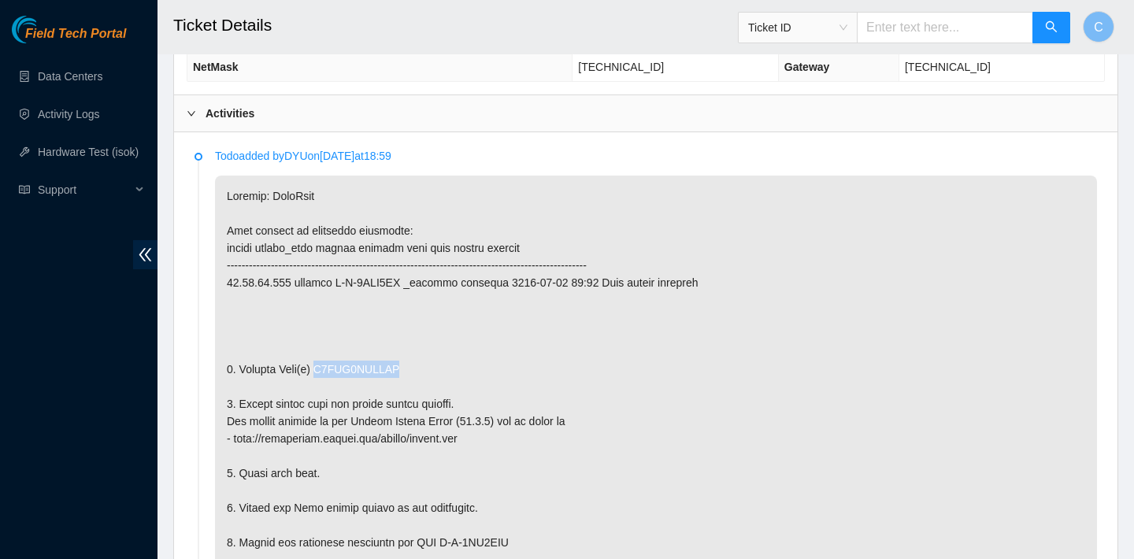
drag, startPoint x: 419, startPoint y: 365, endPoint x: 324, endPoint y: 364, distance: 95.3
copy p "Y9QUK7LCFJKA"
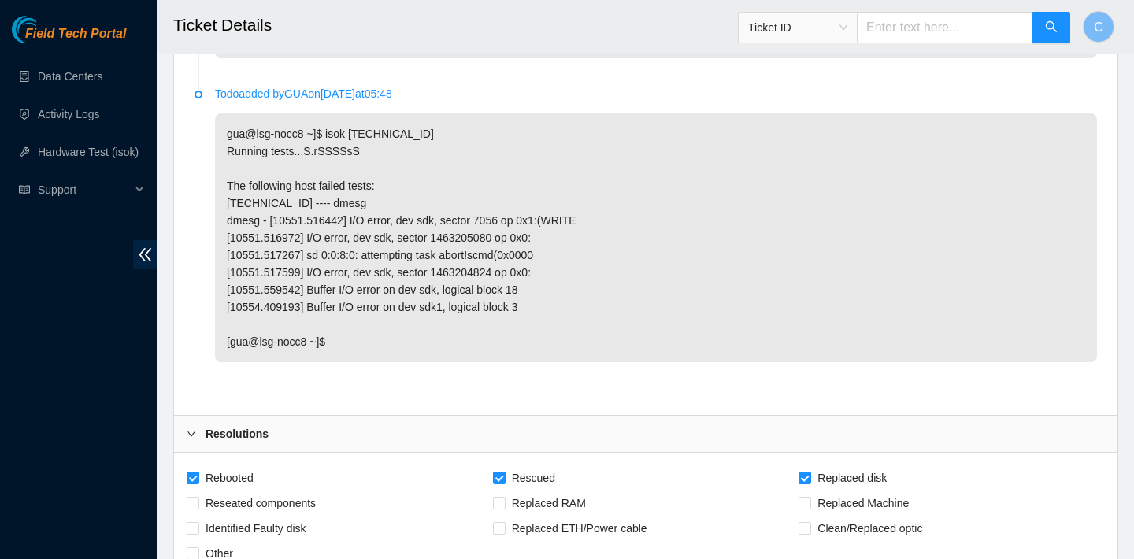
scroll to position [3229, 0]
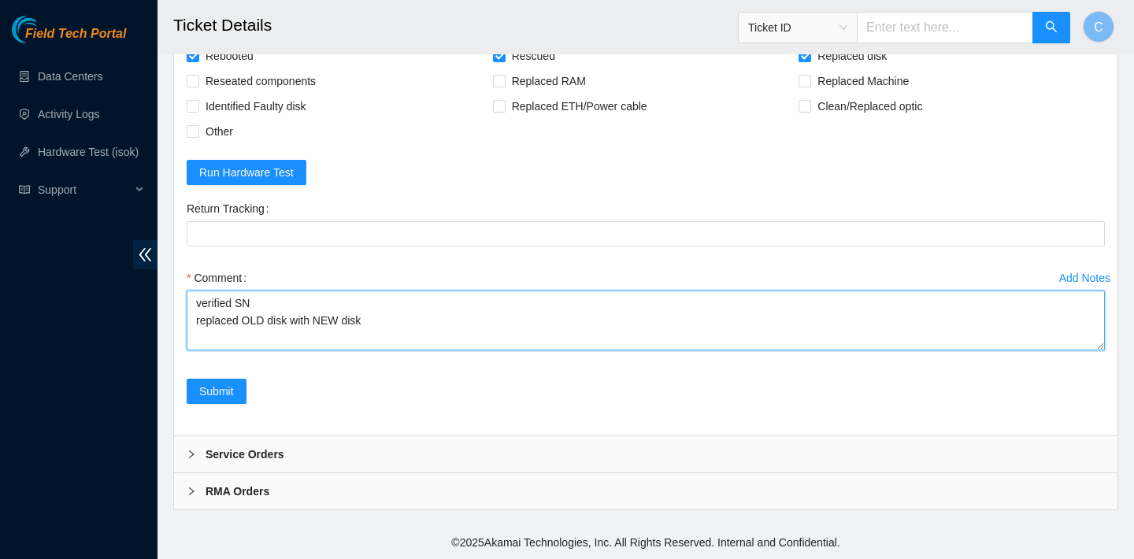
click at [292, 320] on textarea "verified SN replaced OLD disk with NEW disk" at bounding box center [646, 321] width 918 height 60
paste textarea "Y9QUK7LCFJKA"
click at [468, 319] on textarea "verified SN replaced OLD disk Y9QUK7LCFJKA with NEW disk" at bounding box center [646, 321] width 918 height 60
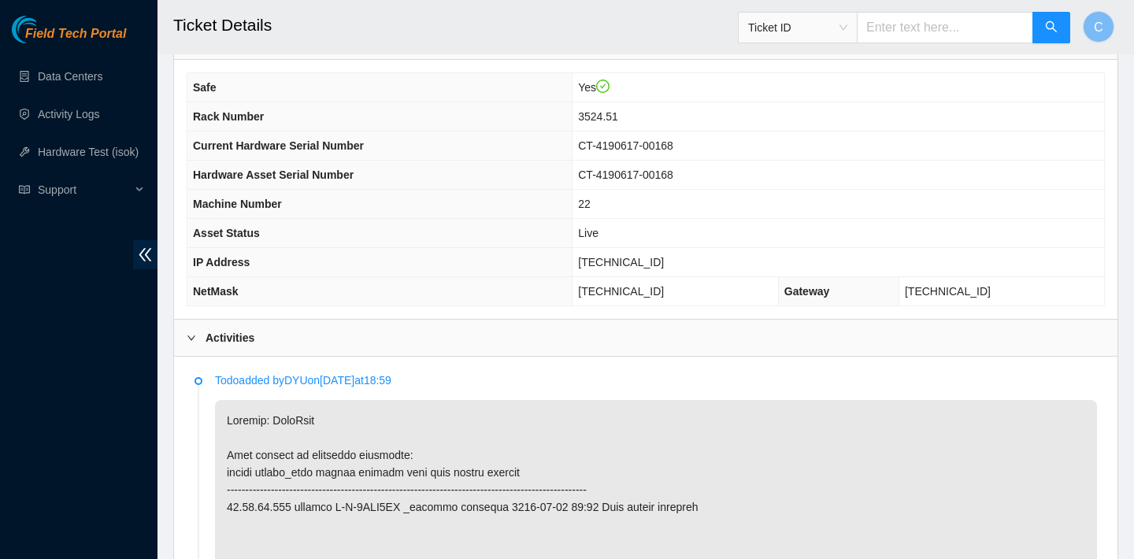
scroll to position [503, 0]
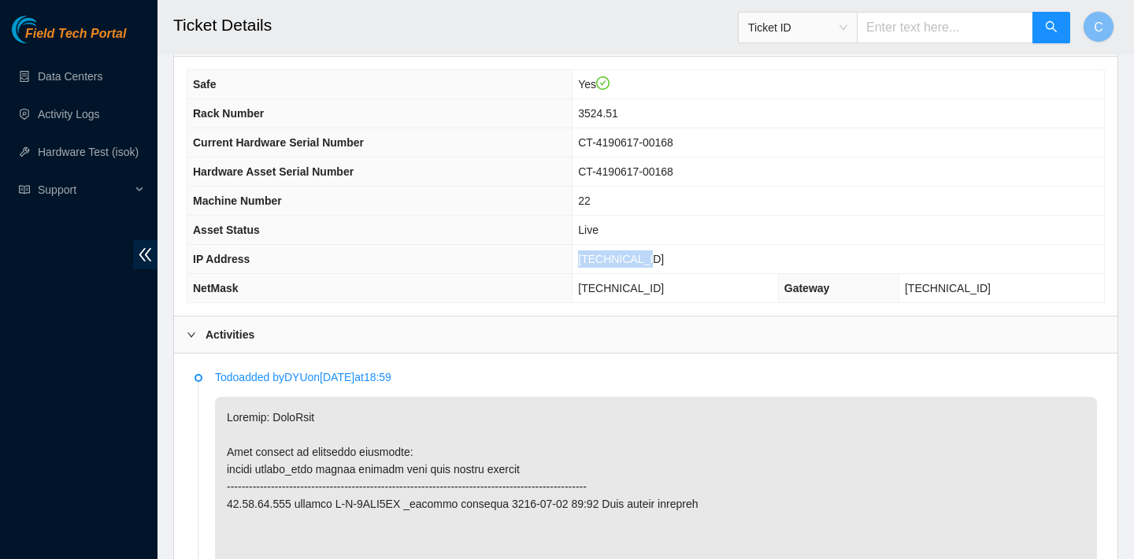
drag, startPoint x: 676, startPoint y: 258, endPoint x: 594, endPoint y: 257, distance: 82.7
click at [594, 257] on td "23.32.16.202" at bounding box center [837, 259] width 531 height 29
copy span "23.32.16.202"
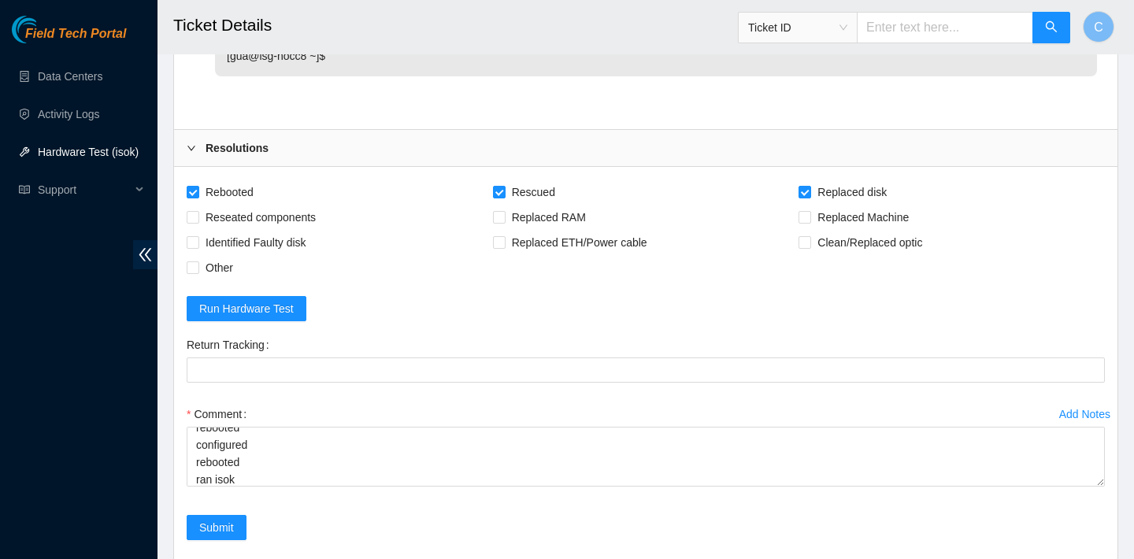
scroll to position [3229, 0]
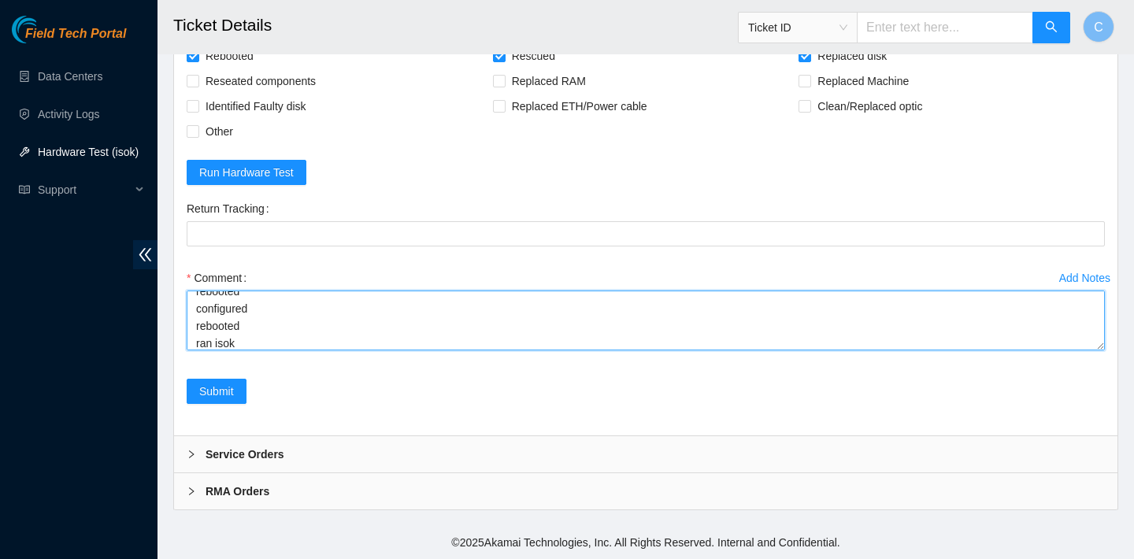
click at [421, 338] on textarea "verified SN replaced OLD disk Y9QUK7LCFJKA with NEW disk WCC136APDTHD rebooted …" at bounding box center [646, 321] width 918 height 60
paste textarea "23.32.16.202 : passed: ok"
type textarea "verified SN replaced OLD disk Y9QUK7LCFJKA with NEW disk WCC136APDTHD rebooted …"
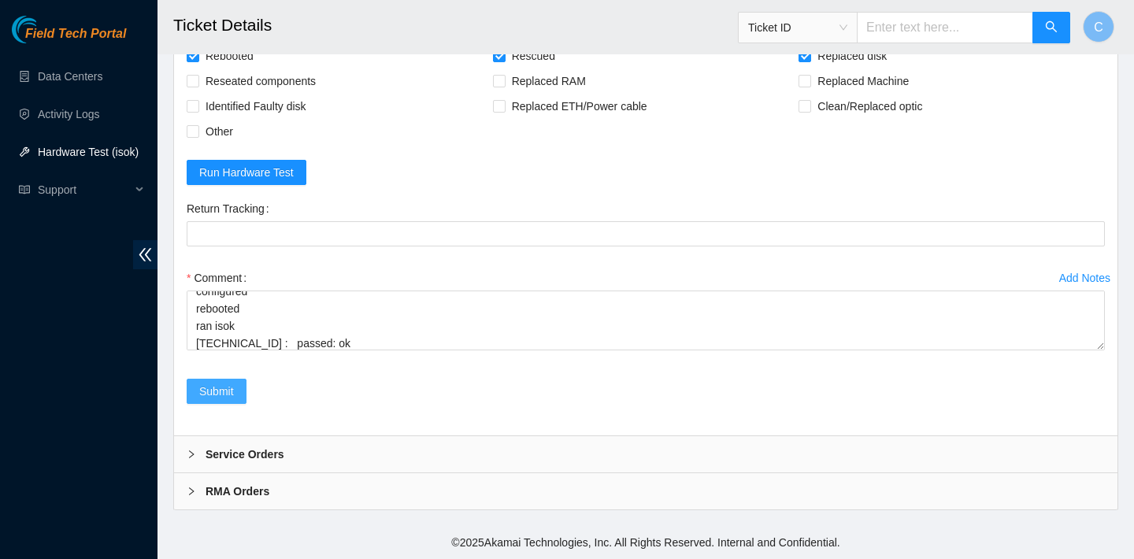
click at [229, 391] on span "Submit" at bounding box center [216, 391] width 35 height 17
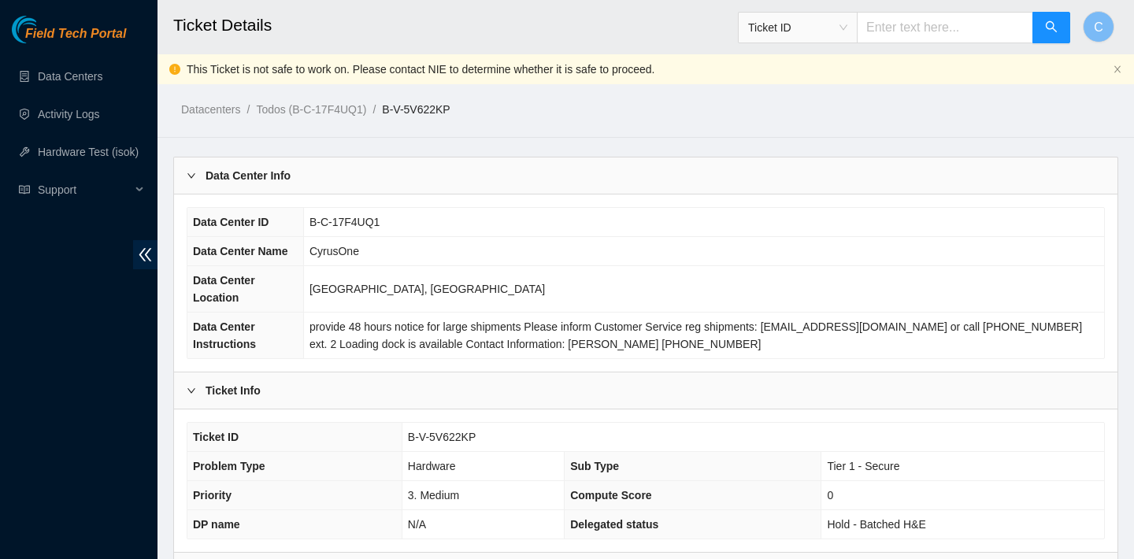
scroll to position [487, 0]
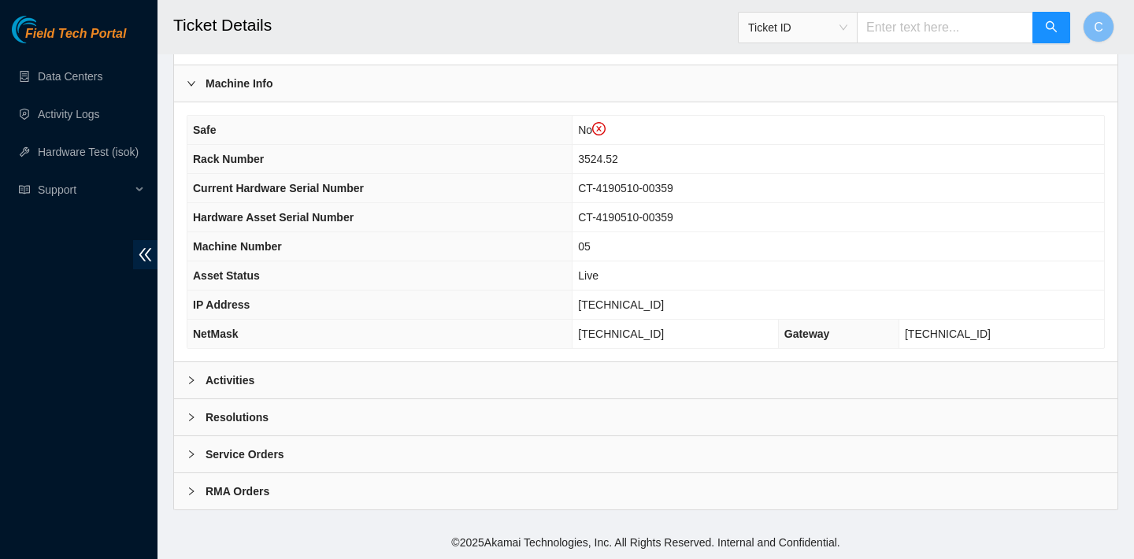
click at [469, 361] on div "Data Center Info Data Center ID B-C-17F4UQ1 Data Center Name CyrusOne Data Cent…" at bounding box center [645, 89] width 945 height 841
click at [464, 370] on div "Activities" at bounding box center [645, 380] width 943 height 36
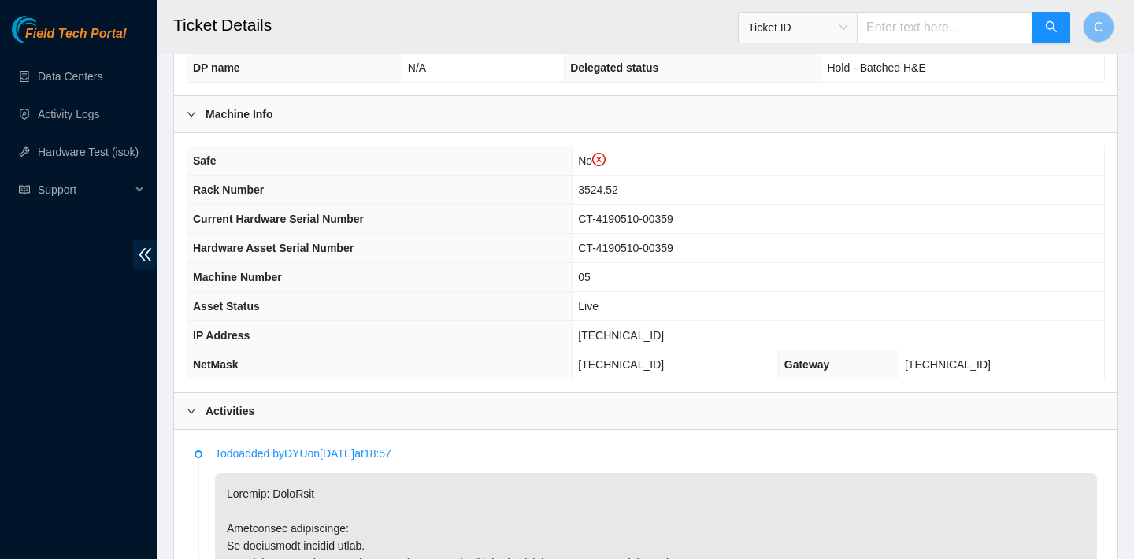
scroll to position [371, 0]
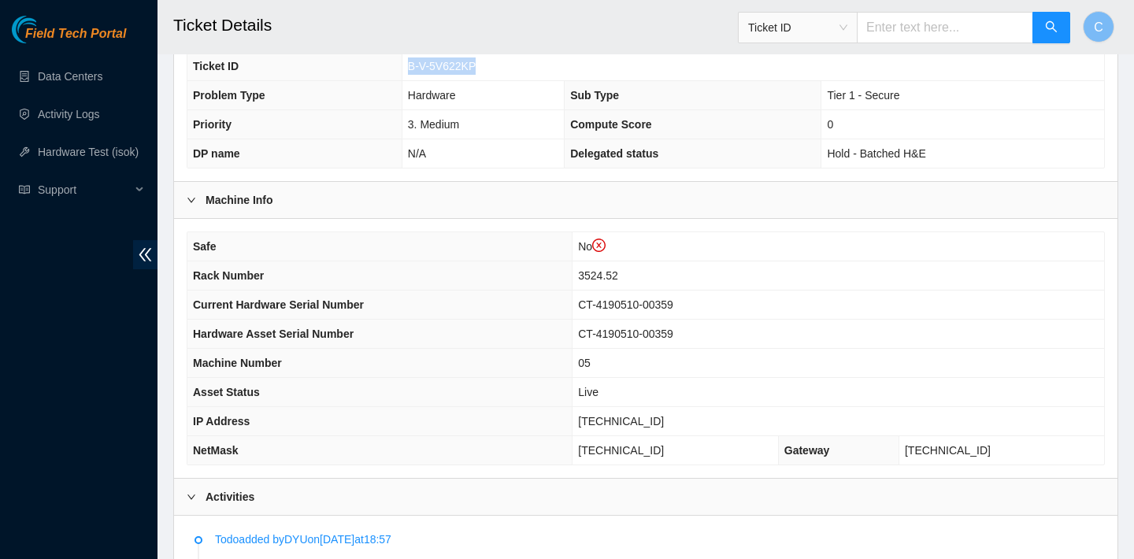
drag, startPoint x: 488, startPoint y: 61, endPoint x: 405, endPoint y: 60, distance: 82.7
click at [405, 60] on td "B-V-5V622KP" at bounding box center [753, 66] width 702 height 29
copy span "B-V-5V622KP"
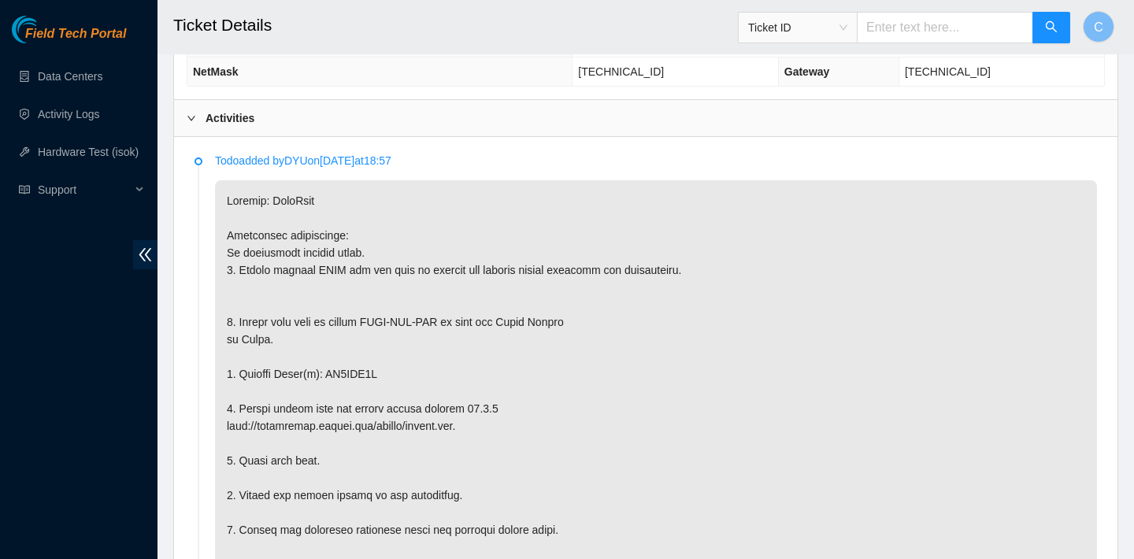
scroll to position [835, 0]
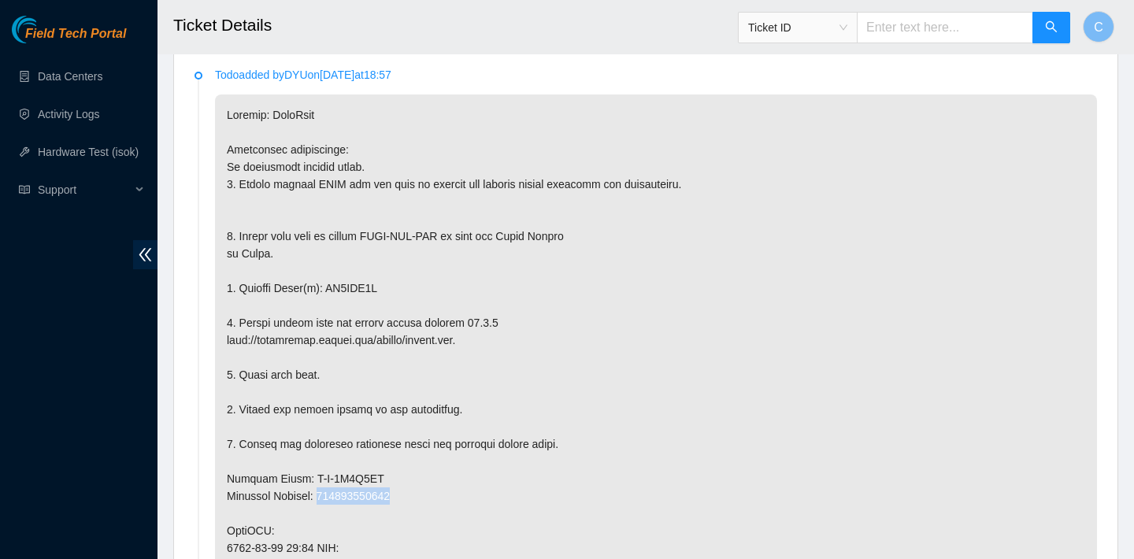
drag, startPoint x: 413, startPoint y: 494, endPoint x: 328, endPoint y: 494, distance: 85.8
click at [328, 494] on p at bounding box center [656, 530] width 882 height 872
copy p "463470052044"
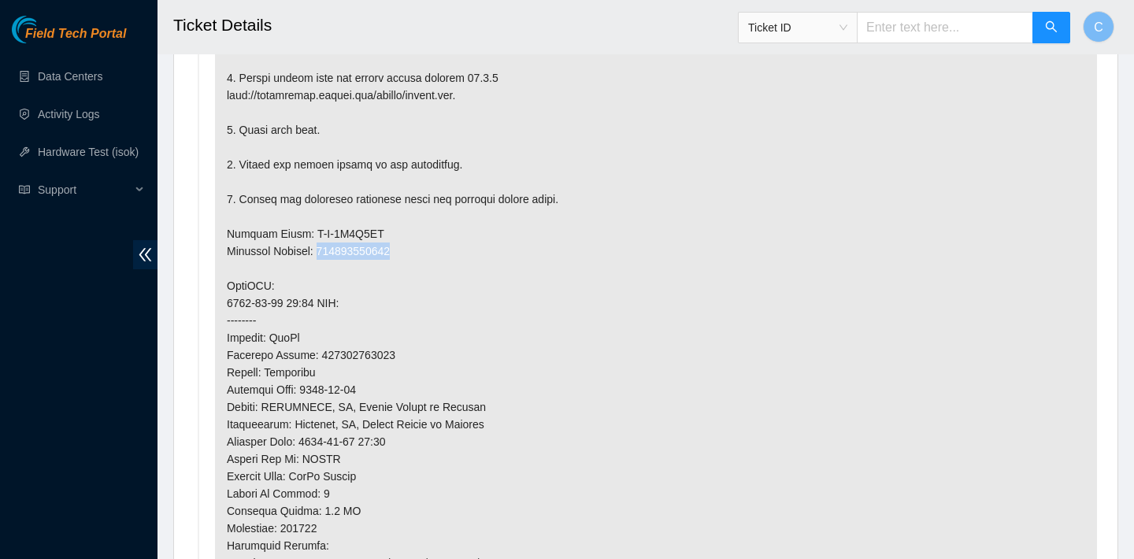
scroll to position [1193, 0]
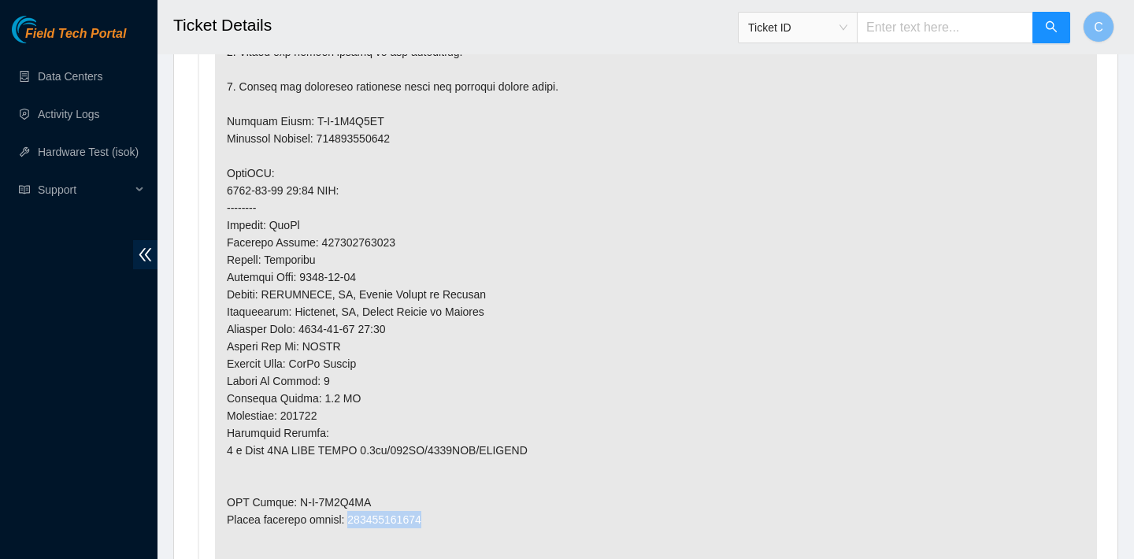
drag, startPoint x: 432, startPoint y: 516, endPoint x: 355, endPoint y: 516, distance: 77.2
click at [355, 516] on p at bounding box center [656, 173] width 882 height 872
copy p "463470052055"
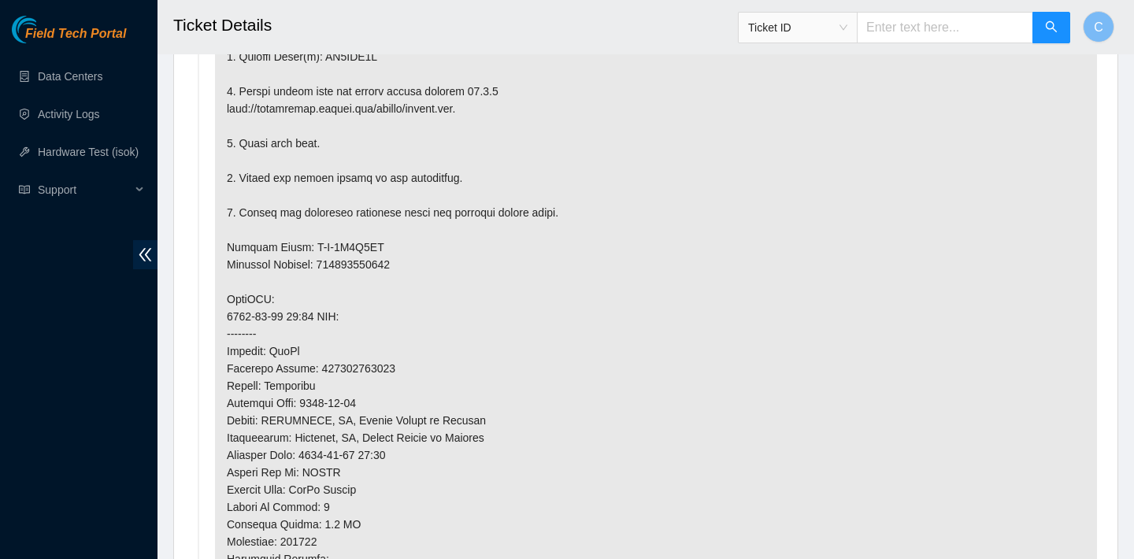
scroll to position [1022, 0]
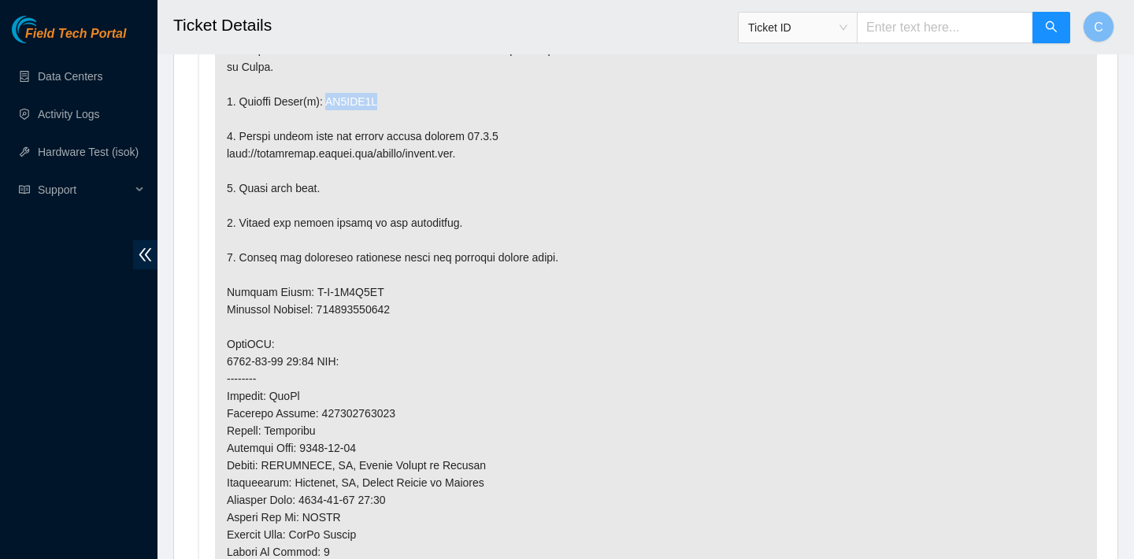
drag, startPoint x: 386, startPoint y: 105, endPoint x: 331, endPoint y: 102, distance: 55.2
click at [331, 102] on p at bounding box center [656, 344] width 882 height 872
copy p "ZC1APX3B"
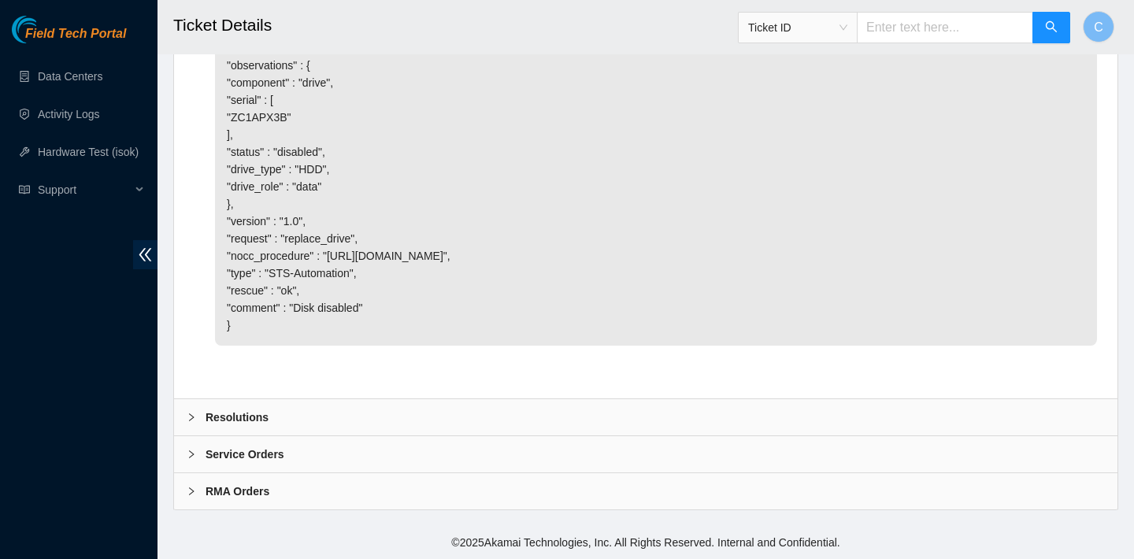
click at [278, 410] on div "Resolutions" at bounding box center [645, 417] width 943 height 36
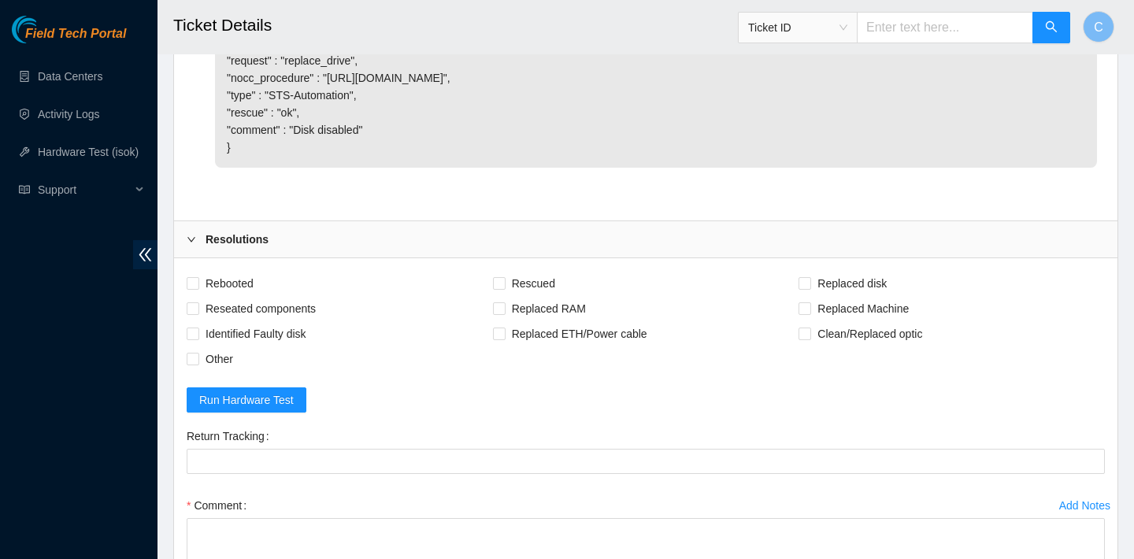
scroll to position [3215, 0]
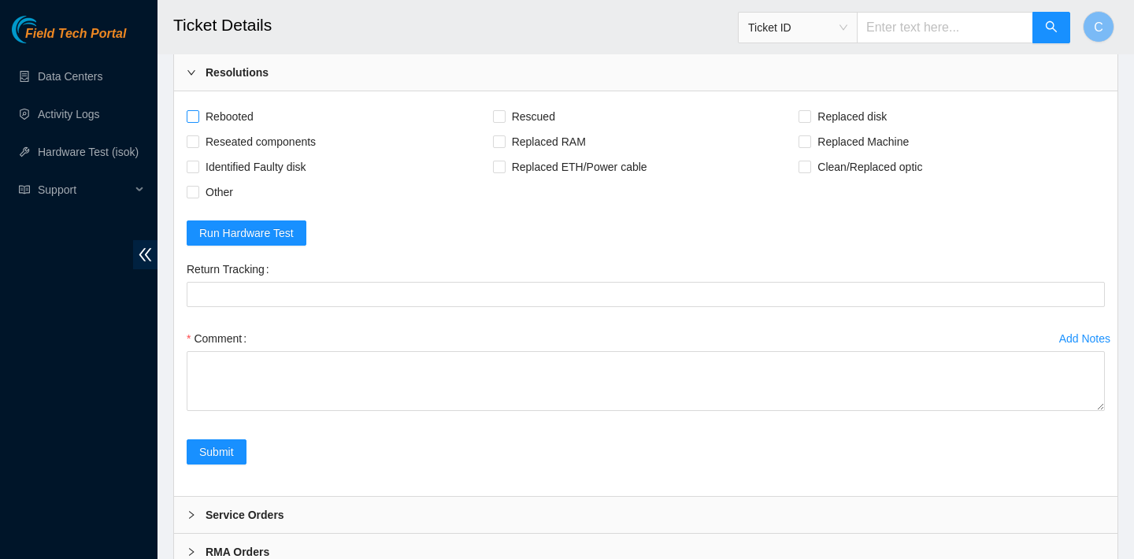
click at [225, 129] on span "Rebooted" at bounding box center [229, 116] width 61 height 25
click at [198, 121] on input "Rebooted" at bounding box center [192, 115] width 11 height 11
checkbox input "true"
click at [535, 129] on span "Rescued" at bounding box center [533, 116] width 56 height 25
click at [504, 121] on input "Rescued" at bounding box center [498, 115] width 11 height 11
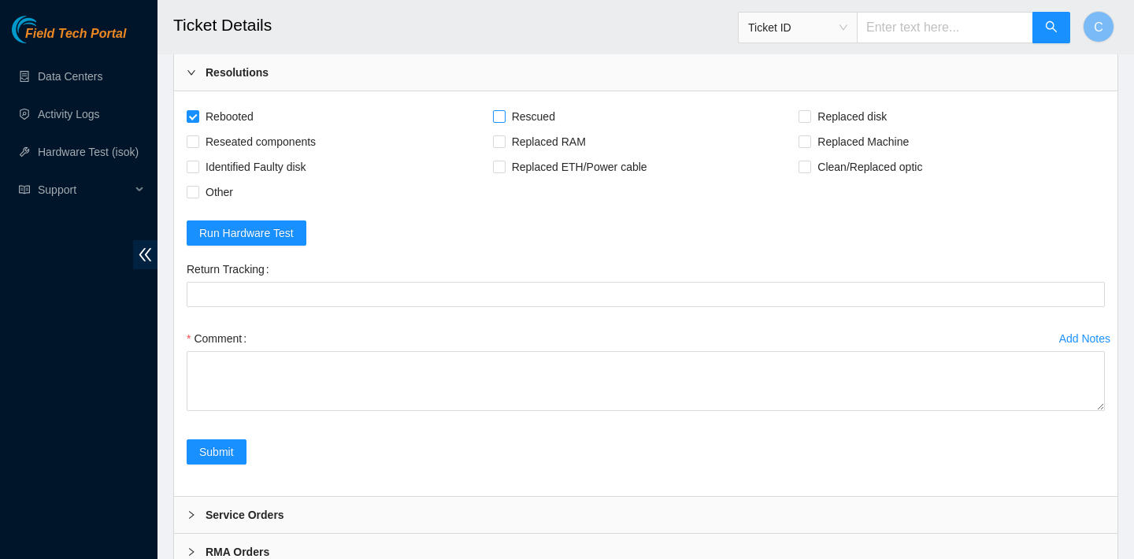
checkbox input "true"
click at [810, 123] on span at bounding box center [804, 116] width 13 height 13
click at [809, 121] on input "Replaced disk" at bounding box center [803, 115] width 11 height 11
checkbox input "true"
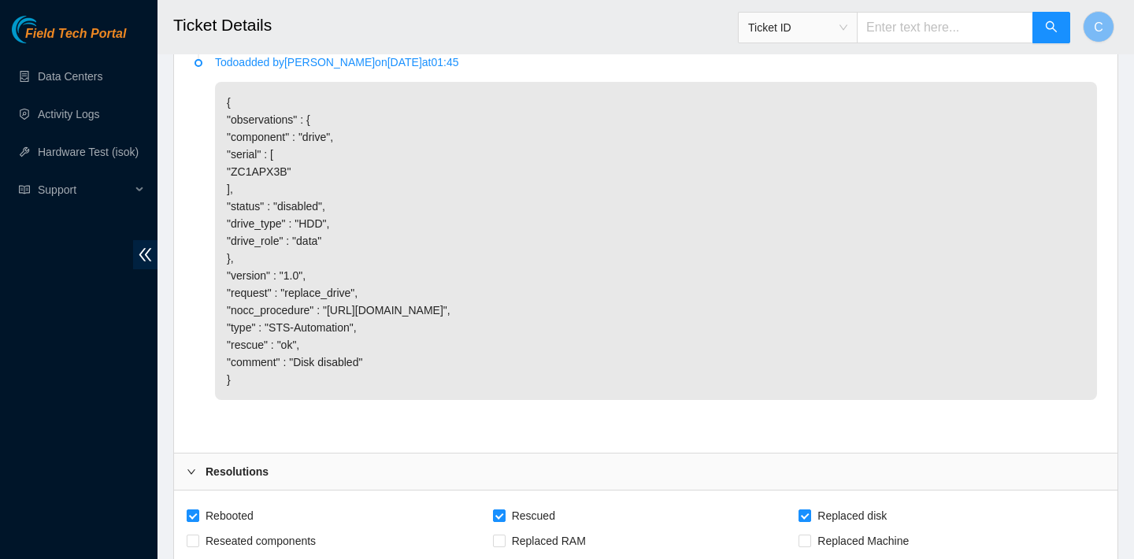
scroll to position [3430, 0]
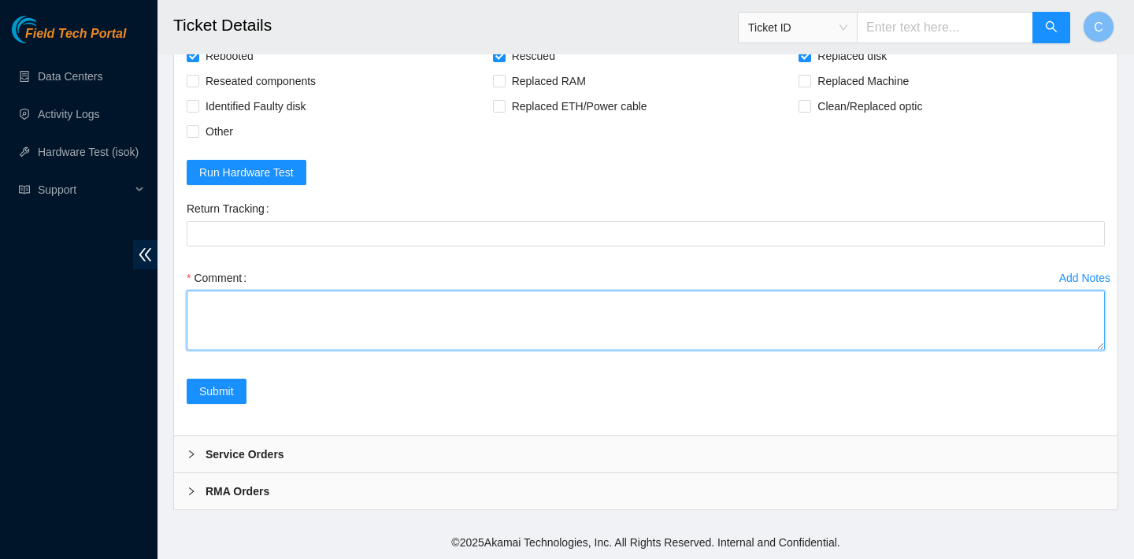
click at [513, 328] on textarea "Comment" at bounding box center [646, 321] width 918 height 60
paste textarea "ZC1APX3B"
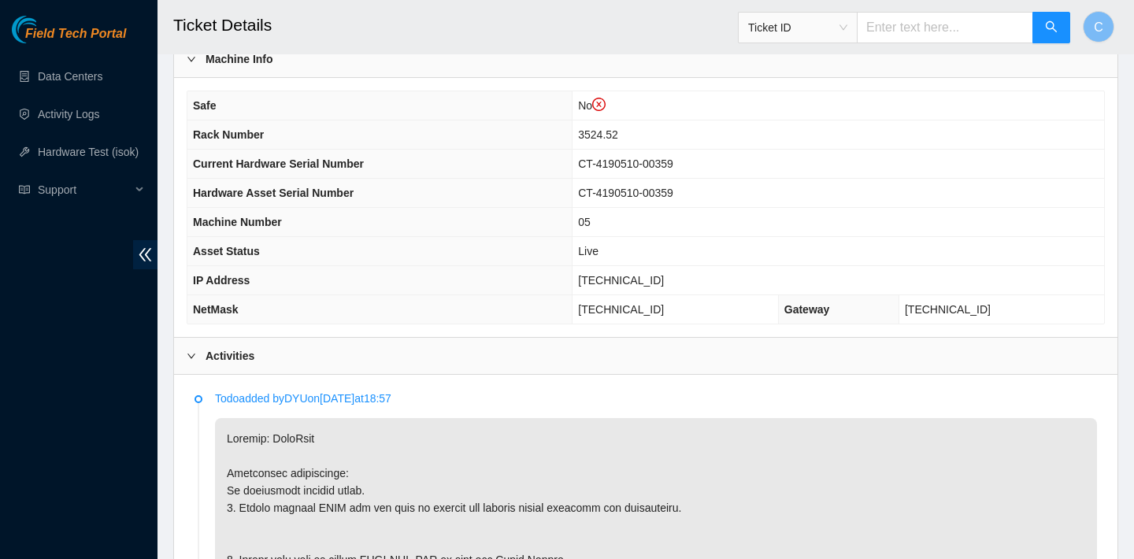
scroll to position [516, 0]
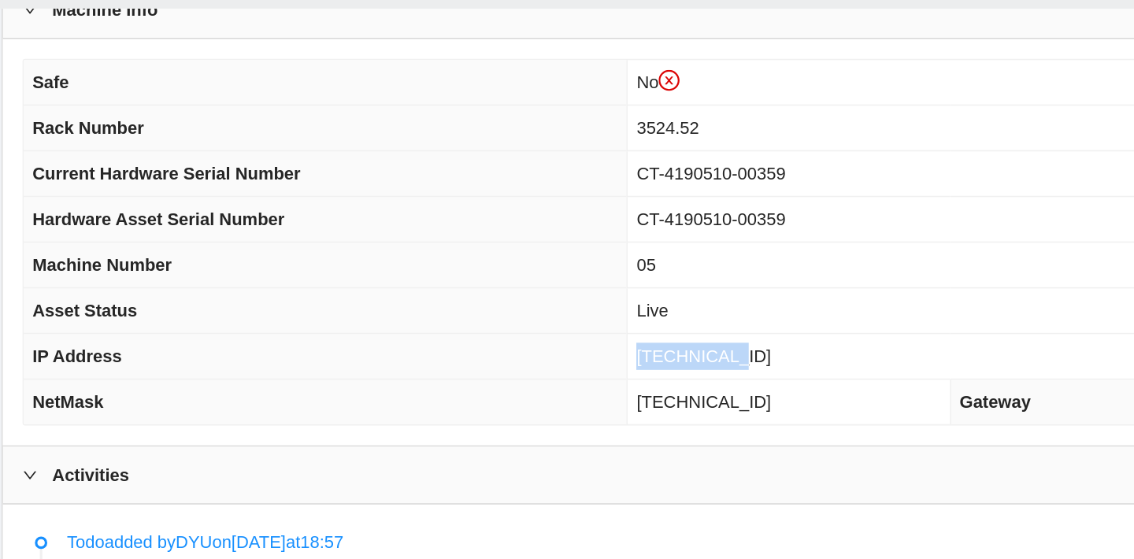
drag, startPoint x: 666, startPoint y: 276, endPoint x: 600, endPoint y: 273, distance: 66.2
click at [600, 273] on td "23.36.67.84" at bounding box center [837, 276] width 531 height 29
copy span "23.36.67.84"
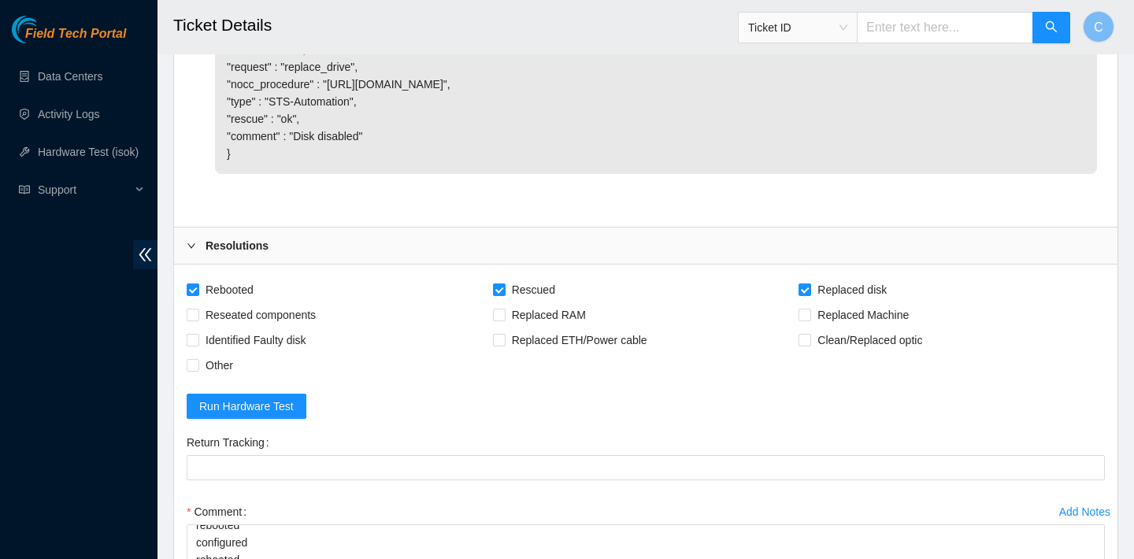
scroll to position [3449, 0]
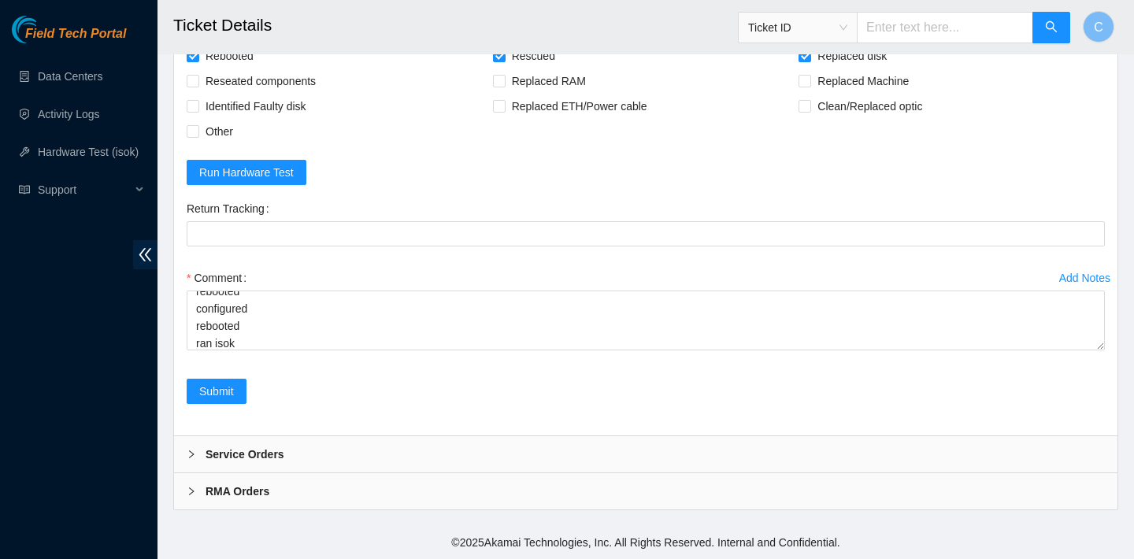
click at [267, 350] on div "Comment verified SN replaced OLD disk ZC1APX3B with NEW disk Z1Z8ZWX9 rebooted …" at bounding box center [646, 312] width 918 height 94
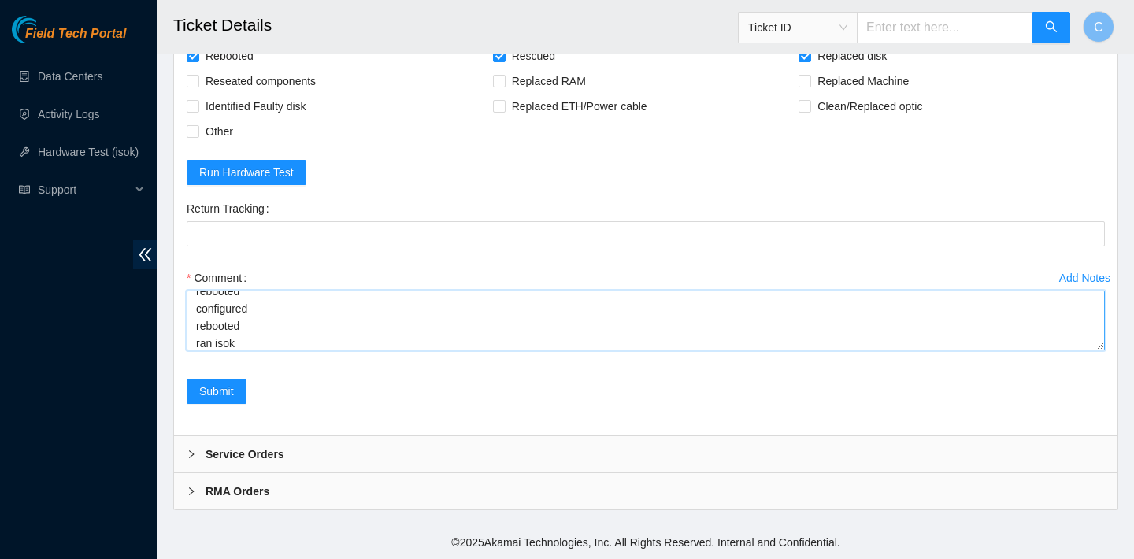
click at [258, 339] on textarea "verified SN replaced OLD disk ZC1APX3B with NEW disk Z1Z8ZWX9 rebooted rescued …" at bounding box center [646, 321] width 918 height 60
paste textarea "23.36.67.84 : passed: ok"
type textarea "verified SN replaced OLD disk ZC1APX3B with NEW disk Z1Z8ZWX9 rebooted rescued …"
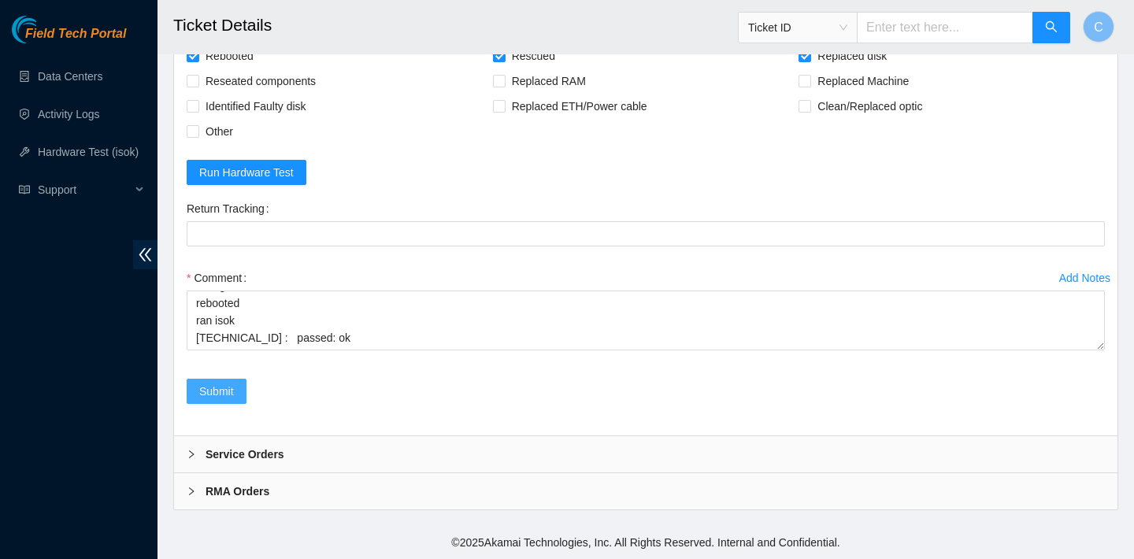
click at [231, 387] on span "Submit" at bounding box center [216, 391] width 35 height 17
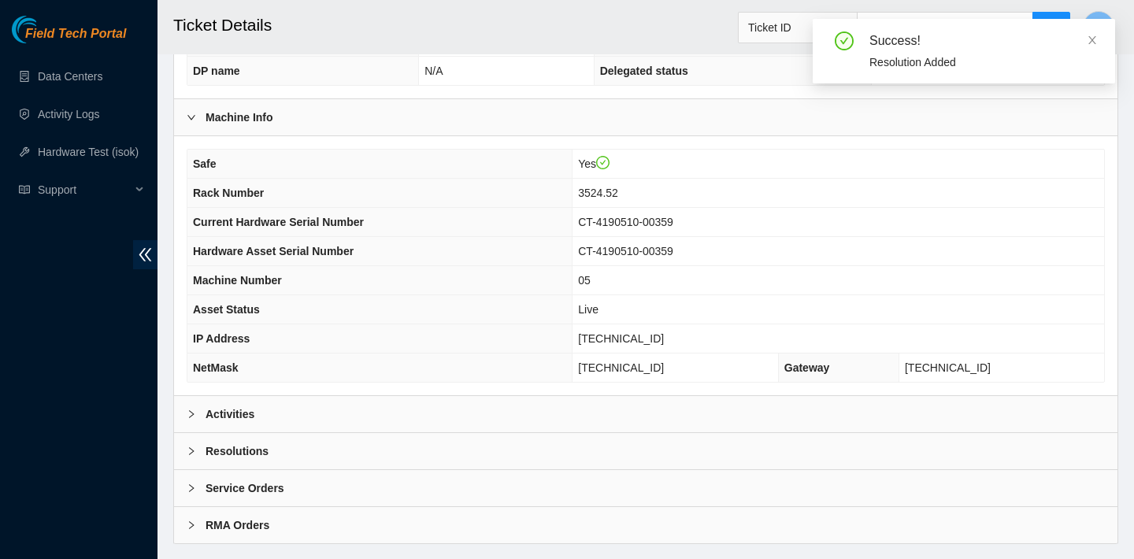
scroll to position [457, 0]
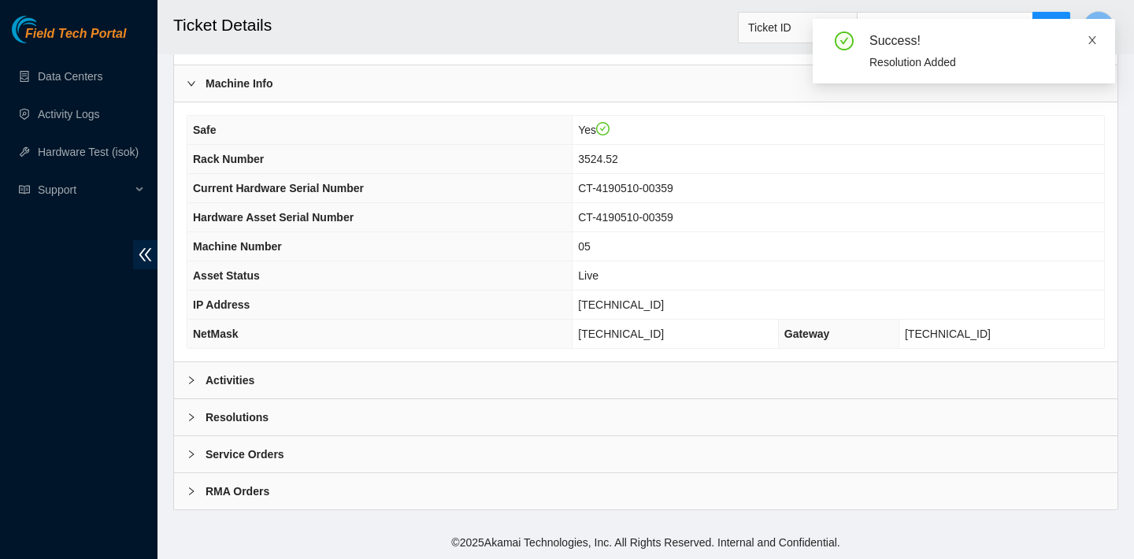
click at [1094, 40] on icon "close" at bounding box center [1092, 40] width 11 height 11
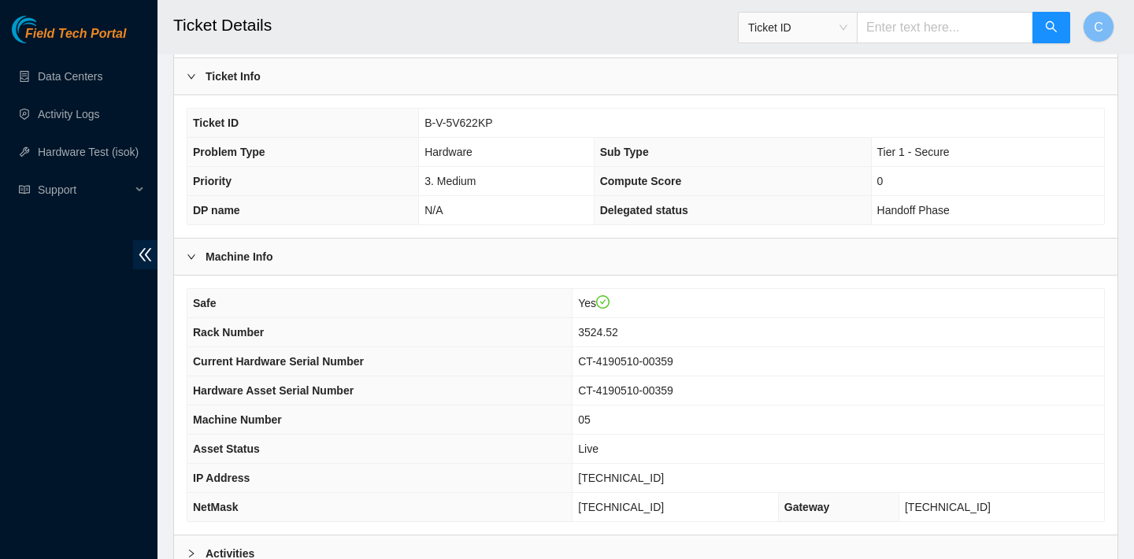
scroll to position [273, 0]
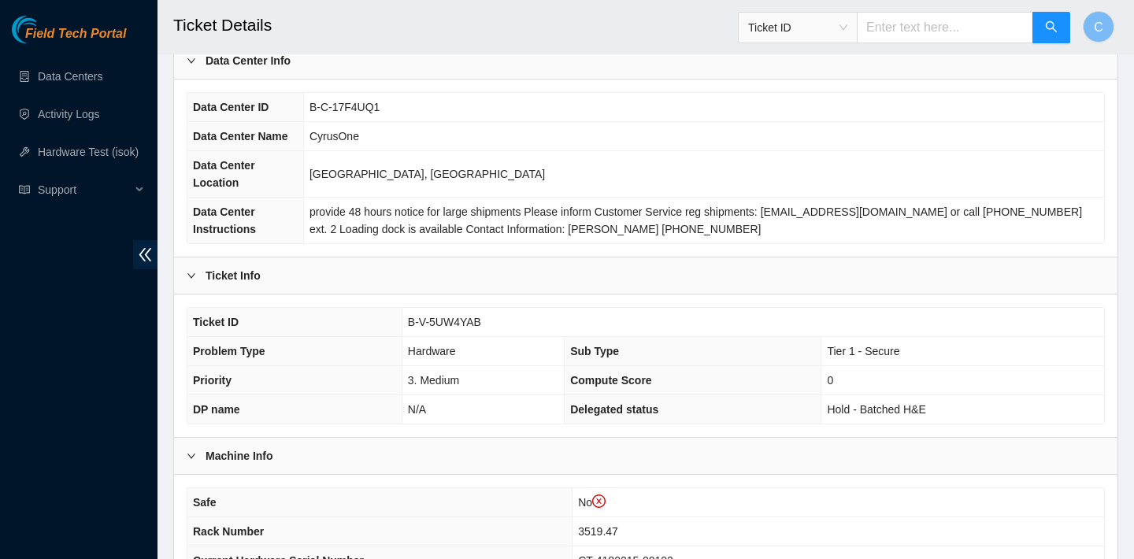
scroll to position [450, 0]
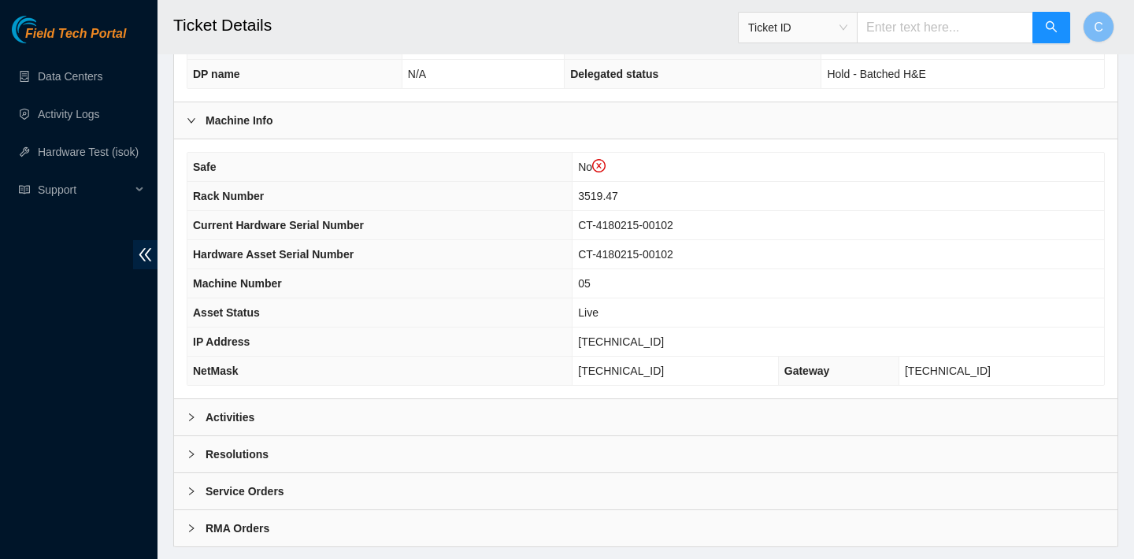
click at [346, 418] on div "Activities" at bounding box center [645, 417] width 943 height 36
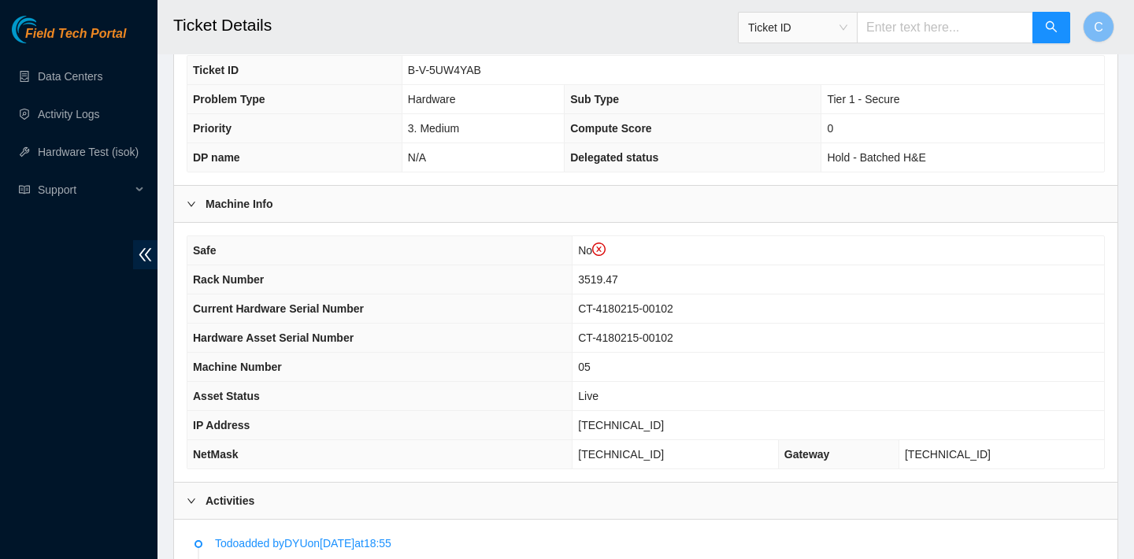
scroll to position [361, 0]
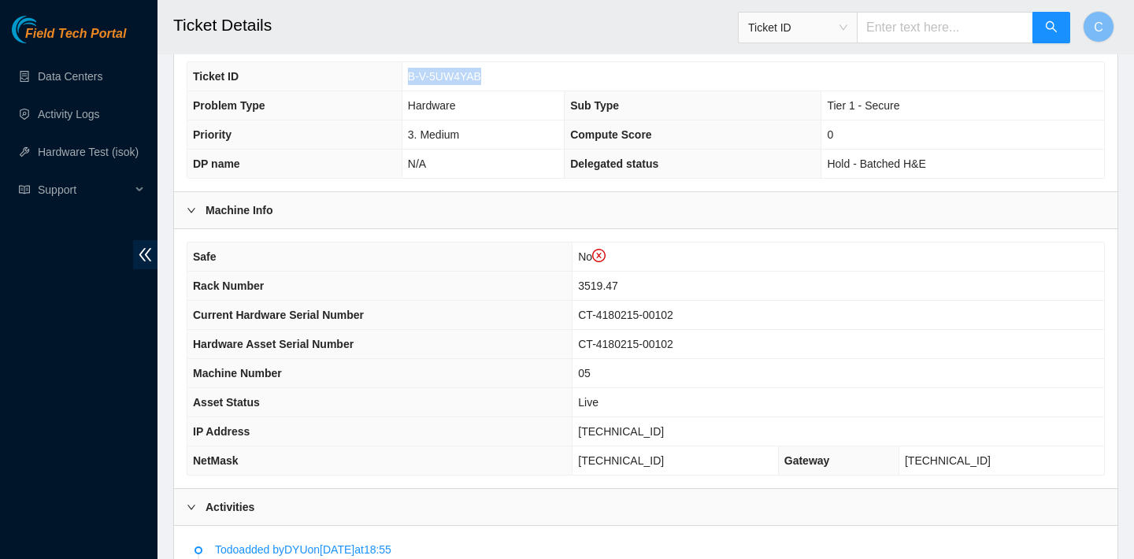
drag, startPoint x: 495, startPoint y: 76, endPoint x: 407, endPoint y: 74, distance: 88.2
click at [407, 74] on td "B-V-5UW4YAB" at bounding box center [753, 76] width 702 height 29
copy span "B-V-5UW4YAB"
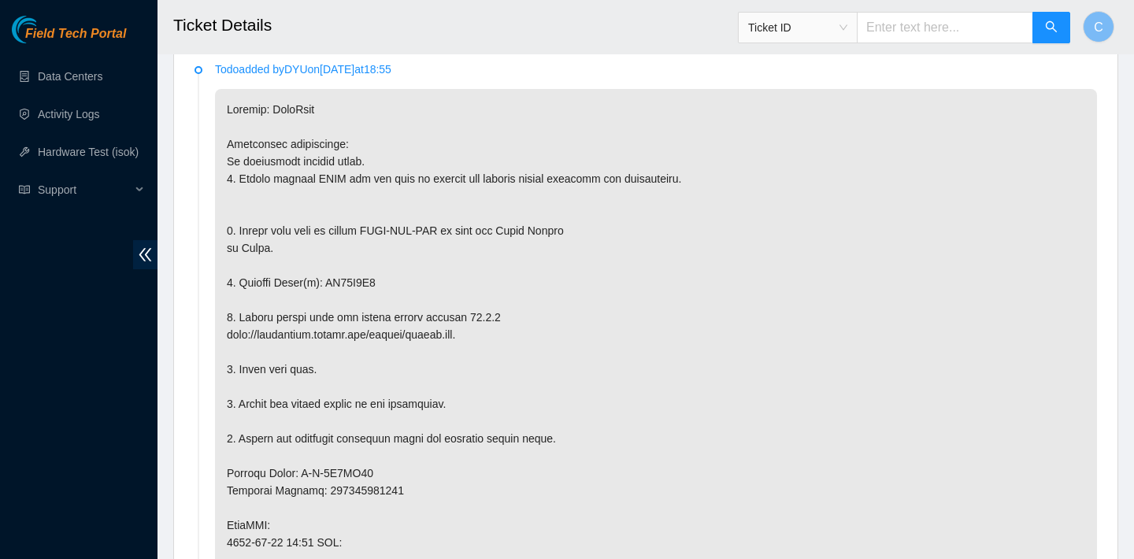
scroll to position [946, 0]
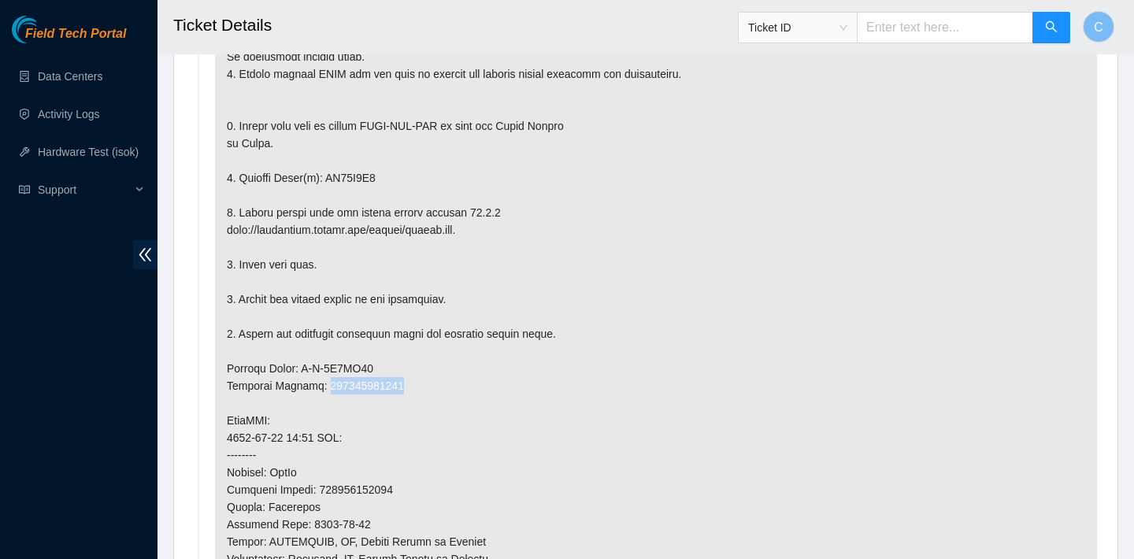
drag, startPoint x: 412, startPoint y: 385, endPoint x: 328, endPoint y: 384, distance: 84.2
click at [328, 384] on p at bounding box center [656, 420] width 882 height 872
copy p "463470051828"
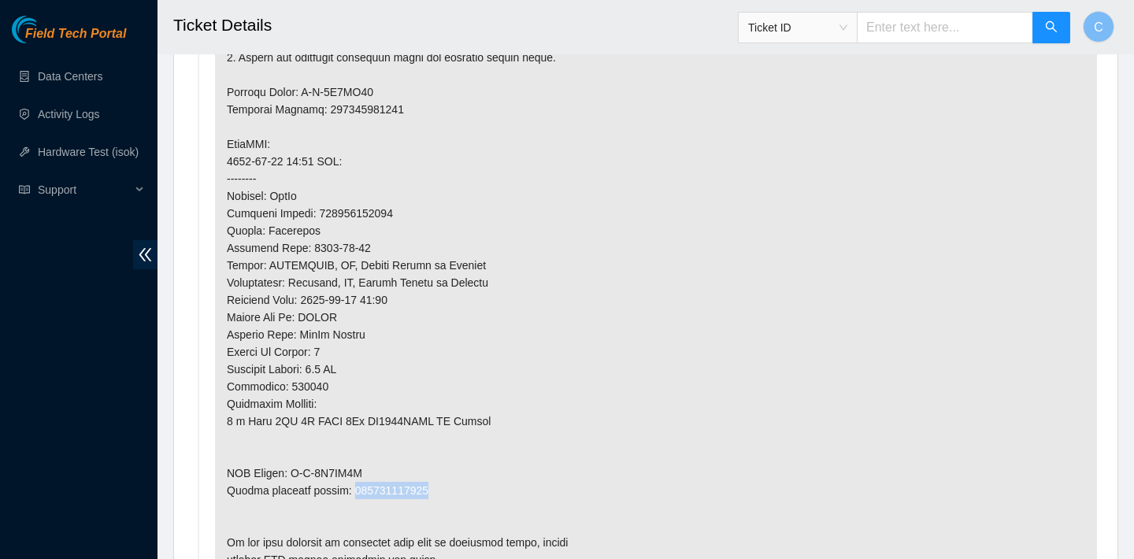
drag, startPoint x: 443, startPoint y: 488, endPoint x: 354, endPoint y: 488, distance: 89.0
click at [354, 488] on p at bounding box center [656, 144] width 882 height 872
copy p "463470051839"
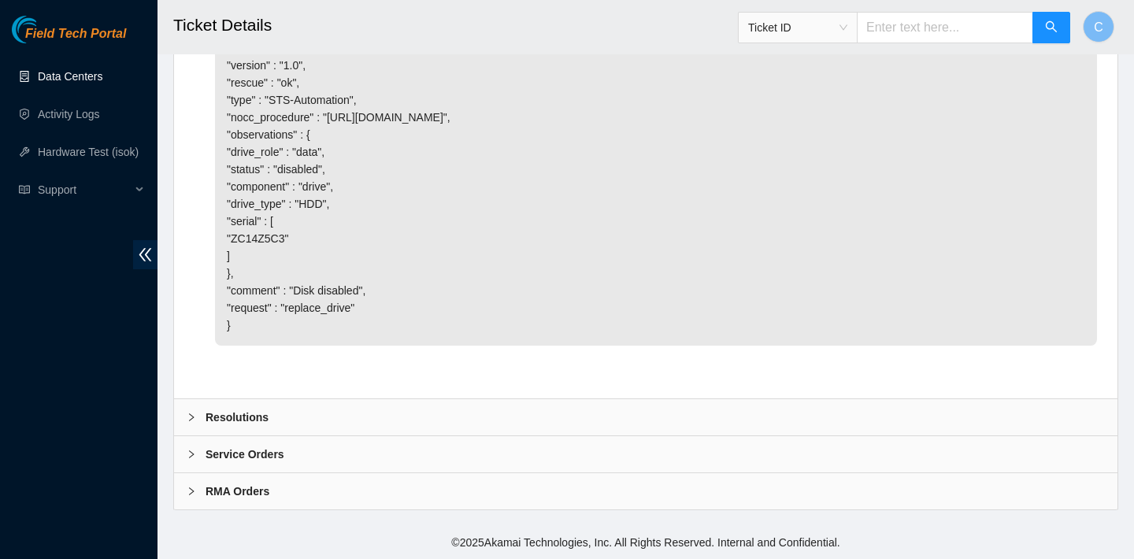
scroll to position [3044, 0]
click at [318, 412] on div "Resolutions" at bounding box center [645, 417] width 943 height 36
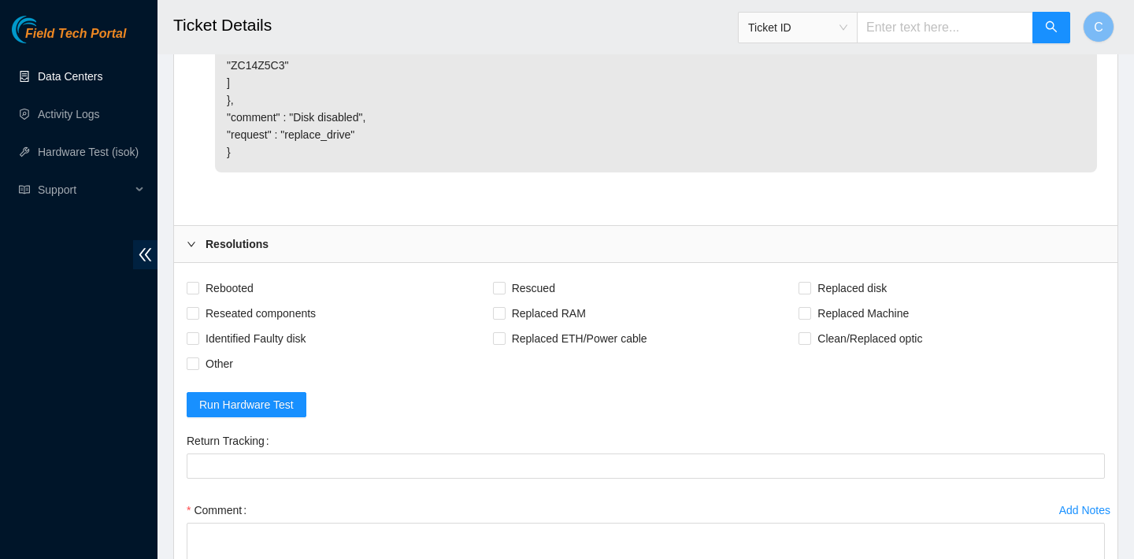
scroll to position [3260, 0]
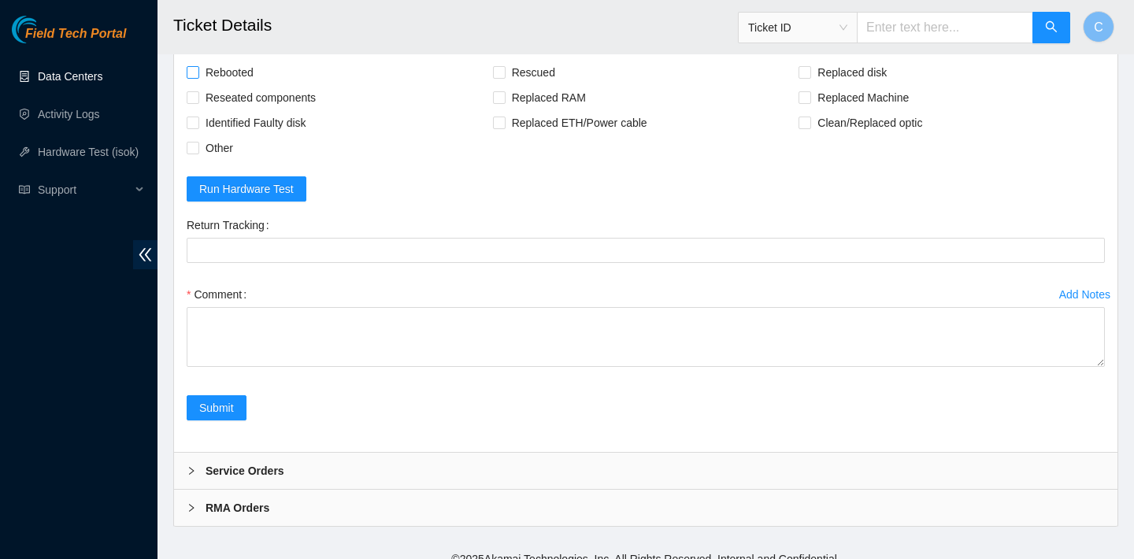
click at [240, 85] on span "Rebooted" at bounding box center [229, 72] width 61 height 25
click at [198, 77] on input "Rebooted" at bounding box center [192, 71] width 11 height 11
checkbox input "true"
click at [504, 85] on label "Rescued" at bounding box center [527, 72] width 68 height 25
click at [504, 77] on input "Rescued" at bounding box center [498, 71] width 11 height 11
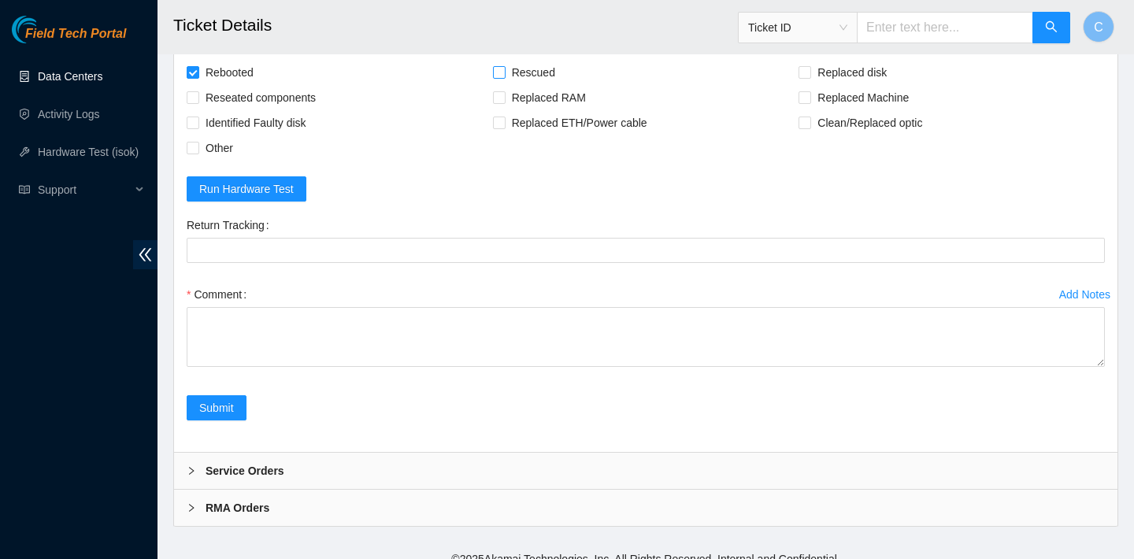
checkbox input "true"
click at [854, 85] on span "Replaced disk" at bounding box center [852, 72] width 82 height 25
click at [809, 77] on input "Replaced disk" at bounding box center [803, 71] width 11 height 11
checkbox input "true"
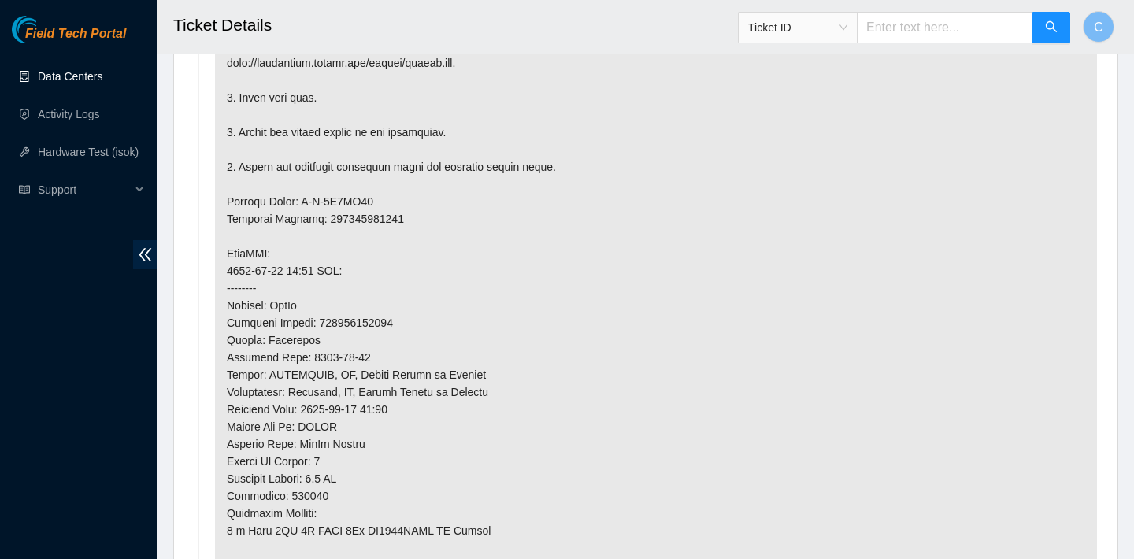
scroll to position [1001, 0]
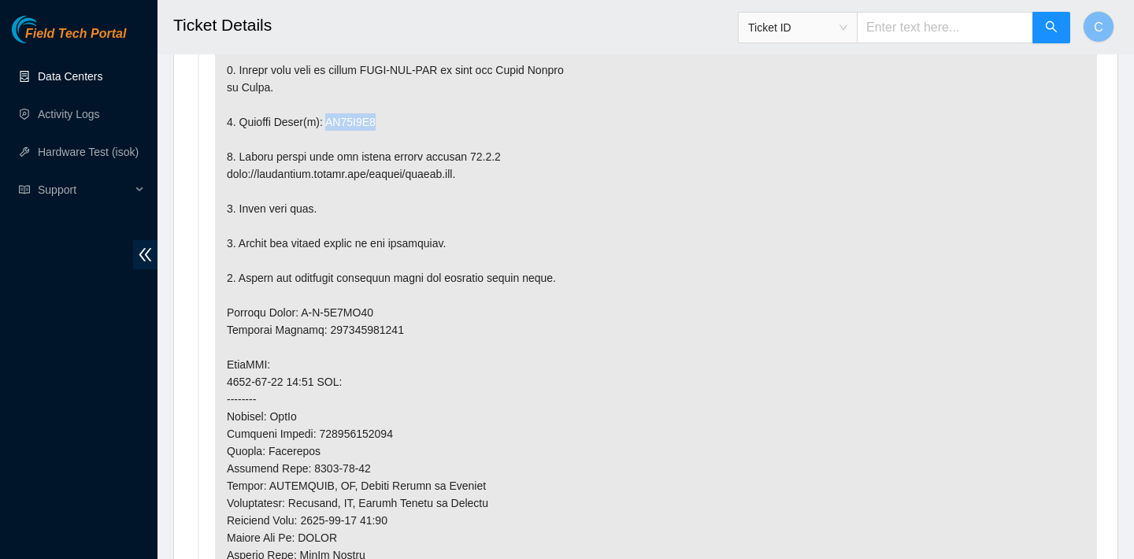
drag, startPoint x: 387, startPoint y: 121, endPoint x: 330, endPoint y: 119, distance: 56.7
click at [330, 119] on p at bounding box center [656, 364] width 882 height 872
copy p "ZC14Z5C3"
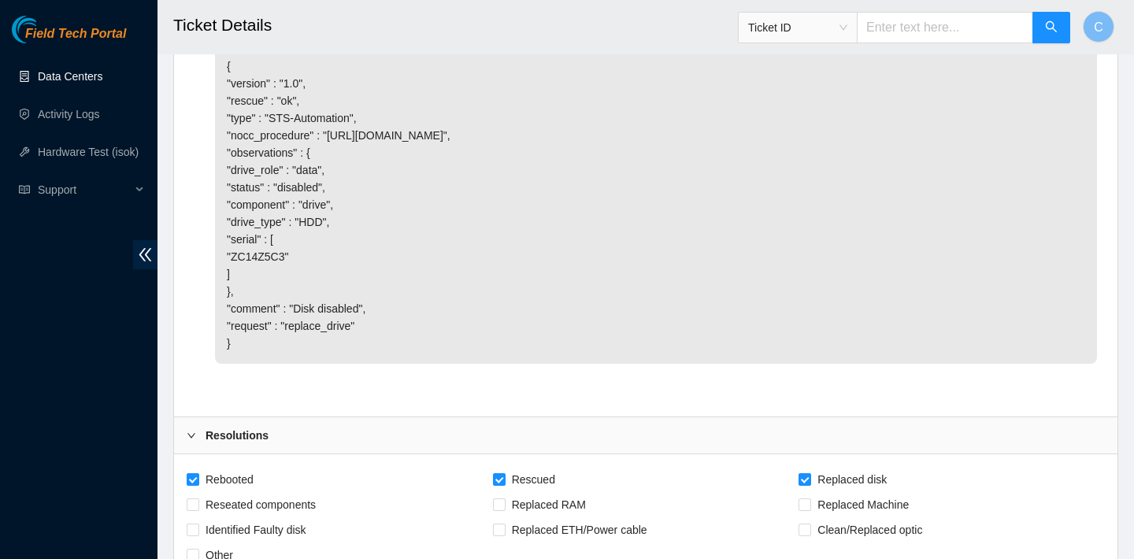
scroll to position [3449, 0]
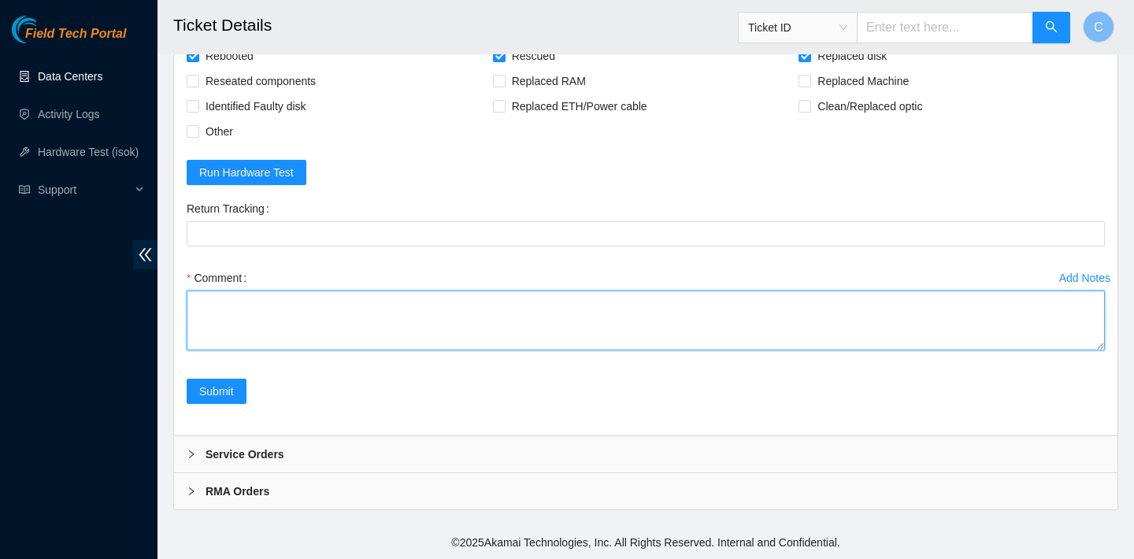
click at [269, 314] on textarea "Comment" at bounding box center [646, 321] width 918 height 60
paste textarea "ZC14Z5C3"
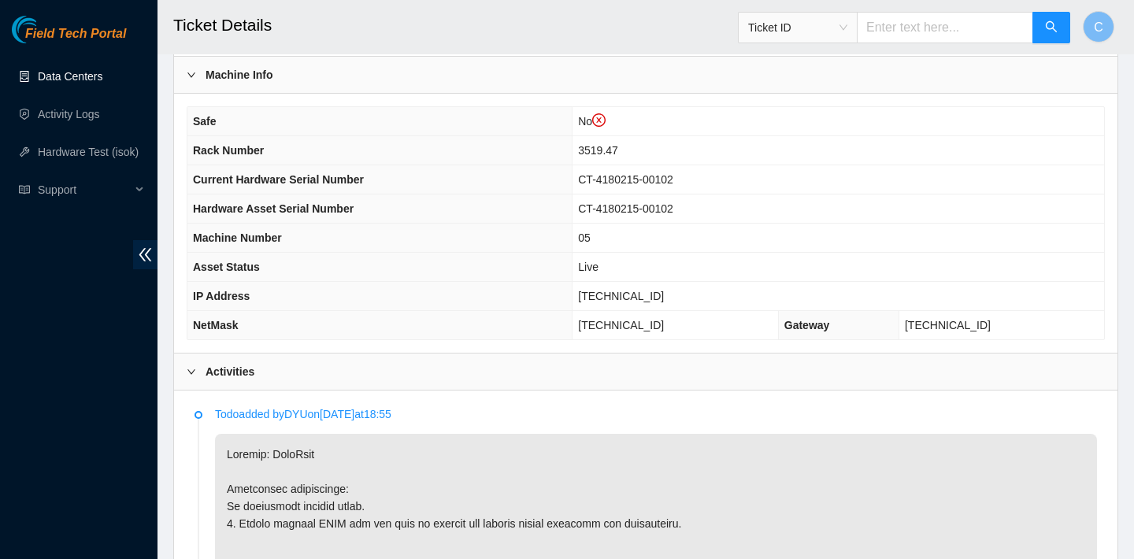
scroll to position [494, 0]
drag, startPoint x: 698, startPoint y: 291, endPoint x: 620, endPoint y: 290, distance: 77.2
click at [620, 290] on td "[TECHNICAL_ID]" at bounding box center [837, 297] width 531 height 29
copy span "[TECHNICAL_ID]"
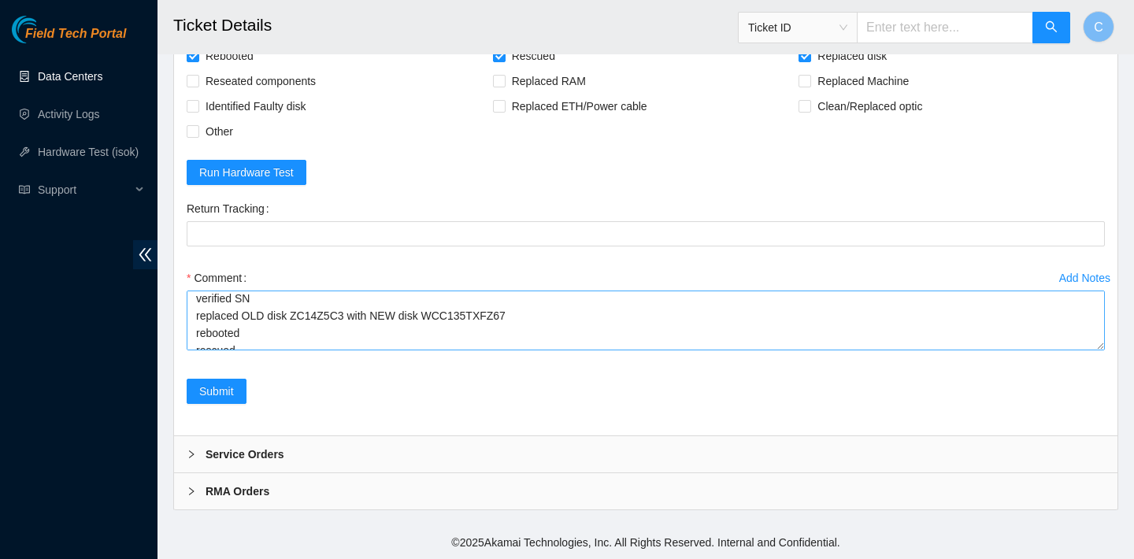
scroll to position [87, 0]
click at [279, 338] on textarea "verified SN replaced OLD disk ZC14Z5C3 with NEW disk WCC135TXFZ67 rebooted resc…" at bounding box center [646, 321] width 918 height 60
paste textarea "23.62.60.101 : passed: ok"
type textarea "verified SN replaced OLD disk ZC14Z5C3 with NEW disk WCC135TXFZ67 rebooted resc…"
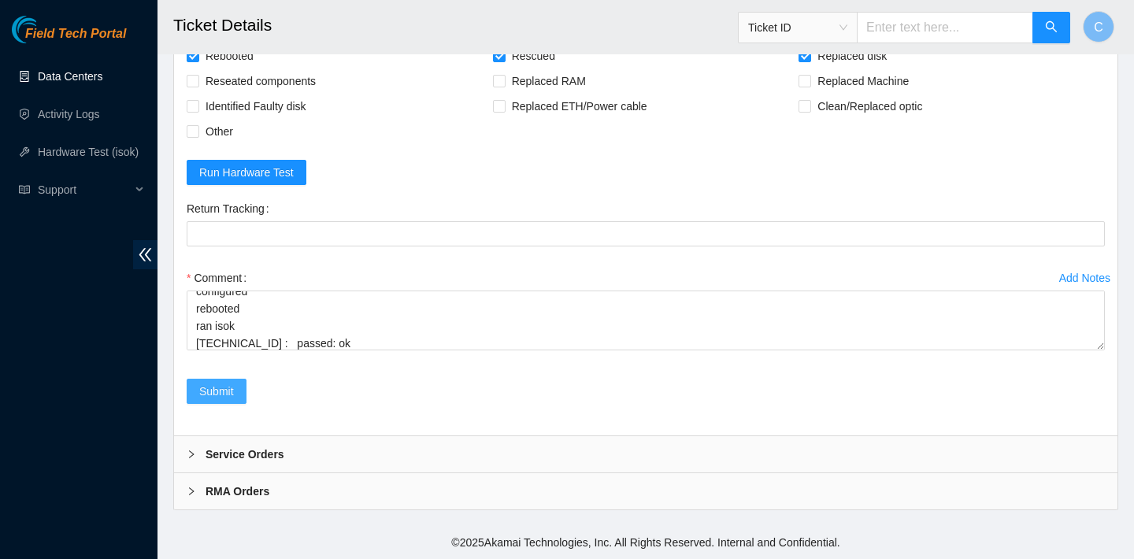
click at [230, 386] on span "Submit" at bounding box center [216, 391] width 35 height 17
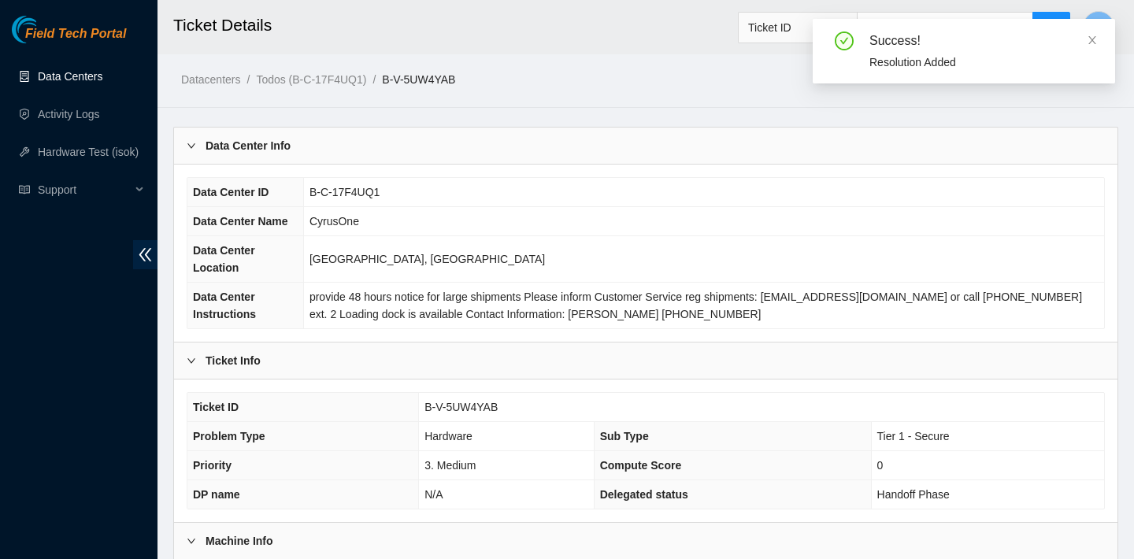
scroll to position [457, 0]
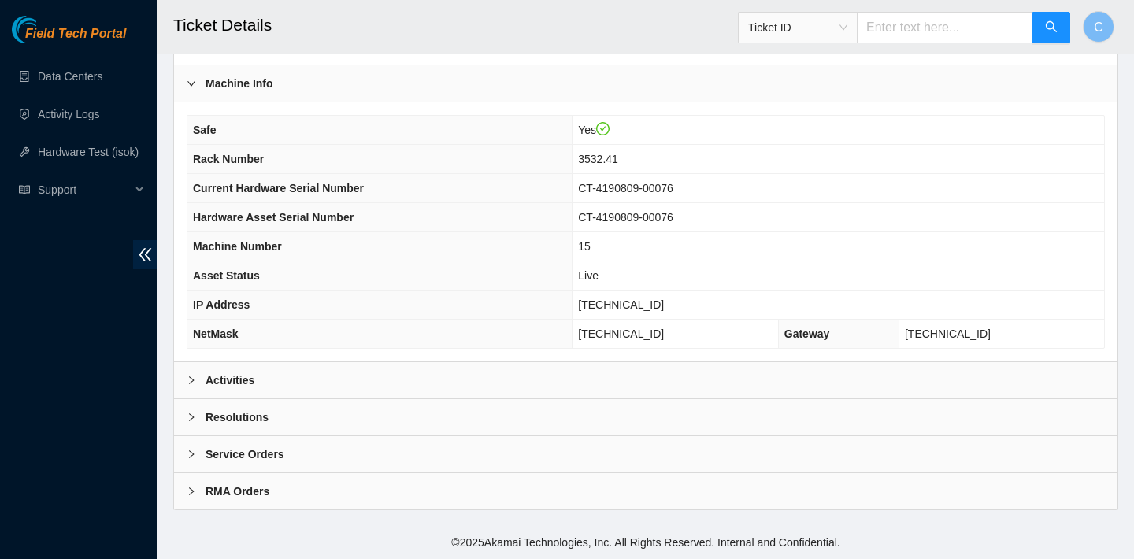
click at [527, 366] on div "Activities" at bounding box center [645, 380] width 943 height 36
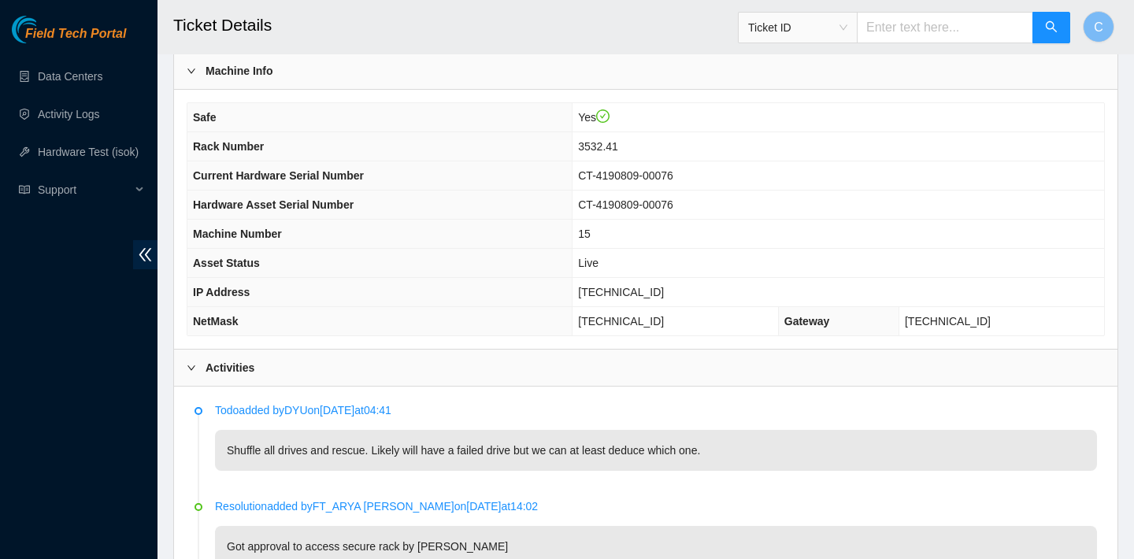
scroll to position [439, 0]
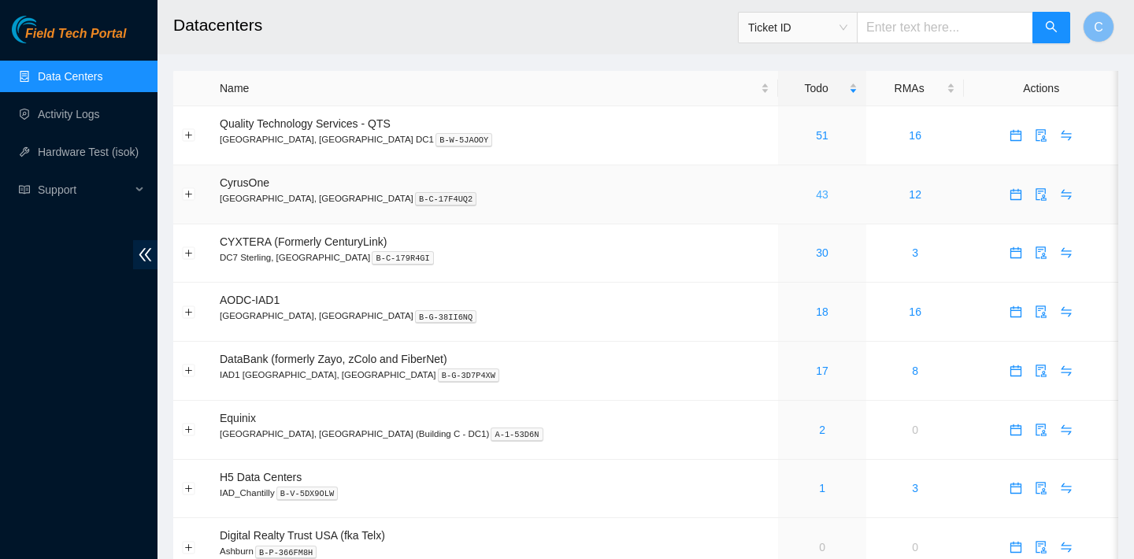
click at [816, 192] on link "43" at bounding box center [822, 194] width 13 height 13
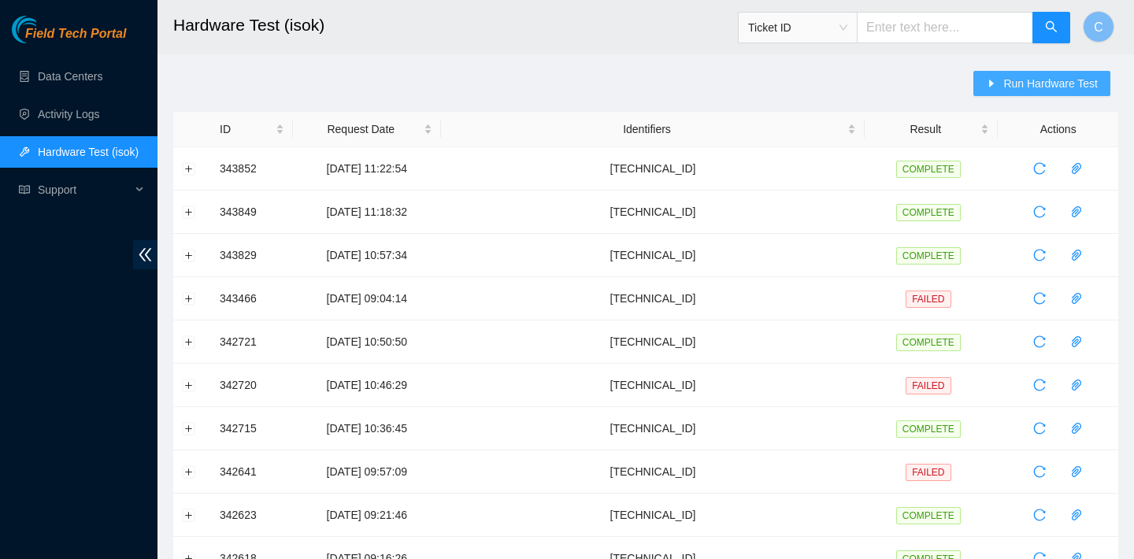
click at [1006, 86] on span "Run Hardware Test" at bounding box center [1050, 83] width 94 height 17
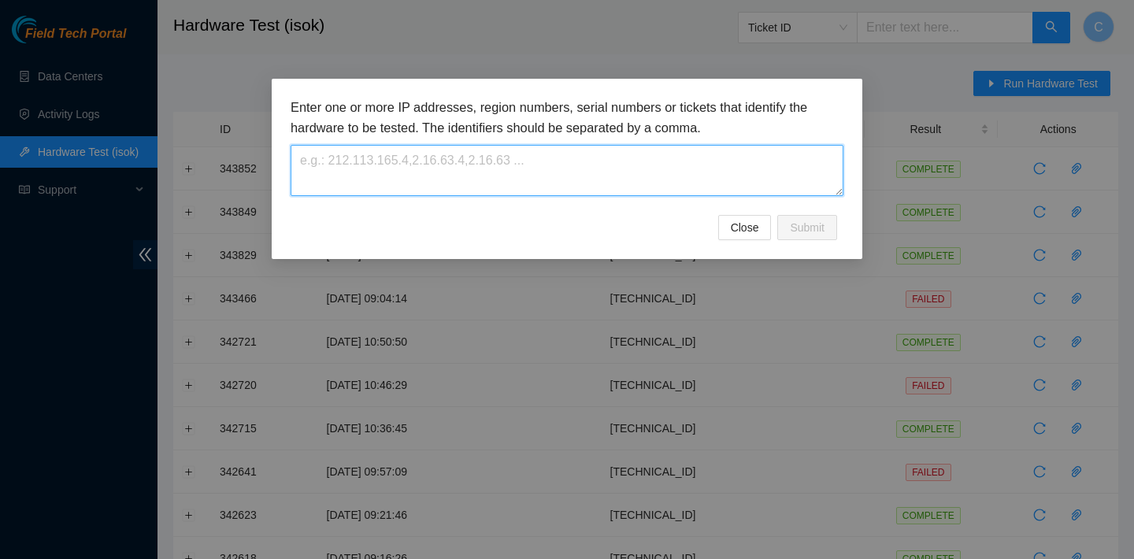
click at [642, 176] on textarea at bounding box center [567, 170] width 553 height 51
paste textarea "[TECHNICAL_ID]"
type textarea "[TECHNICAL_ID]"
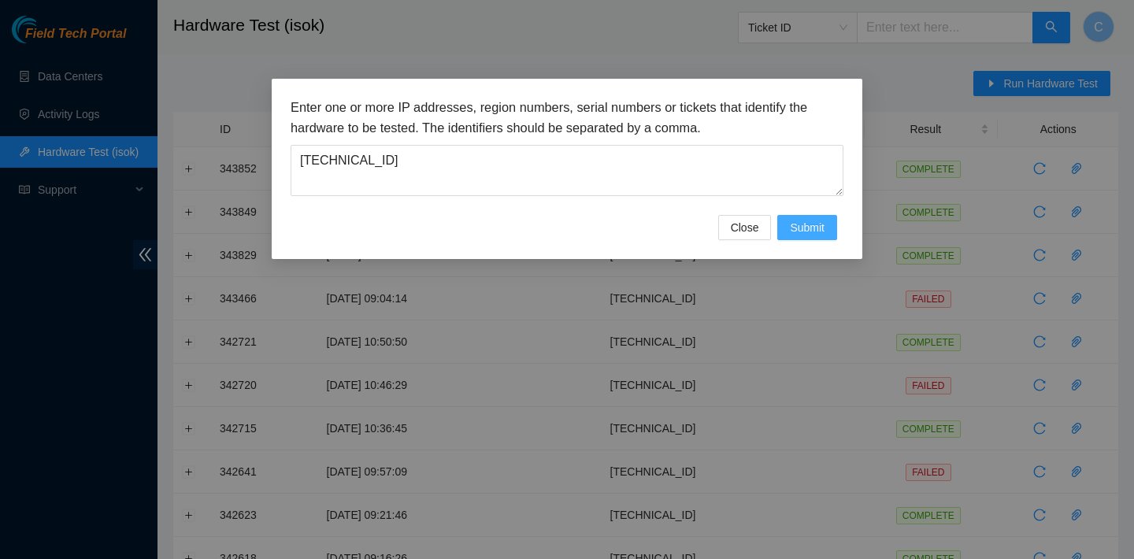
click at [804, 225] on span "Submit" at bounding box center [807, 227] width 35 height 17
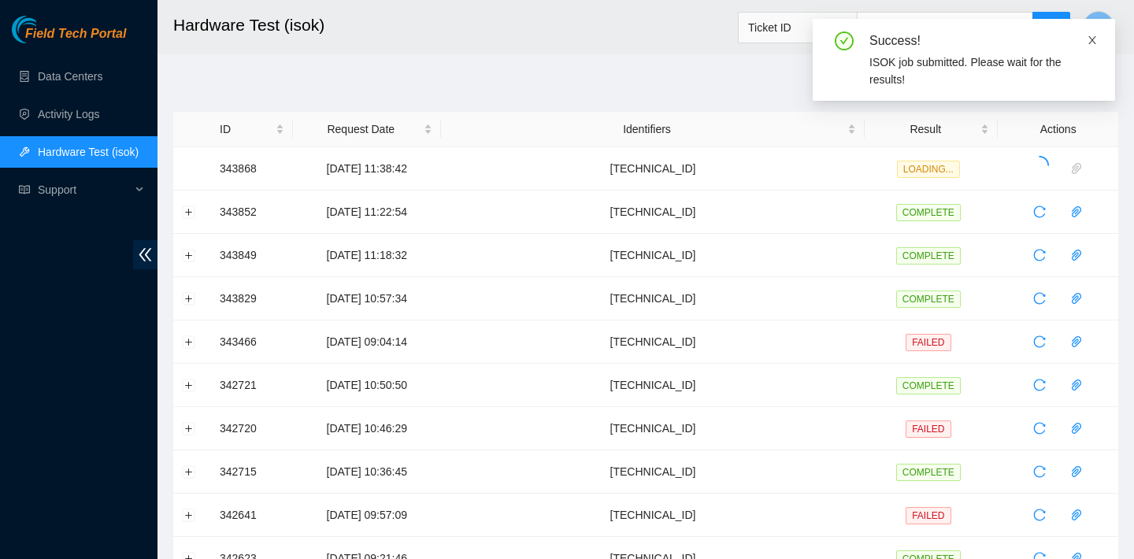
click at [1093, 36] on icon "close" at bounding box center [1092, 40] width 11 height 11
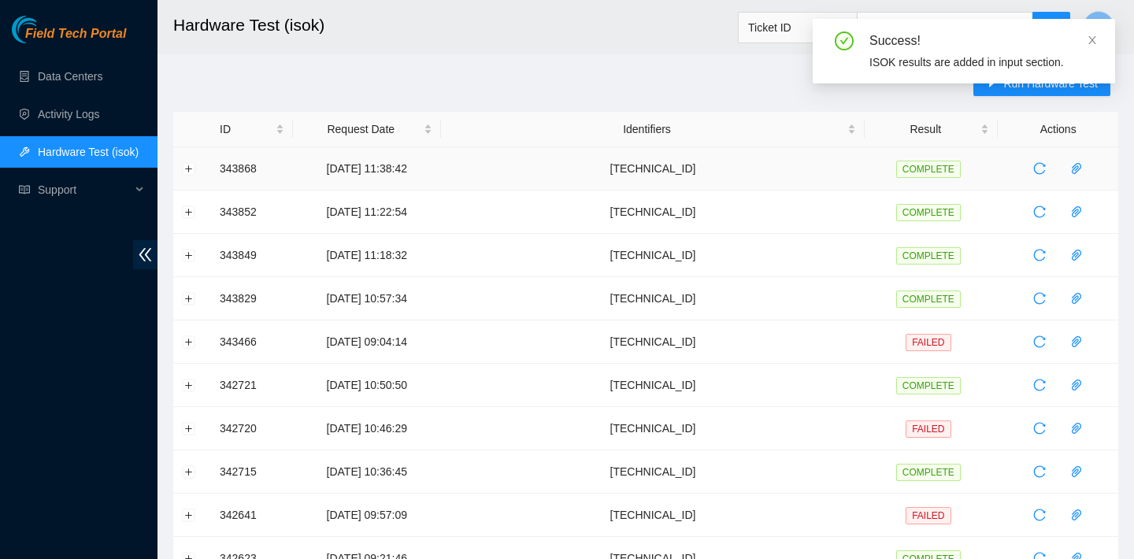
click at [181, 170] on td at bounding box center [192, 168] width 38 height 43
click at [184, 170] on button "Expand row" at bounding box center [189, 168] width 13 height 13
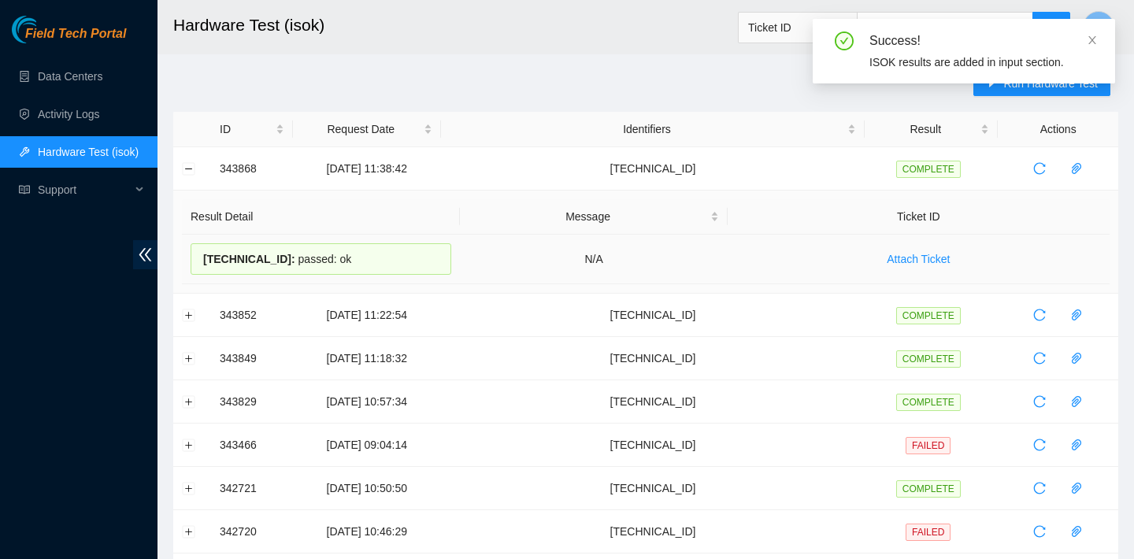
drag, startPoint x: 371, startPoint y: 257, endPoint x: 194, endPoint y: 256, distance: 177.2
click at [194, 256] on div "23.36.67.186 : passed: ok" at bounding box center [321, 258] width 261 height 31
copy div "23.36.67.186 : passed: ok"
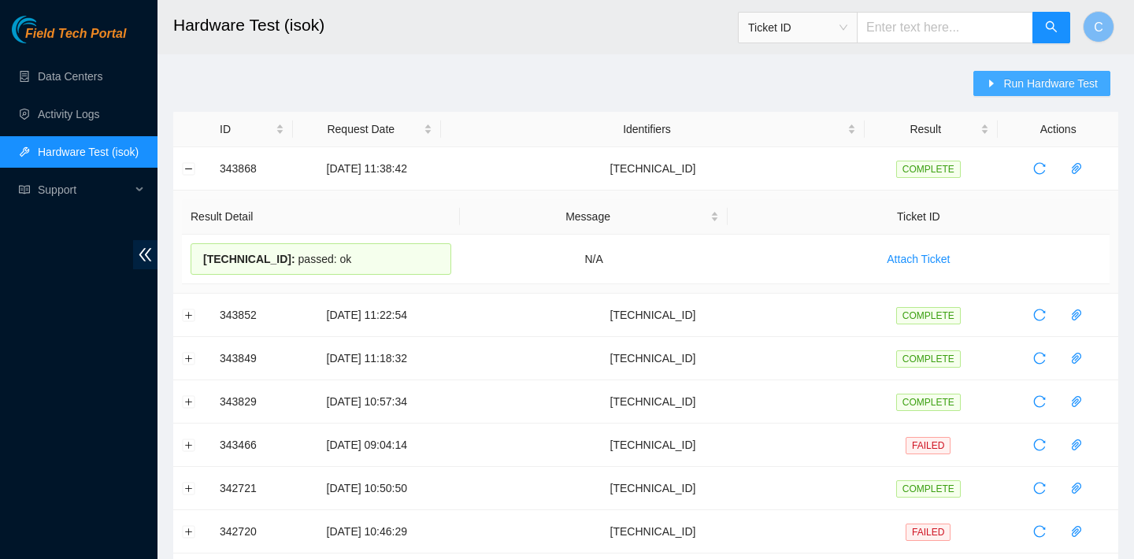
click at [1058, 80] on span "Run Hardware Test" at bounding box center [1050, 83] width 94 height 17
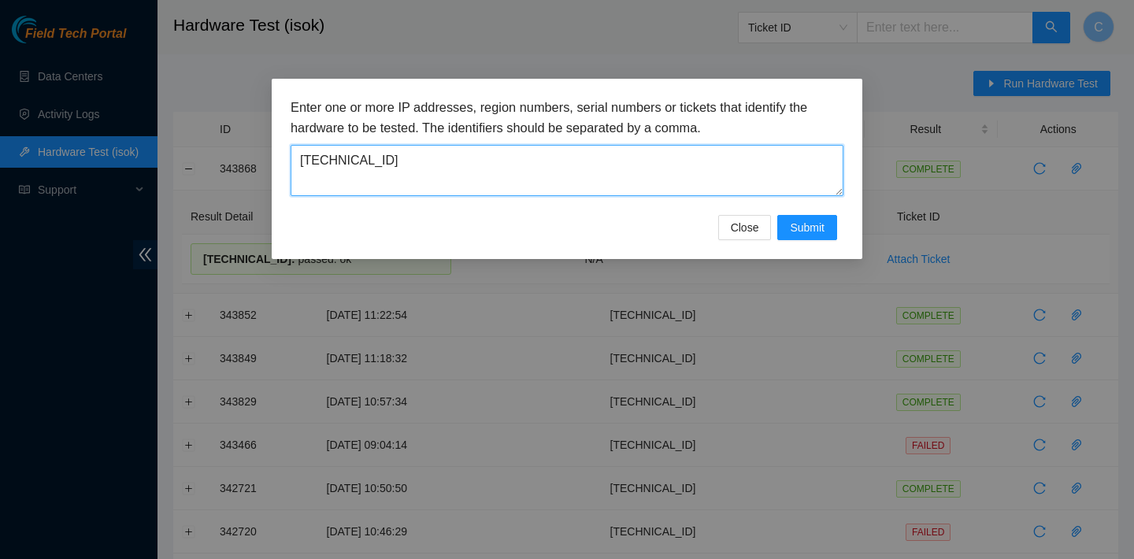
drag, startPoint x: 598, startPoint y: 168, endPoint x: 294, endPoint y: 159, distance: 304.8
click at [294, 159] on textarea "23.36.67.186" at bounding box center [567, 170] width 553 height 51
paste textarea "23.36.67.27"
type textarea "23.36.67.27"
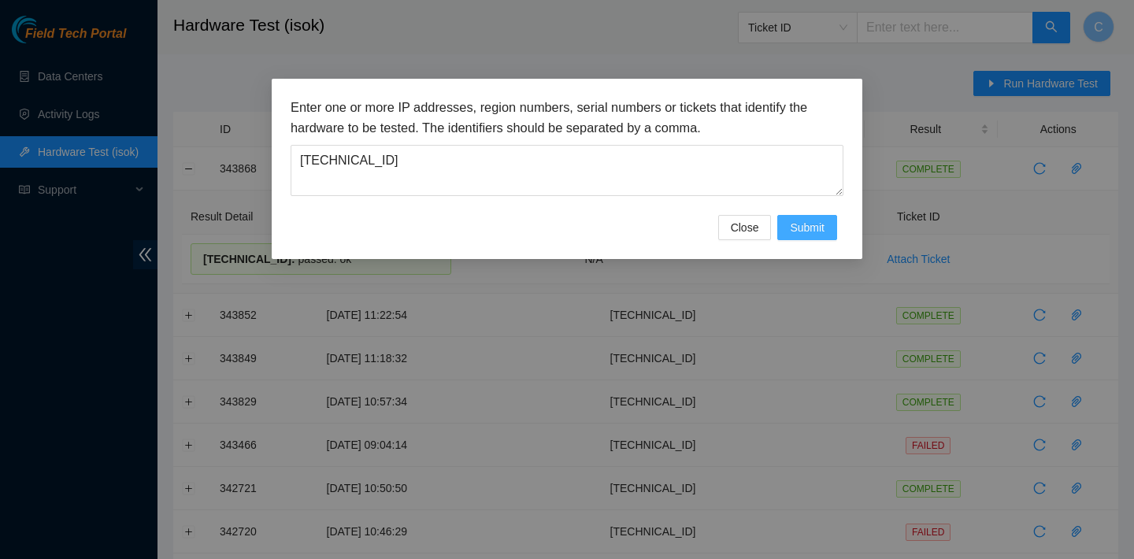
click at [794, 223] on span "Submit" at bounding box center [807, 227] width 35 height 17
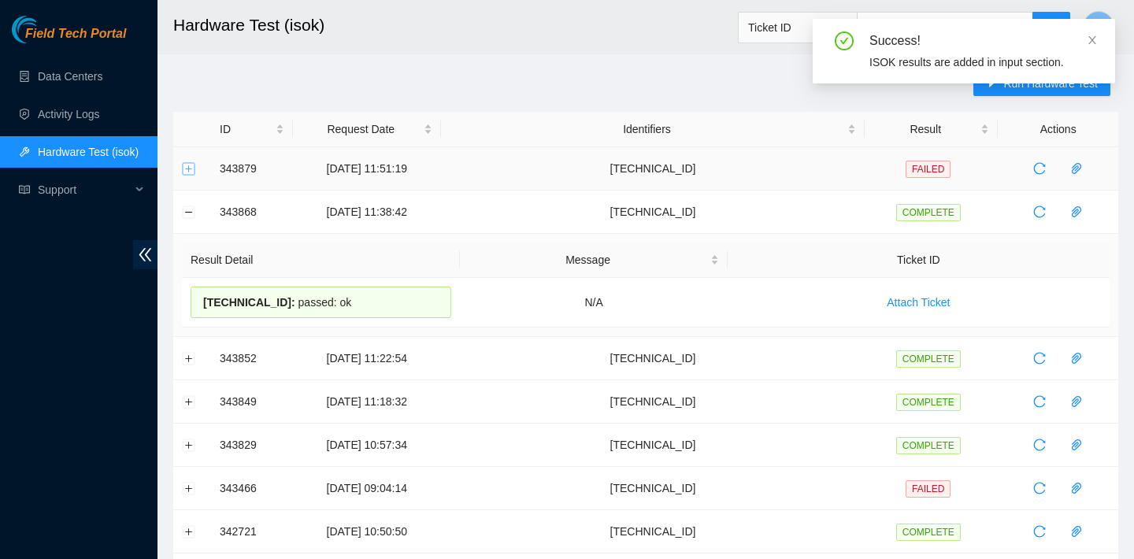
click at [191, 165] on button "Expand row" at bounding box center [189, 168] width 13 height 13
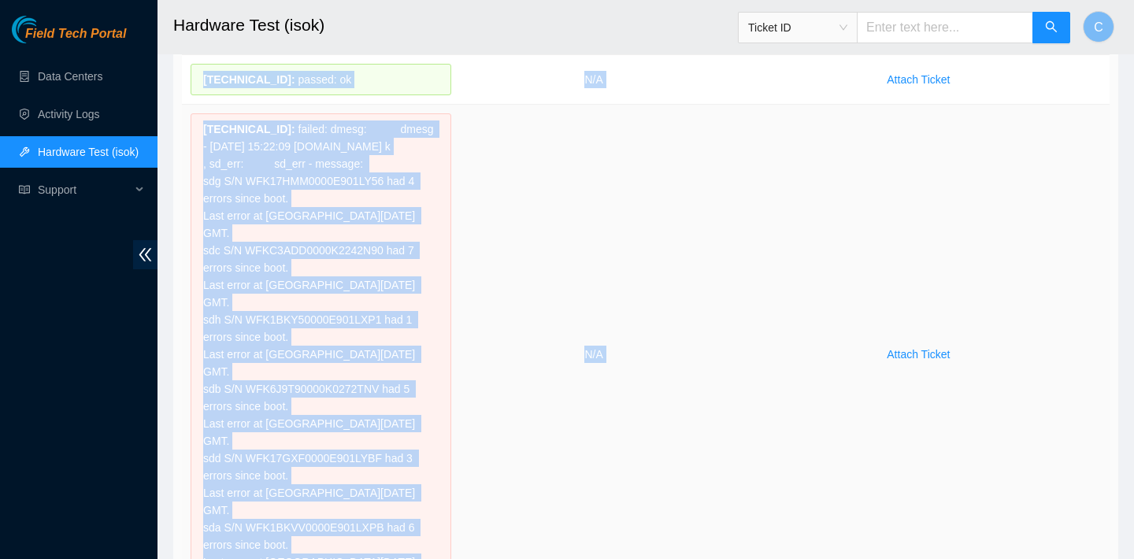
scroll to position [196, 0]
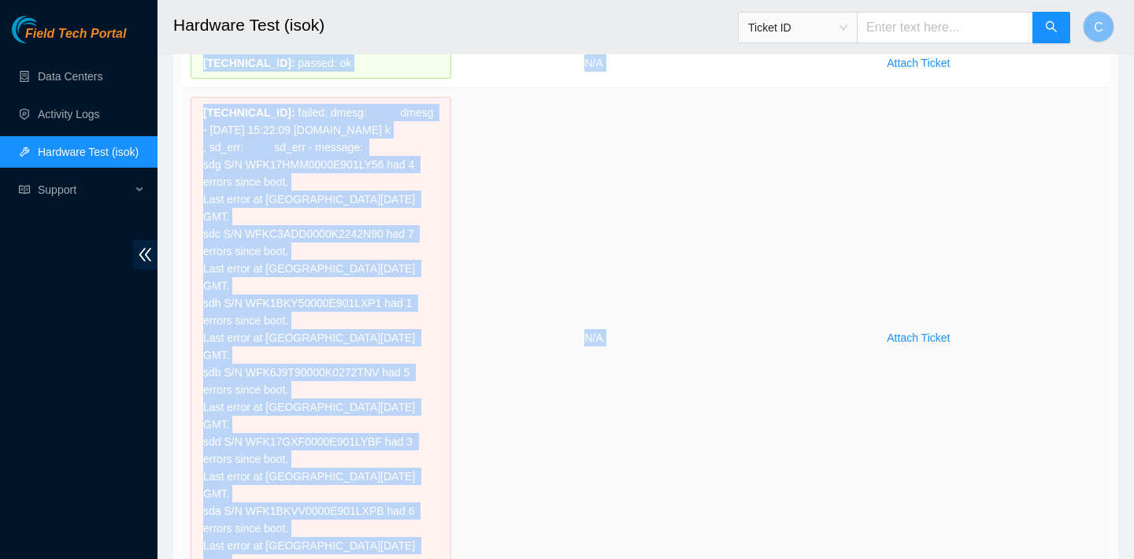
drag, startPoint x: 203, startPoint y: 120, endPoint x: 437, endPoint y: 473, distance: 423.8
click at [437, 473] on tbody "23.36.67.27 : passed: ok N/A Attach Ticket 23.36.67.26 : failed: dmesg: dmesg -…" at bounding box center [645, 314] width 927 height 550
copy tbody "23.36.67.27 : passed: ok N/A Attach Ticket 23.36.67.26 : failed: dmesg: dmesg -…"
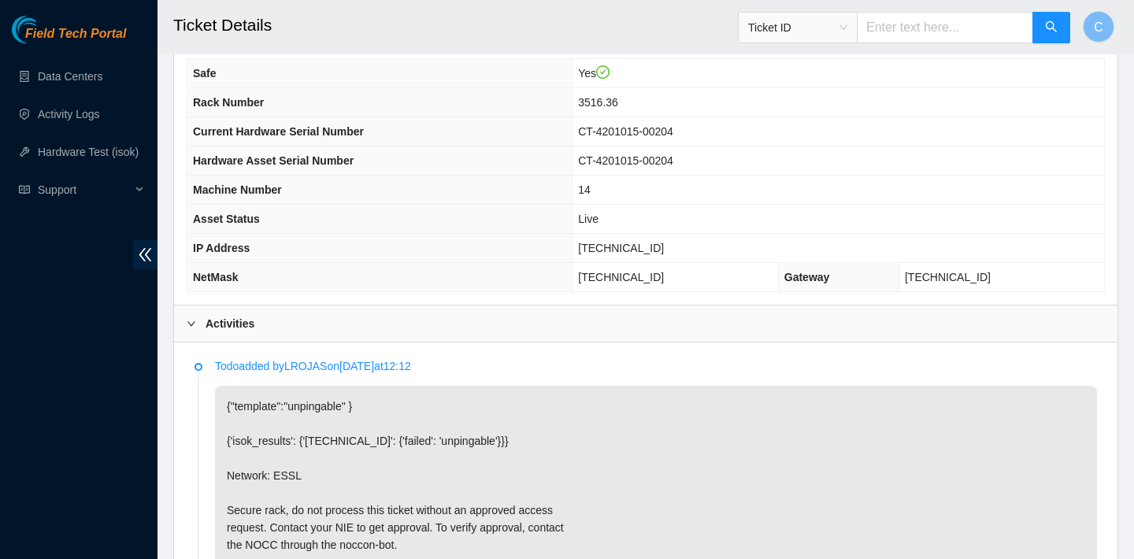
scroll to position [509, 0]
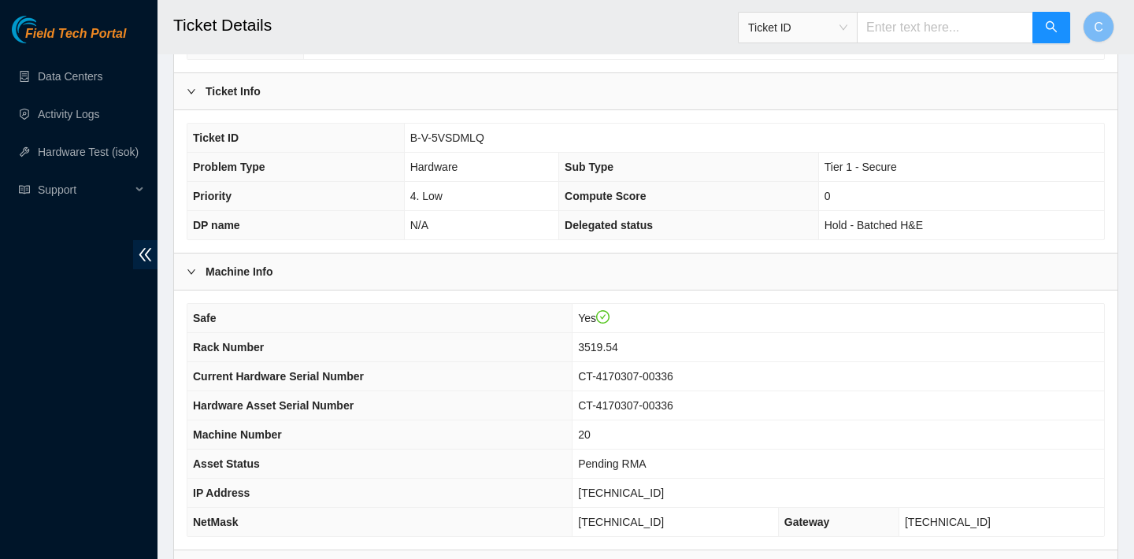
scroll to position [480, 0]
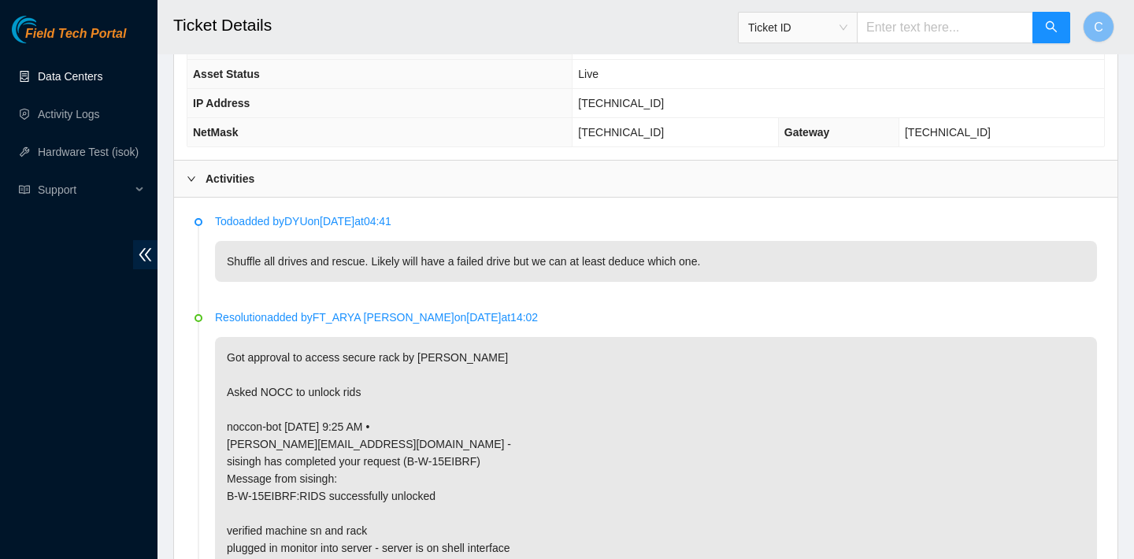
scroll to position [589, 0]
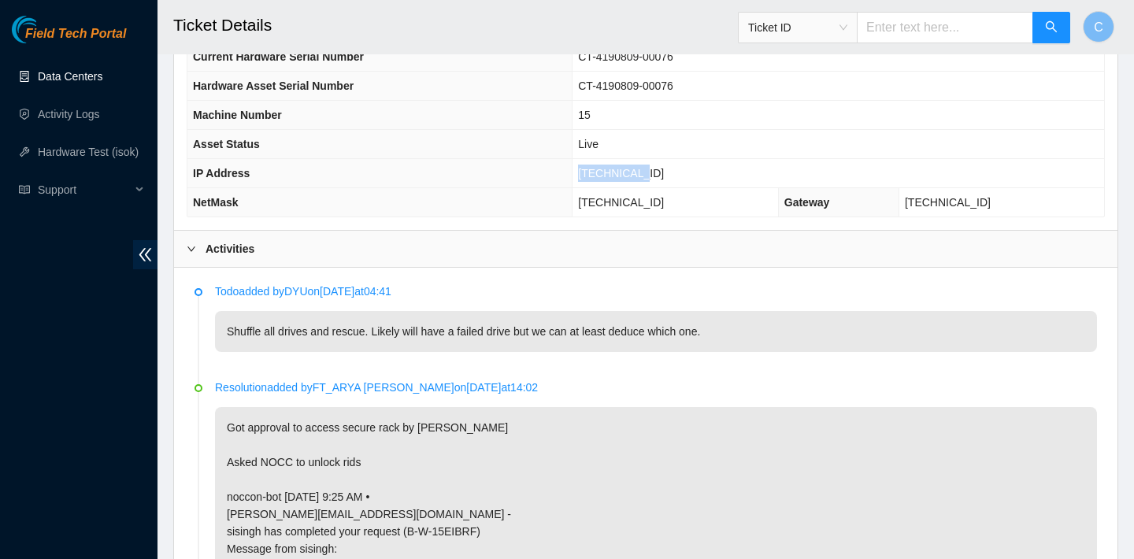
drag, startPoint x: 668, startPoint y: 174, endPoint x: 599, endPoint y: 172, distance: 69.3
click at [599, 172] on td "23.32.16.82" at bounding box center [837, 173] width 531 height 29
copy span "[TECHNICAL_ID]"
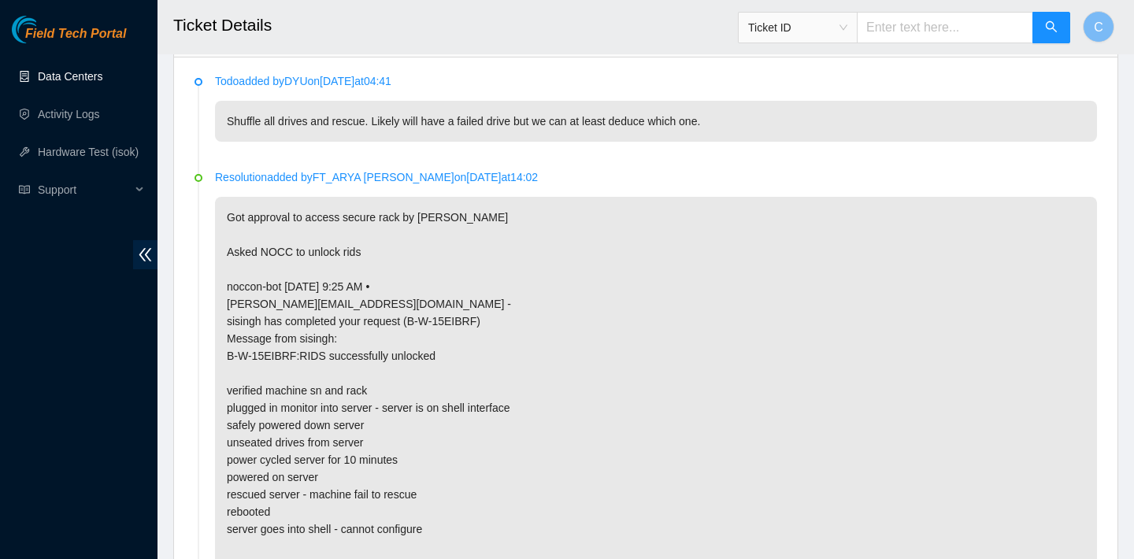
scroll to position [823, 0]
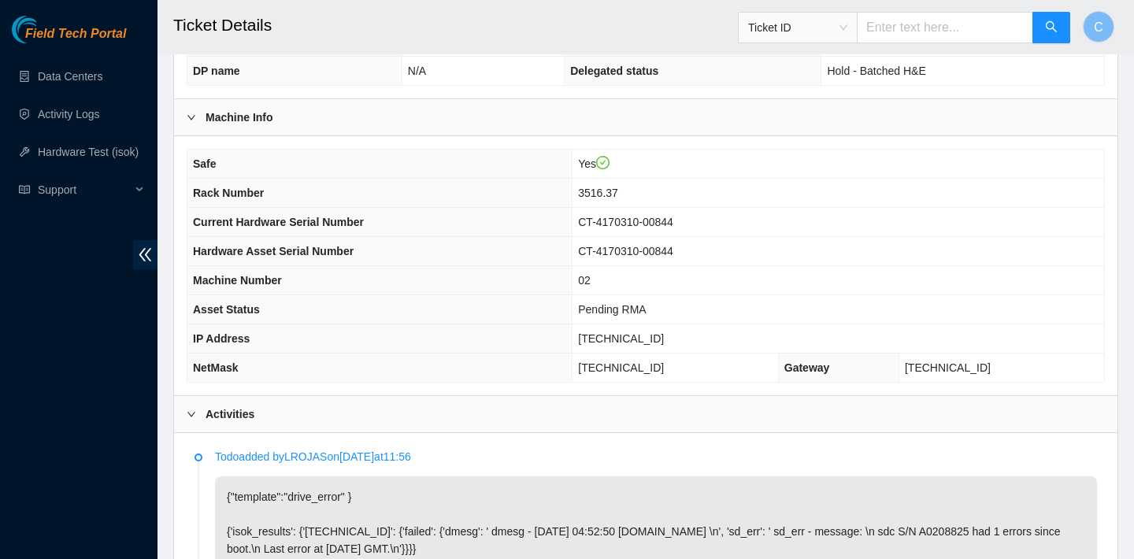
scroll to position [420, 0]
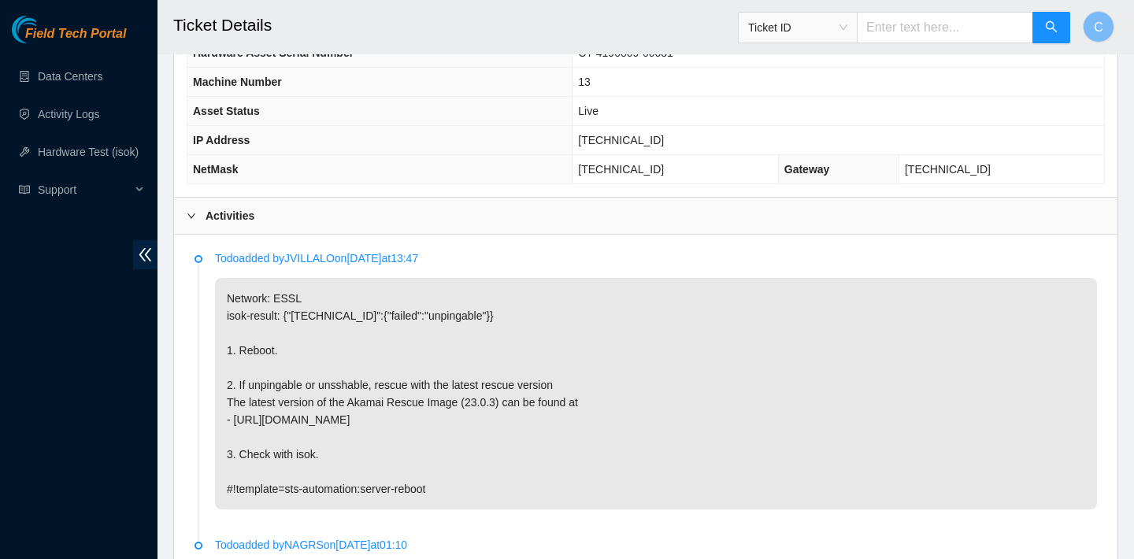
scroll to position [488, 0]
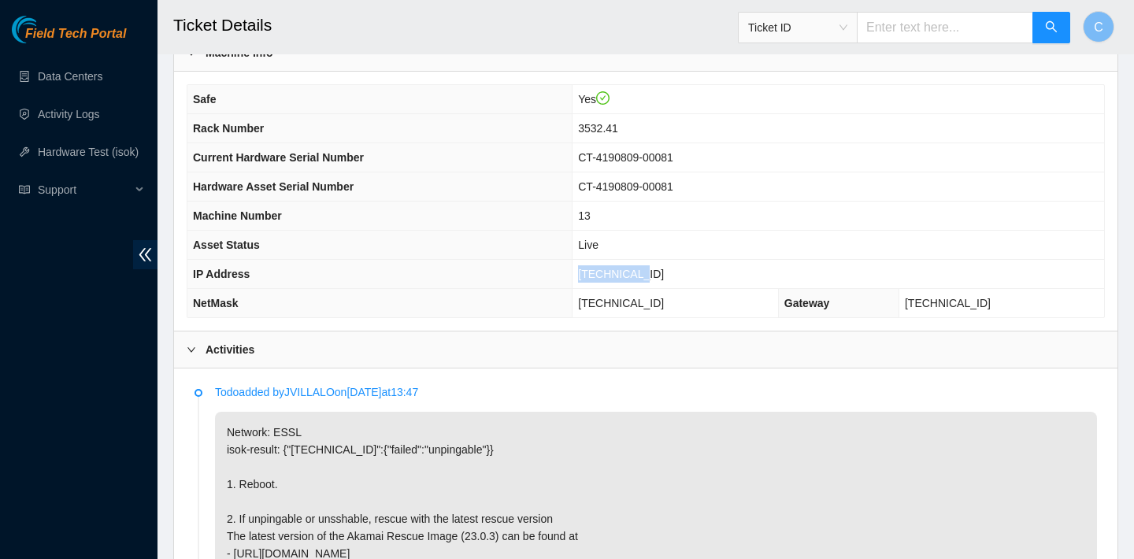
drag, startPoint x: 683, startPoint y: 274, endPoint x: 599, endPoint y: 270, distance: 84.3
click at [599, 270] on td "[TECHNICAL_ID]" at bounding box center [837, 274] width 531 height 29
copy span "[TECHNICAL_ID]"
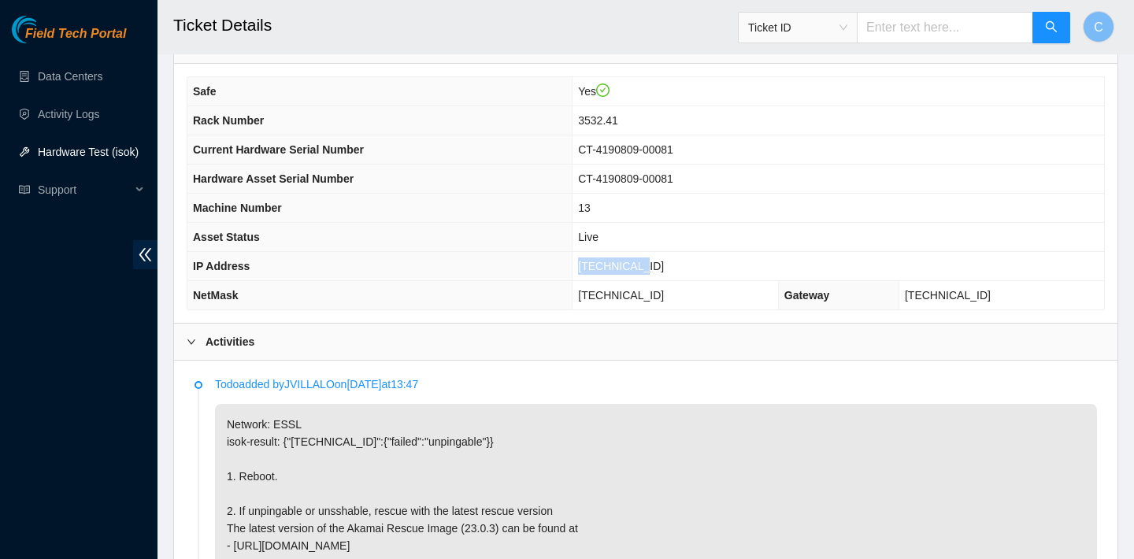
scroll to position [505, 0]
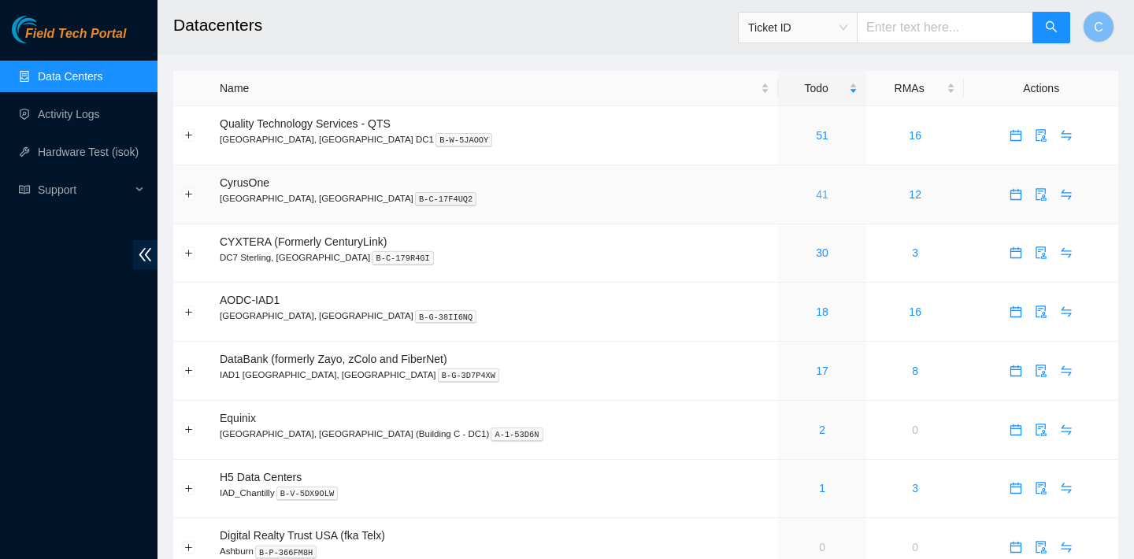
click at [816, 192] on link "41" at bounding box center [822, 194] width 13 height 13
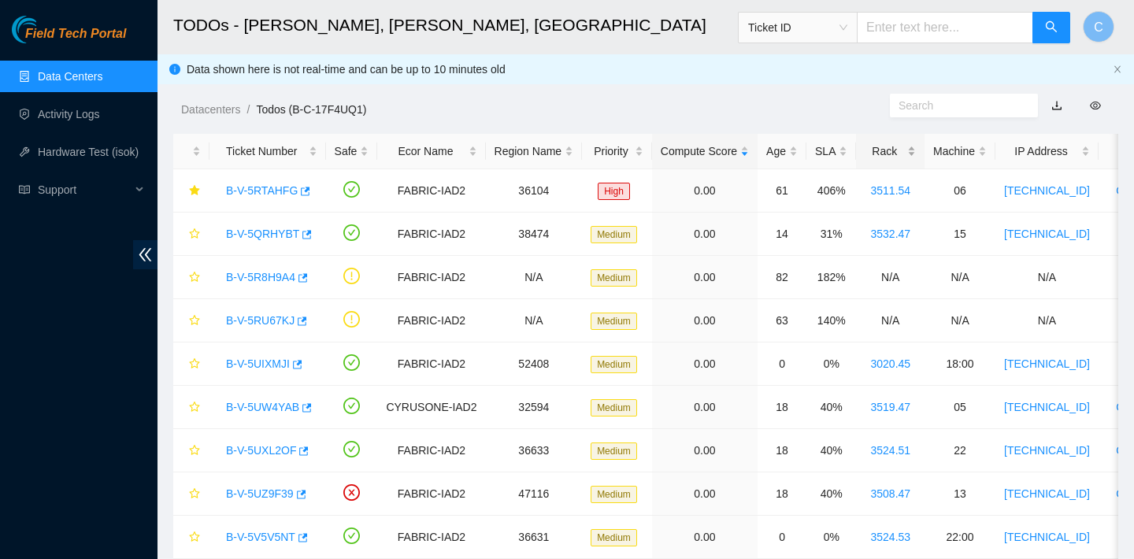
click at [904, 159] on div "Rack" at bounding box center [889, 151] width 51 height 17
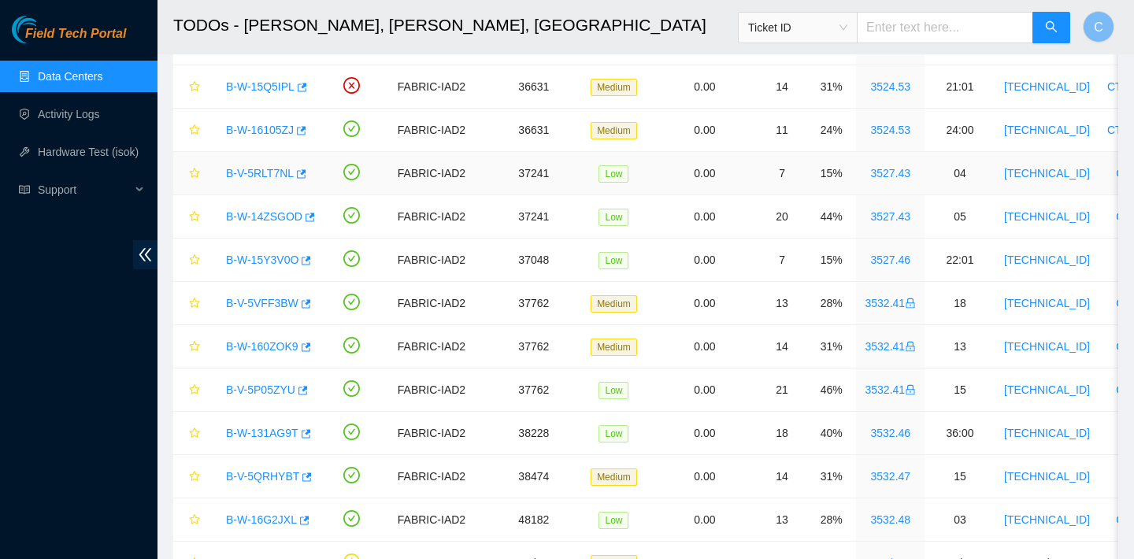
scroll to position [1313, 0]
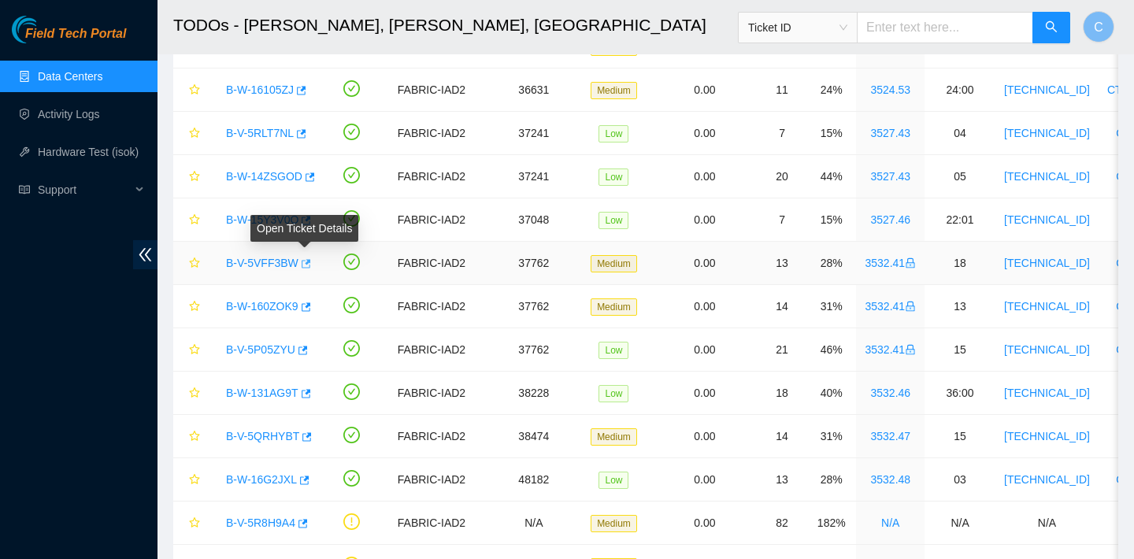
click at [309, 263] on icon "button" at bounding box center [306, 263] width 9 height 9
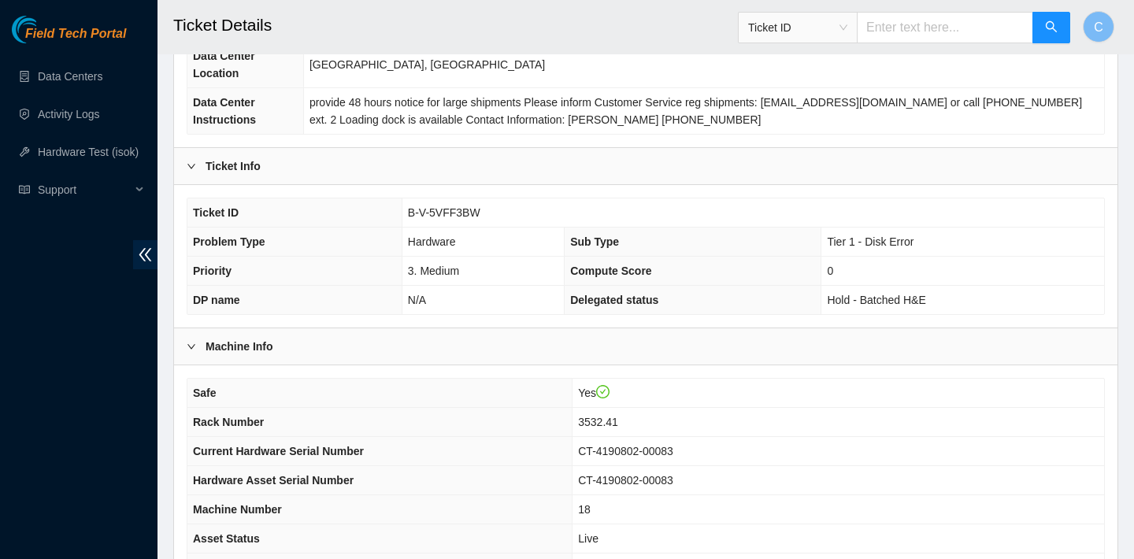
scroll to position [457, 0]
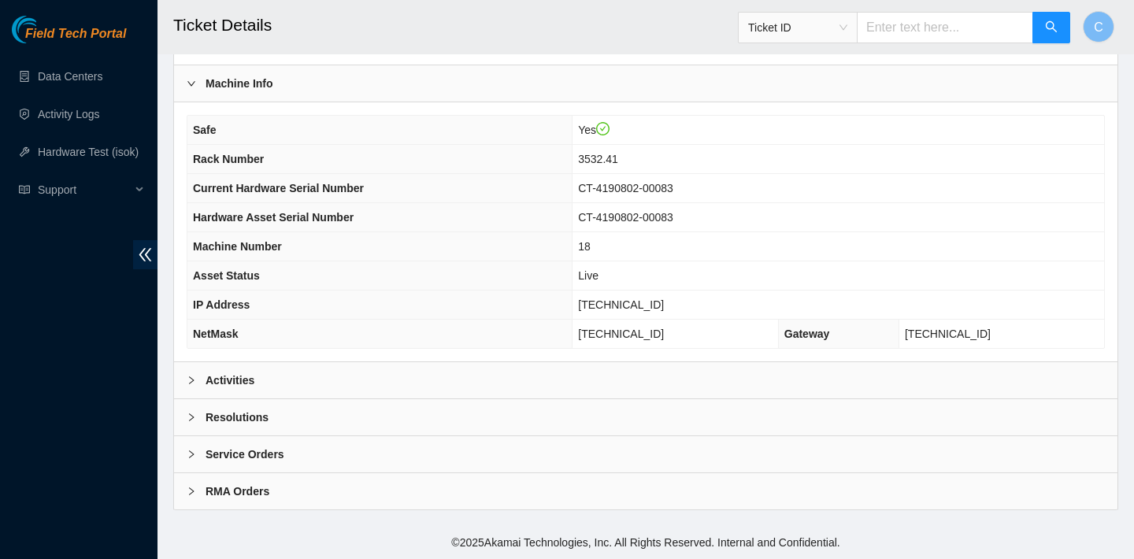
click at [565, 378] on div "Activities" at bounding box center [645, 380] width 943 height 36
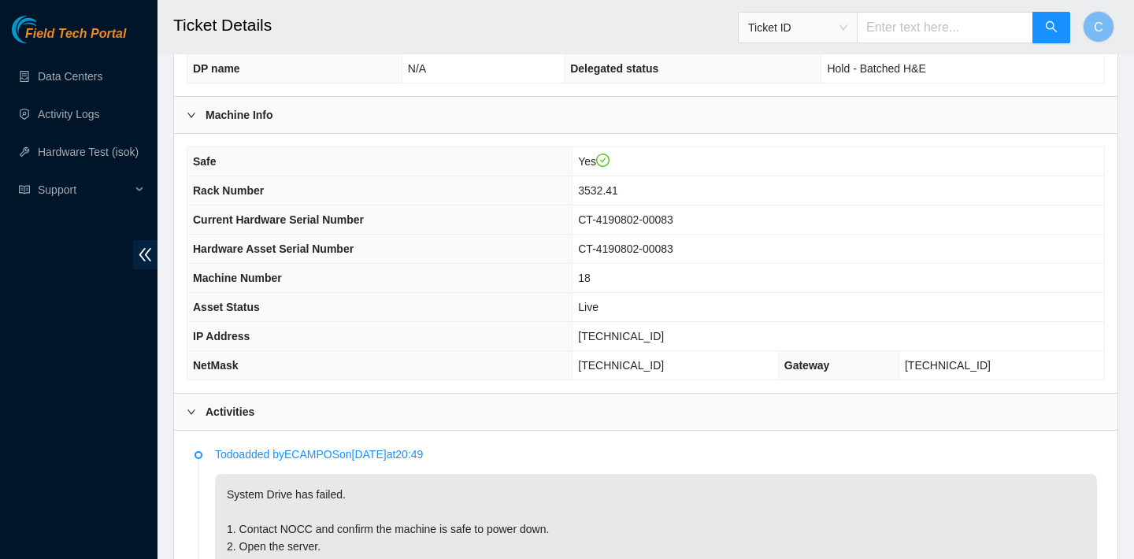
scroll to position [395, 0]
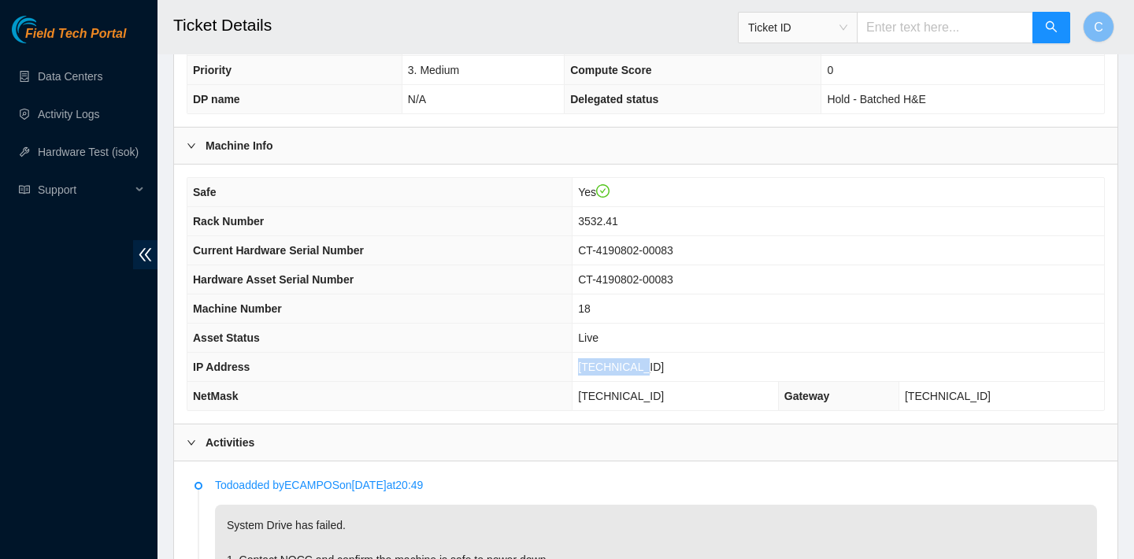
drag, startPoint x: 677, startPoint y: 367, endPoint x: 598, endPoint y: 367, distance: 79.5
click at [598, 367] on td "[TECHNICAL_ID]" at bounding box center [837, 367] width 531 height 29
copy span "[TECHNICAL_ID]"
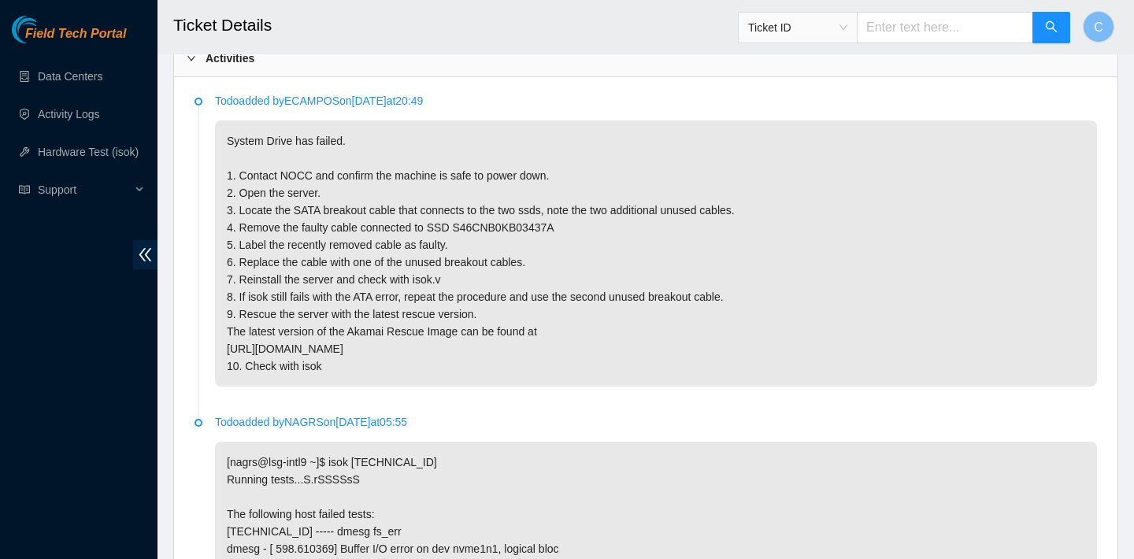
scroll to position [777, 0]
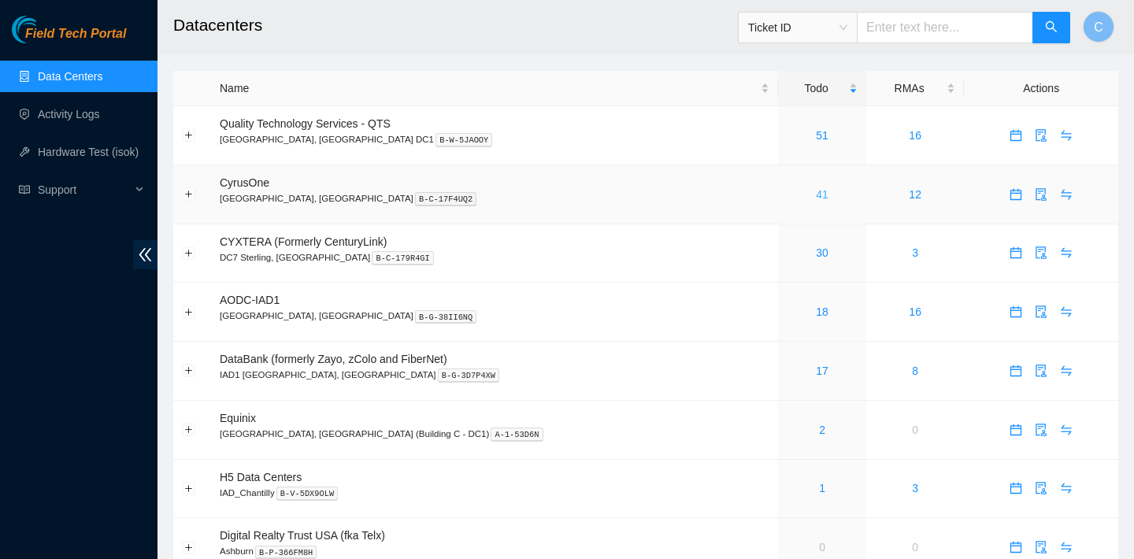
click at [816, 195] on link "41" at bounding box center [822, 194] width 13 height 13
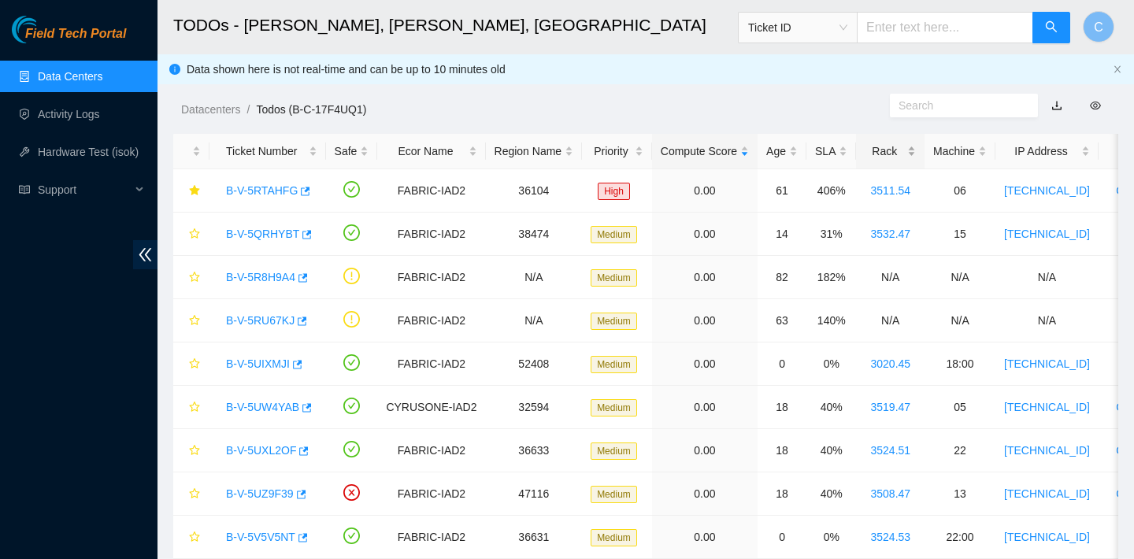
click at [890, 147] on div "Rack" at bounding box center [889, 151] width 51 height 17
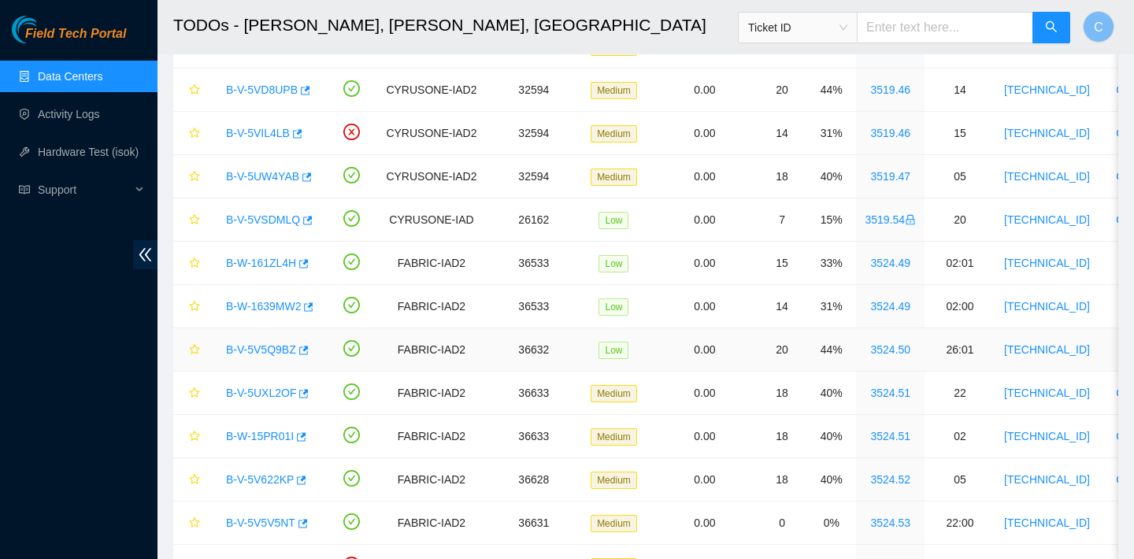
scroll to position [753, 0]
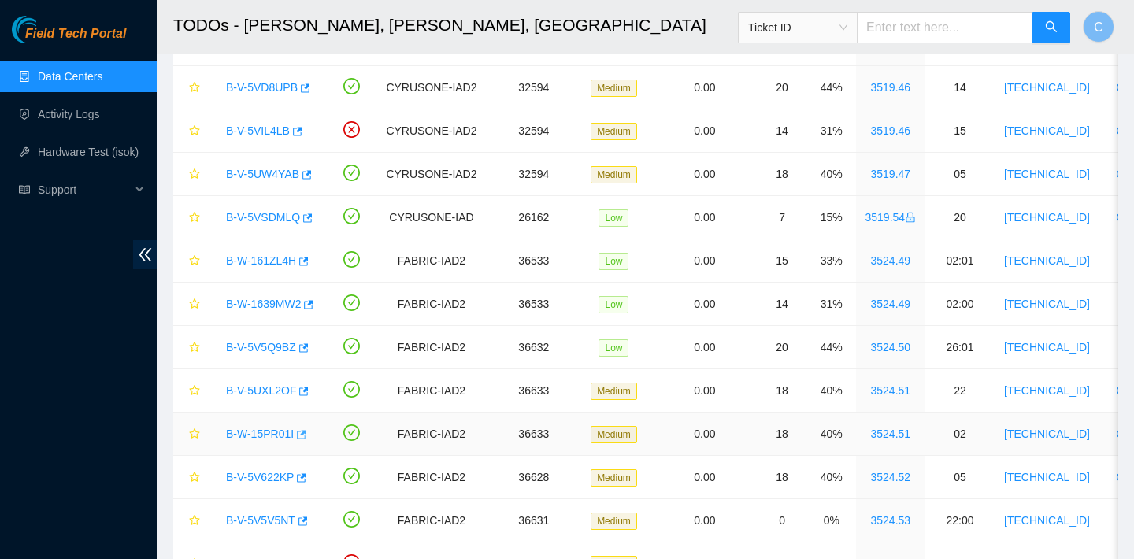
click at [306, 435] on icon "button" at bounding box center [301, 434] width 9 height 9
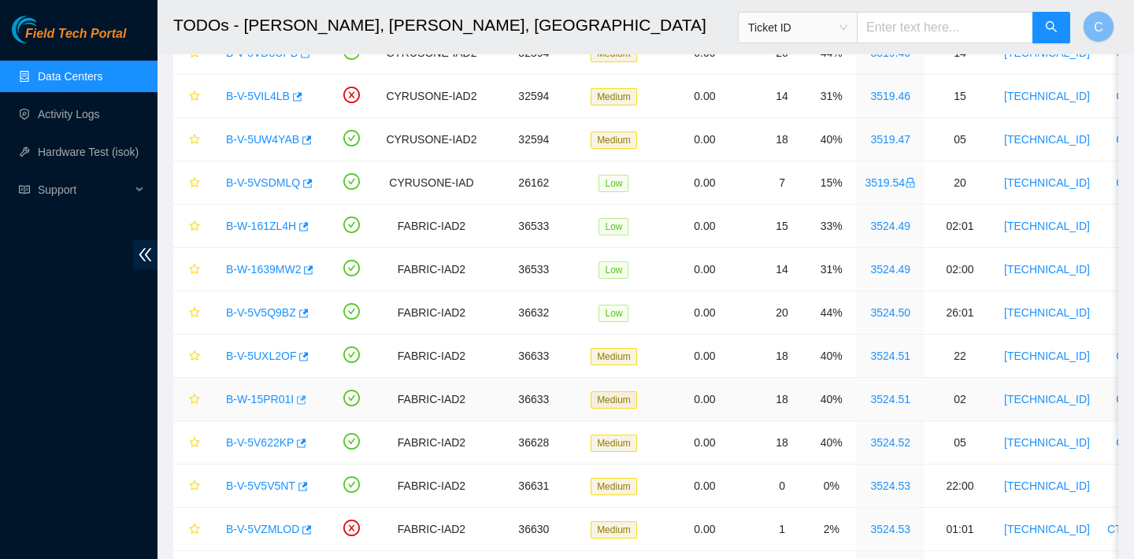
scroll to position [796, 0]
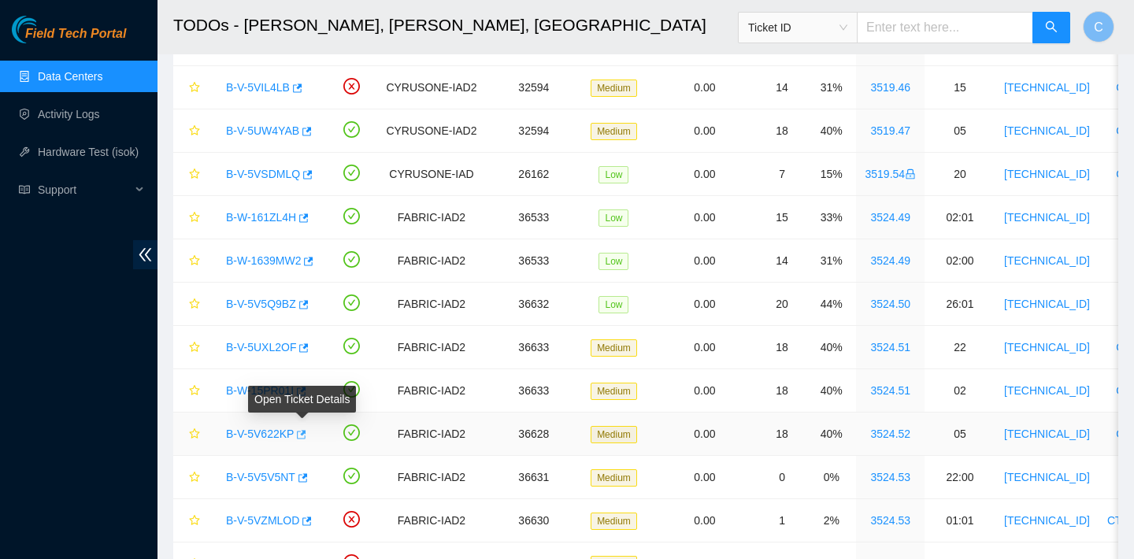
click at [302, 440] on span "button" at bounding box center [299, 435] width 11 height 13
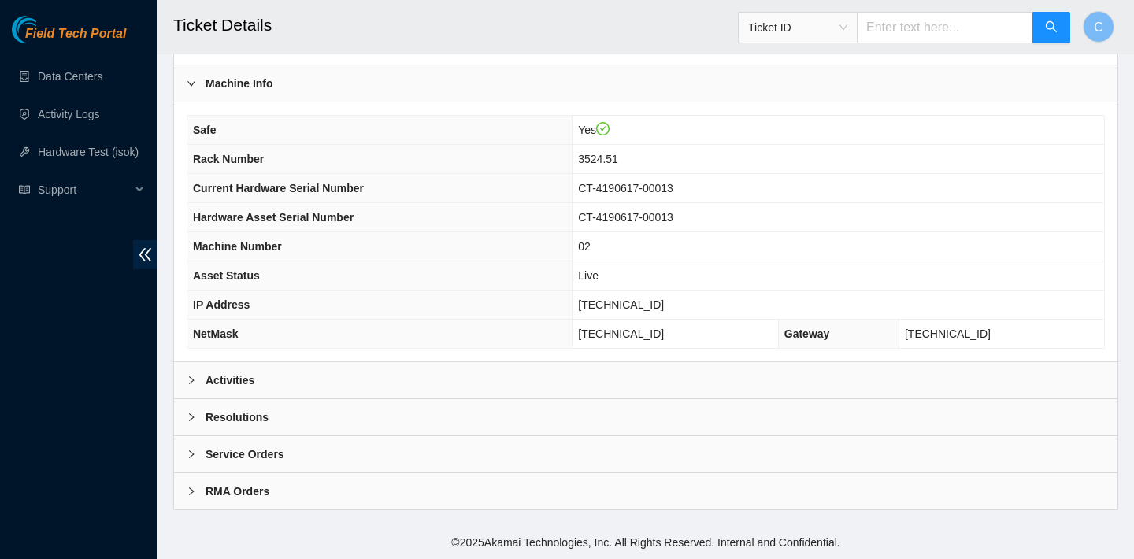
click at [474, 365] on div "Activities" at bounding box center [645, 380] width 943 height 36
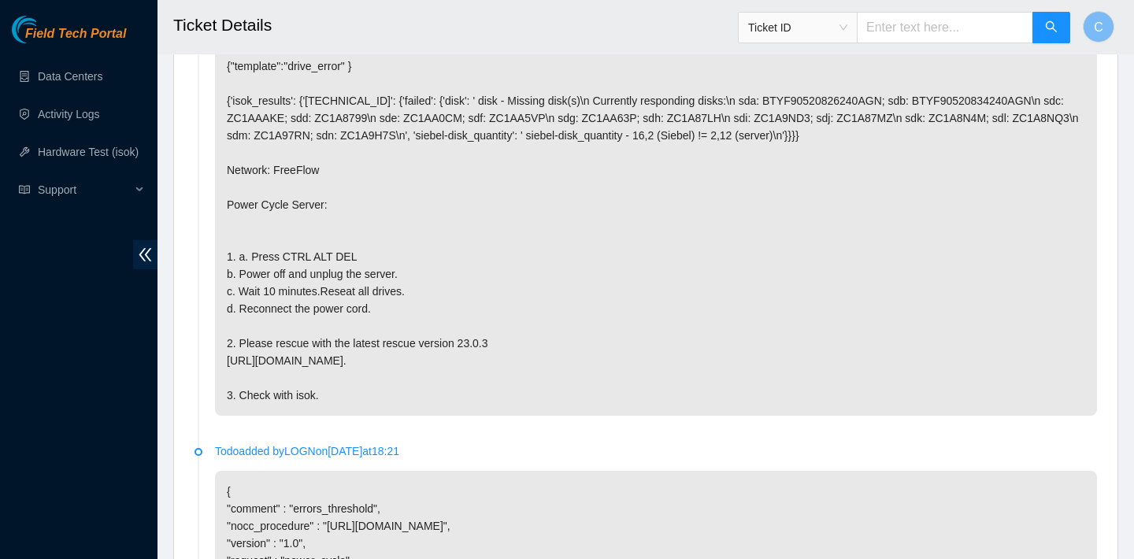
scroll to position [853, 0]
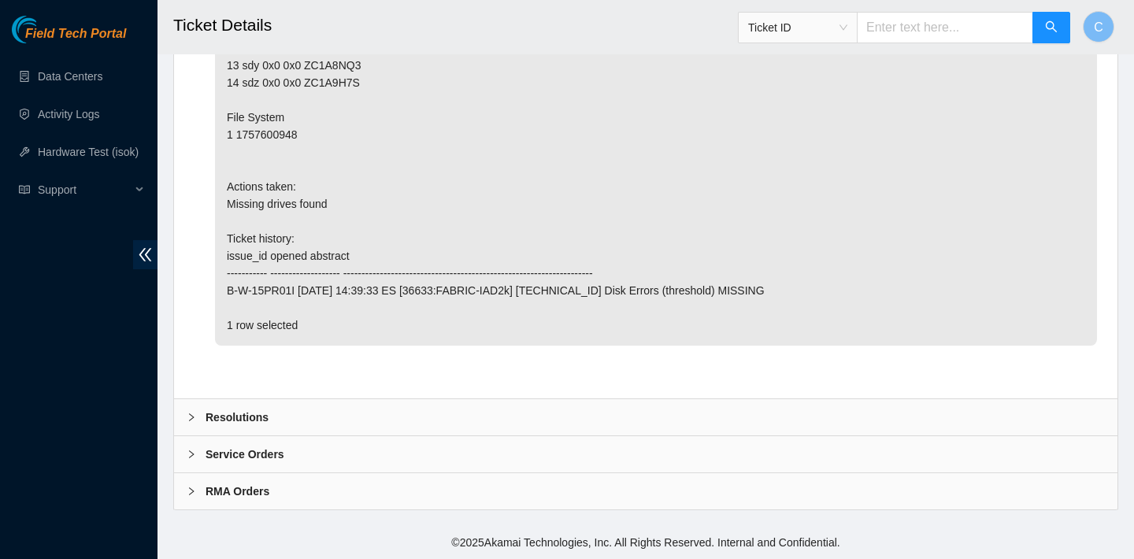
click at [379, 419] on div "Resolutions" at bounding box center [645, 417] width 943 height 36
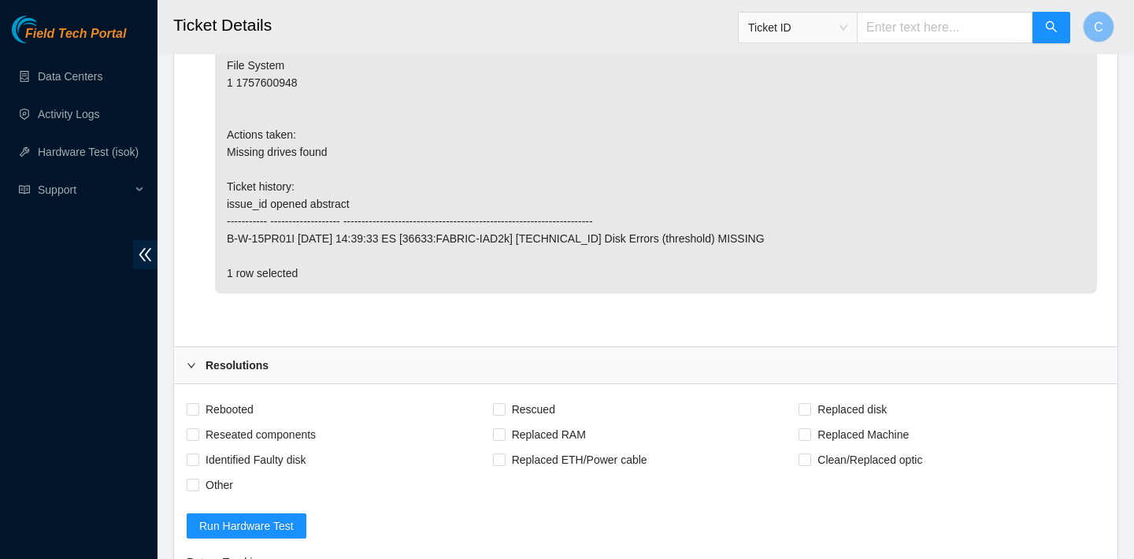
scroll to position [2521, 0]
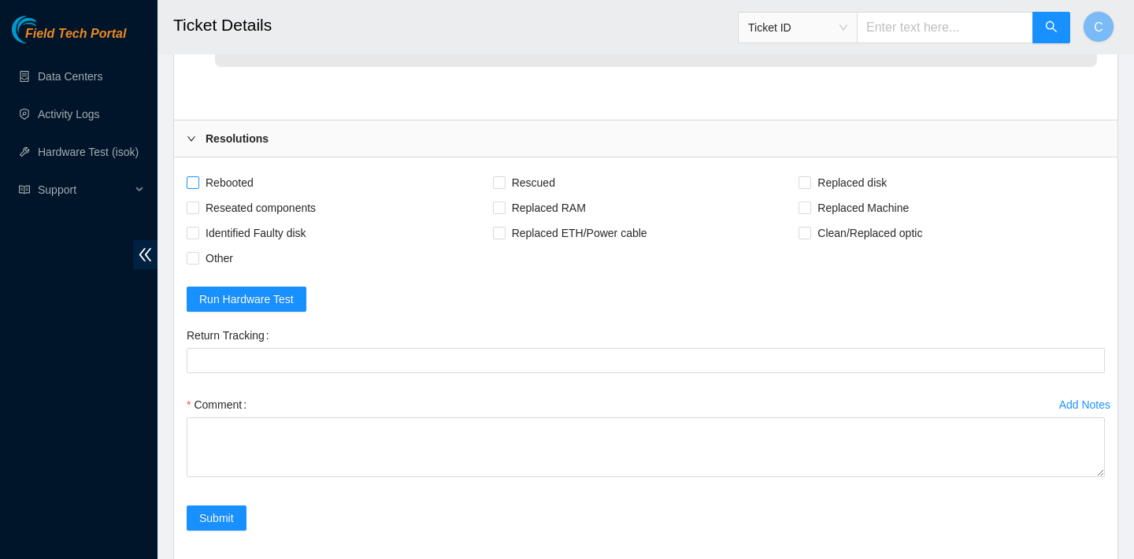
click at [248, 195] on span "Rebooted" at bounding box center [229, 182] width 61 height 25
click at [198, 187] on input "Rebooted" at bounding box center [192, 181] width 11 height 11
checkbox input "true"
click at [531, 195] on span "Rescued" at bounding box center [533, 182] width 56 height 25
click at [504, 187] on input "Rescued" at bounding box center [498, 181] width 11 height 11
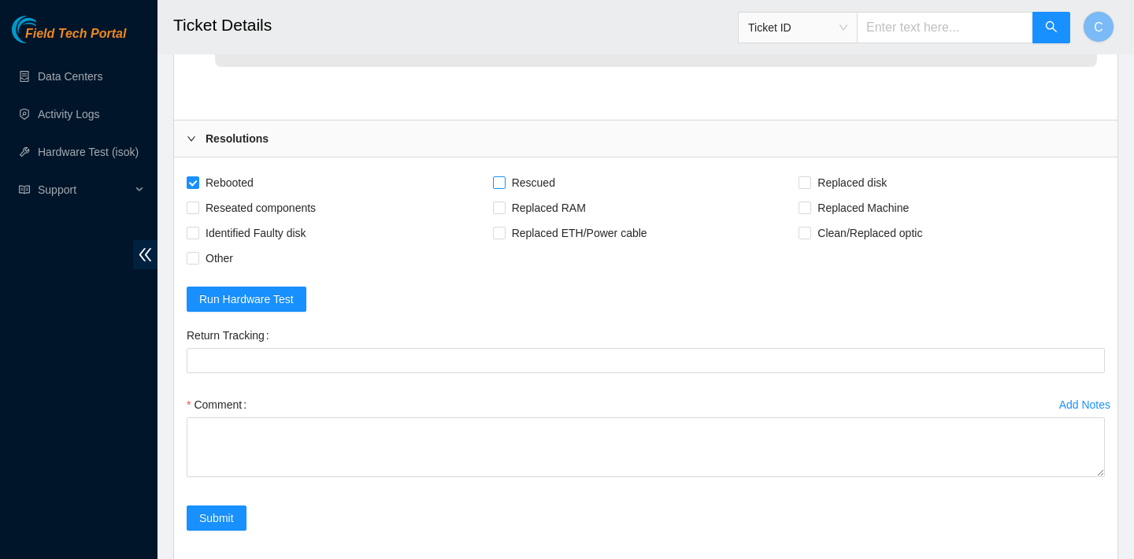
checkbox input "true"
click at [409, 417] on div "Comment" at bounding box center [646, 404] width 918 height 25
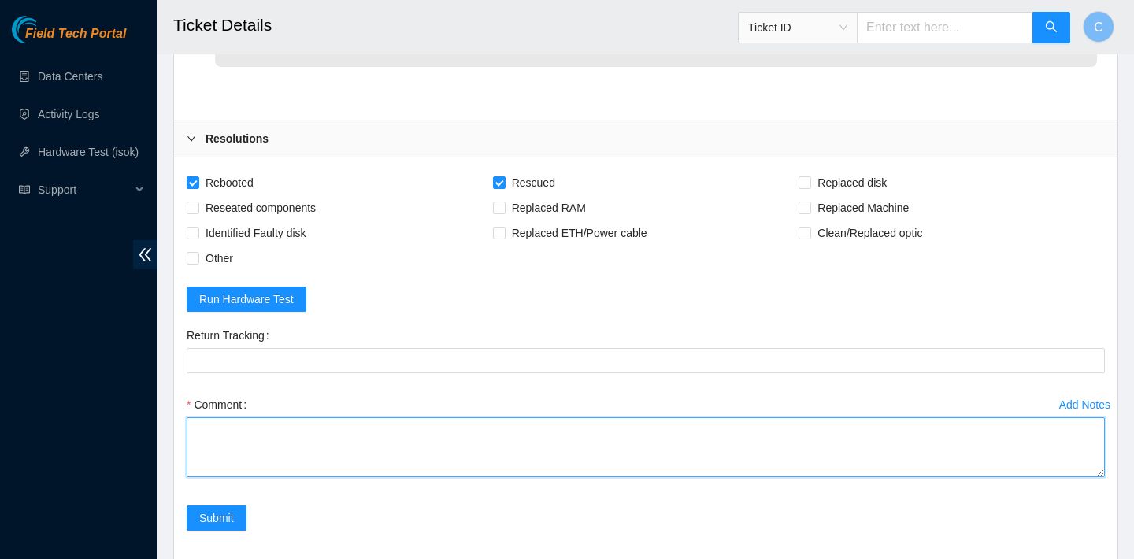
click at [395, 477] on textarea "Comment" at bounding box center [646, 447] width 918 height 60
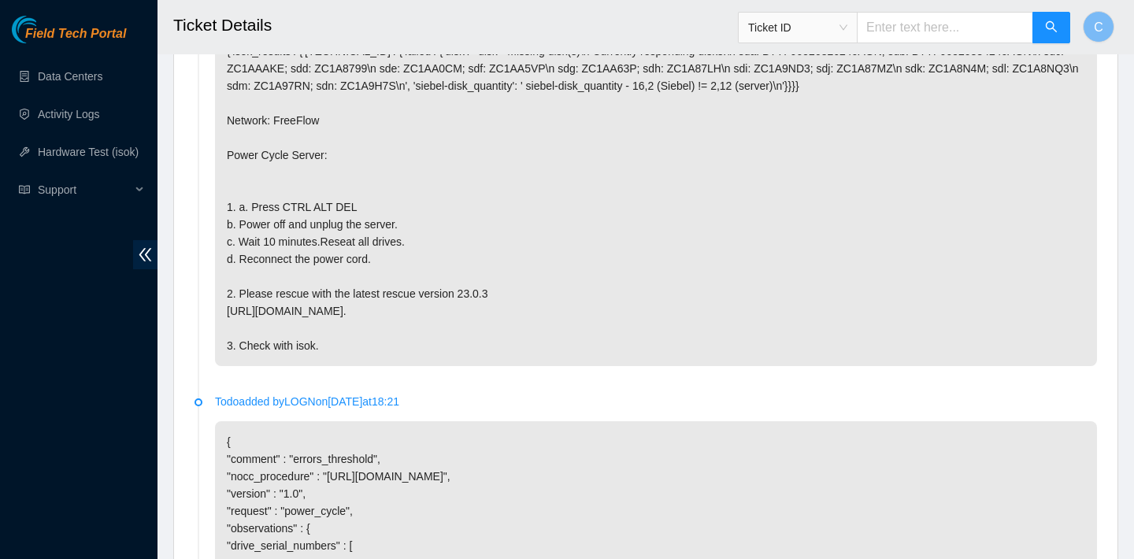
scroll to position [903, 0]
type textarea "verified SN power cycled for 10 min reseat drives rebooted rescued"
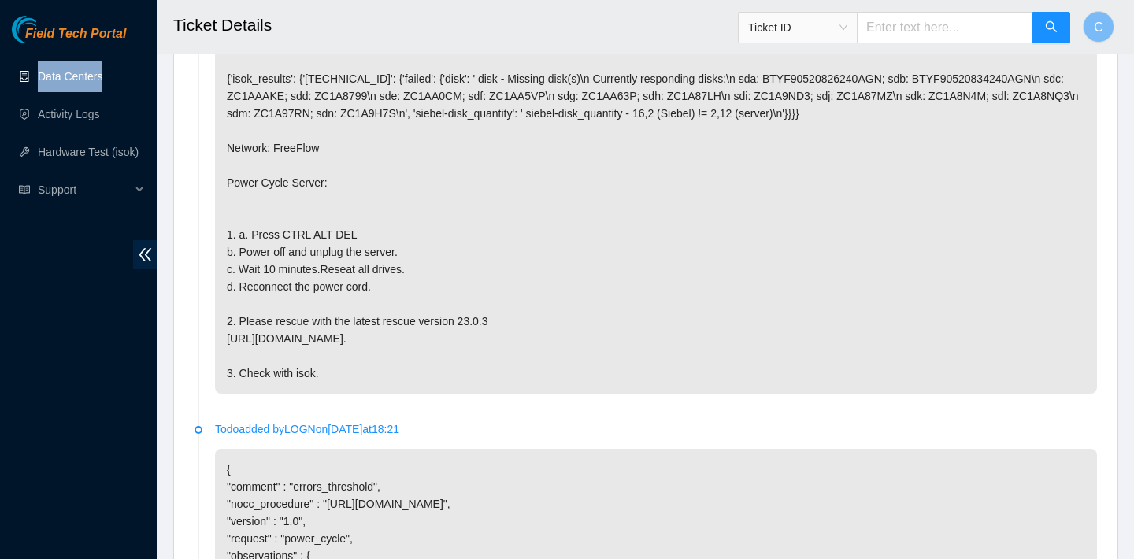
scroll to position [868, 0]
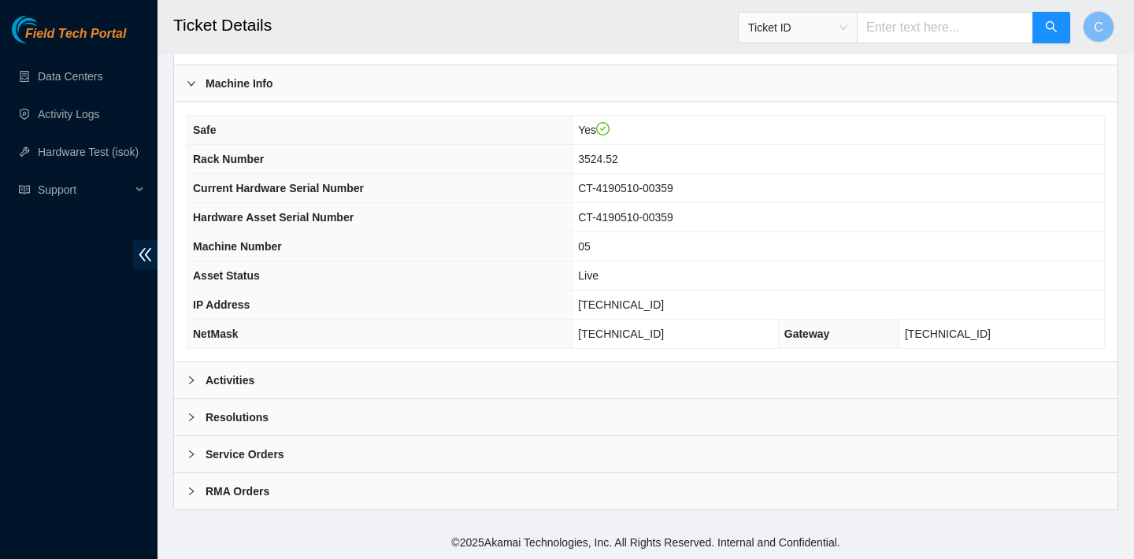
click at [366, 376] on div "Activities" at bounding box center [645, 380] width 943 height 36
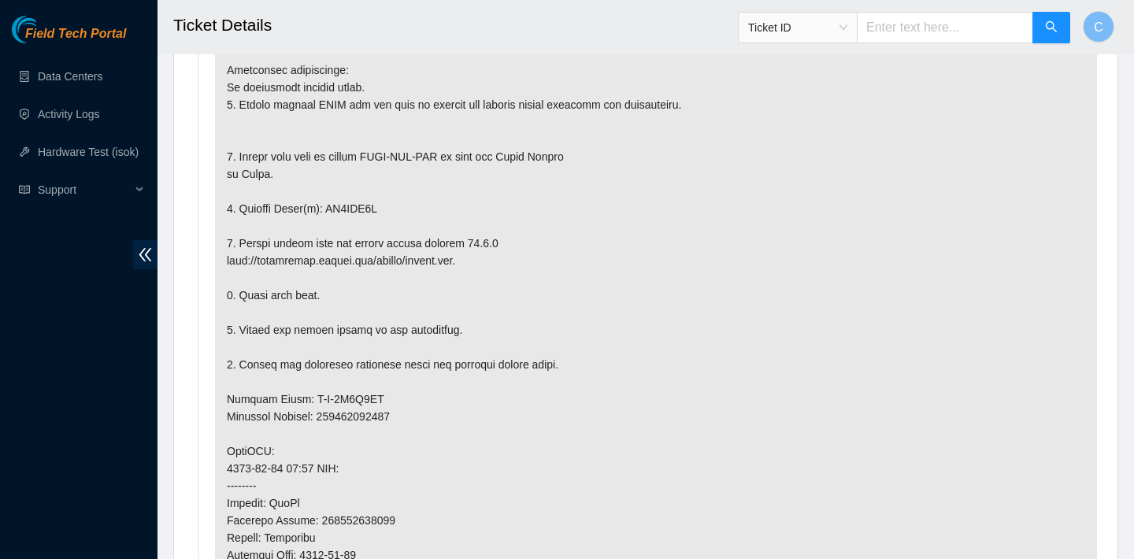
scroll to position [913, 0]
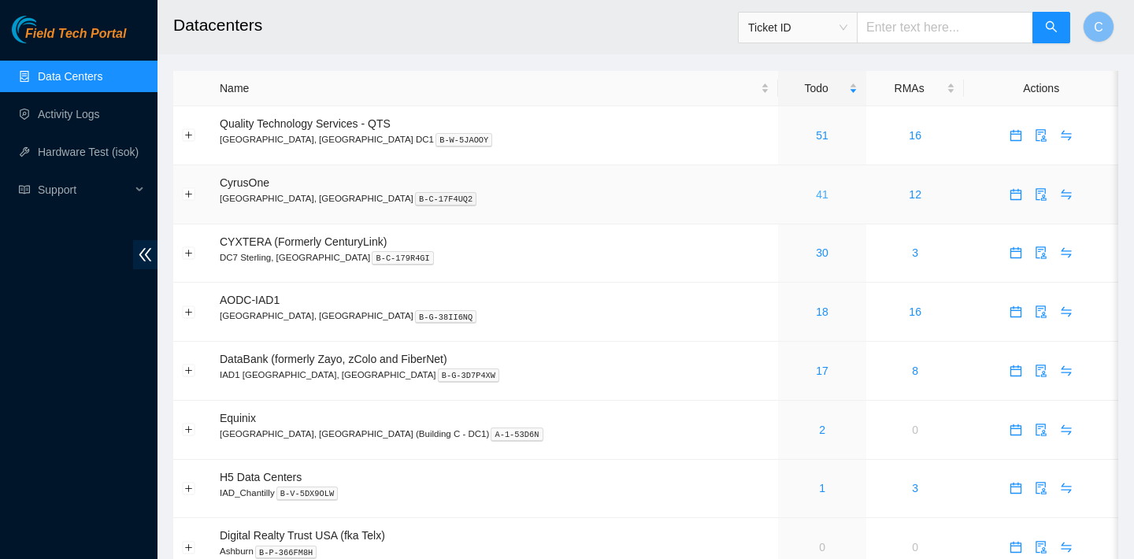
click at [816, 191] on link "41" at bounding box center [822, 194] width 13 height 13
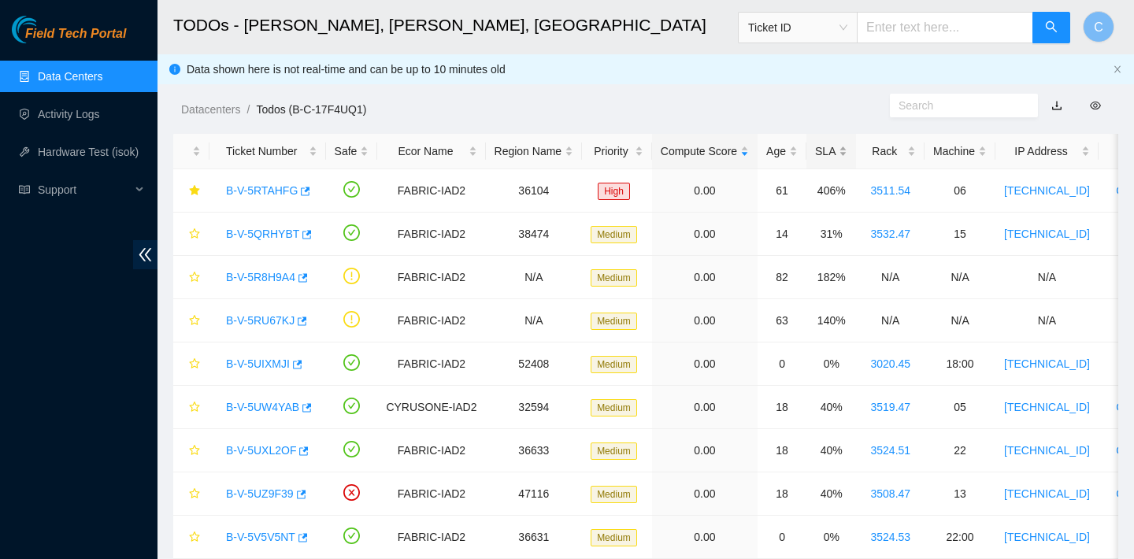
click at [840, 154] on div "SLA" at bounding box center [831, 151] width 32 height 17
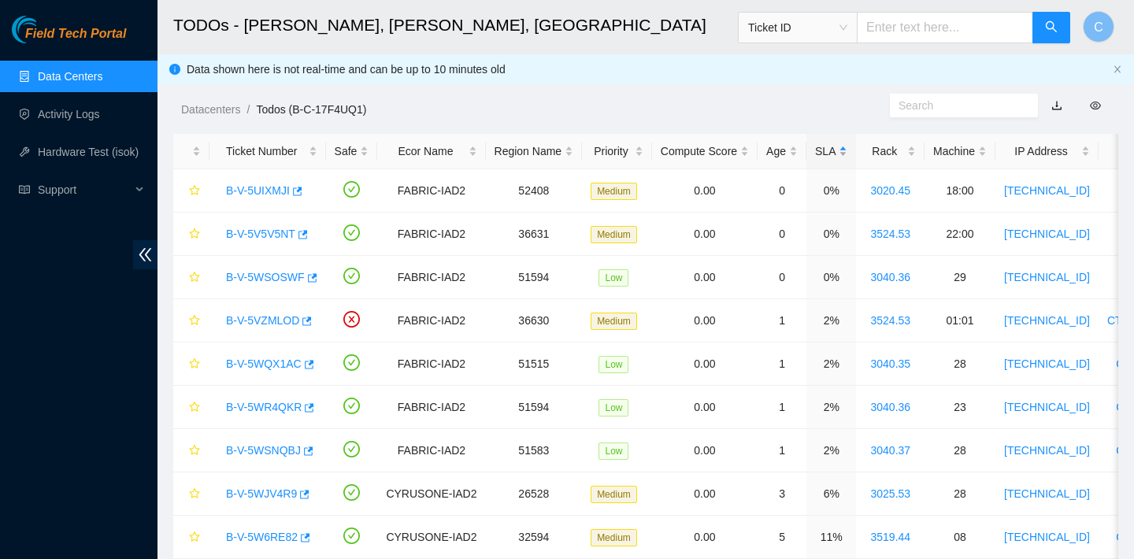
click at [838, 148] on div "SLA" at bounding box center [831, 151] width 32 height 17
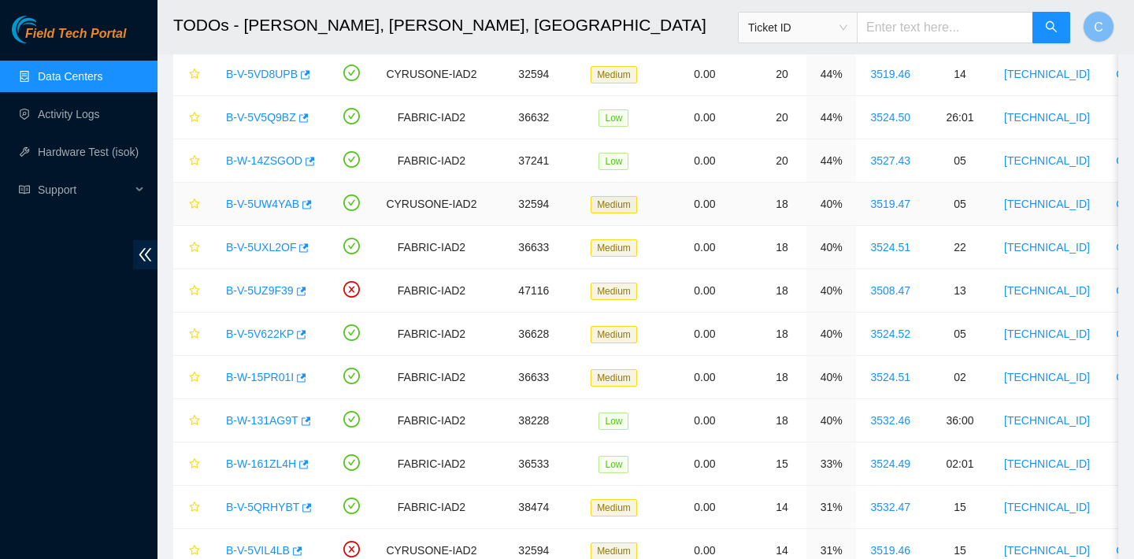
scroll to position [331, 0]
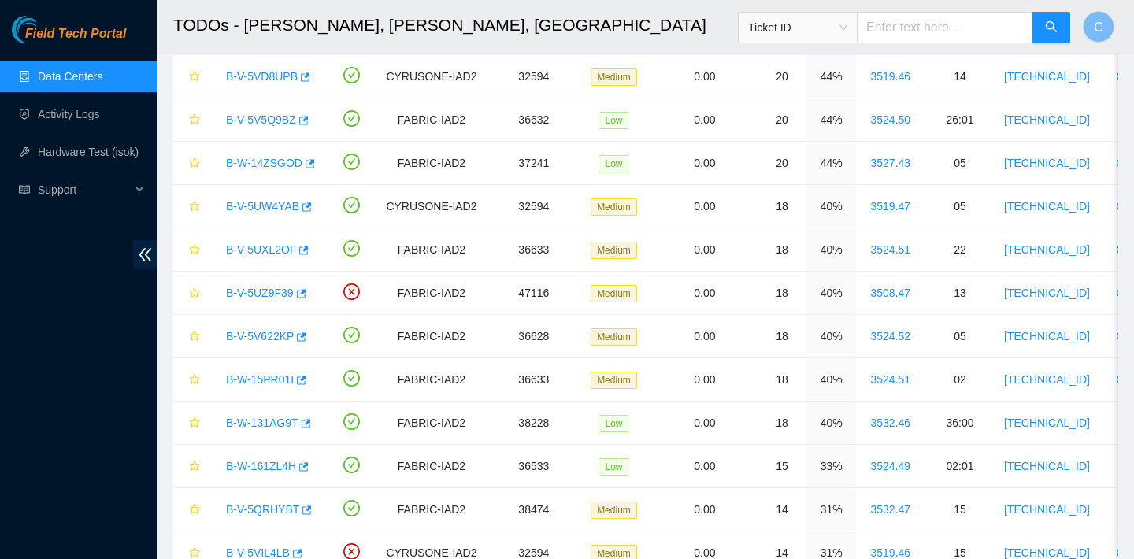
click at [102, 83] on link "Data Centers" at bounding box center [70, 76] width 65 height 13
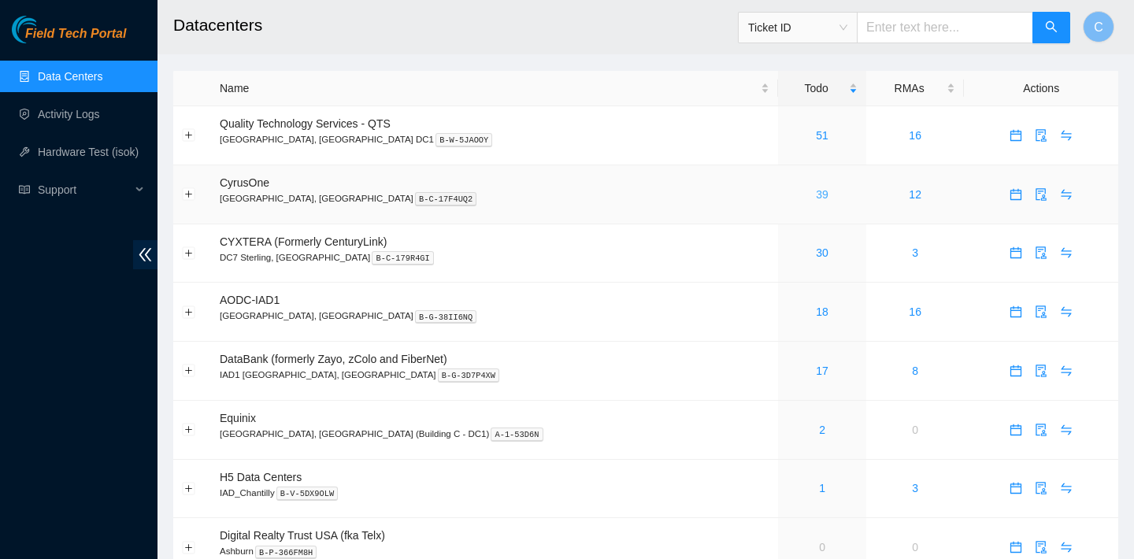
click at [816, 193] on link "39" at bounding box center [822, 194] width 13 height 13
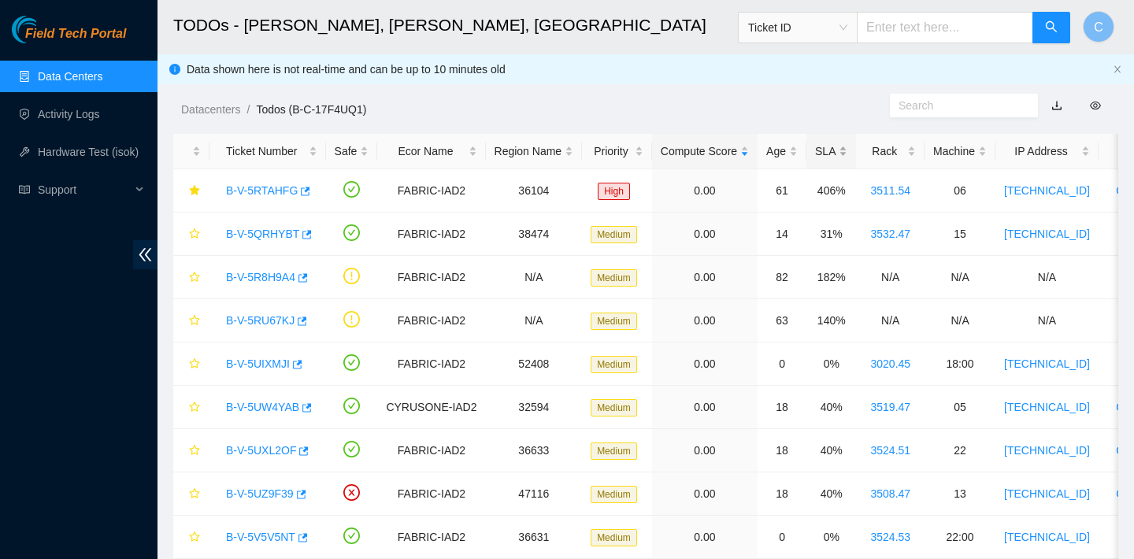
click at [844, 143] on div "SLA" at bounding box center [831, 151] width 32 height 17
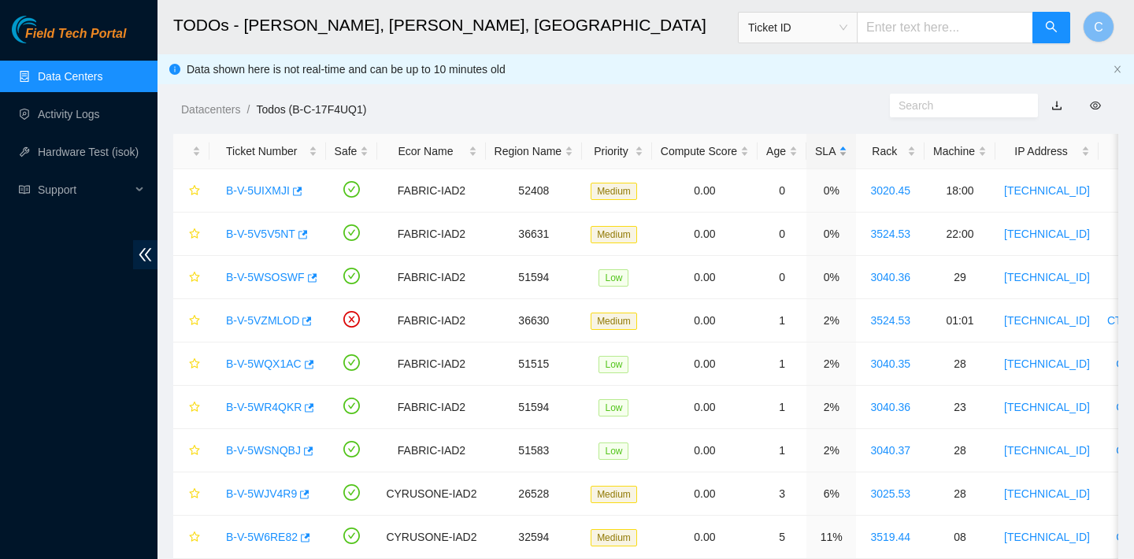
click at [838, 147] on div "SLA" at bounding box center [831, 151] width 32 height 17
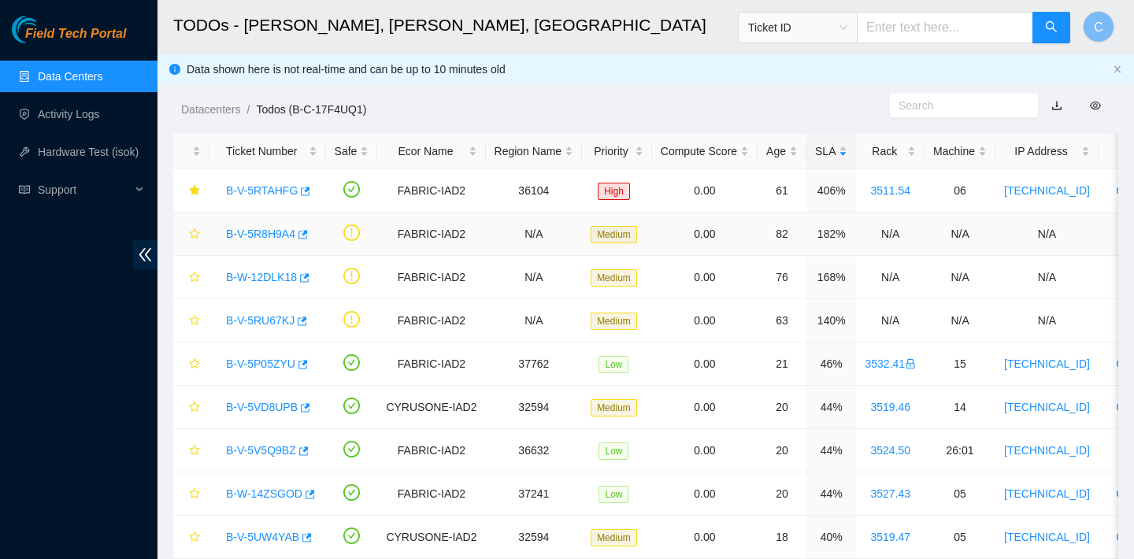
scroll to position [149, 0]
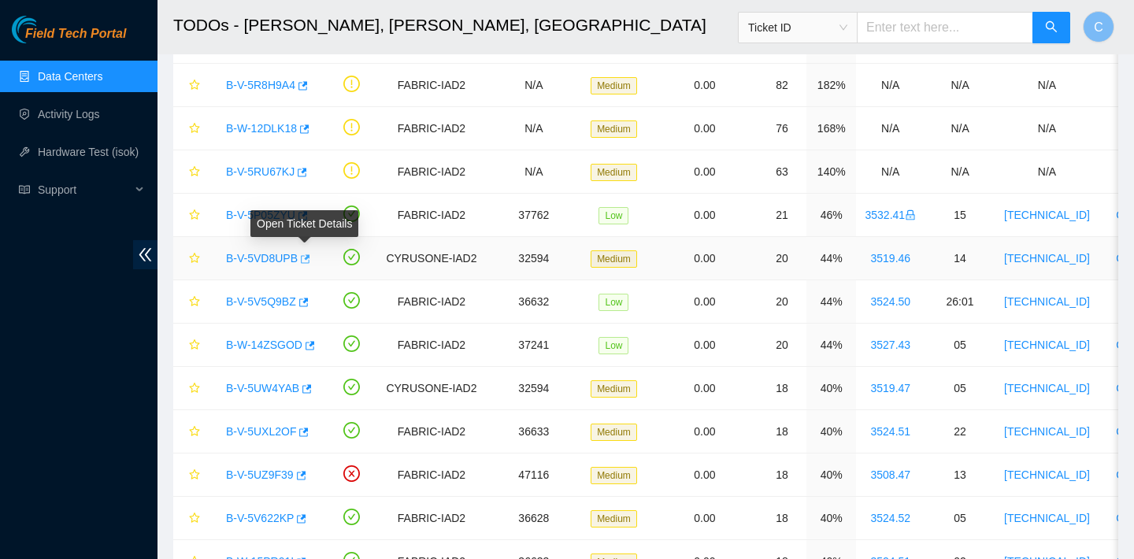
click at [310, 257] on icon "button" at bounding box center [305, 258] width 9 height 9
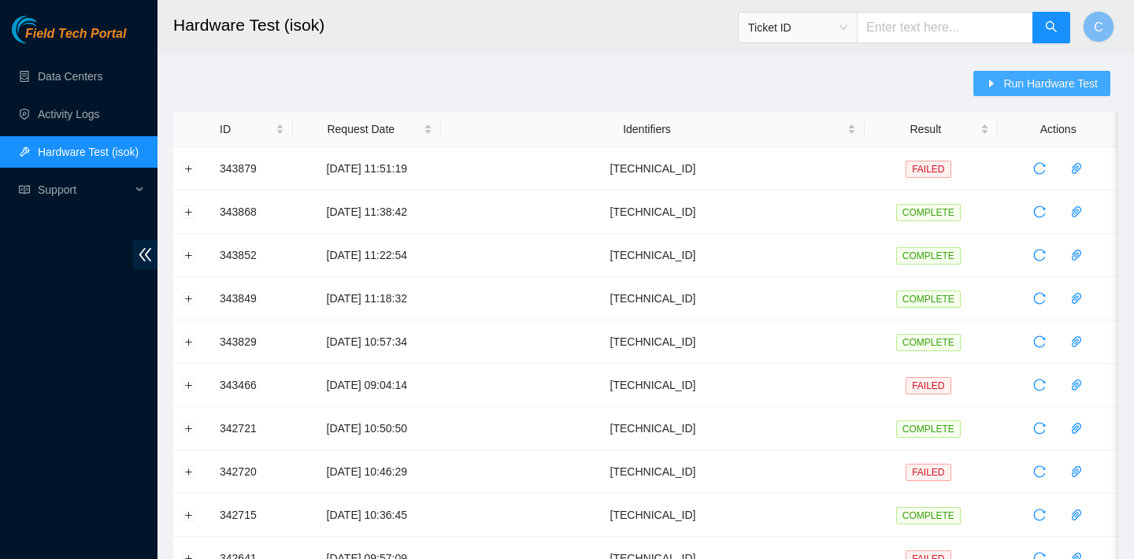
click at [995, 89] on button "Run Hardware Test" at bounding box center [1041, 83] width 137 height 25
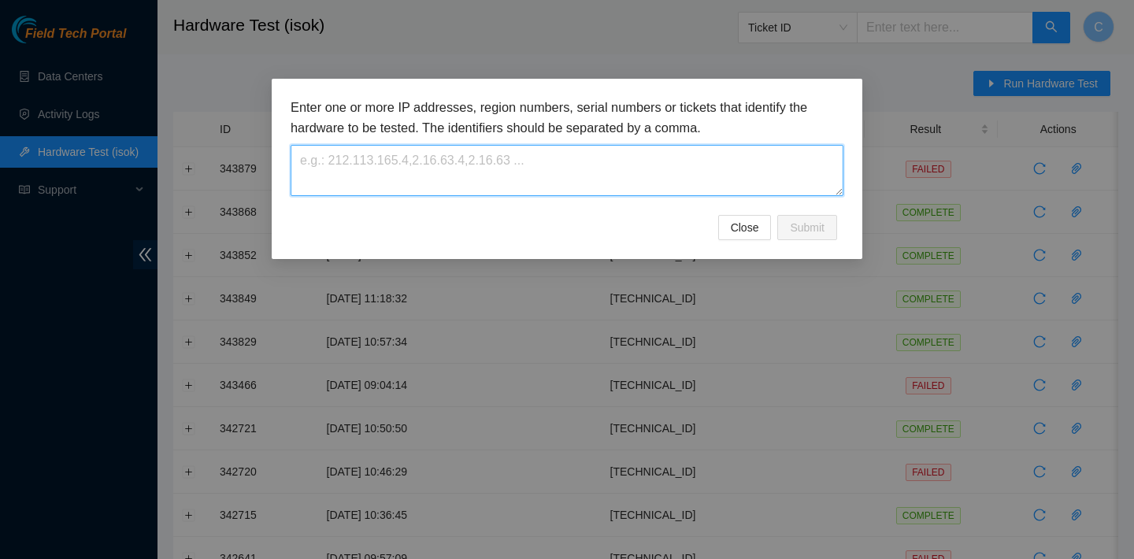
click at [573, 169] on textarea at bounding box center [567, 170] width 553 height 51
paste textarea "[TECHNICAL_ID]"
type textarea "[TECHNICAL_ID]"
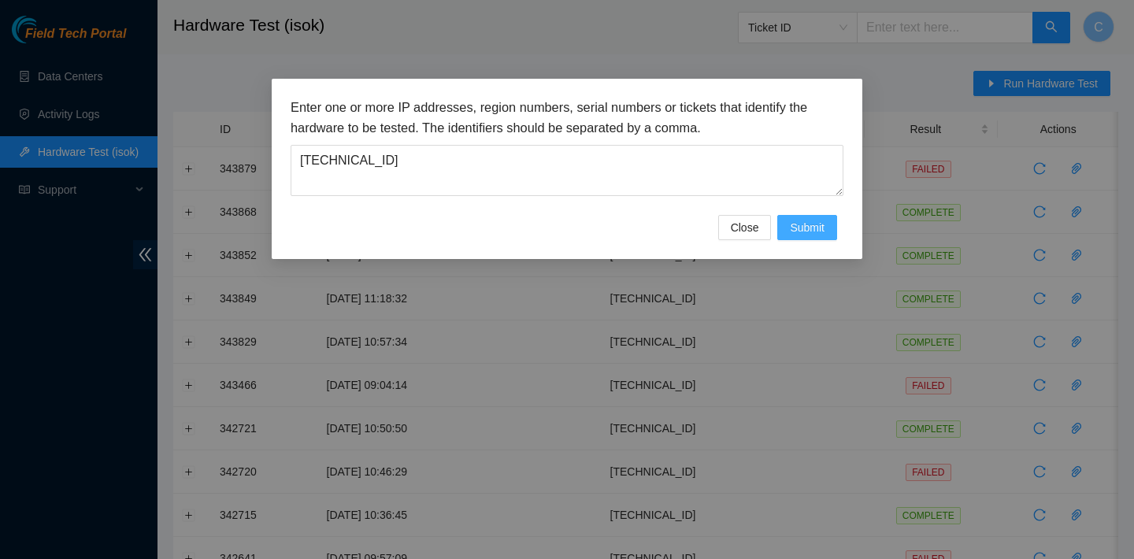
click at [817, 228] on span "Submit" at bounding box center [807, 227] width 35 height 17
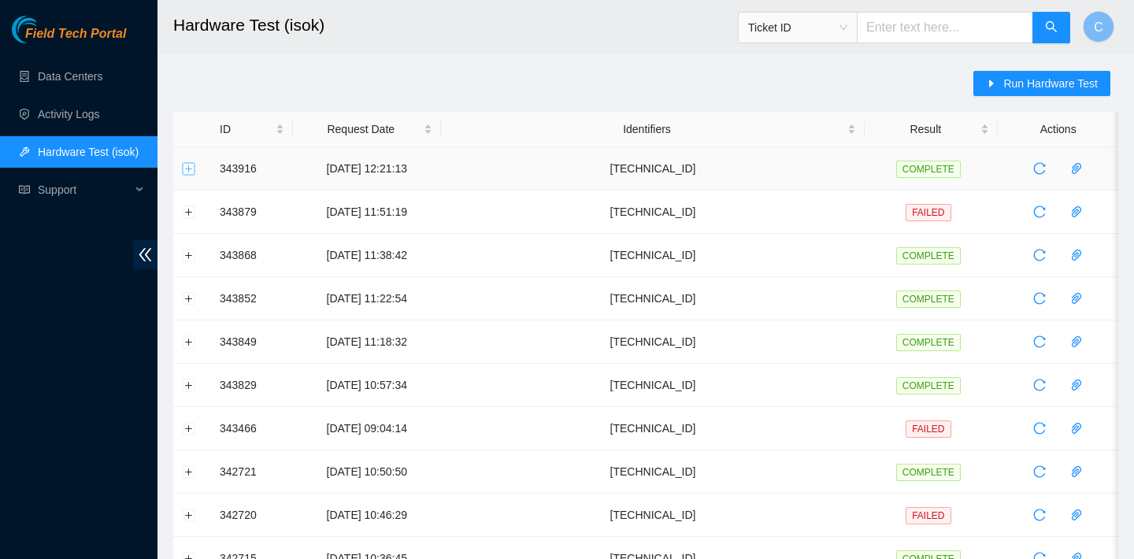
click at [191, 165] on button "Expand row" at bounding box center [189, 168] width 13 height 13
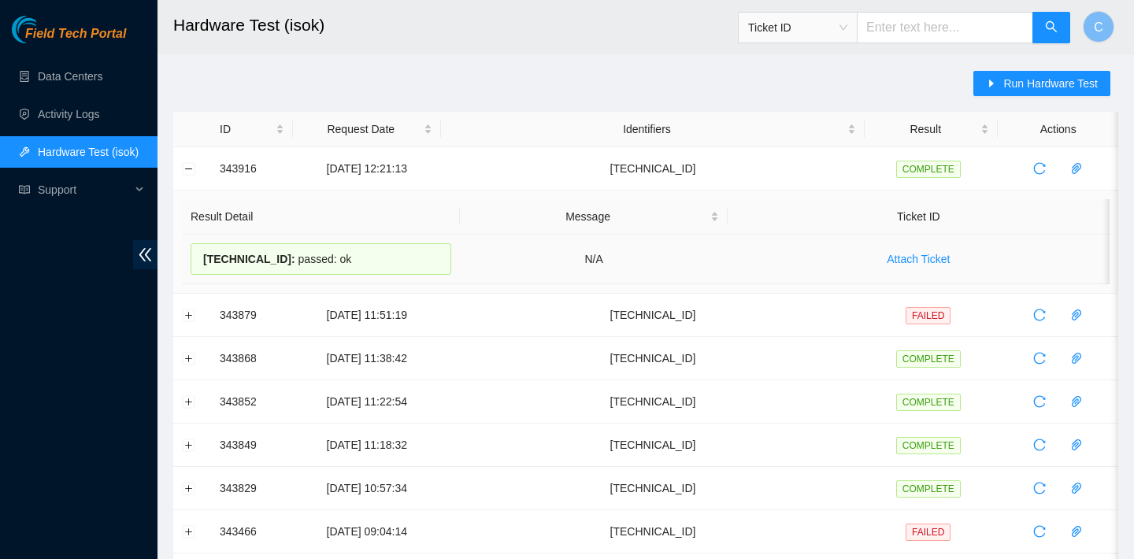
drag, startPoint x: 362, startPoint y: 259, endPoint x: 202, endPoint y: 258, distance: 160.6
click at [202, 258] on div "23.32.16.202 : passed: ok" at bounding box center [321, 258] width 261 height 31
copy div "23.32.16.202 : passed: ok"
click at [186, 167] on button "Collapse row" at bounding box center [189, 168] width 13 height 13
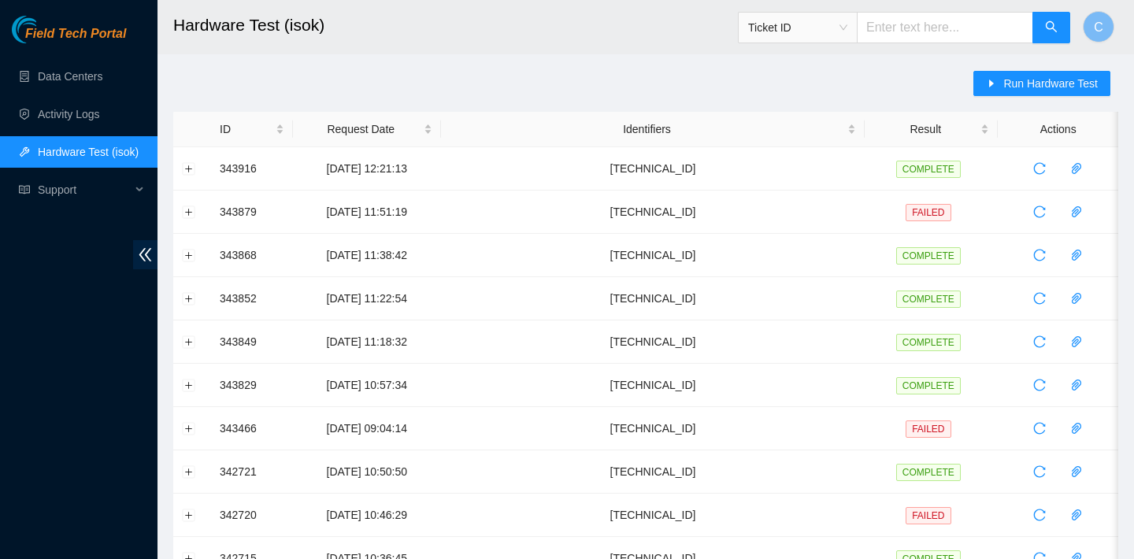
click at [997, 96] on div "Run Hardware Test" at bounding box center [1045, 91] width 145 height 41
click at [986, 78] on icon "caret-right" at bounding box center [991, 83] width 11 height 11
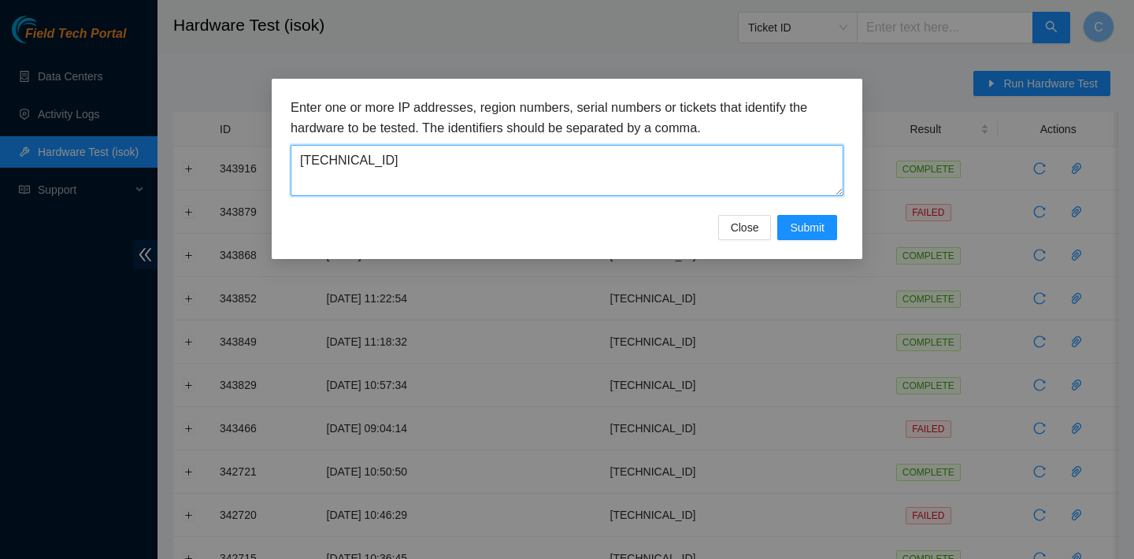
drag, startPoint x: 590, startPoint y: 183, endPoint x: 223, endPoint y: 148, distance: 368.5
click at [223, 148] on div "Enter one or more IP addresses, region numbers, serial numbers or tickets that …" at bounding box center [567, 279] width 1134 height 559
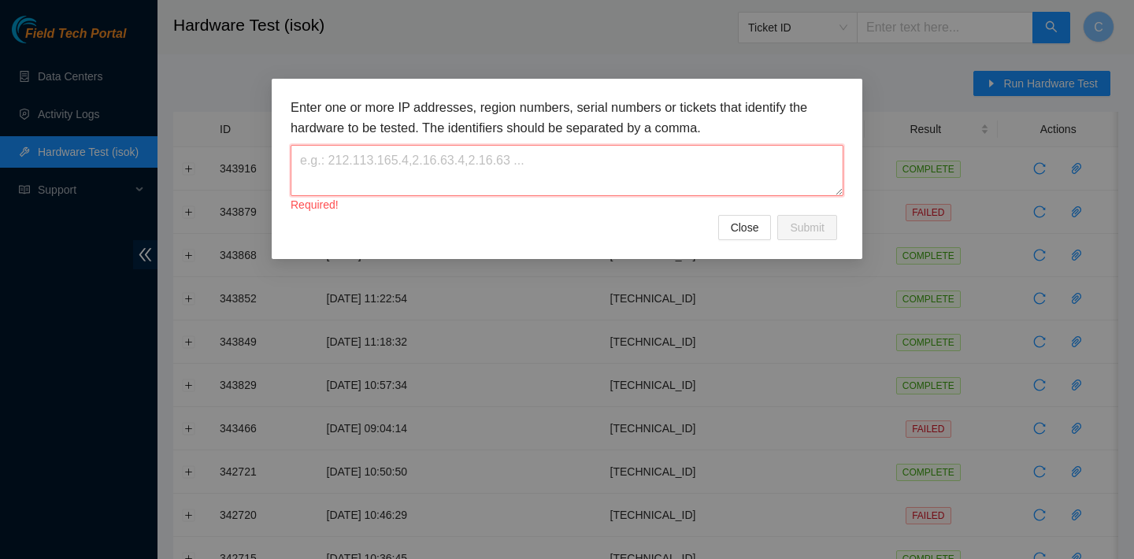
paste textarea "23.36.67.84"
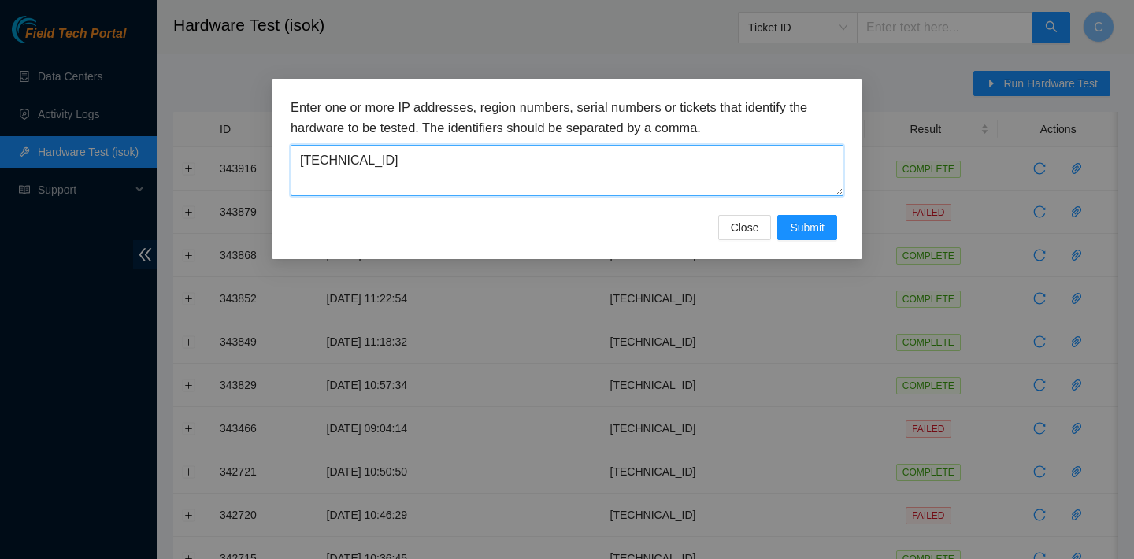
type textarea "23.36.67.84"
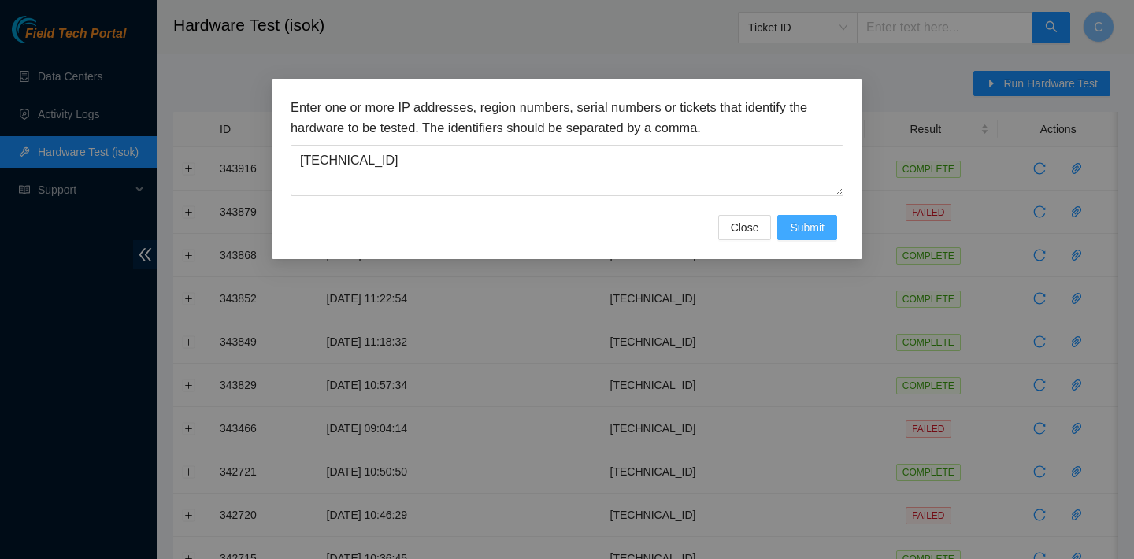
click at [798, 229] on span "Submit" at bounding box center [807, 227] width 35 height 17
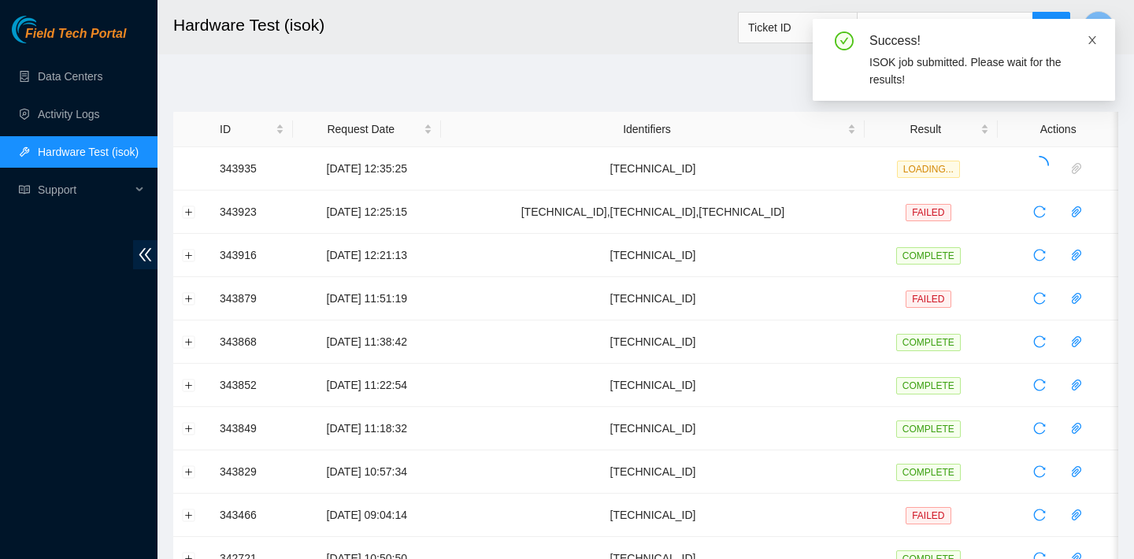
click at [1091, 35] on icon "close" at bounding box center [1092, 40] width 11 height 11
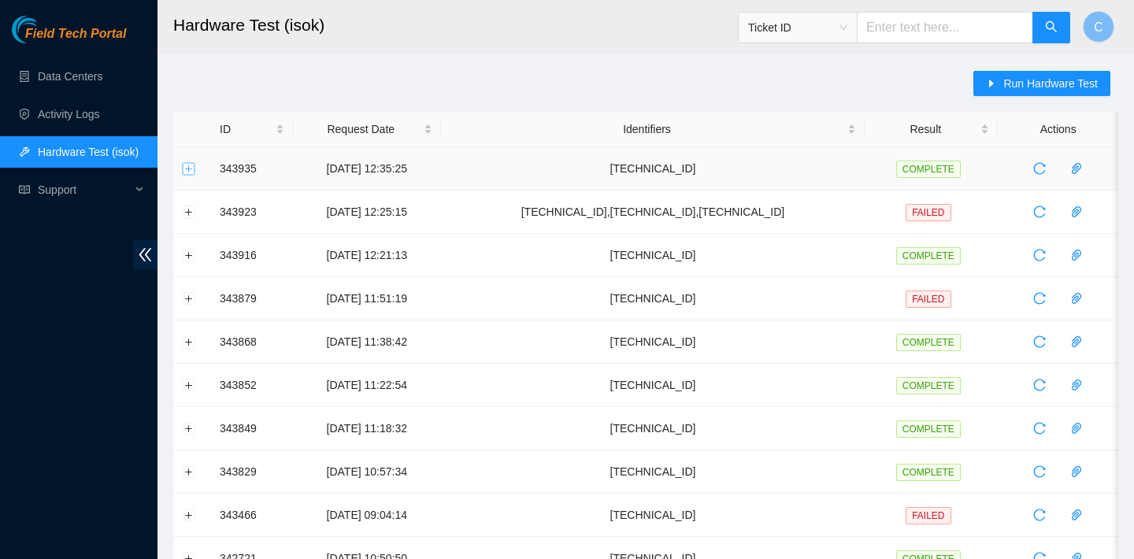
click at [188, 168] on button "Expand row" at bounding box center [189, 168] width 13 height 13
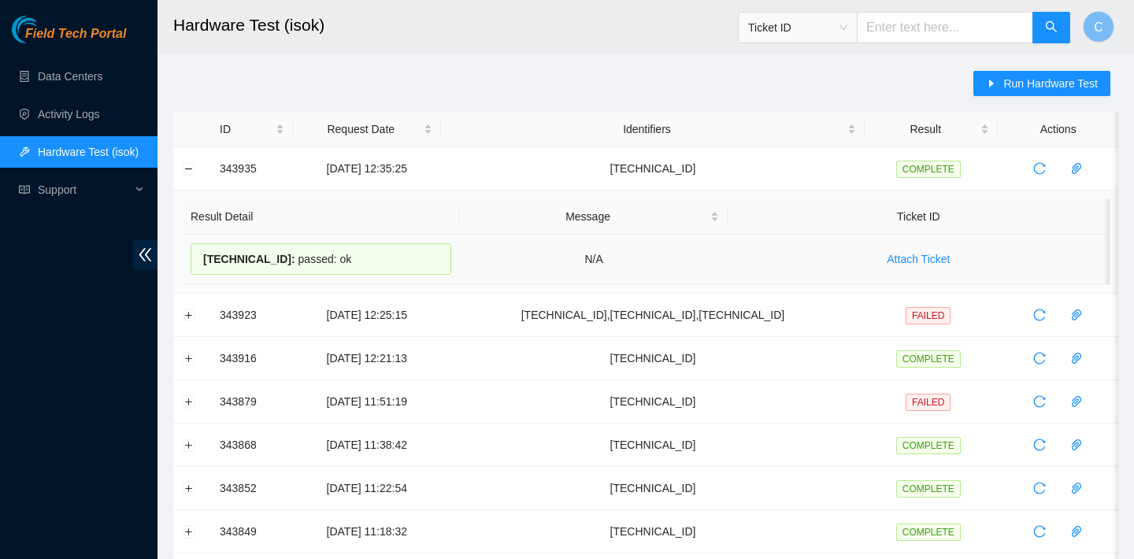
drag, startPoint x: 354, startPoint y: 261, endPoint x: 201, endPoint y: 256, distance: 152.8
click at [201, 256] on div "23.36.67.84 : passed: ok" at bounding box center [321, 258] width 261 height 31
copy div "23.36.67.84 : passed: ok"
click at [1013, 91] on span "Run Hardware Test" at bounding box center [1050, 83] width 94 height 17
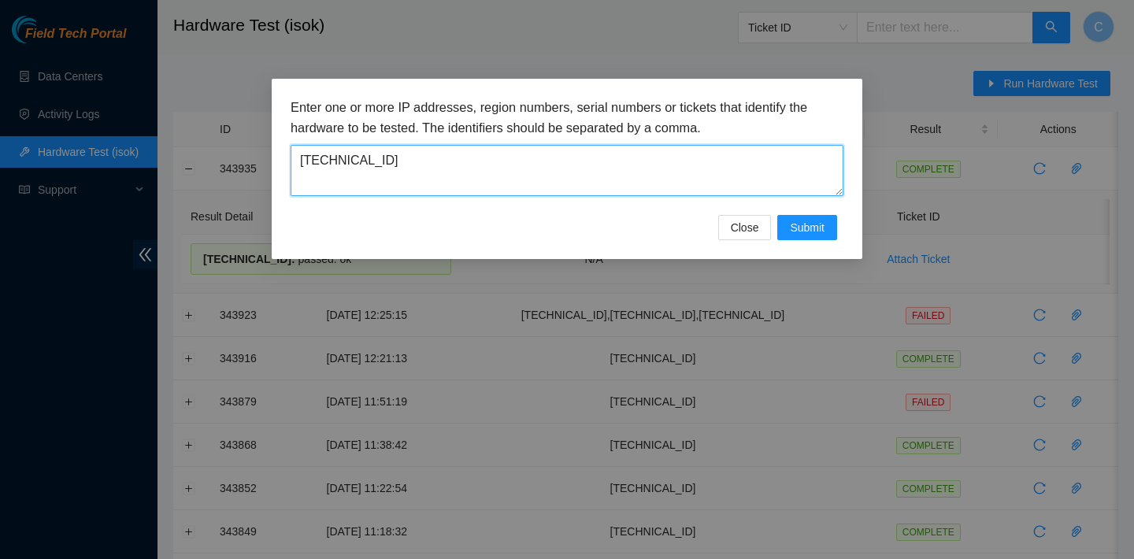
drag, startPoint x: 544, startPoint y: 168, endPoint x: 256, endPoint y: 118, distance: 292.5
click at [256, 118] on div "Enter one or more IP addresses, region numbers, serial numbers or tickets that …" at bounding box center [567, 279] width 1134 height 559
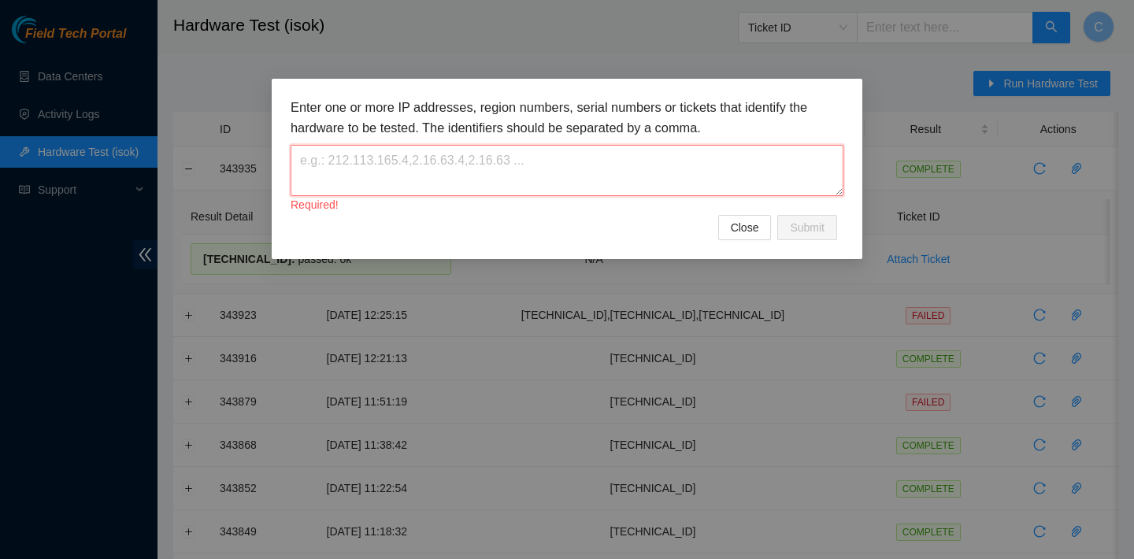
paste textarea "23.62.60.101"
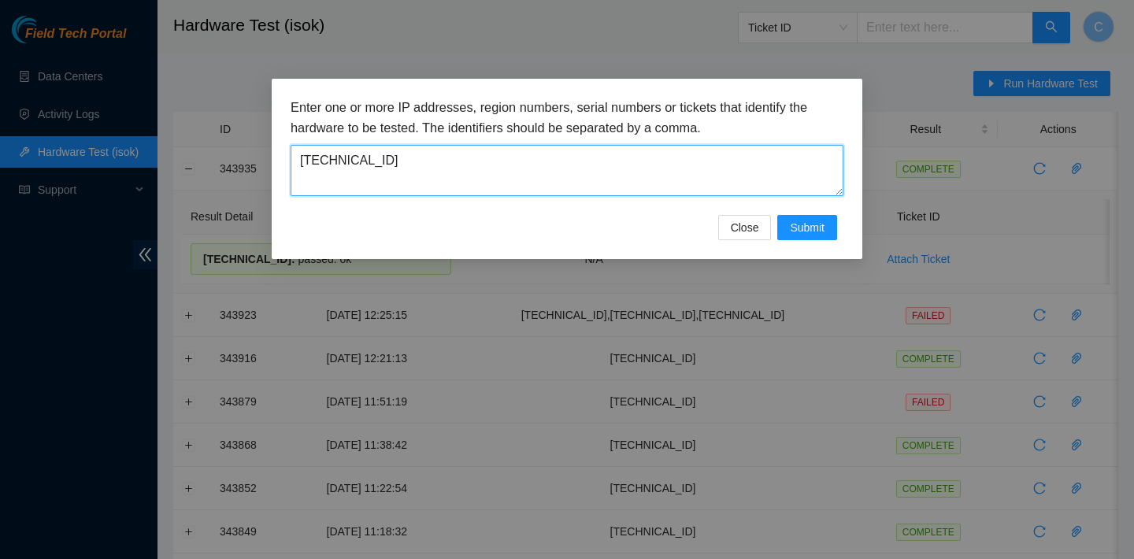
type textarea "23.62.60.101"
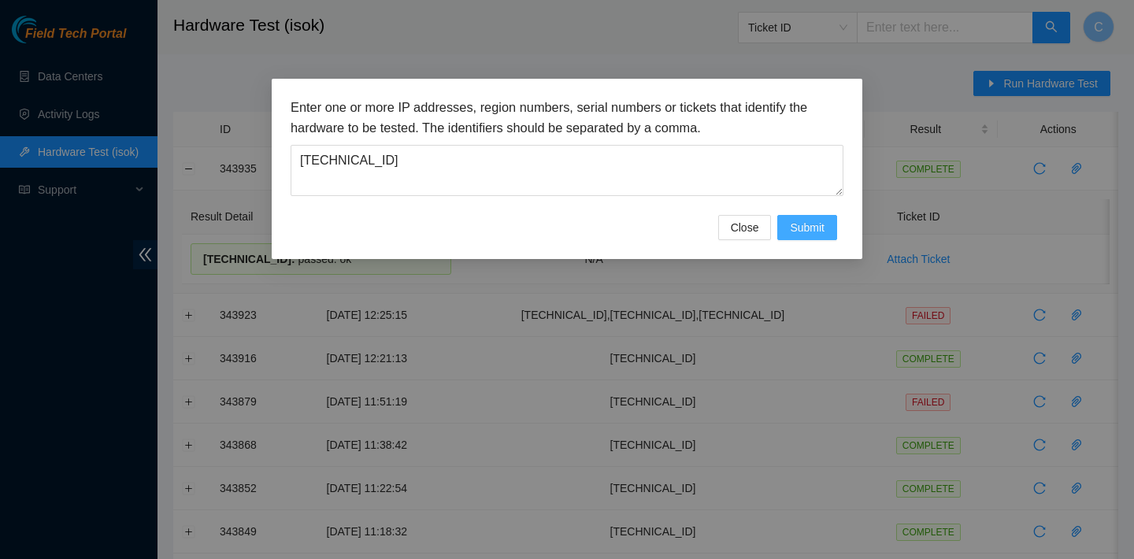
click at [821, 227] on span "Submit" at bounding box center [807, 227] width 35 height 17
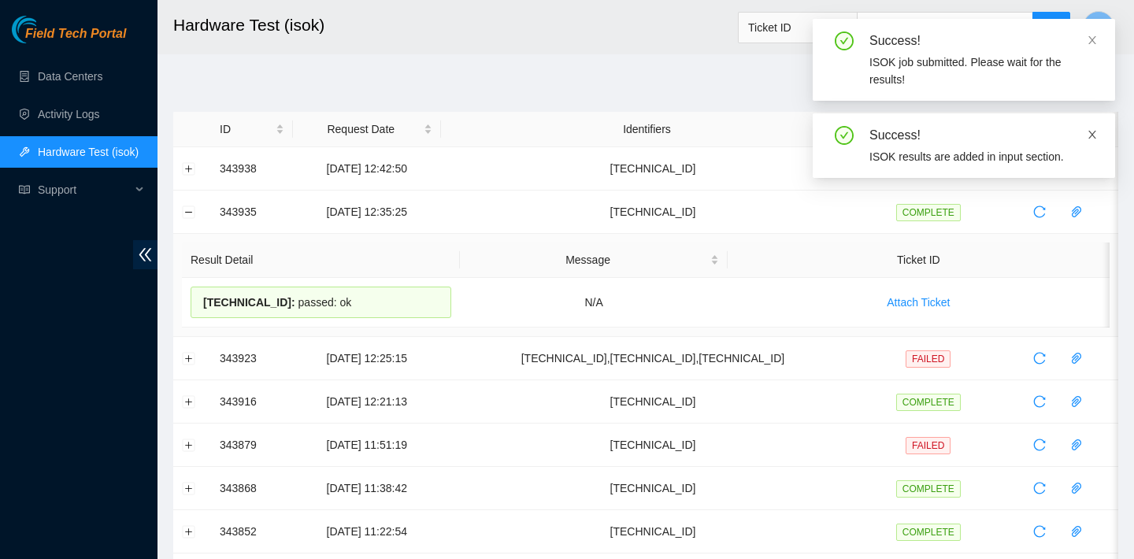
click at [1094, 132] on icon "close" at bounding box center [1092, 134] width 11 height 11
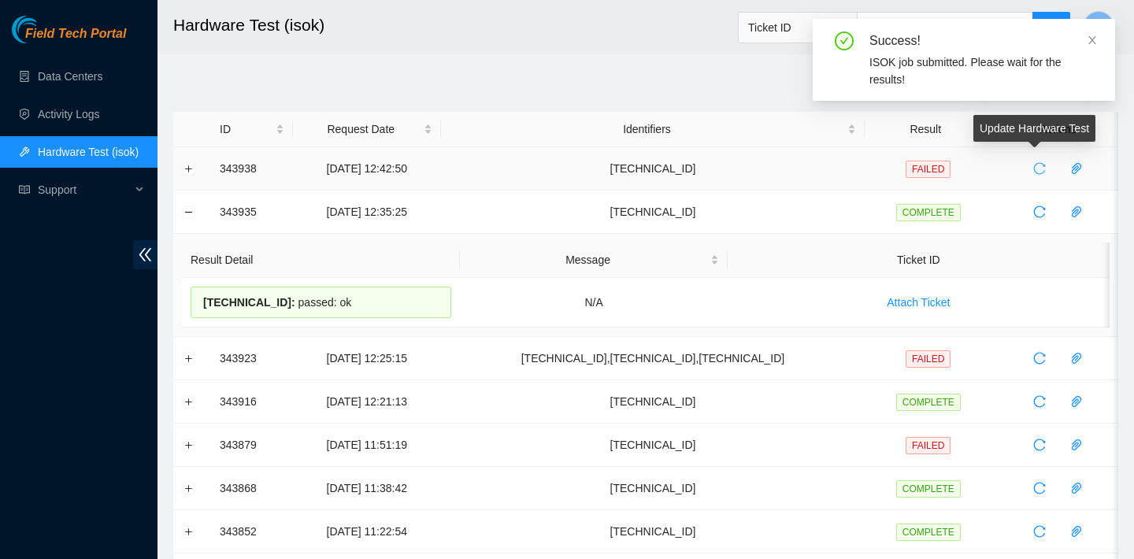
click at [1040, 165] on icon "reload" at bounding box center [1040, 169] width 12 height 12
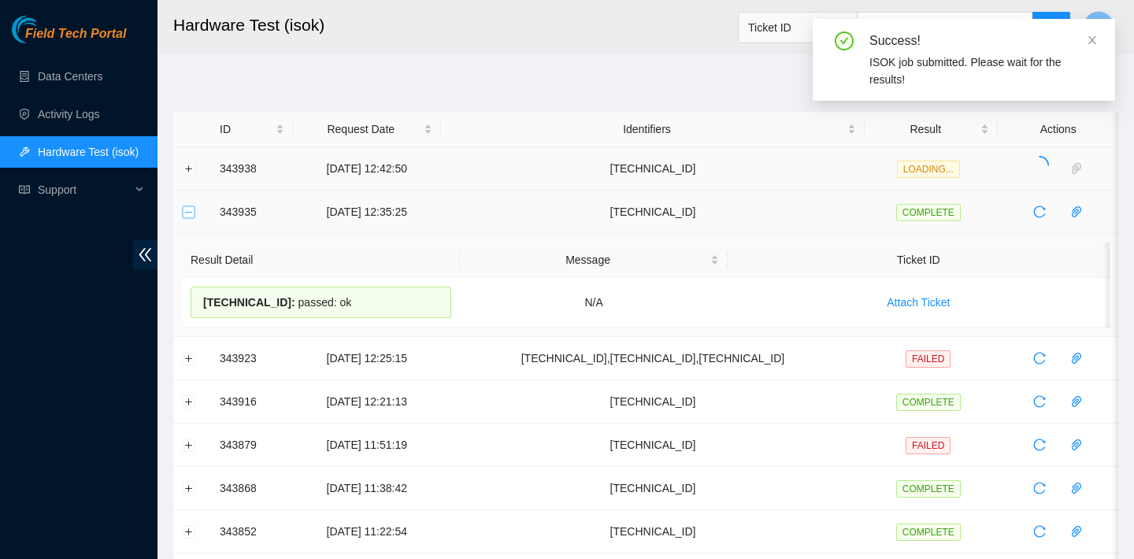
click at [187, 214] on button "Collapse row" at bounding box center [189, 211] width 13 height 13
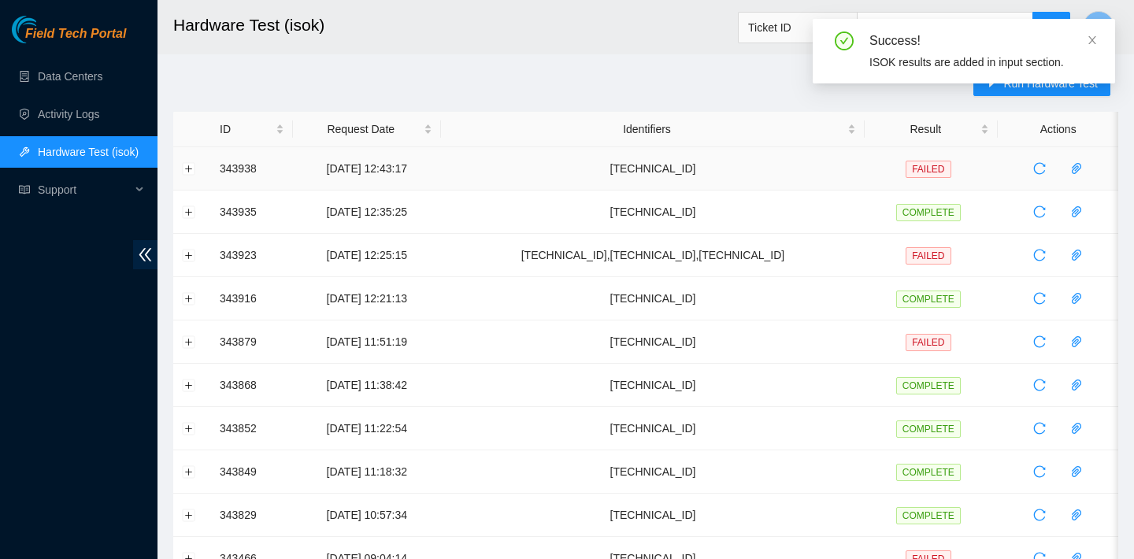
click at [196, 168] on td at bounding box center [192, 168] width 38 height 43
click at [191, 168] on button "Expand row" at bounding box center [189, 168] width 13 height 13
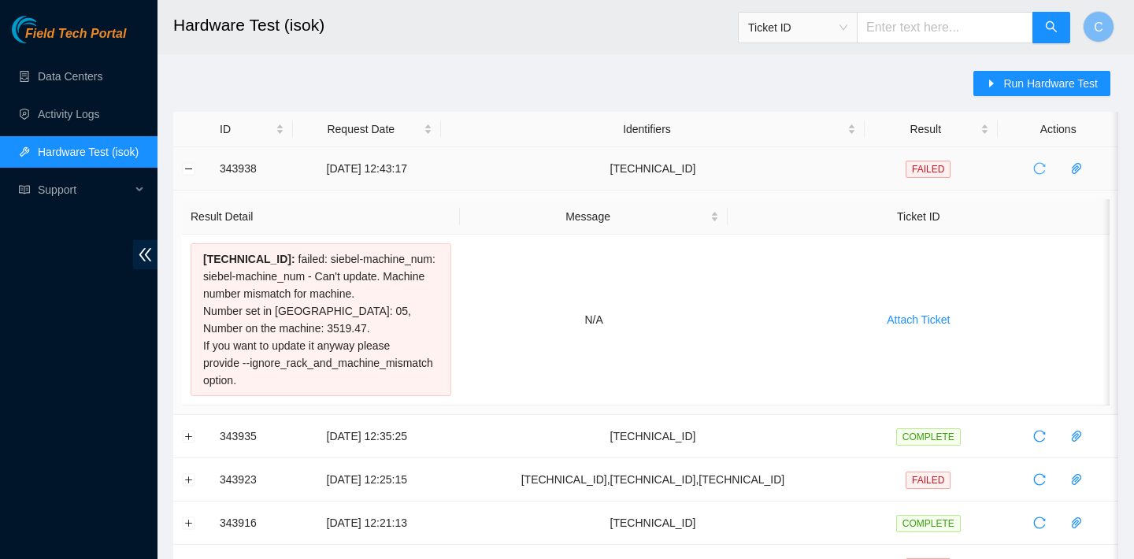
click at [1036, 168] on icon "reload" at bounding box center [1039, 168] width 13 height 13
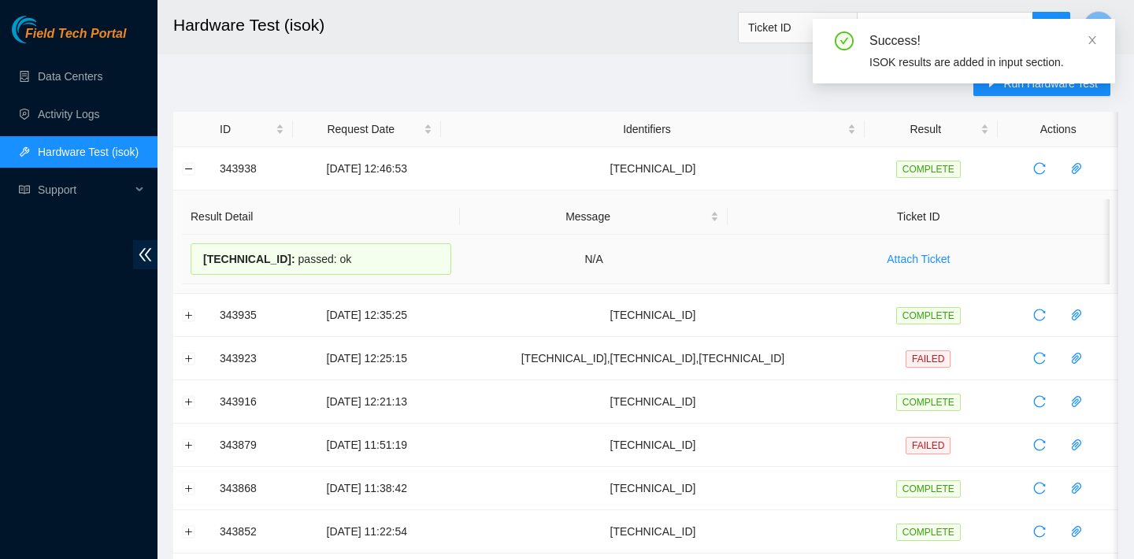
drag, startPoint x: 372, startPoint y: 254, endPoint x: 202, endPoint y: 246, distance: 170.2
click at [202, 246] on div "23.62.60.101 : passed: ok" at bounding box center [321, 258] width 261 height 31
copy div "23.62.60.101 : passed: ok"
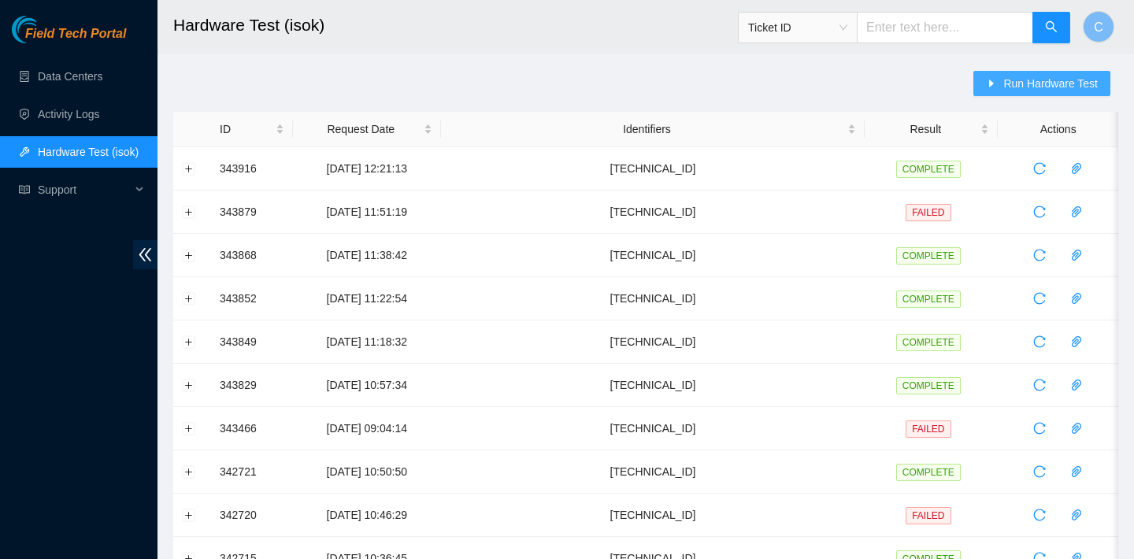
click at [1043, 80] on span "Run Hardware Test" at bounding box center [1050, 83] width 94 height 17
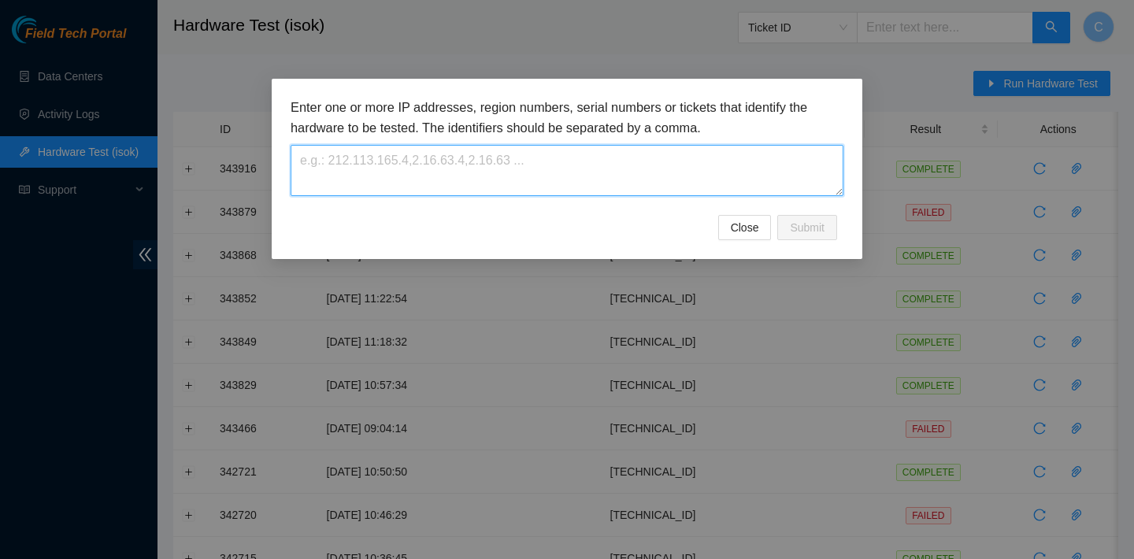
click at [596, 176] on textarea at bounding box center [567, 170] width 553 height 51
paste textarea "[TECHNICAL_ID]"
type textarea "[TECHNICAL_ID],[TECHNICAL_ID],[TECHNICAL_ID]"
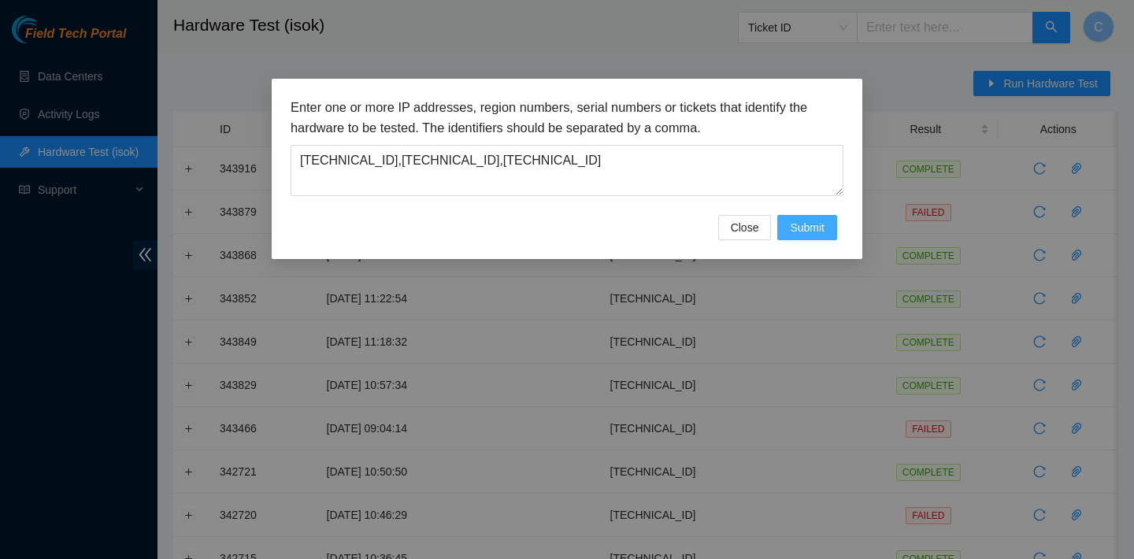
click at [819, 231] on span "Submit" at bounding box center [807, 227] width 35 height 17
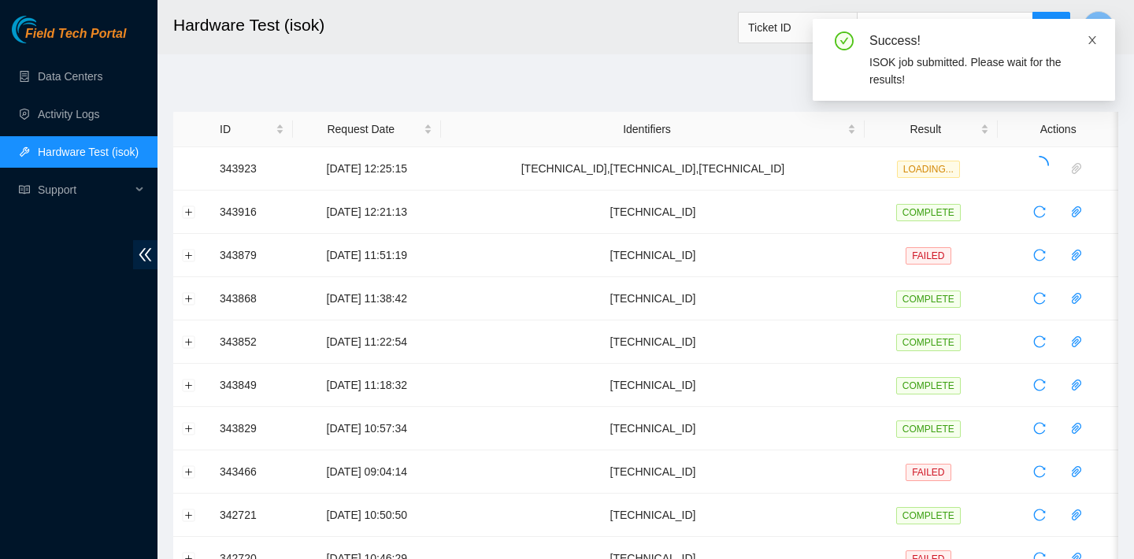
click at [1093, 40] on icon "close" at bounding box center [1092, 40] width 8 height 8
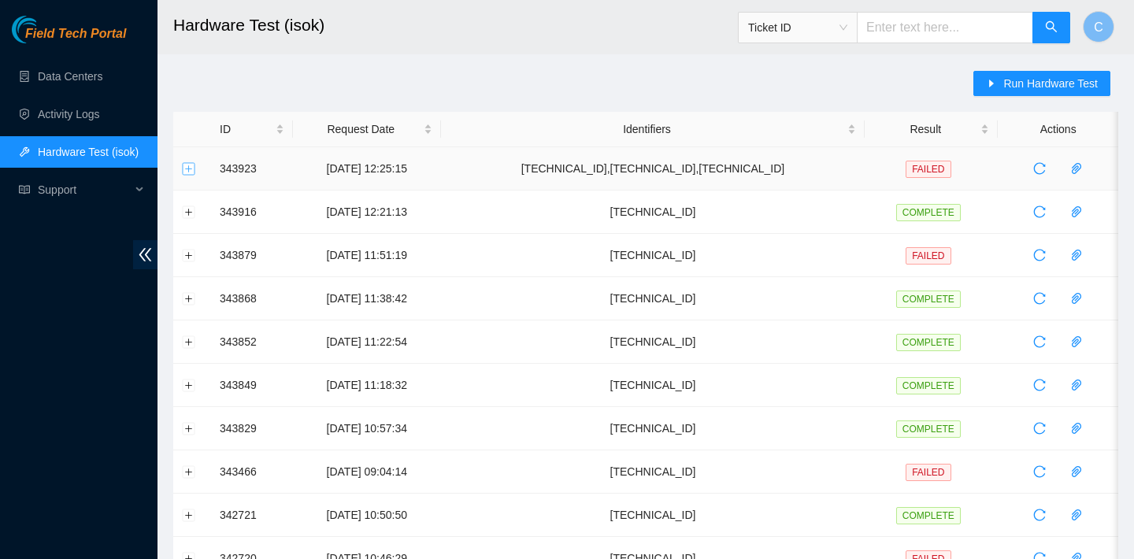
click at [187, 170] on button "Expand row" at bounding box center [189, 168] width 13 height 13
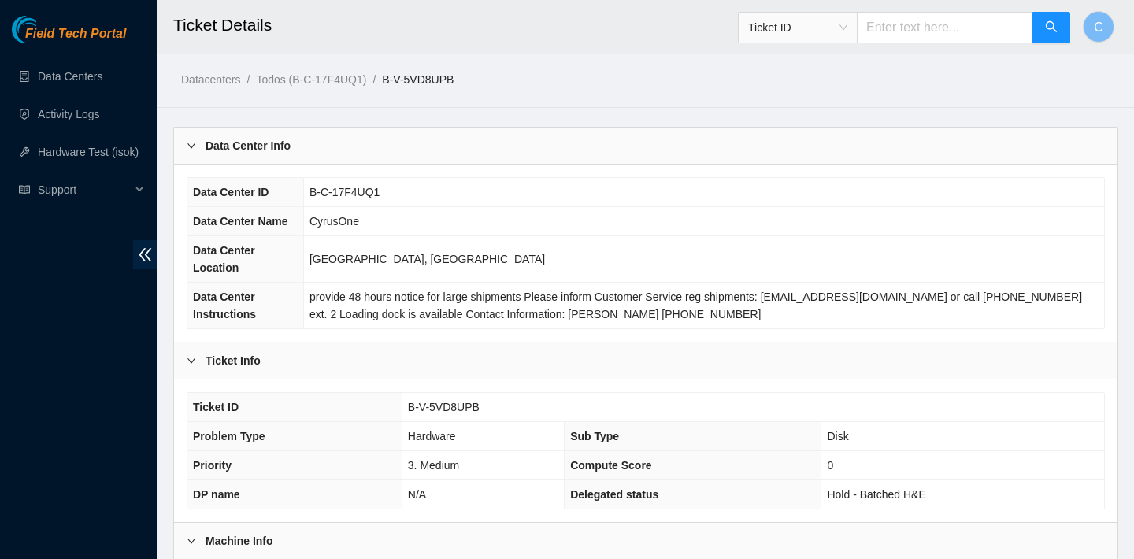
scroll to position [457, 0]
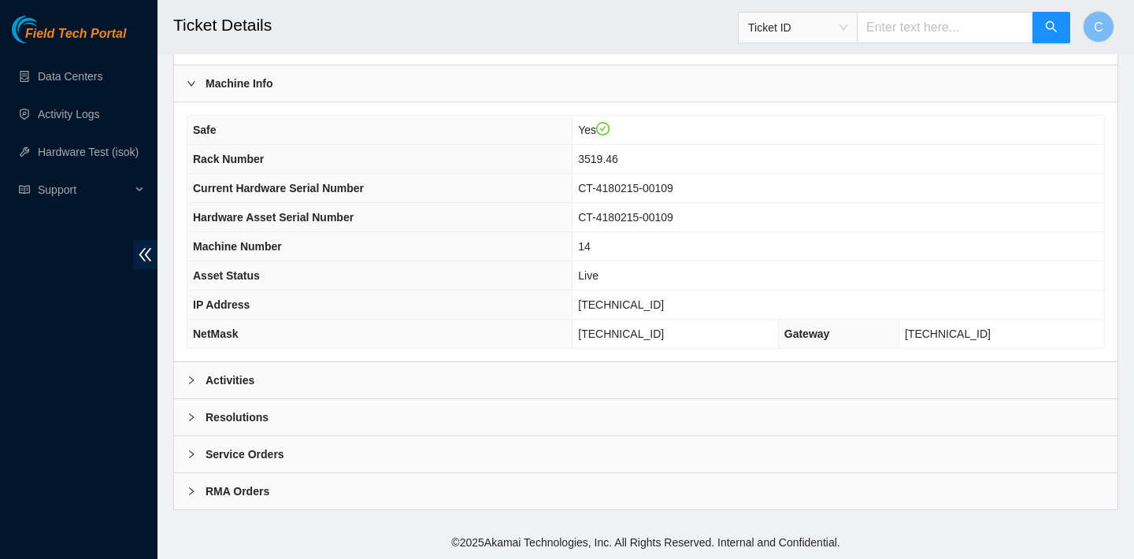
click at [421, 372] on div "Activities" at bounding box center [645, 380] width 943 height 36
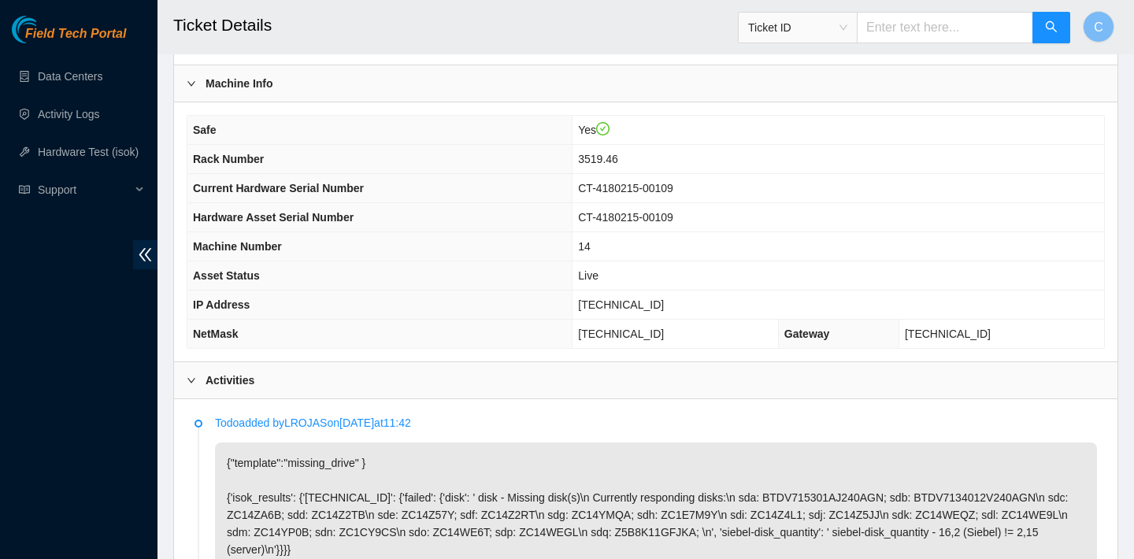
scroll to position [758, 0]
